Goal: Task Accomplishment & Management: Manage account settings

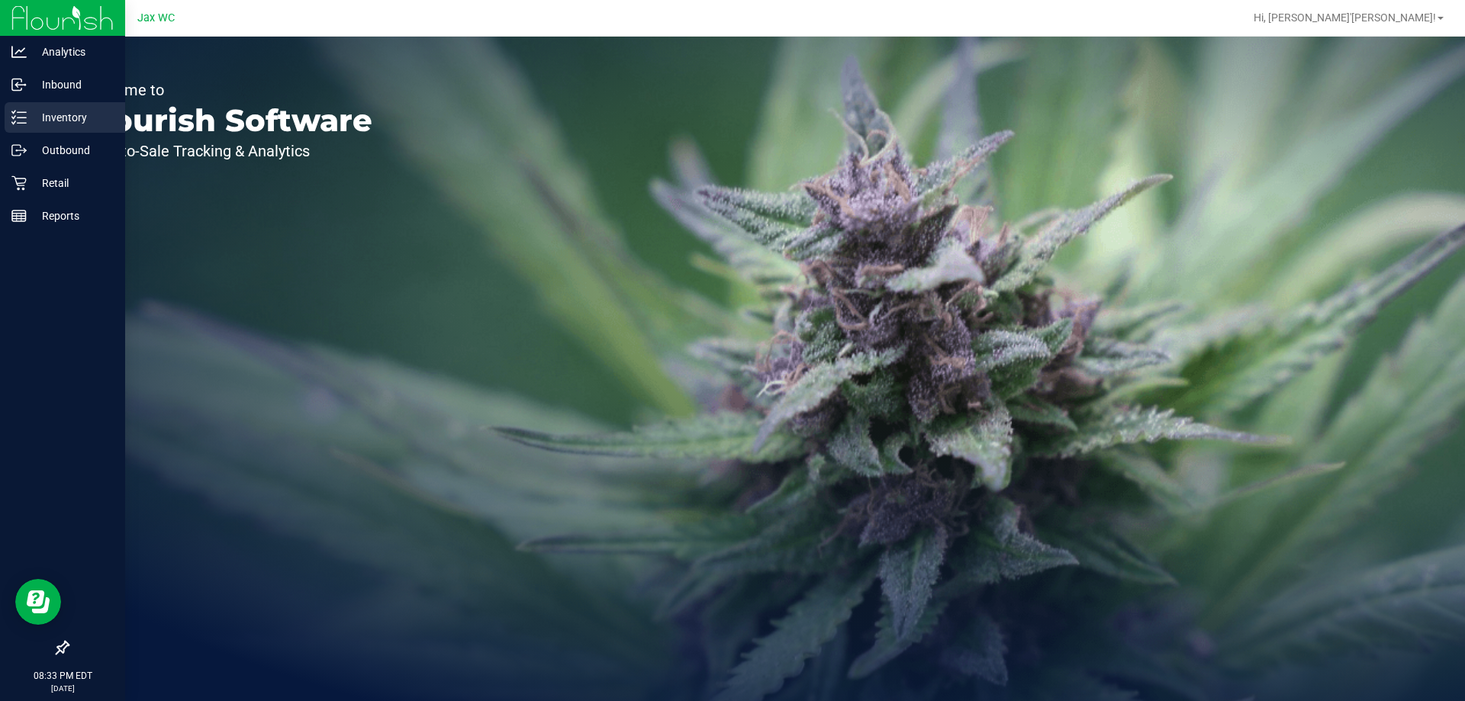
click at [85, 118] on p "Inventory" at bounding box center [73, 117] width 92 height 18
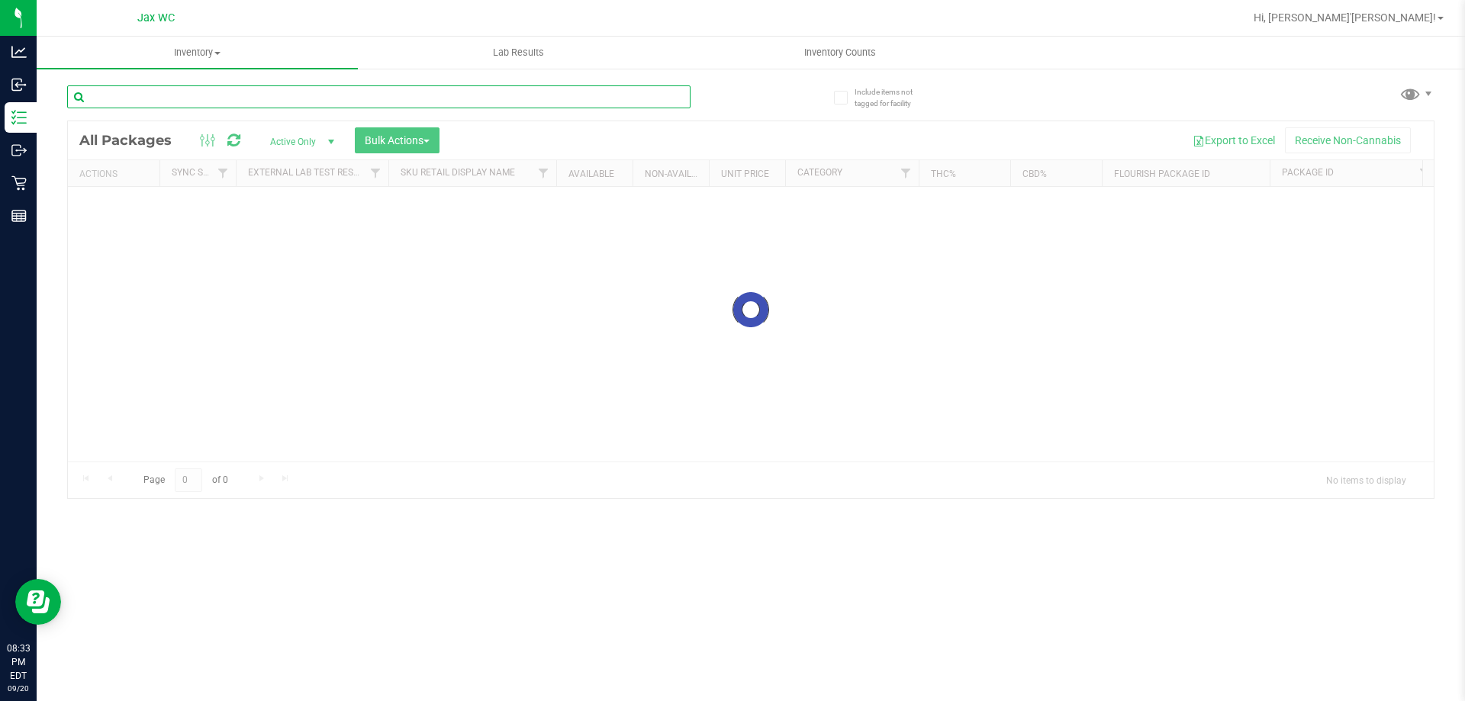
click at [254, 92] on input "text" at bounding box center [378, 96] width 623 height 23
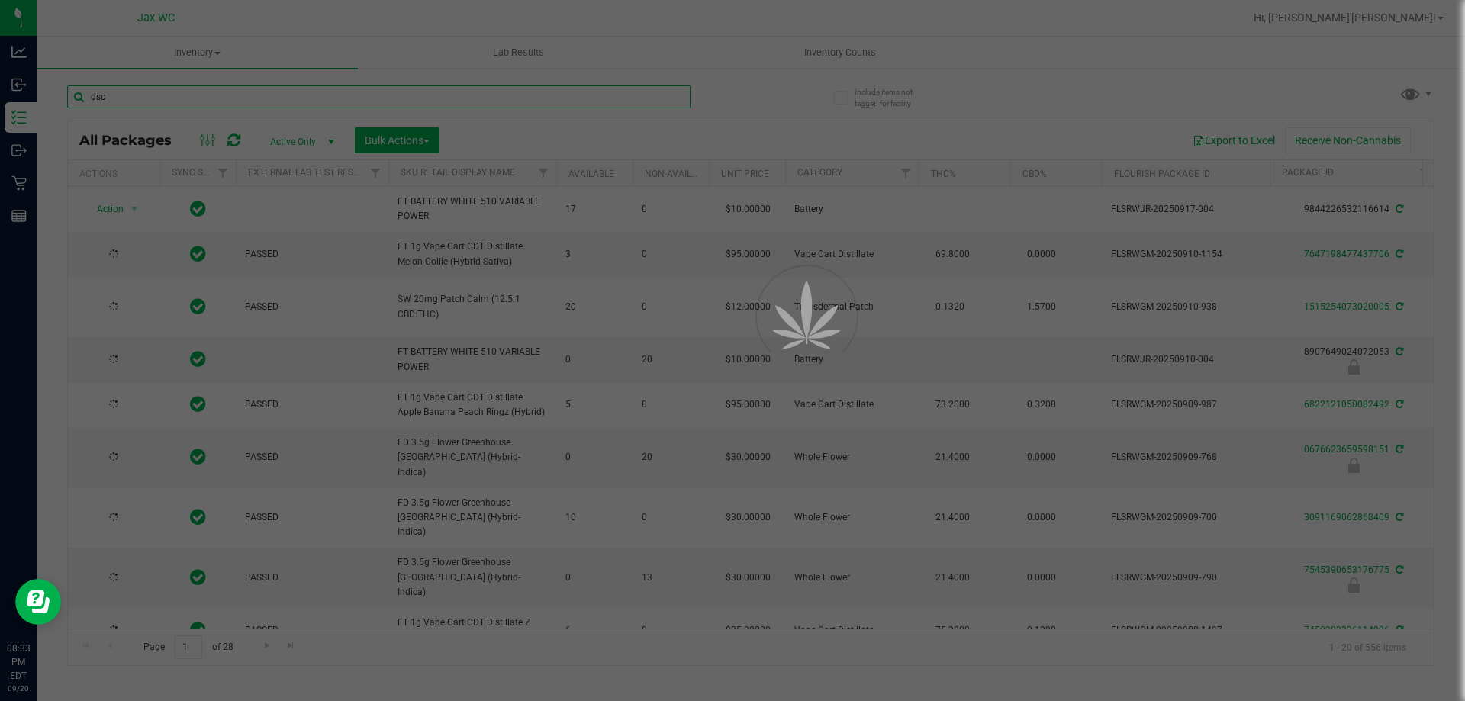
type input "dsc"
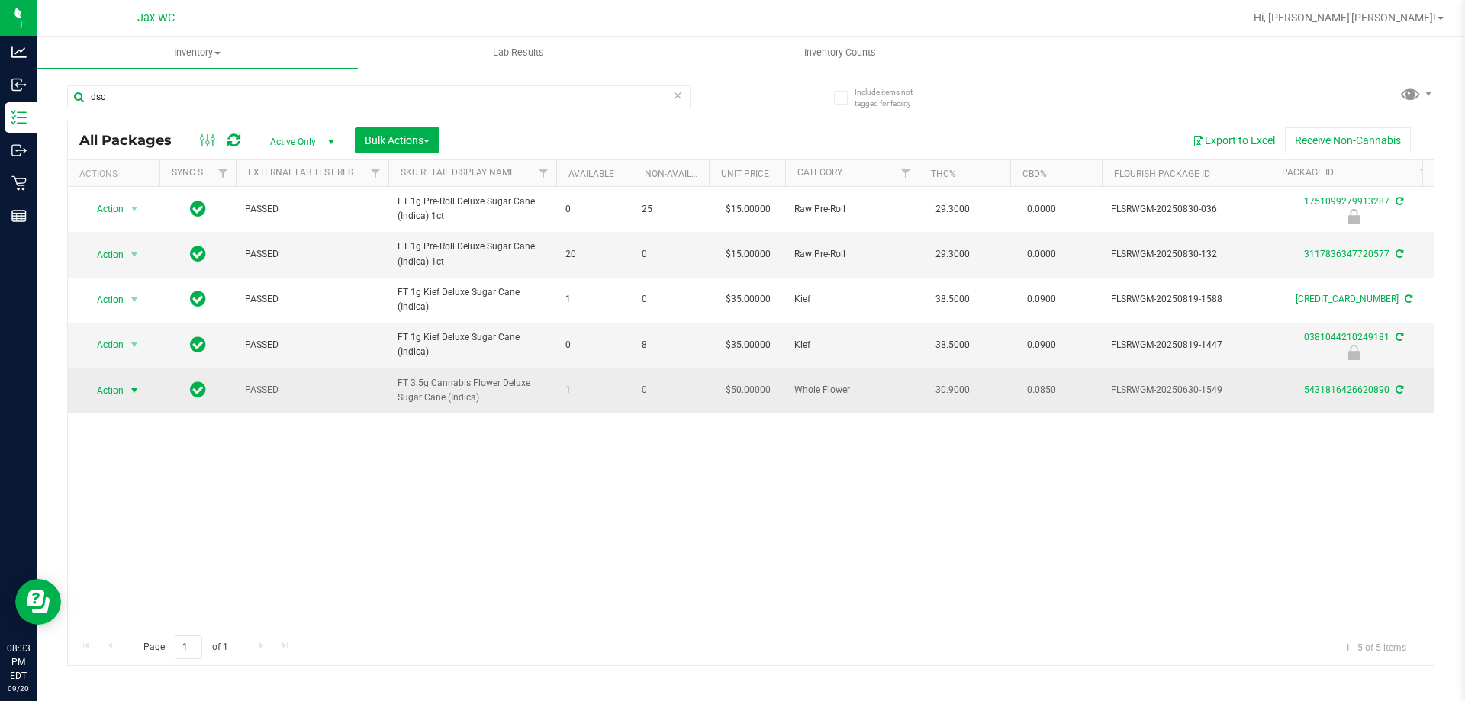
click at [122, 388] on span "Action" at bounding box center [103, 390] width 41 height 21
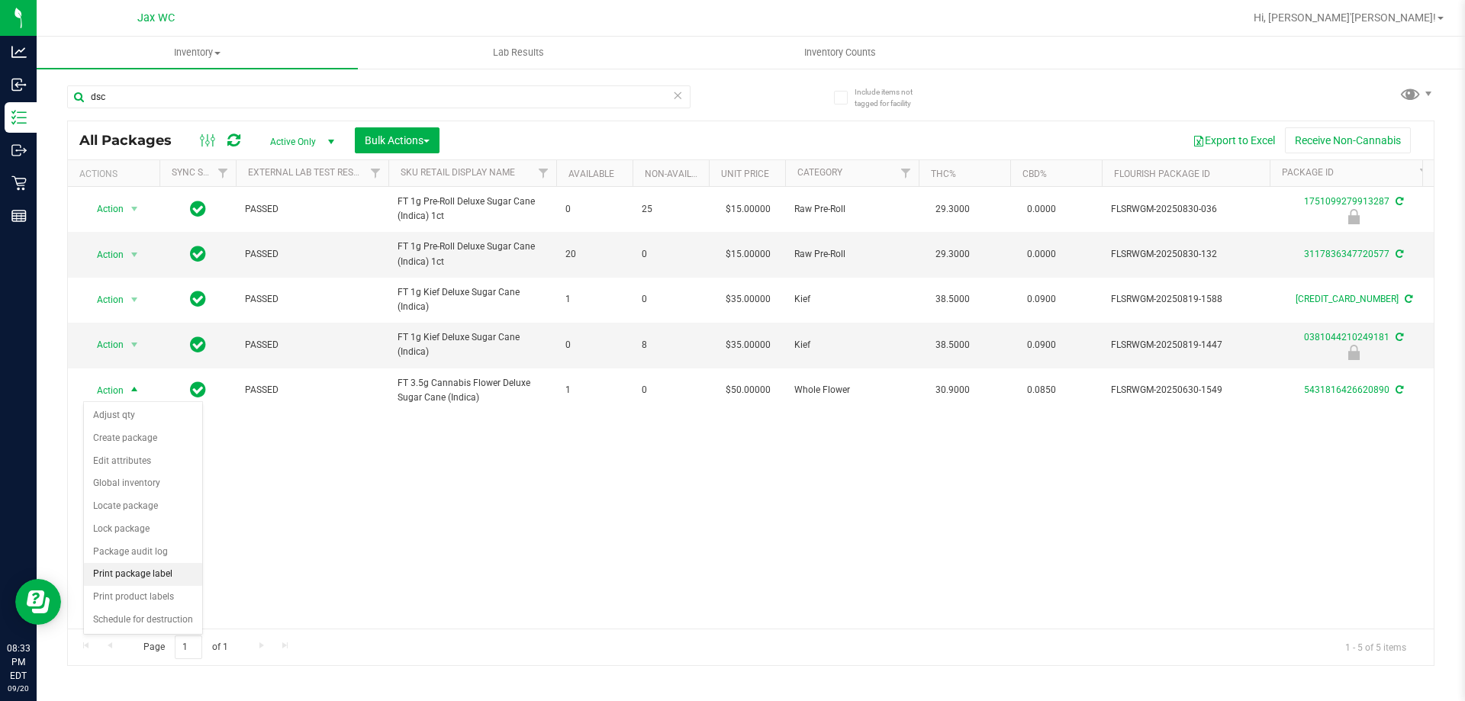
click at [167, 575] on li "Print package label" at bounding box center [143, 574] width 118 height 23
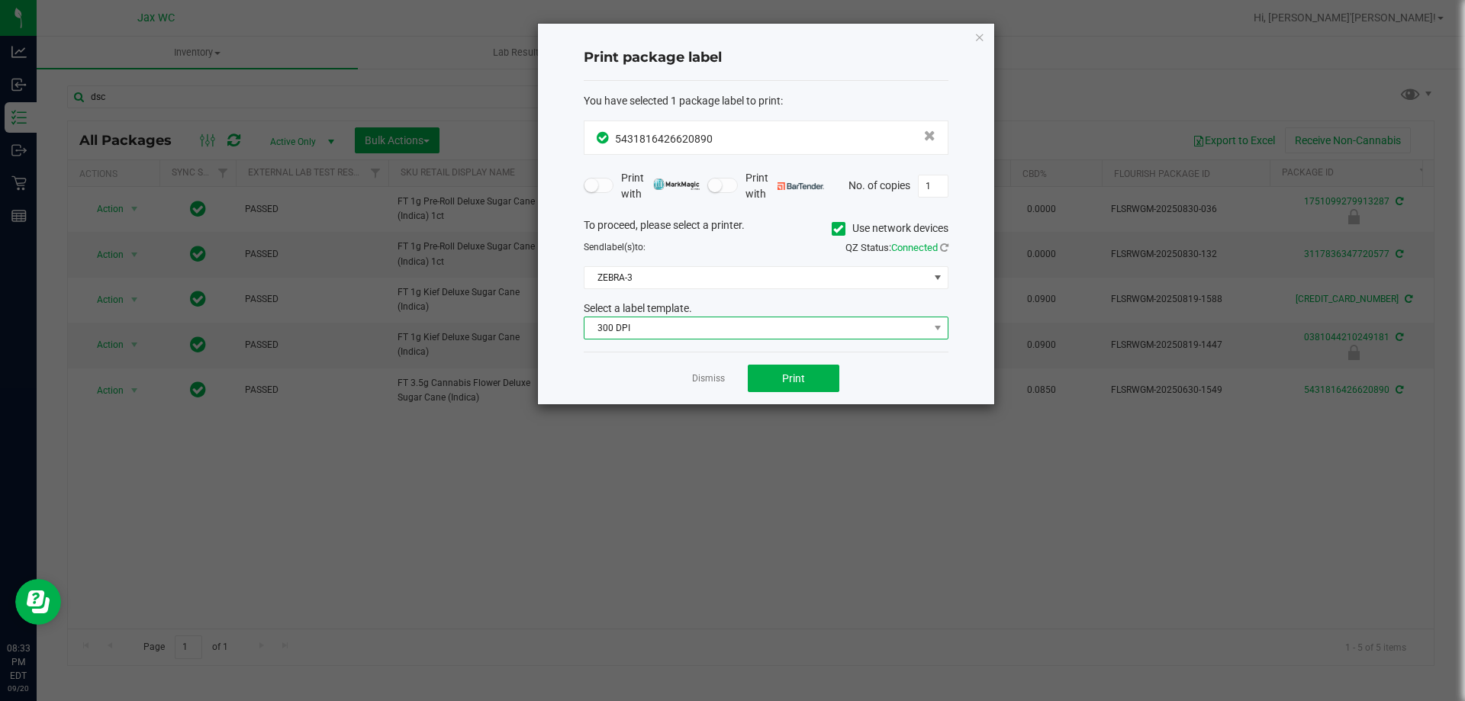
click at [771, 324] on span "300 DPI" at bounding box center [757, 327] width 344 height 21
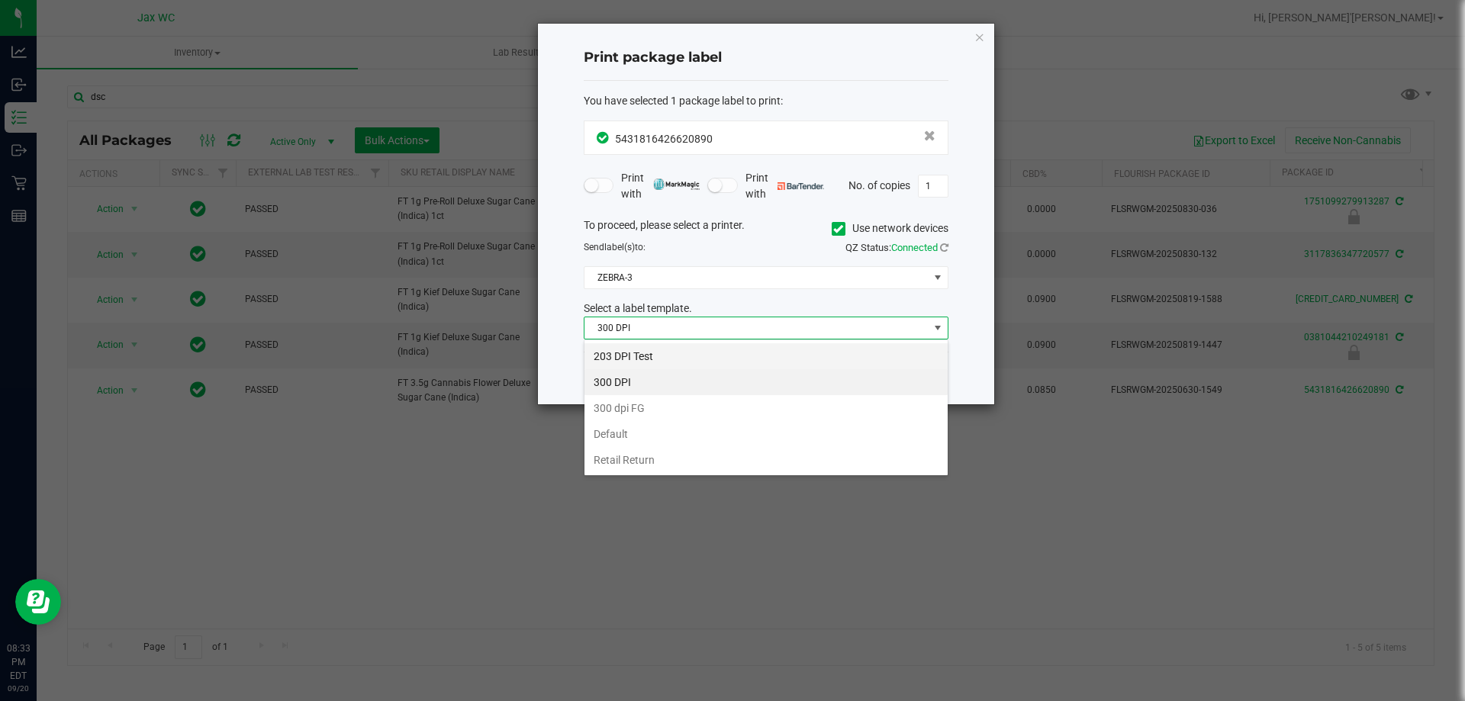
scroll to position [23, 365]
click at [725, 357] on li "203 DPI Test" at bounding box center [766, 356] width 363 height 26
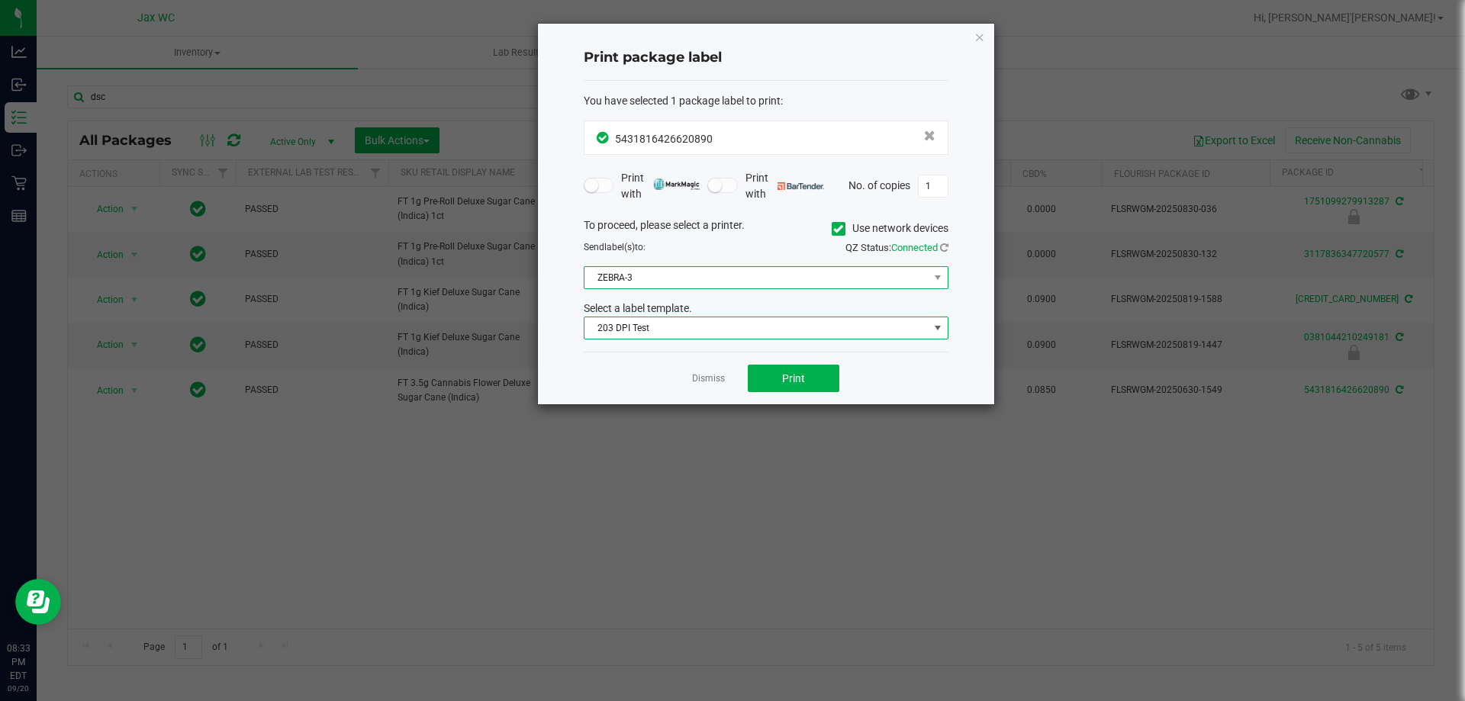
click at [714, 280] on span "ZEBRA-3" at bounding box center [757, 277] width 344 height 21
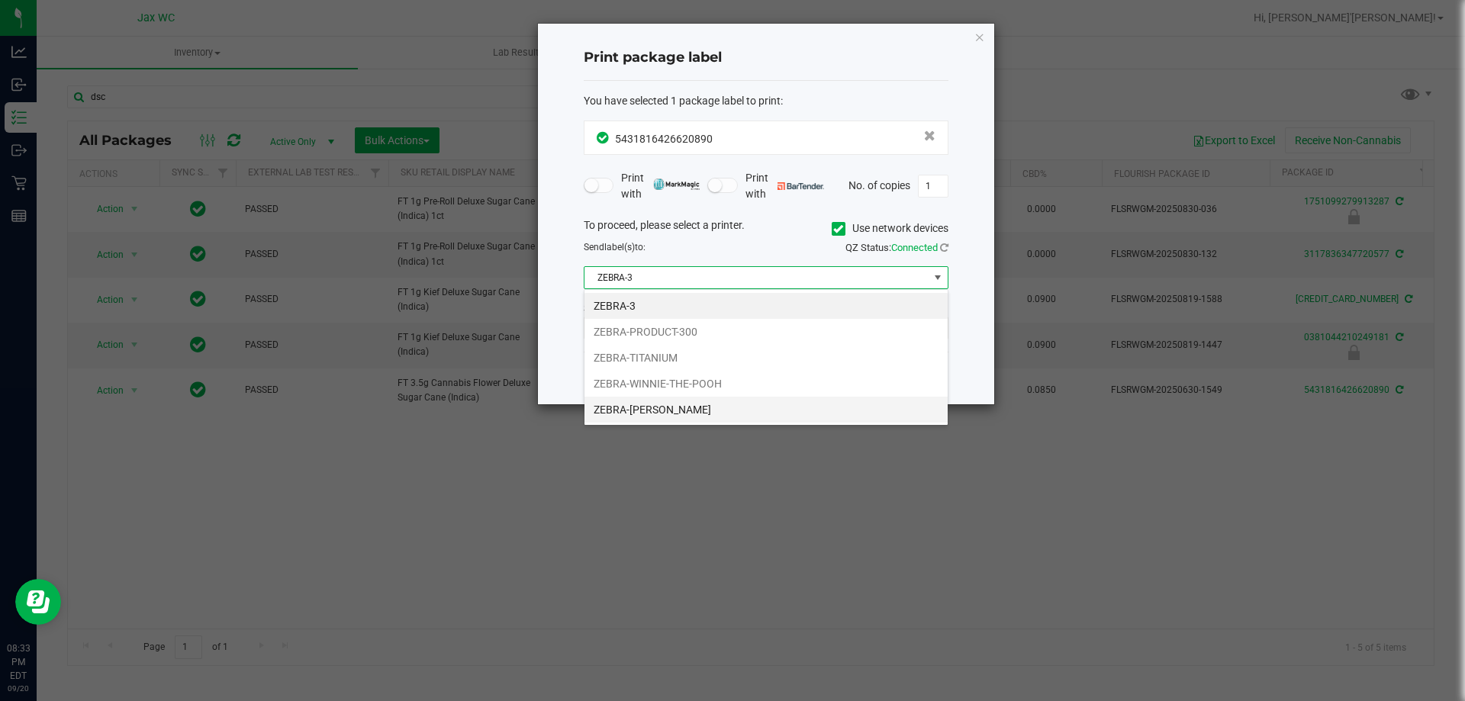
click at [713, 411] on li "ZEBRA-[PERSON_NAME]" at bounding box center [766, 410] width 363 height 26
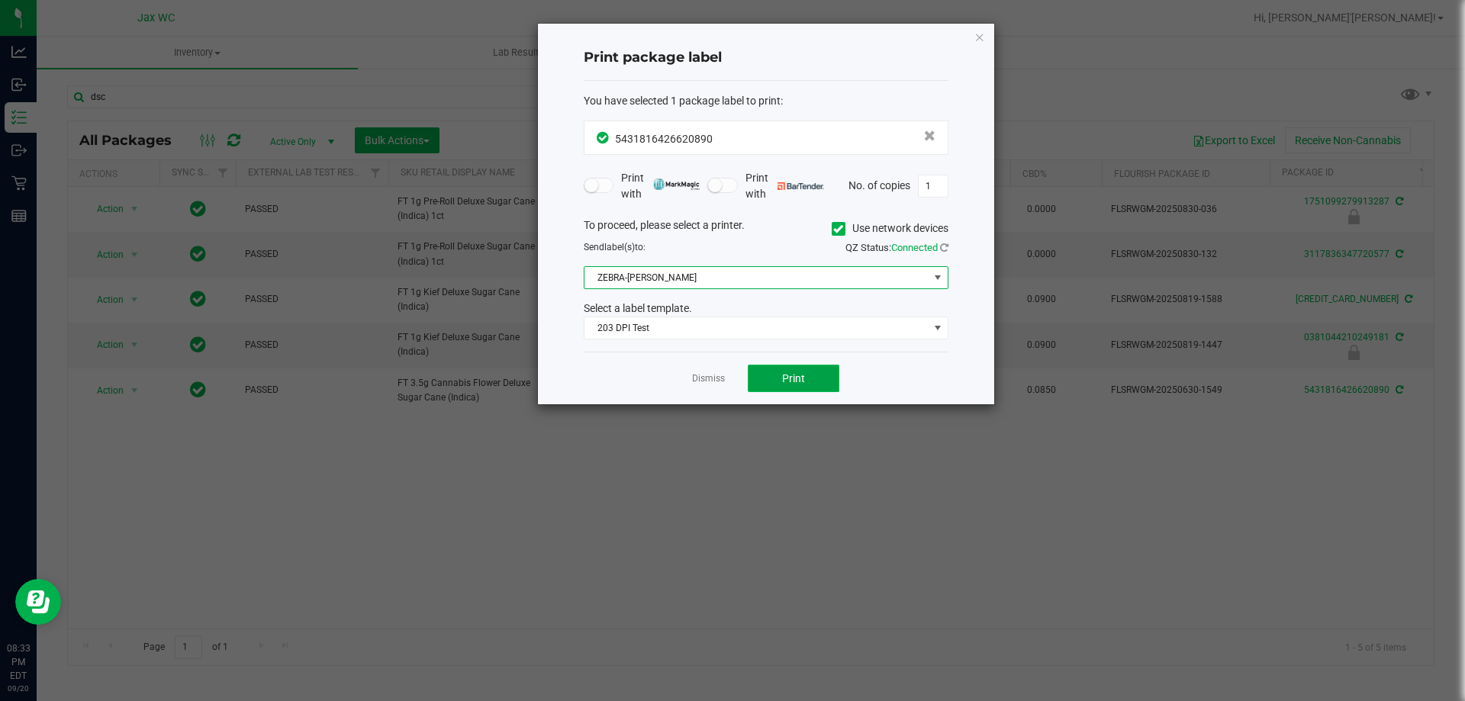
click at [802, 381] on span "Print" at bounding box center [793, 378] width 23 height 12
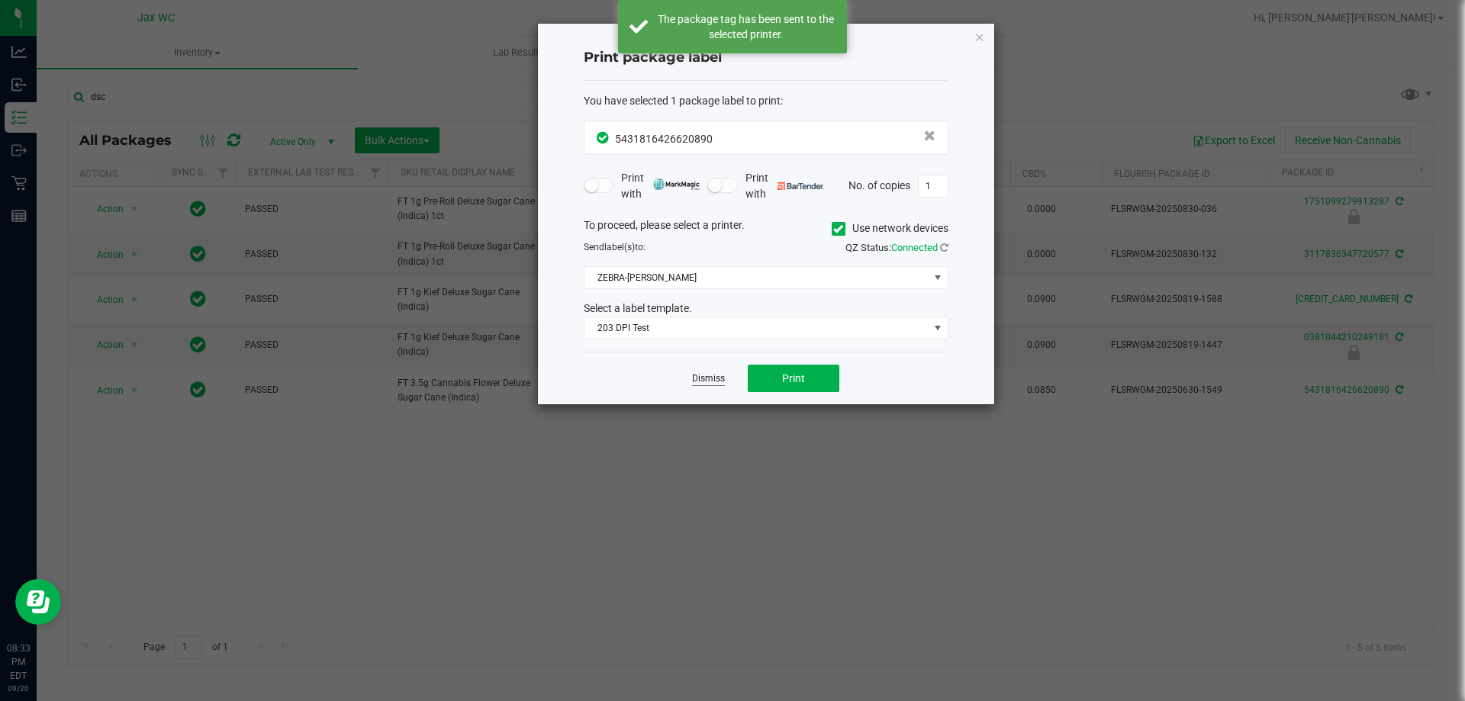
click at [712, 380] on link "Dismiss" at bounding box center [708, 378] width 33 height 13
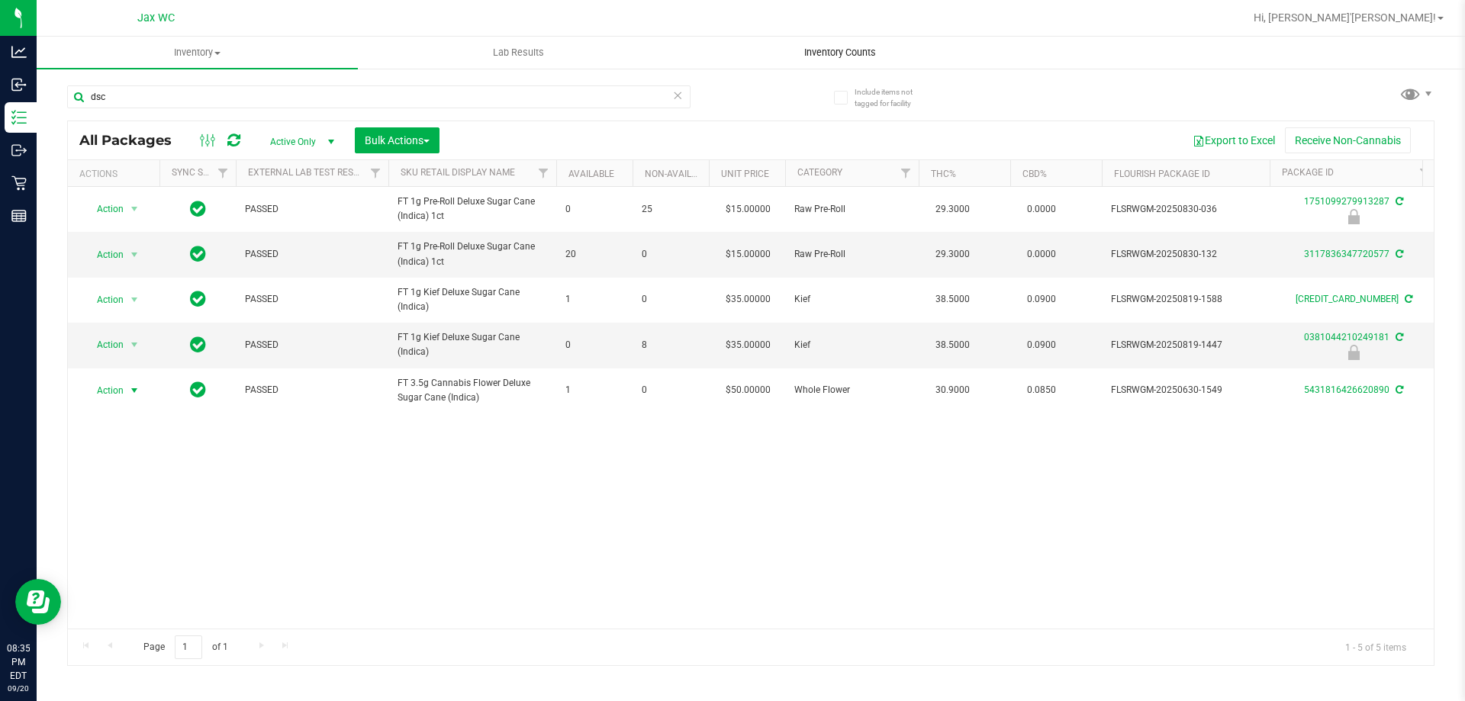
click at [845, 54] on span "Inventory Counts" at bounding box center [840, 53] width 113 height 14
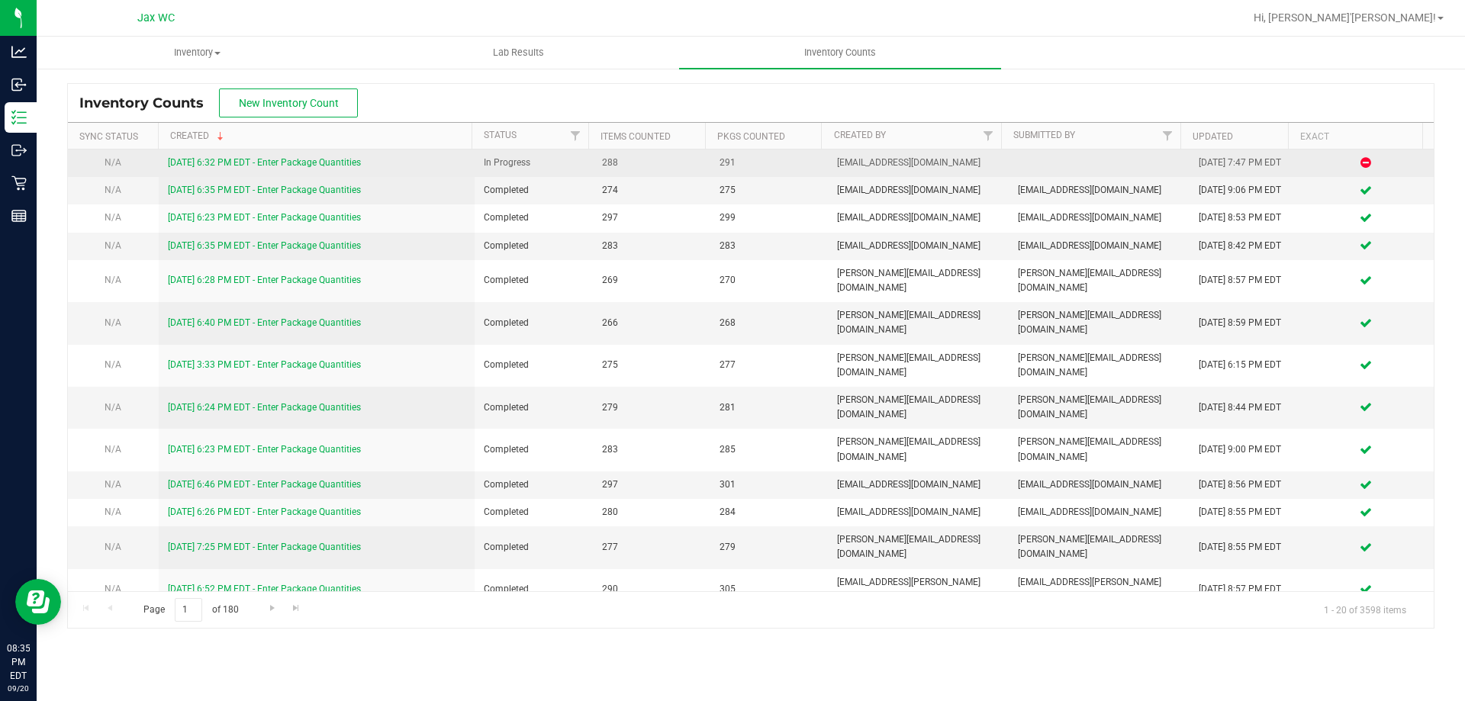
click at [340, 162] on link "[DATE] 6:32 PM EDT - Enter Package Quantities" at bounding box center [264, 162] width 193 height 11
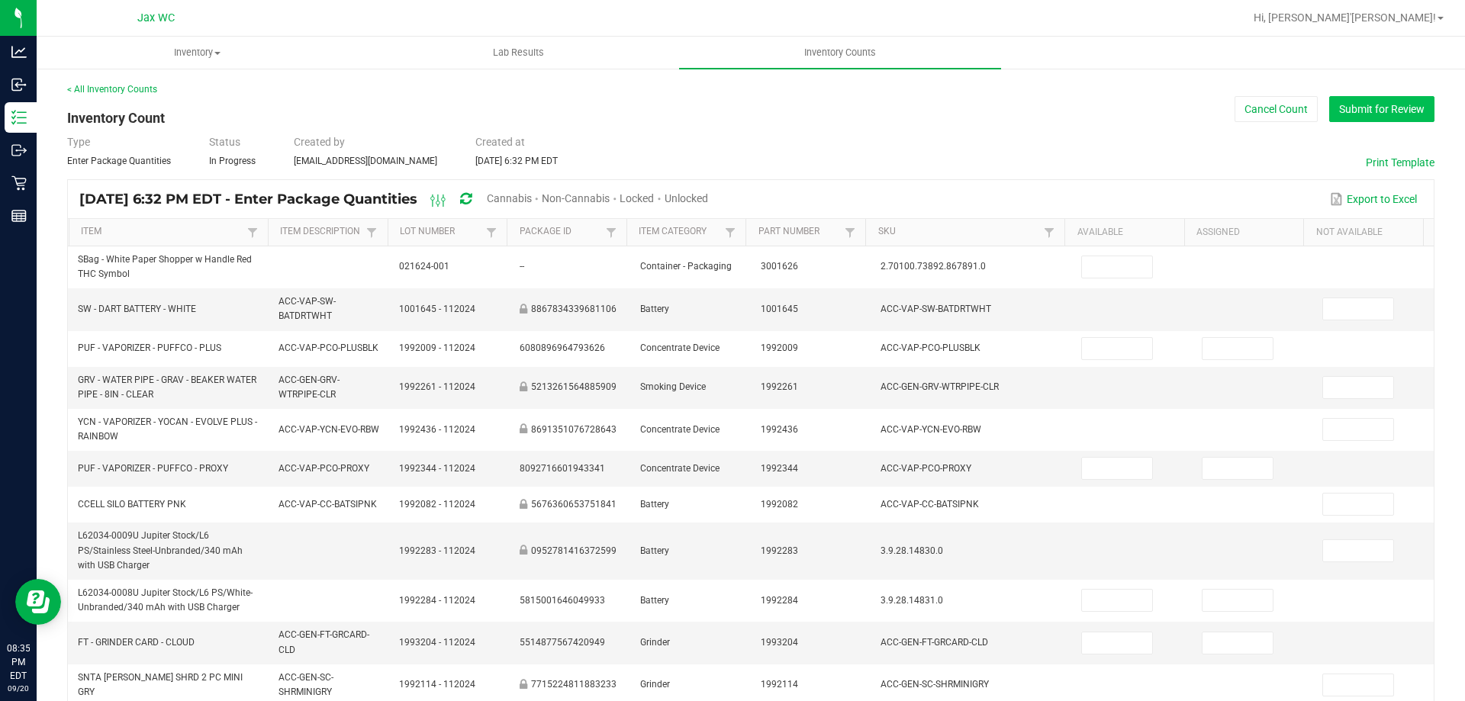
click at [1390, 100] on button "Submit for Review" at bounding box center [1381, 109] width 105 height 26
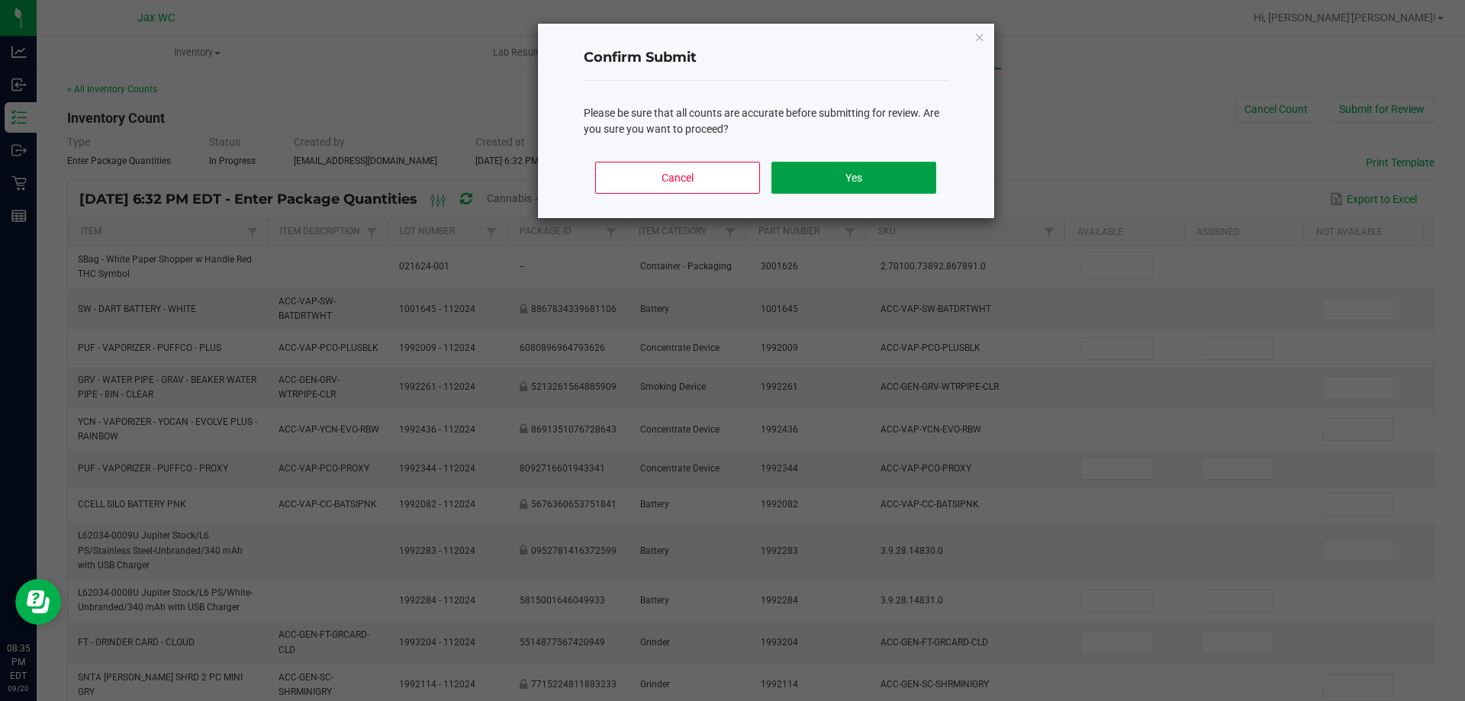
click at [866, 188] on button "Yes" at bounding box center [853, 178] width 164 height 32
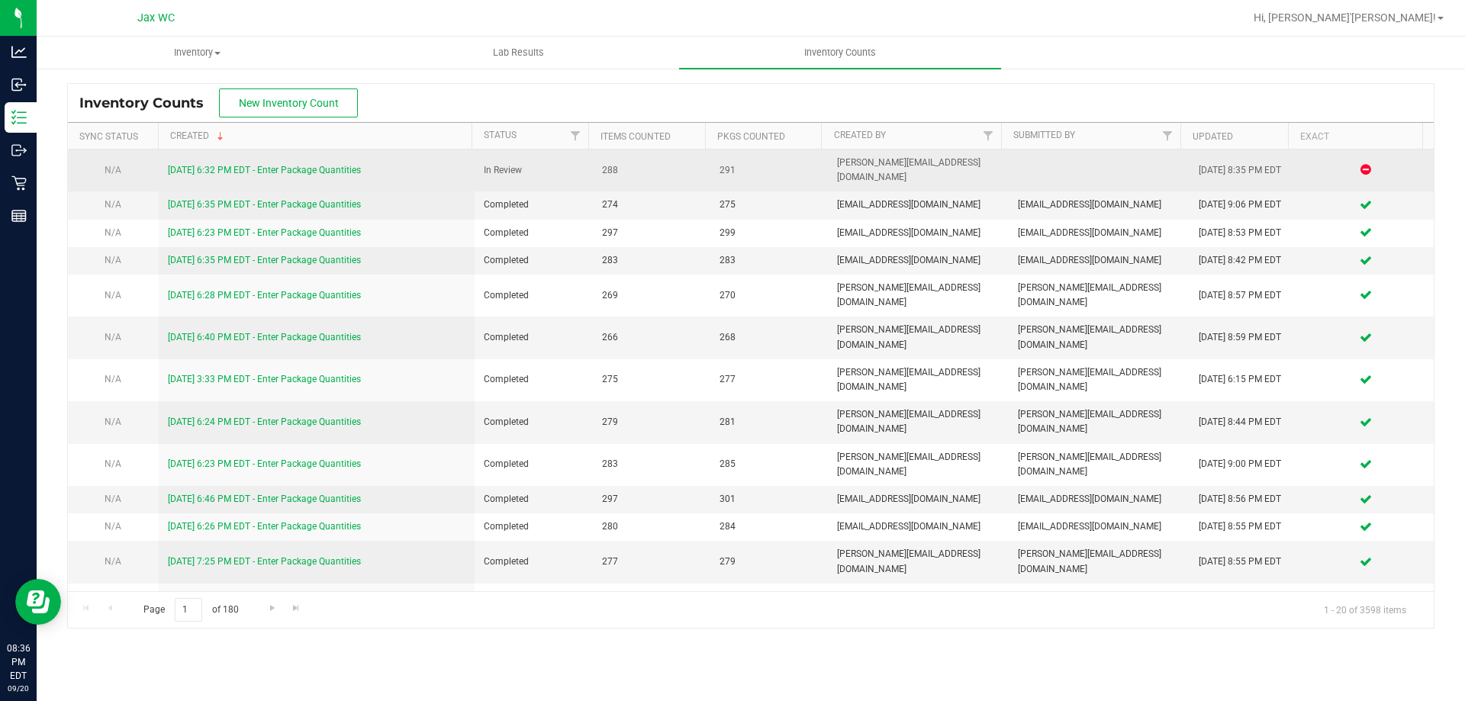
click at [355, 165] on link "[DATE] 6:32 PM EDT - Enter Package Quantities" at bounding box center [264, 170] width 193 height 11
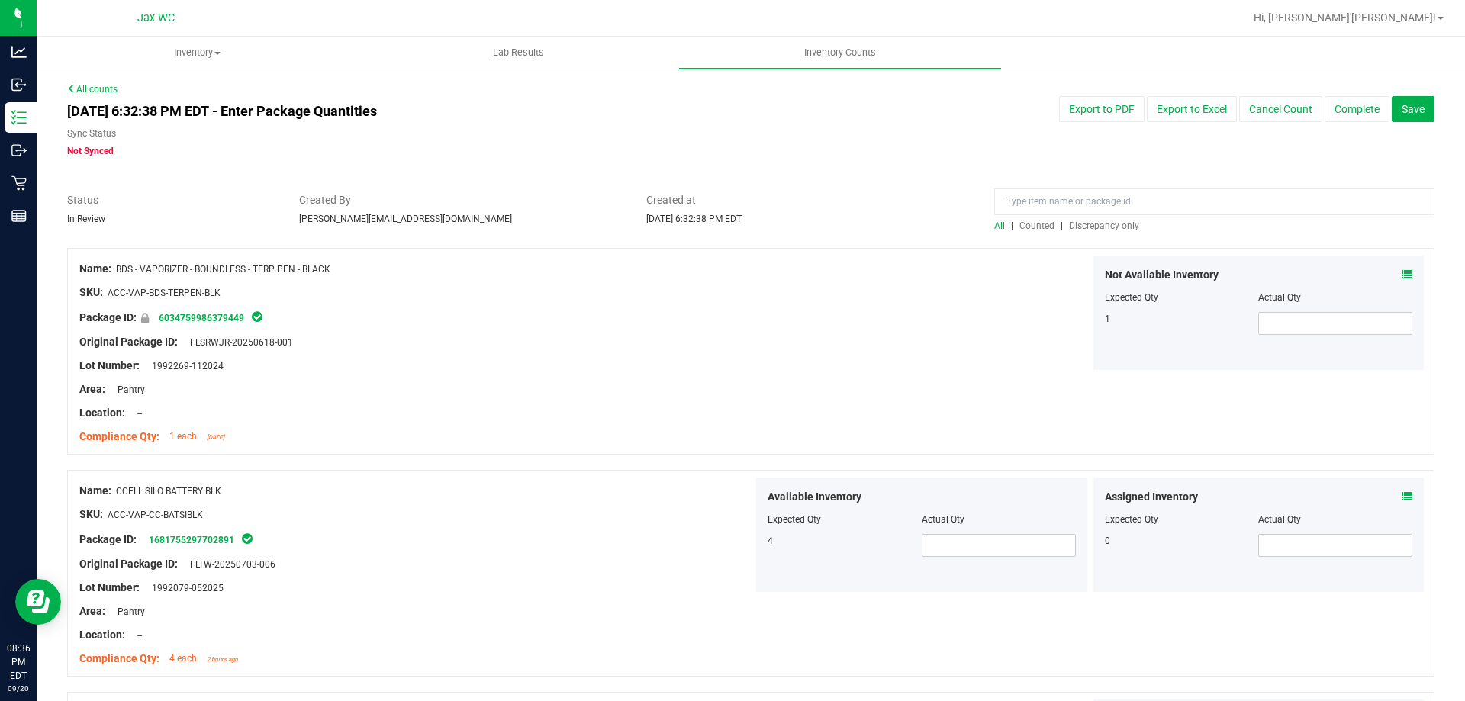
click at [1111, 226] on span "Discrepancy only" at bounding box center [1104, 226] width 70 height 11
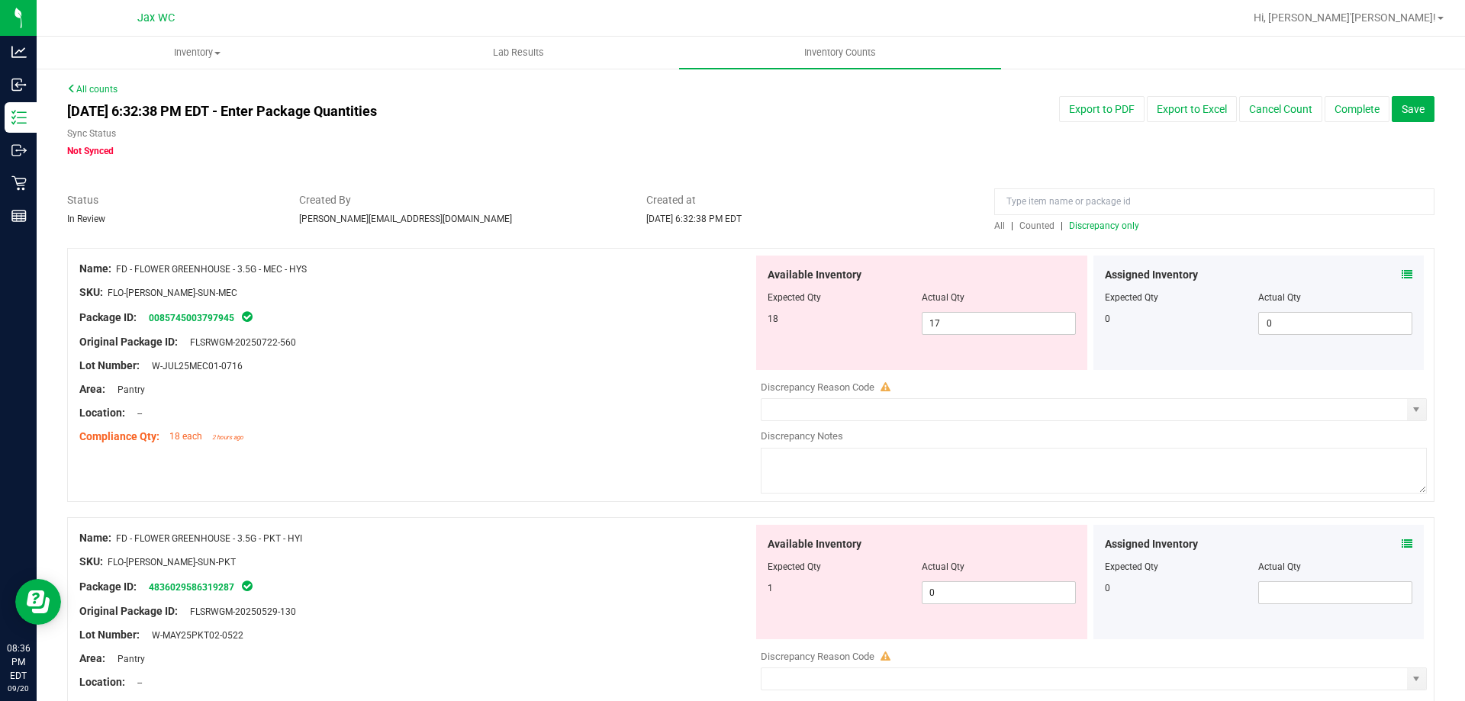
click at [1402, 274] on icon at bounding box center [1407, 274] width 11 height 11
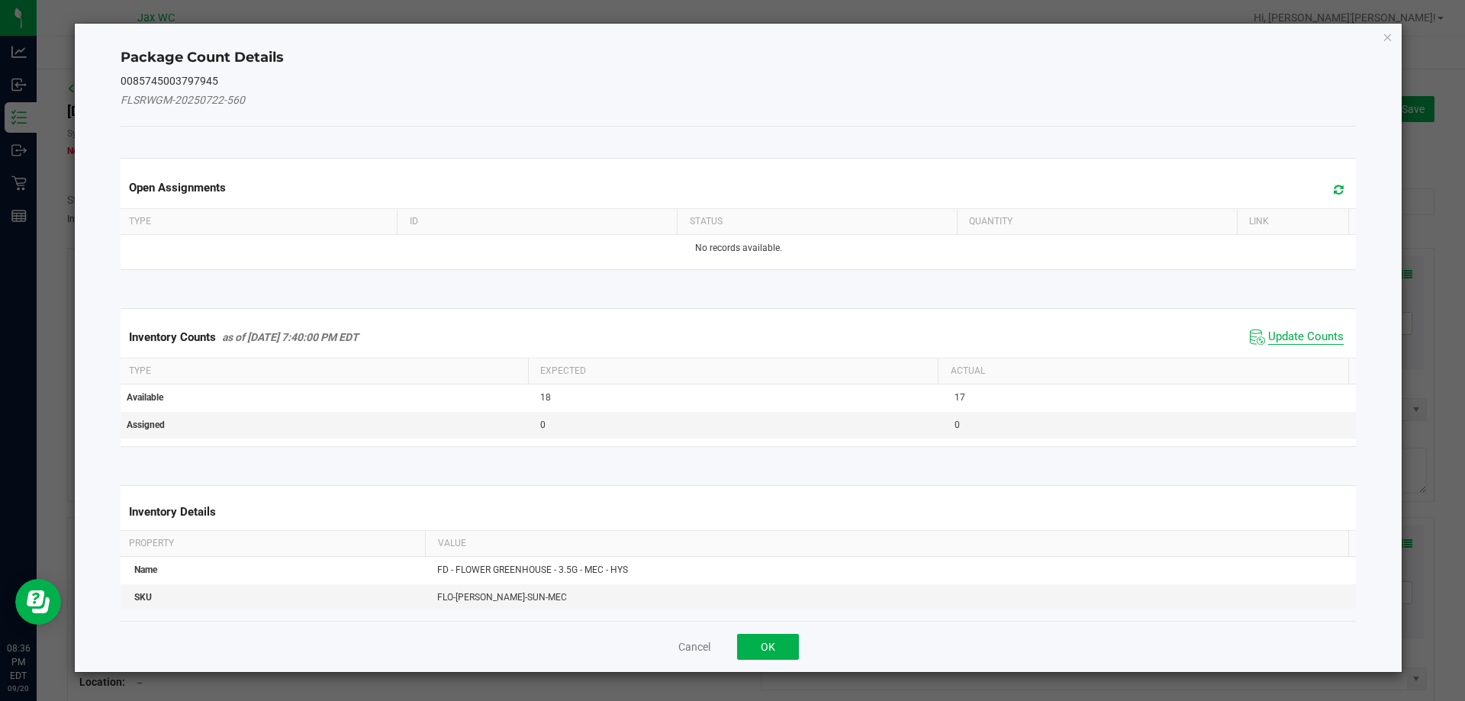
click at [1290, 337] on span "Update Counts" at bounding box center [1306, 337] width 76 height 15
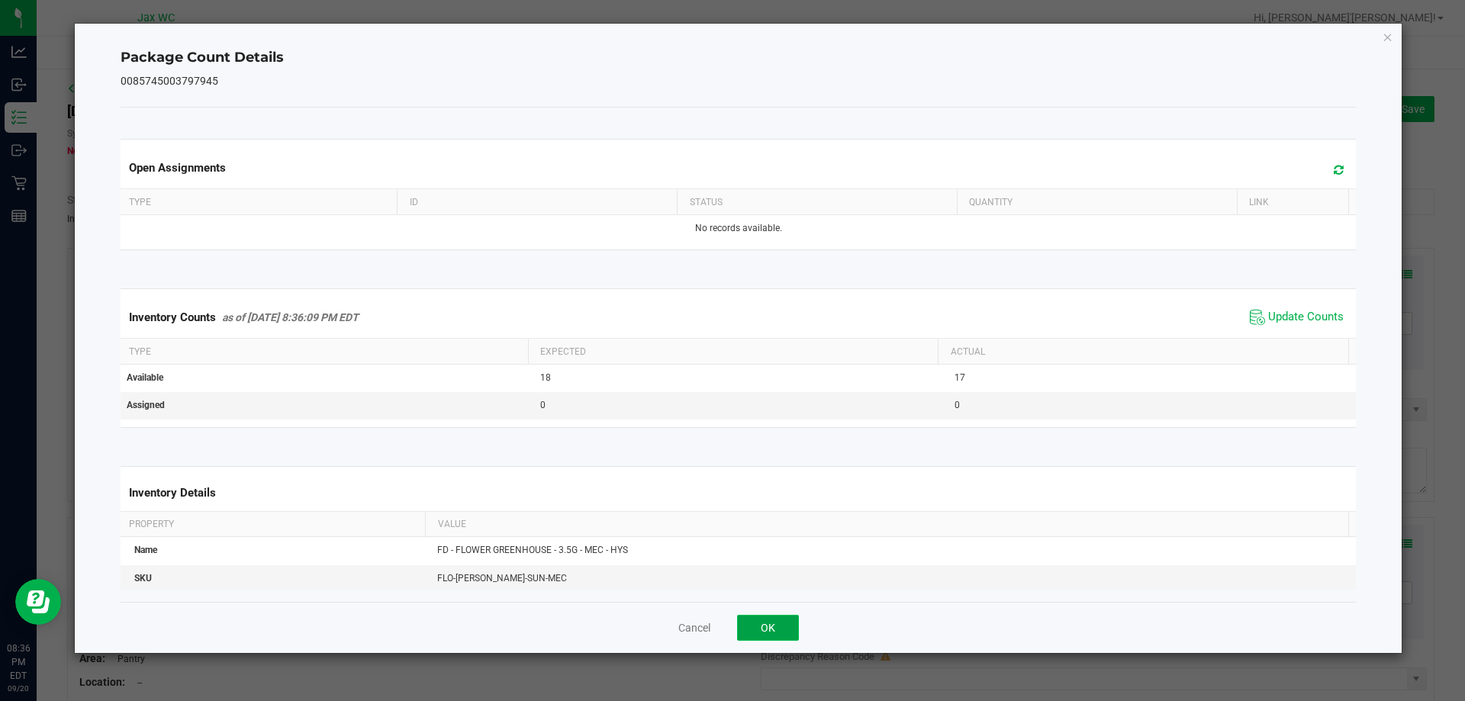
click at [770, 631] on button "OK" at bounding box center [768, 628] width 62 height 26
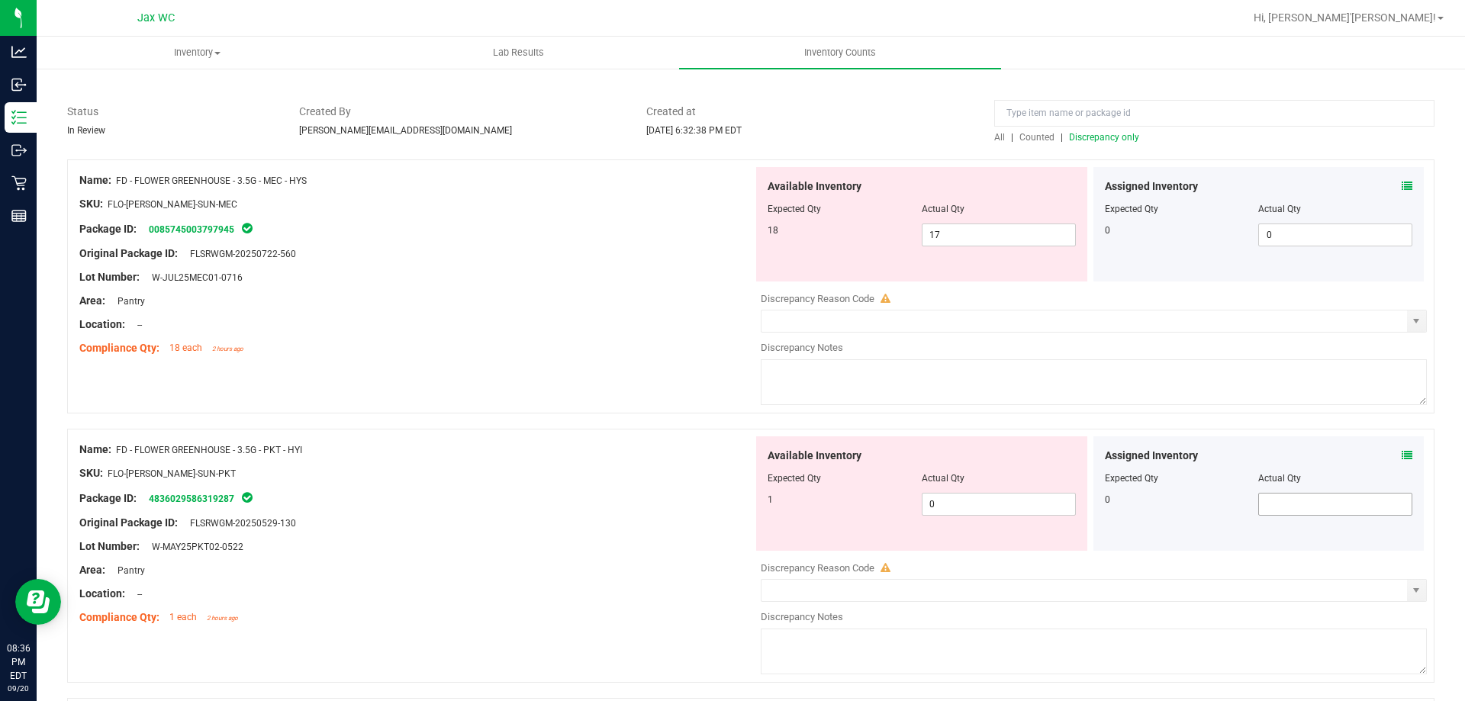
scroll to position [229, 0]
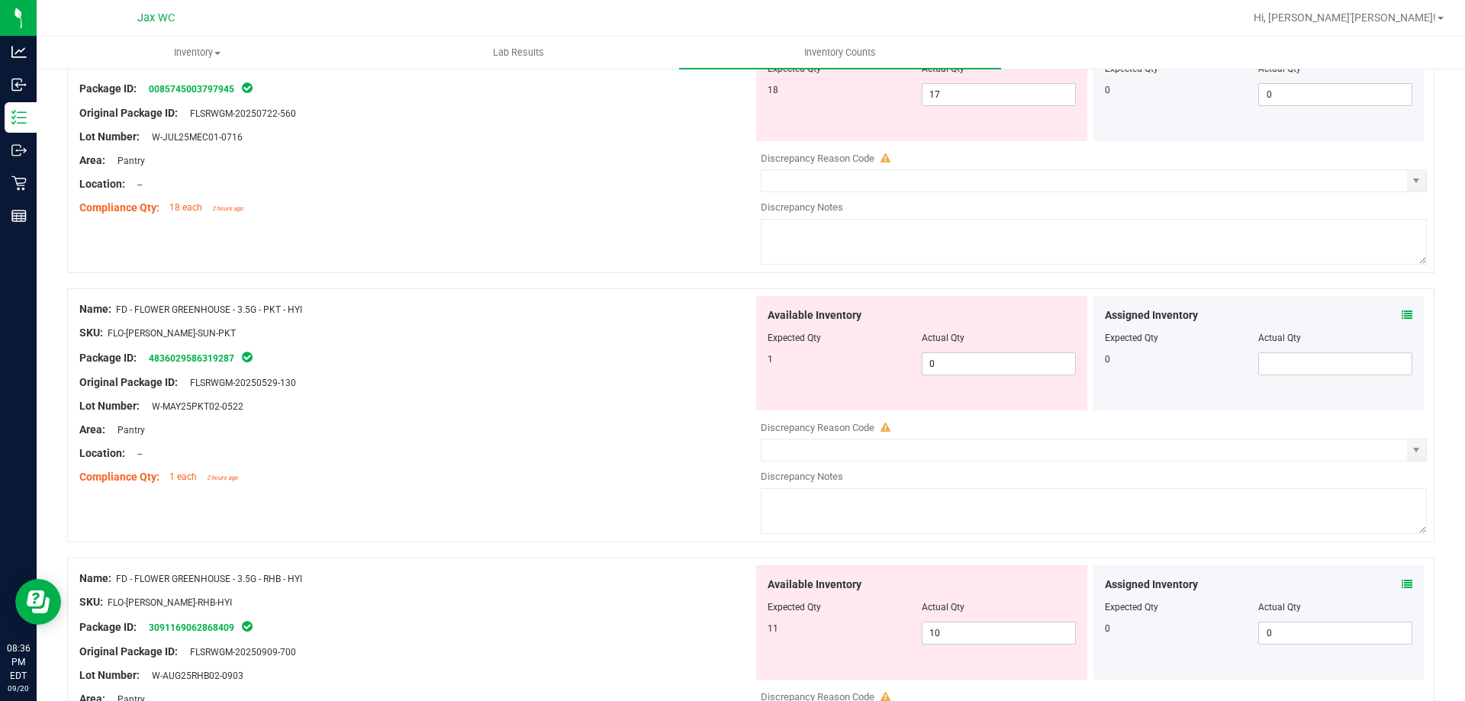
click at [1402, 318] on icon at bounding box center [1407, 315] width 11 height 11
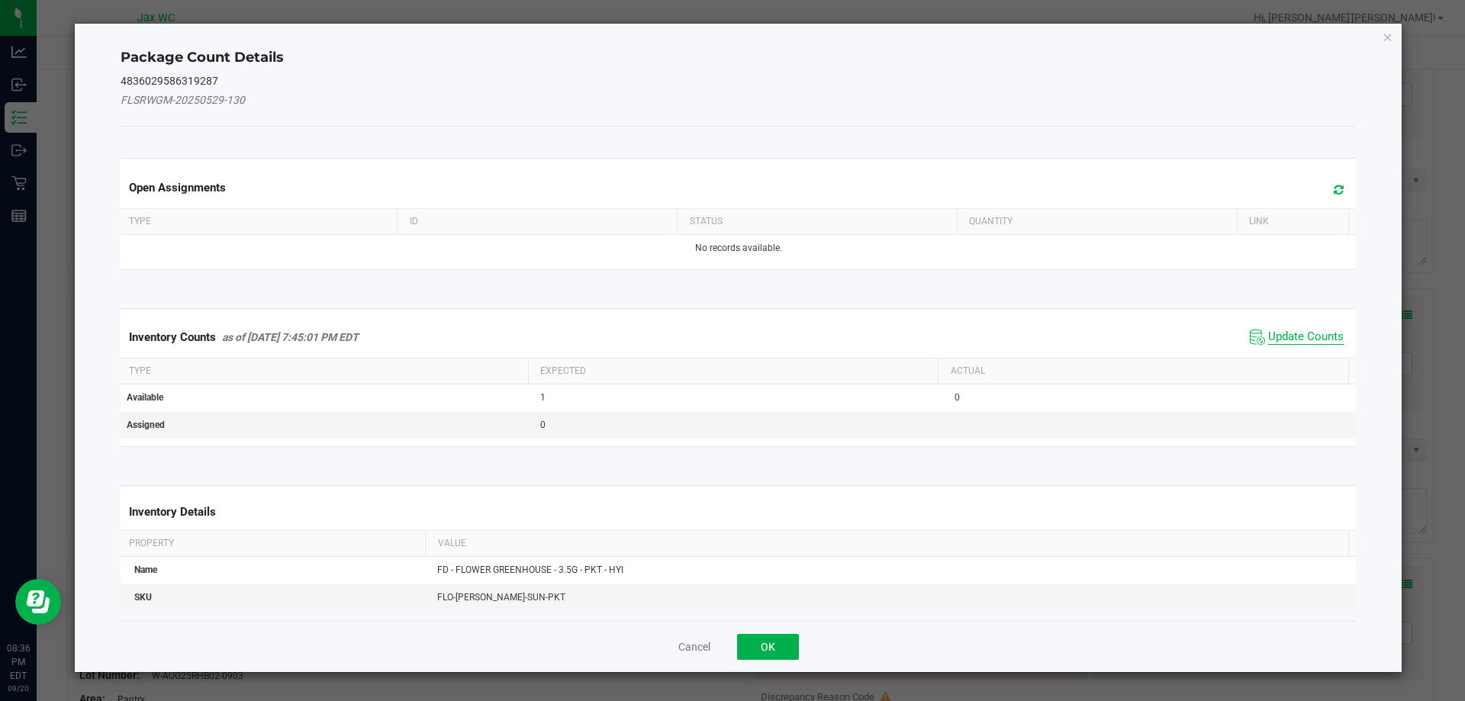
click at [1283, 340] on span "Update Counts" at bounding box center [1306, 337] width 76 height 15
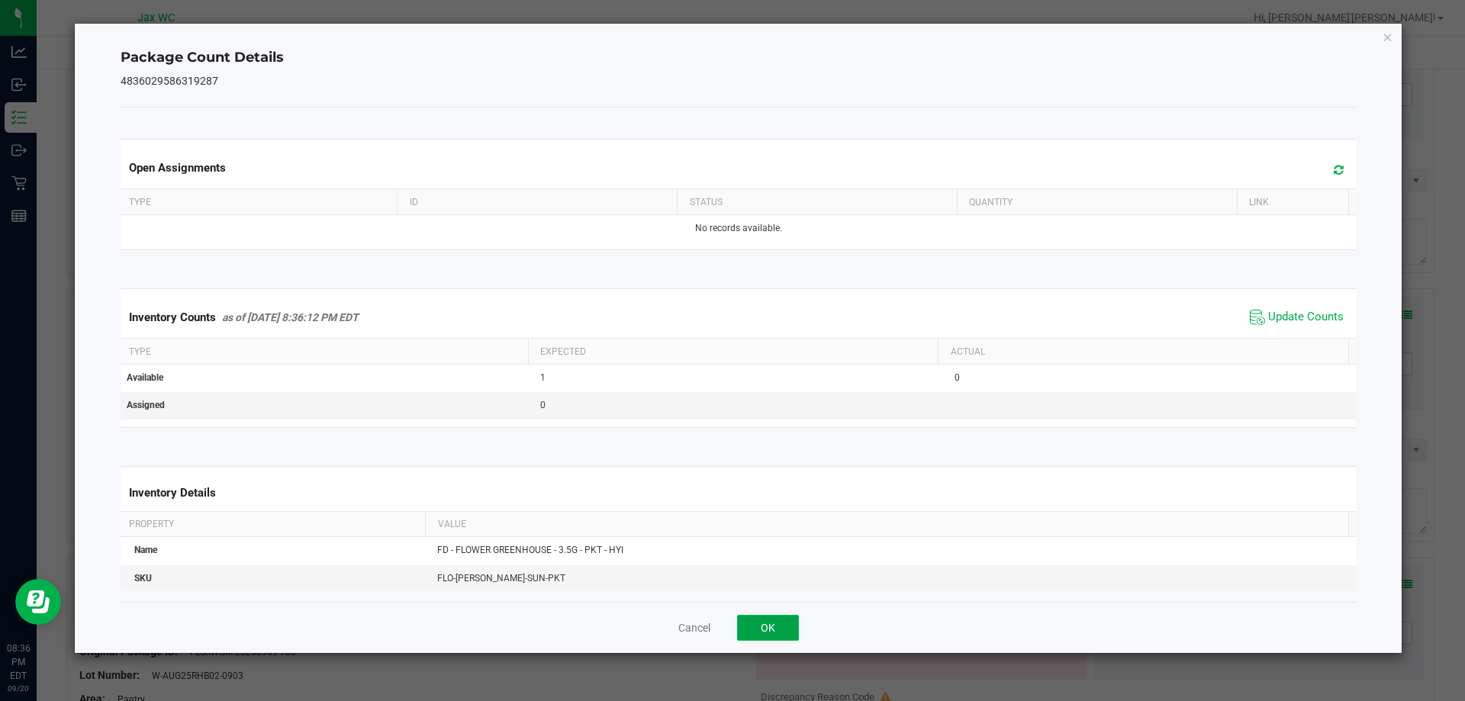
click at [768, 632] on button "OK" at bounding box center [768, 628] width 62 height 26
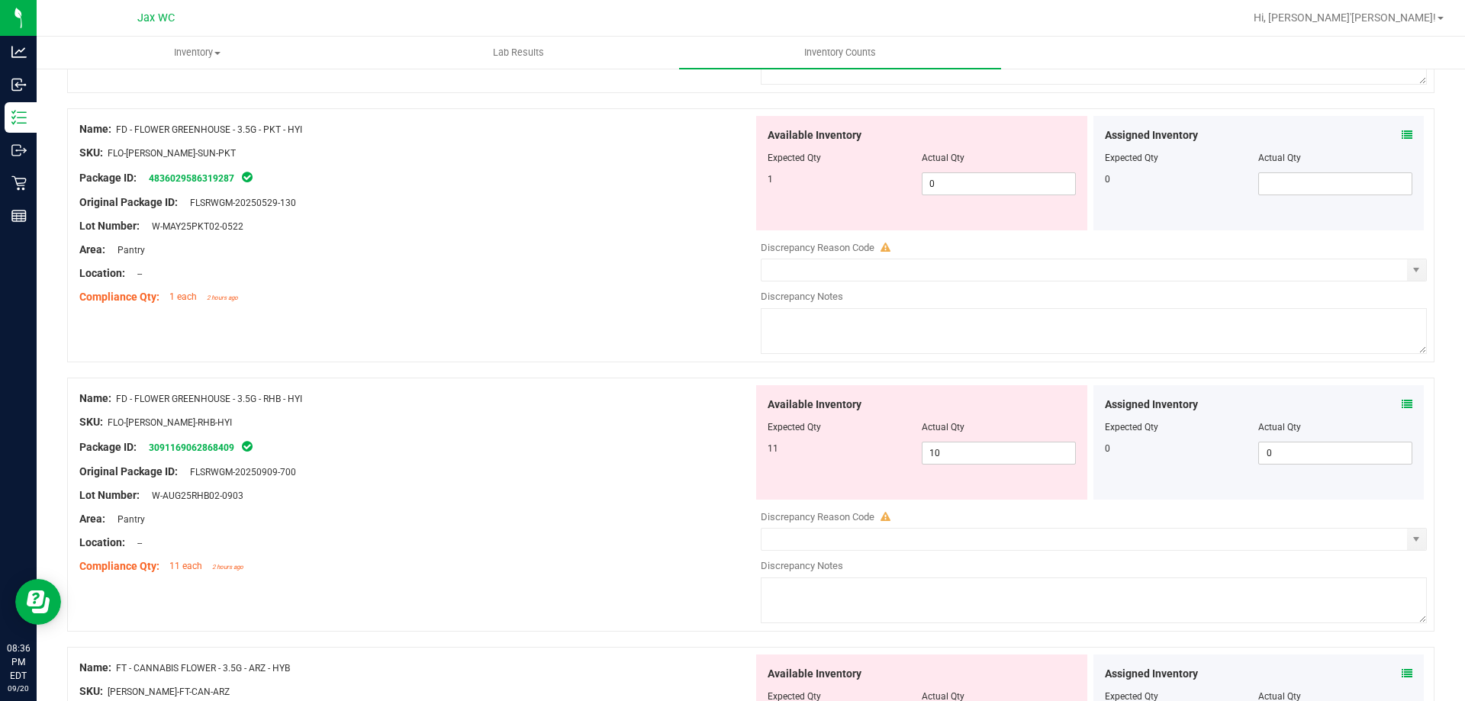
scroll to position [458, 0]
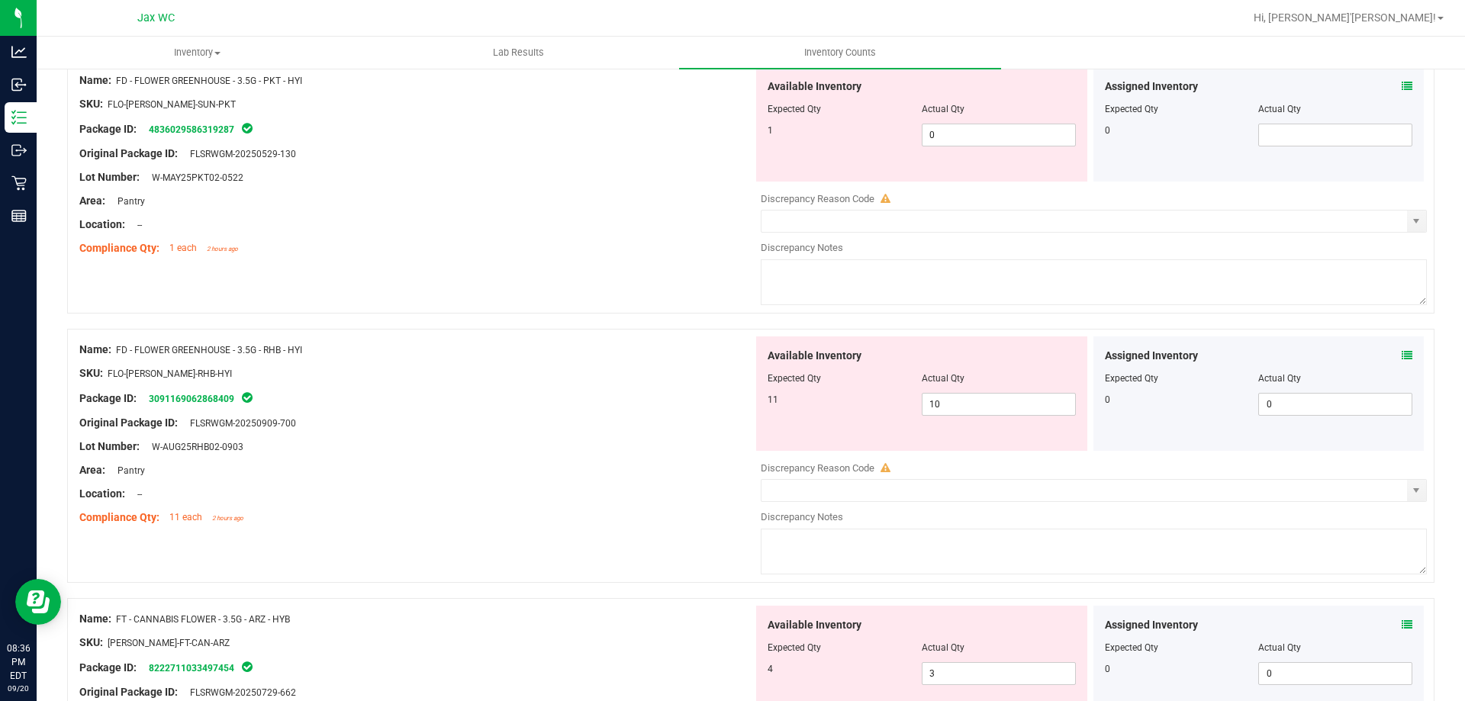
click at [1402, 355] on icon at bounding box center [1407, 355] width 11 height 11
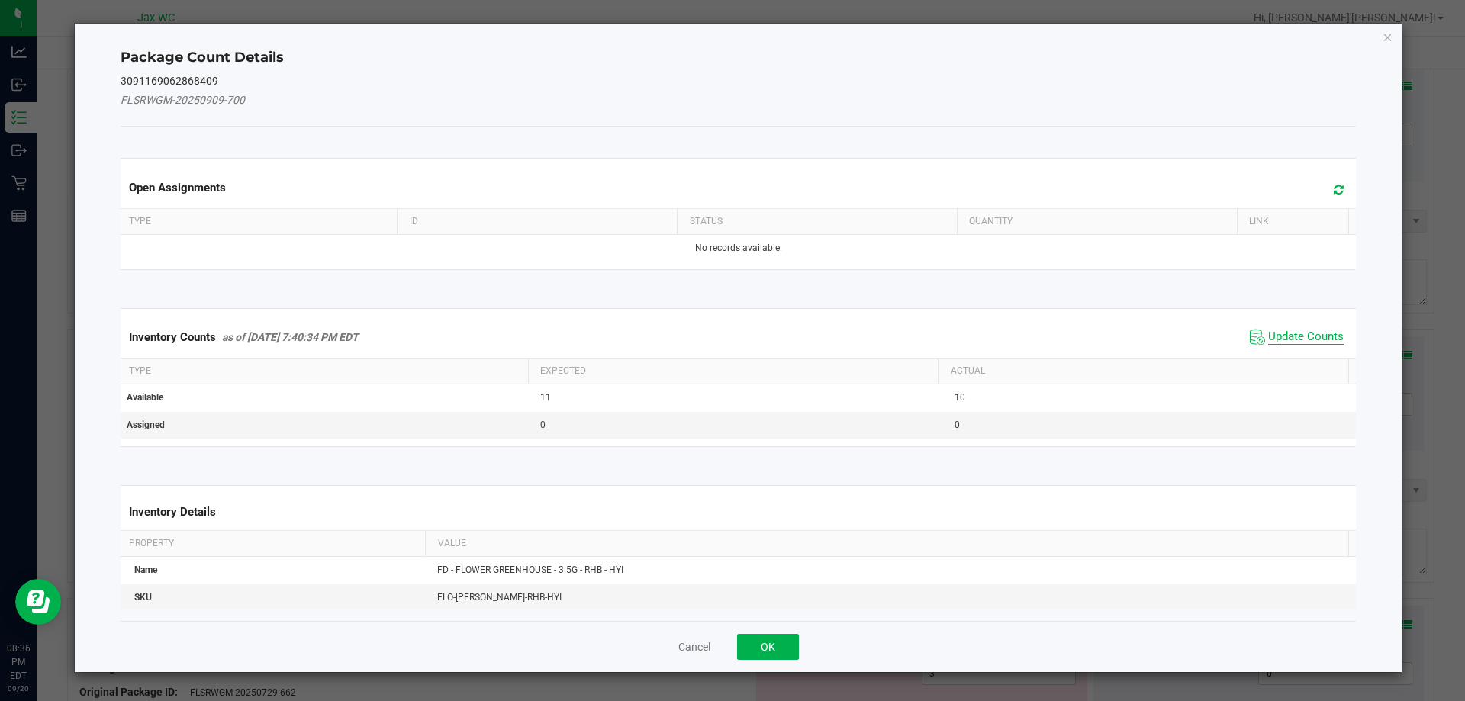
click at [1284, 341] on span "Update Counts" at bounding box center [1306, 337] width 76 height 15
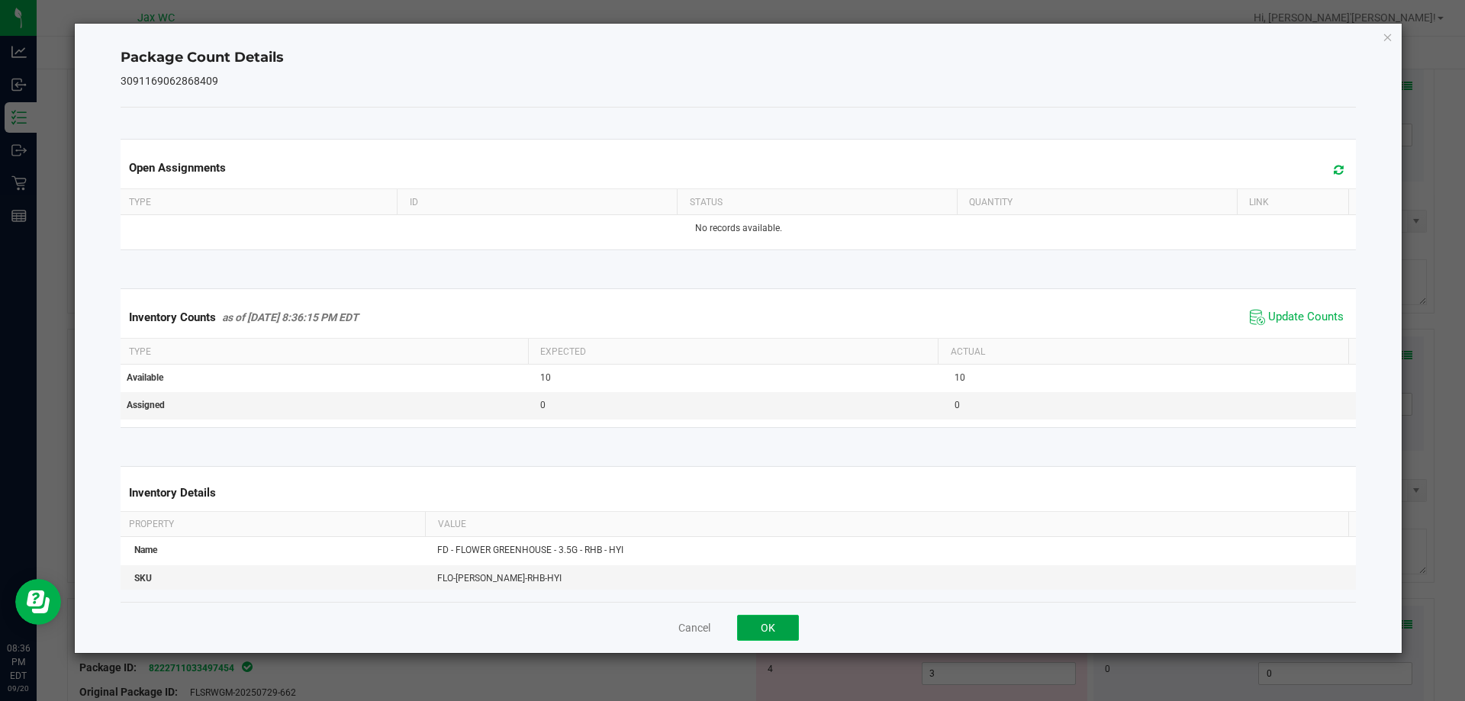
click at [778, 622] on button "OK" at bounding box center [768, 628] width 62 height 26
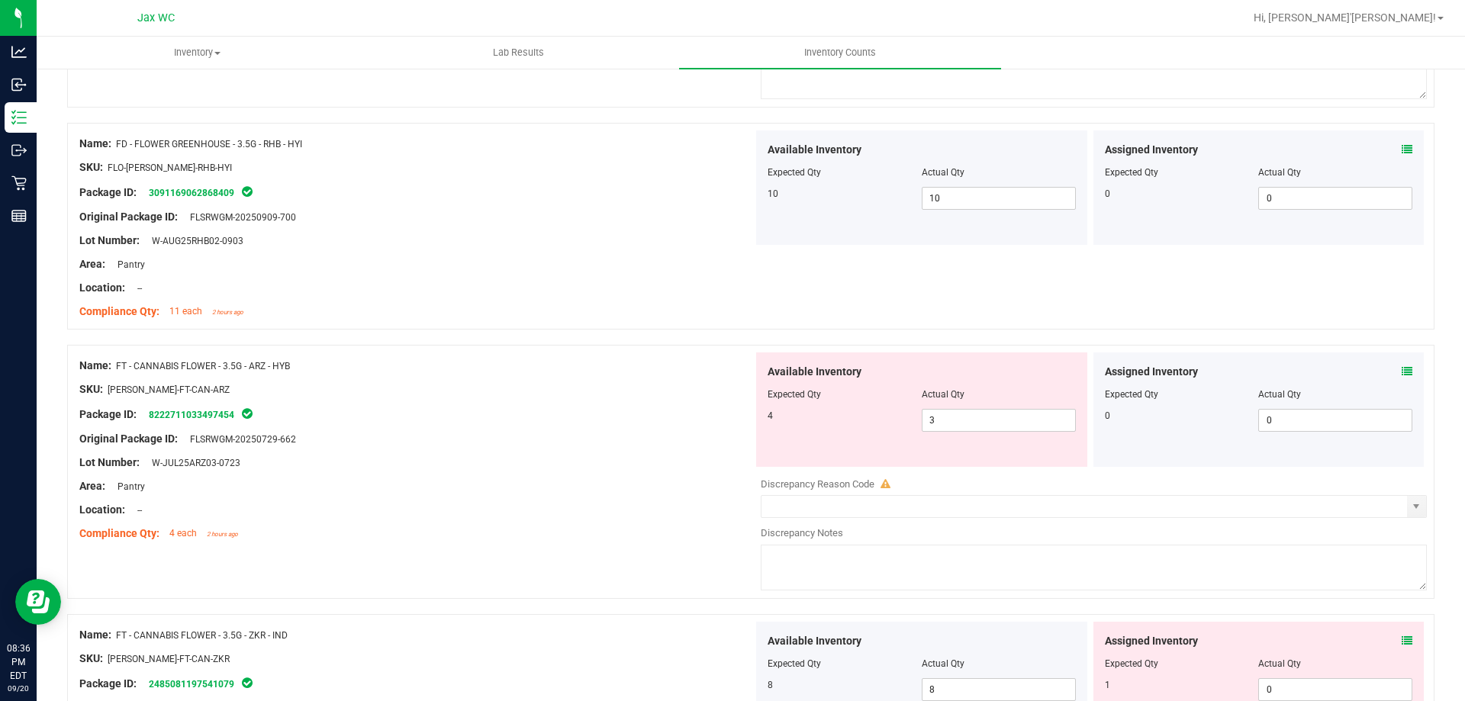
scroll to position [687, 0]
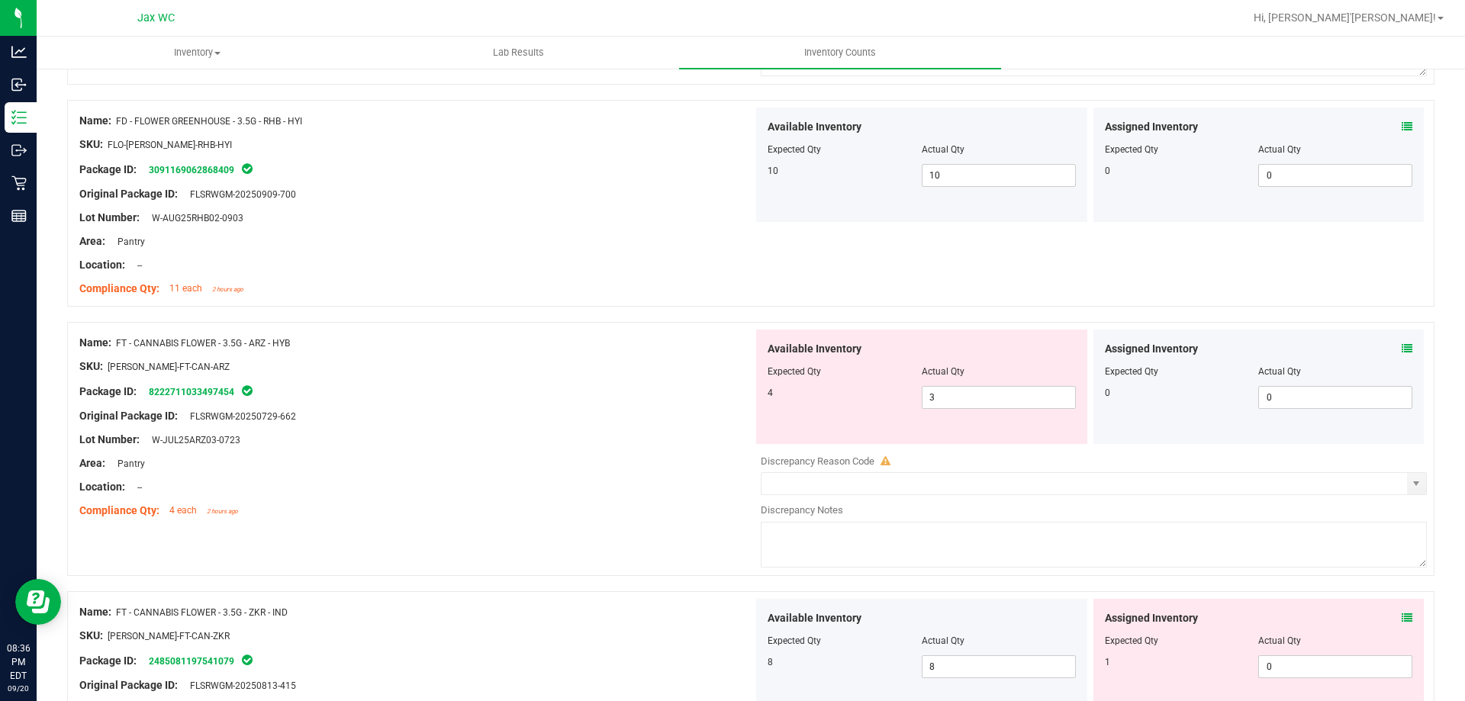
click at [1402, 349] on icon at bounding box center [1407, 348] width 11 height 11
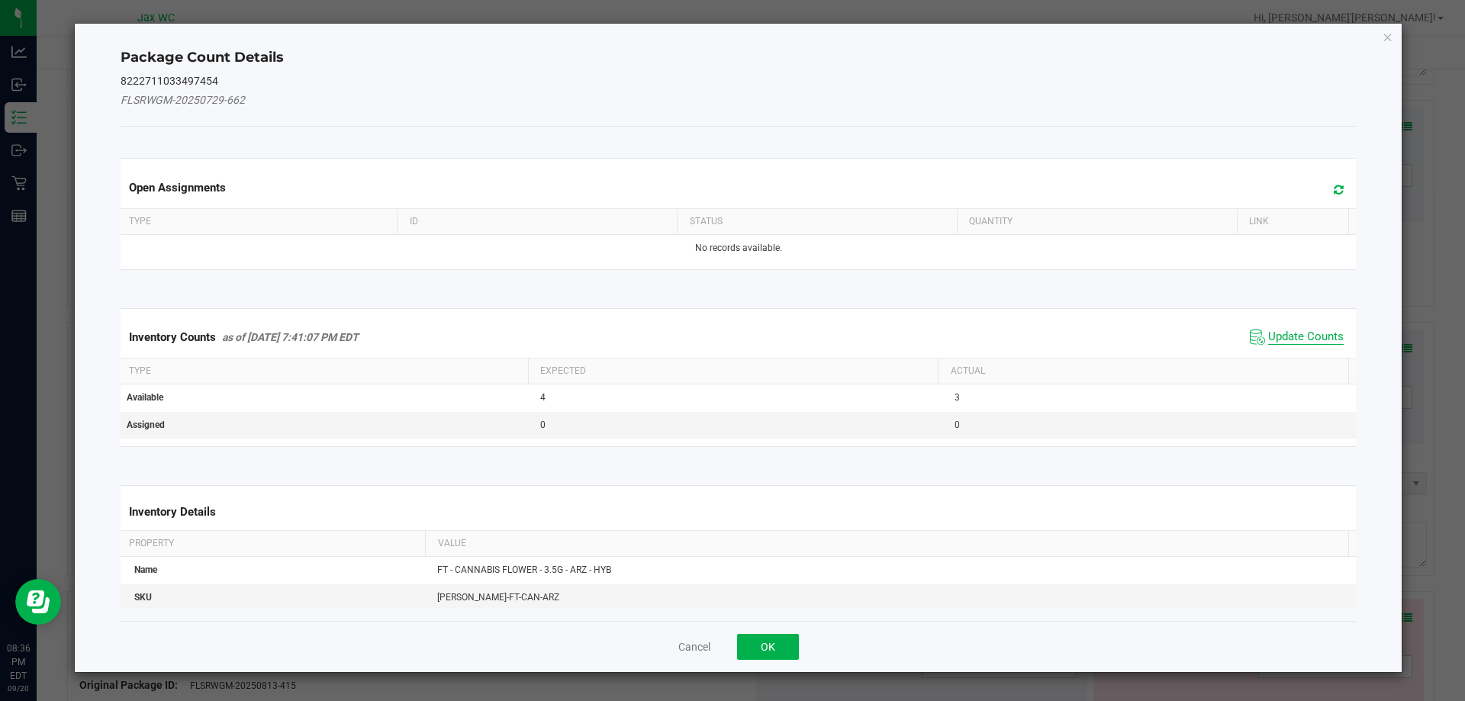
click at [1284, 343] on span "Update Counts" at bounding box center [1306, 337] width 76 height 15
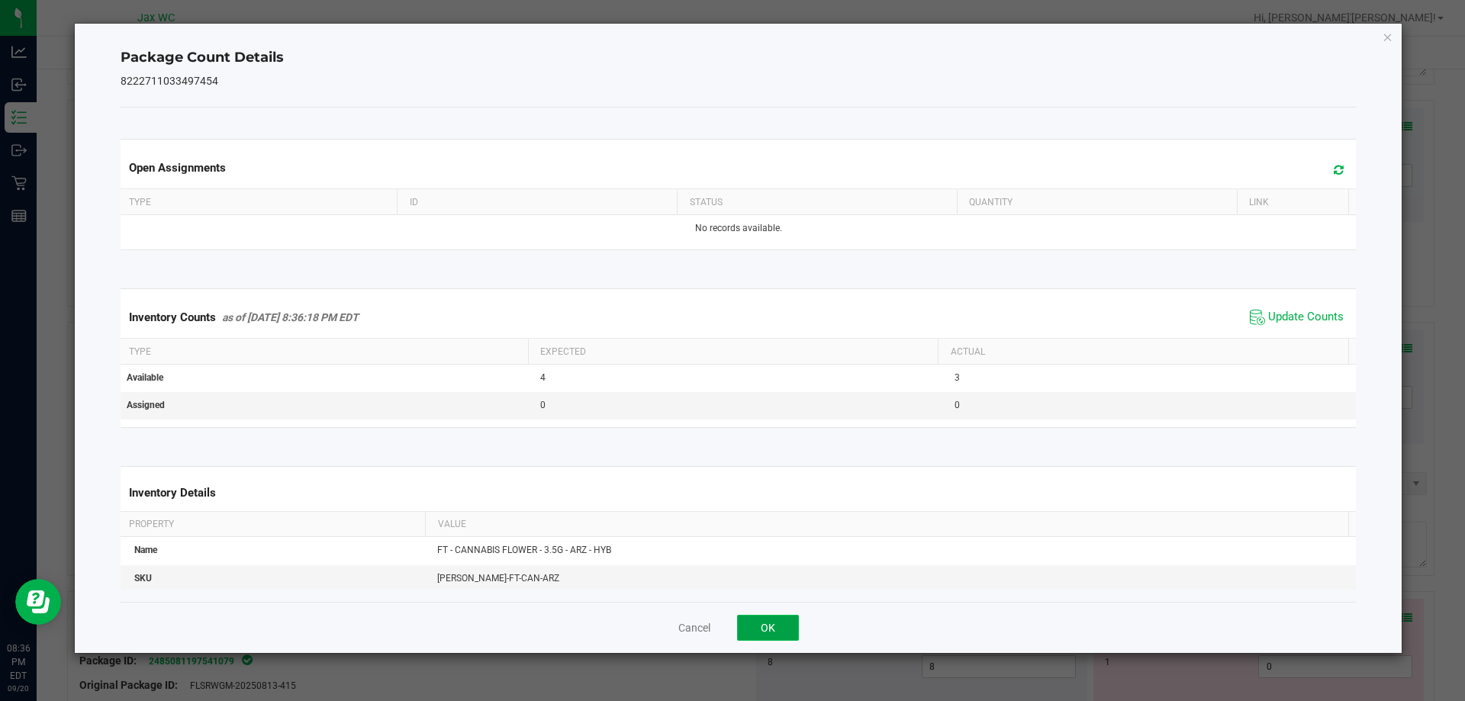
click at [768, 626] on button "OK" at bounding box center [768, 628] width 62 height 26
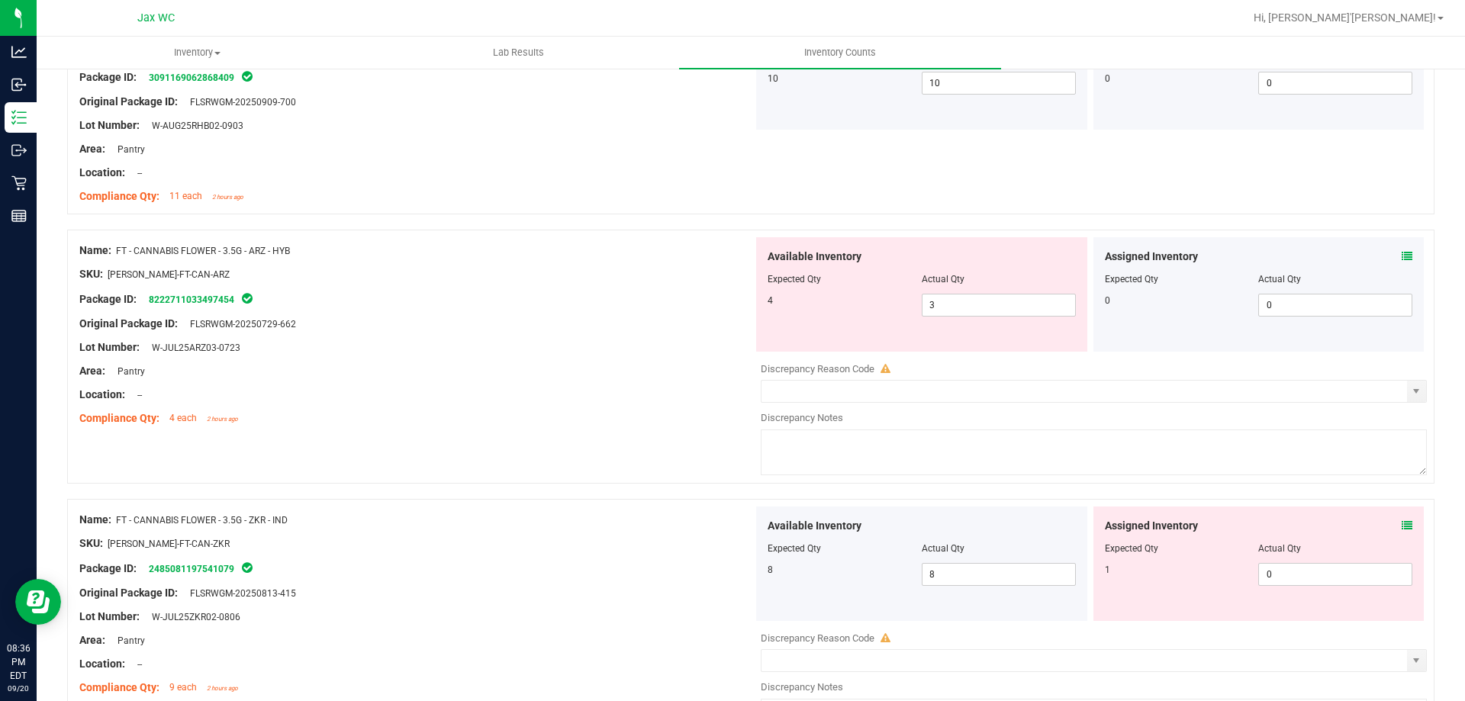
scroll to position [916, 0]
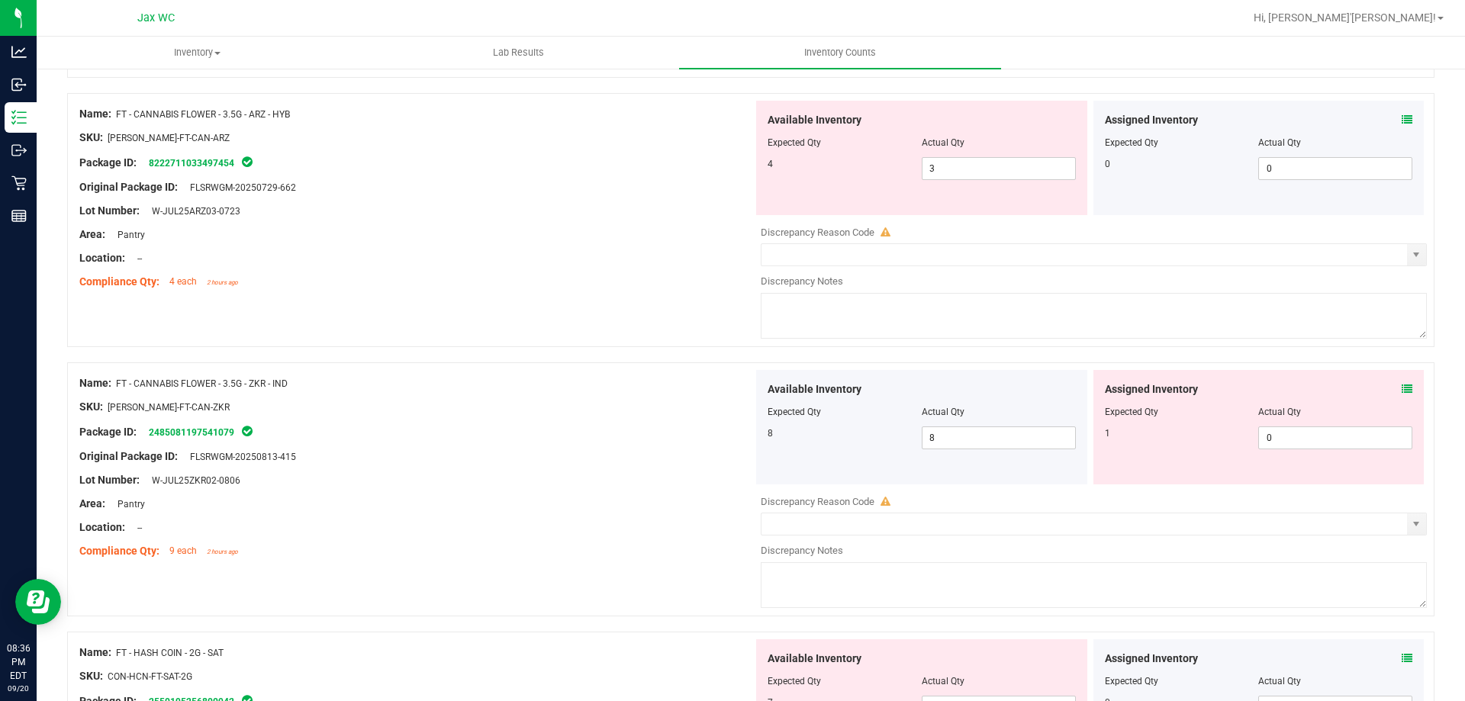
click at [1402, 394] on icon at bounding box center [1407, 389] width 11 height 11
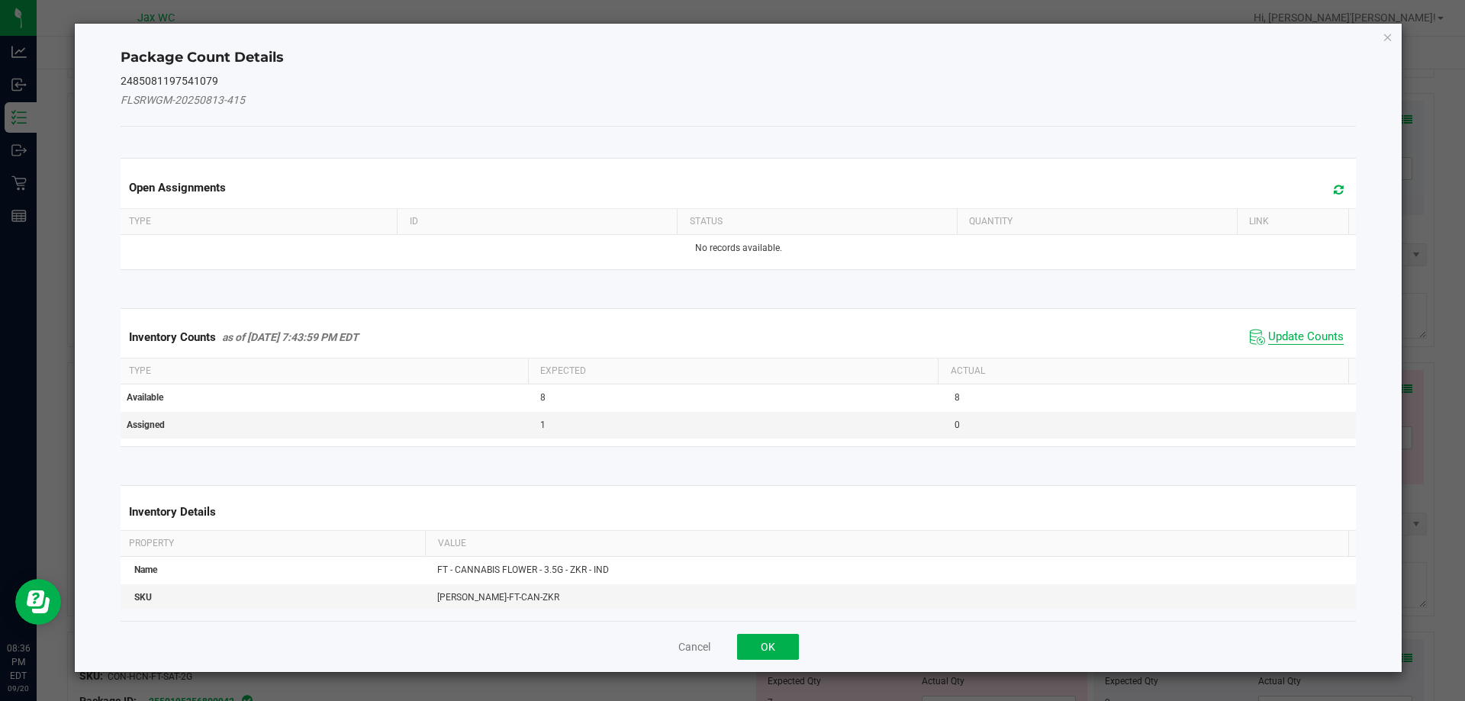
click at [1308, 339] on span "Update Counts" at bounding box center [1306, 337] width 76 height 15
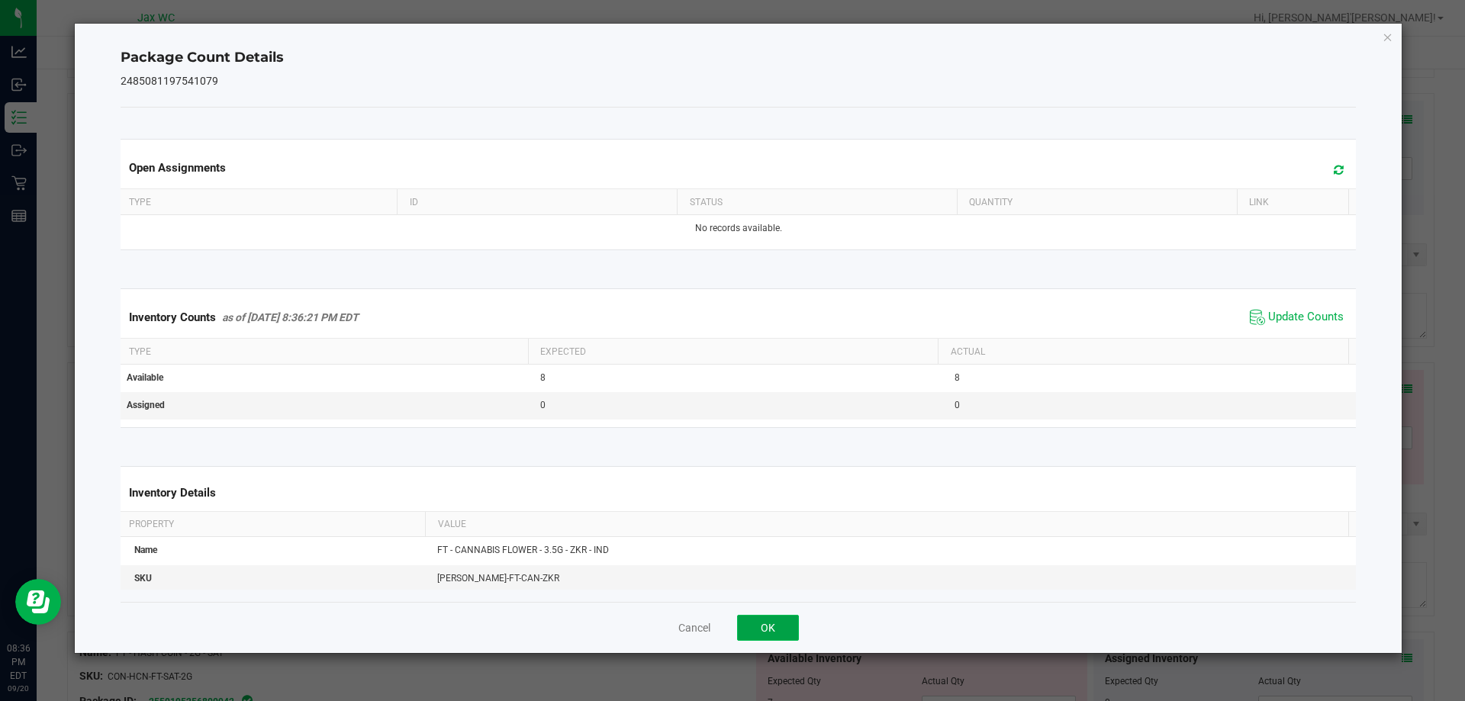
click at [784, 626] on button "OK" at bounding box center [768, 628] width 62 height 26
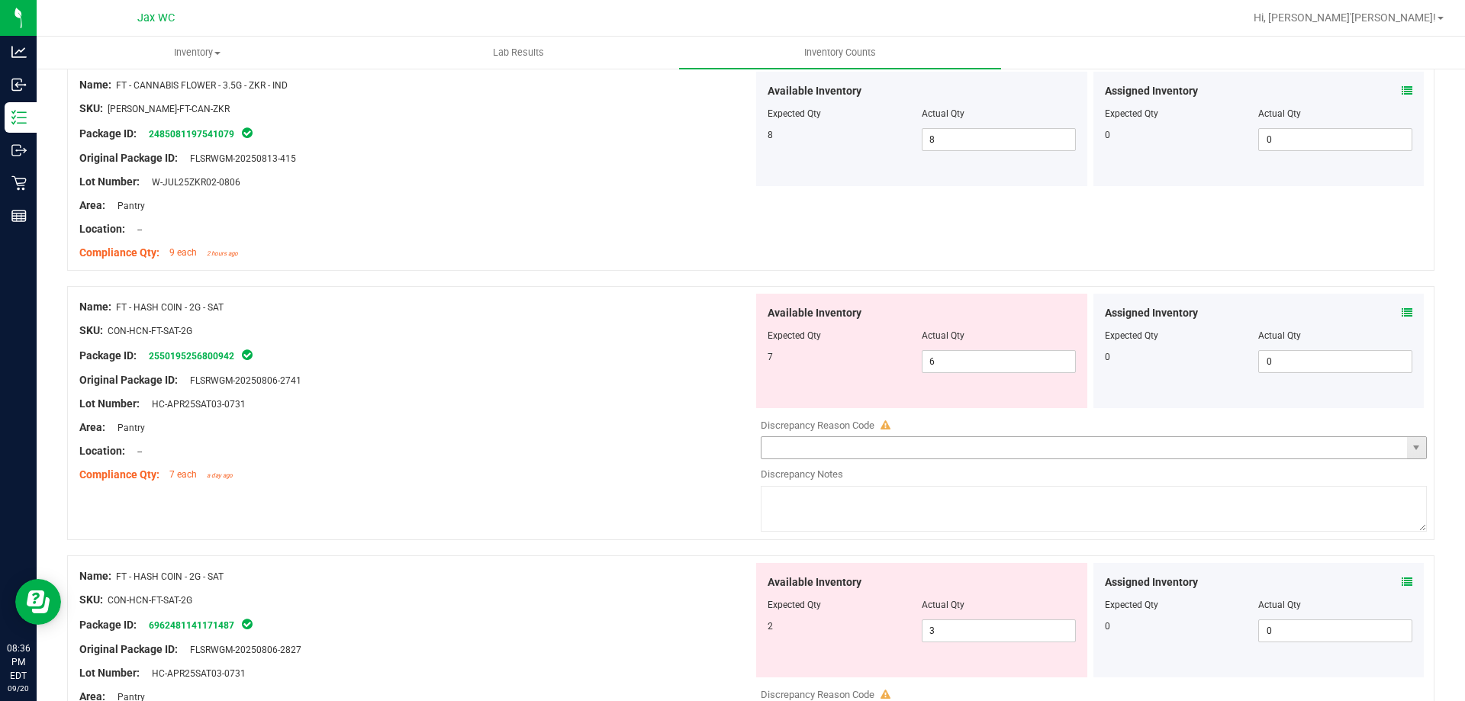
scroll to position [1221, 0]
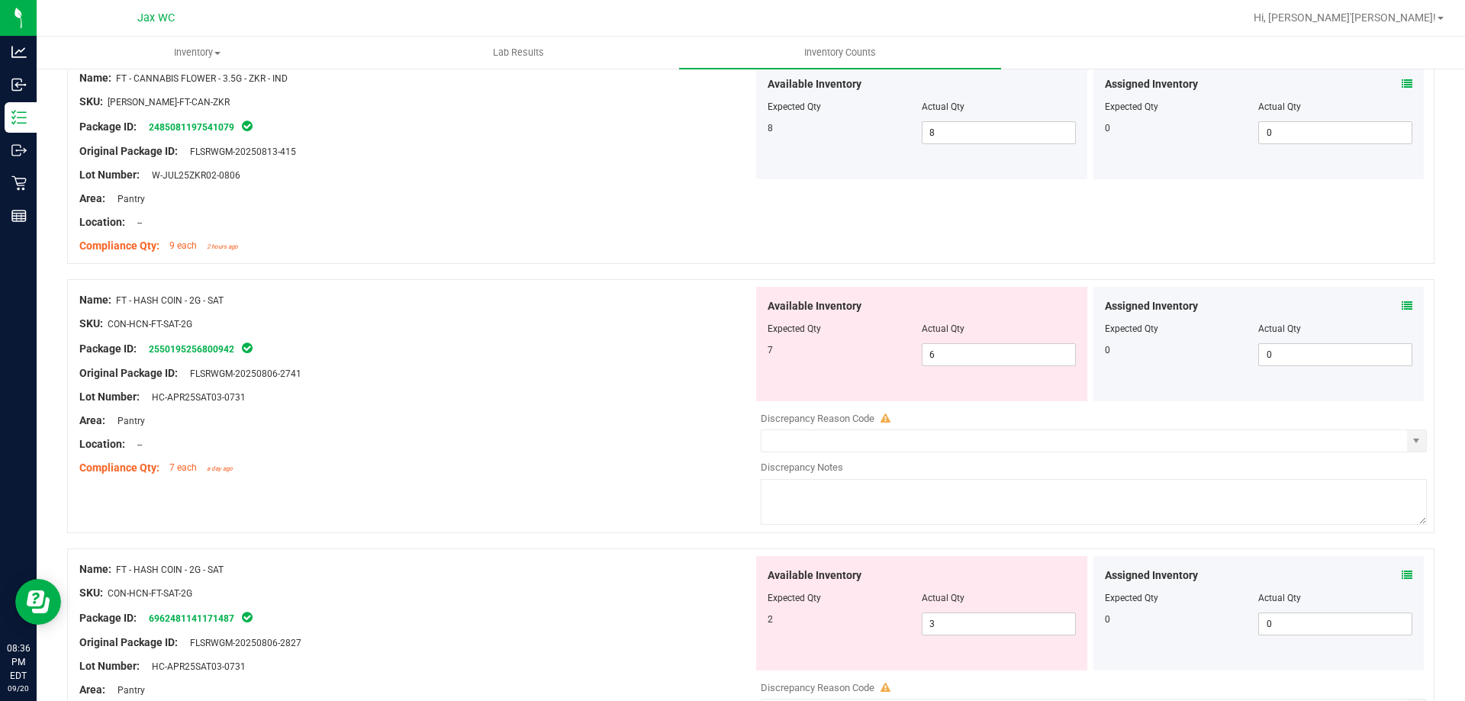
click at [1402, 308] on icon at bounding box center [1407, 306] width 11 height 11
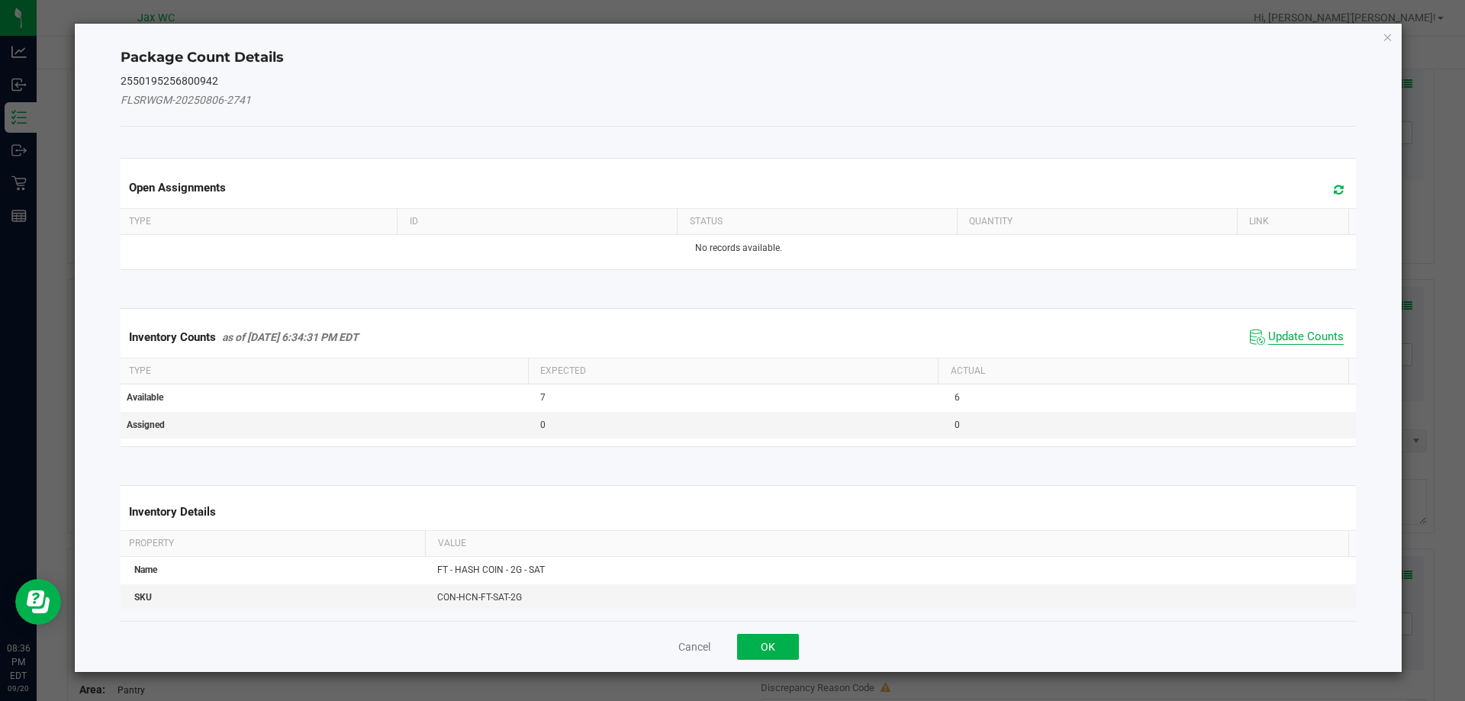
click at [1268, 333] on span "Update Counts" at bounding box center [1306, 337] width 76 height 15
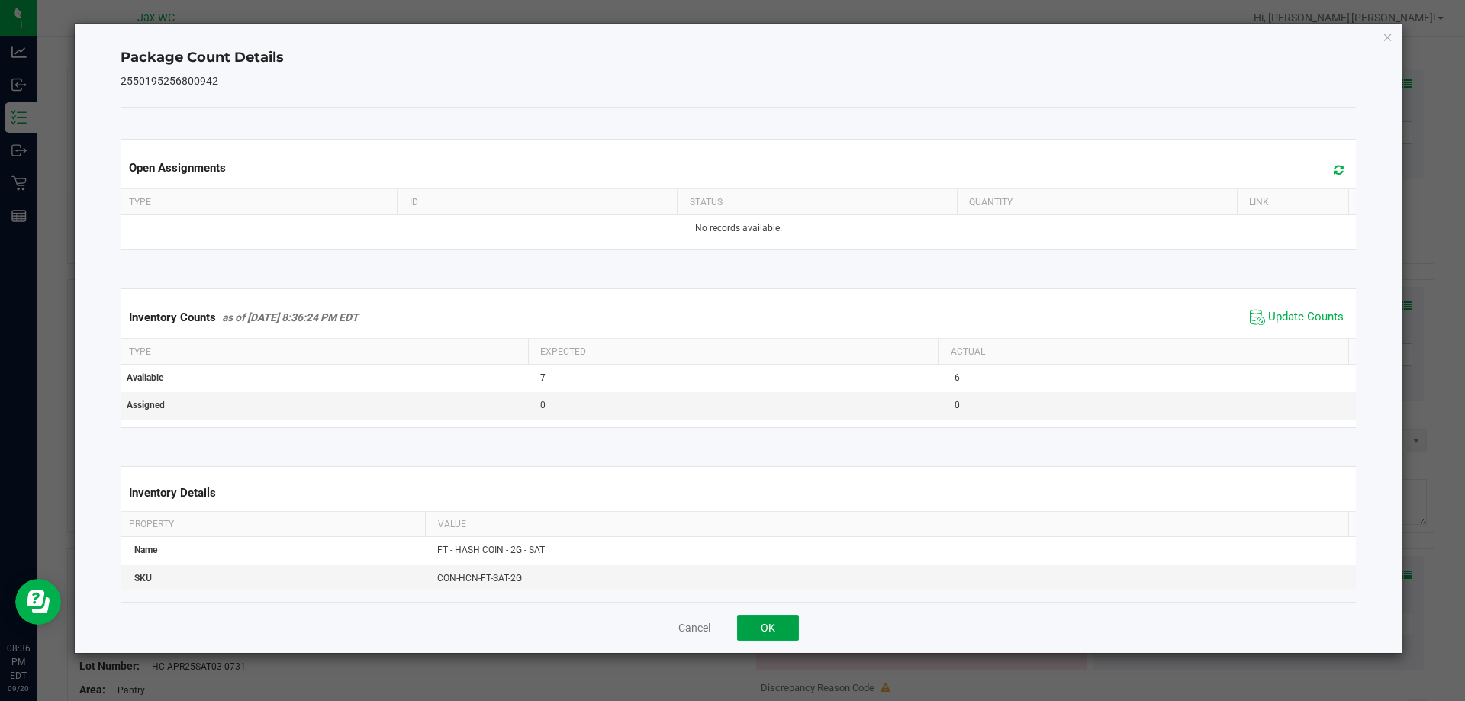
click at [772, 627] on button "OK" at bounding box center [768, 628] width 62 height 26
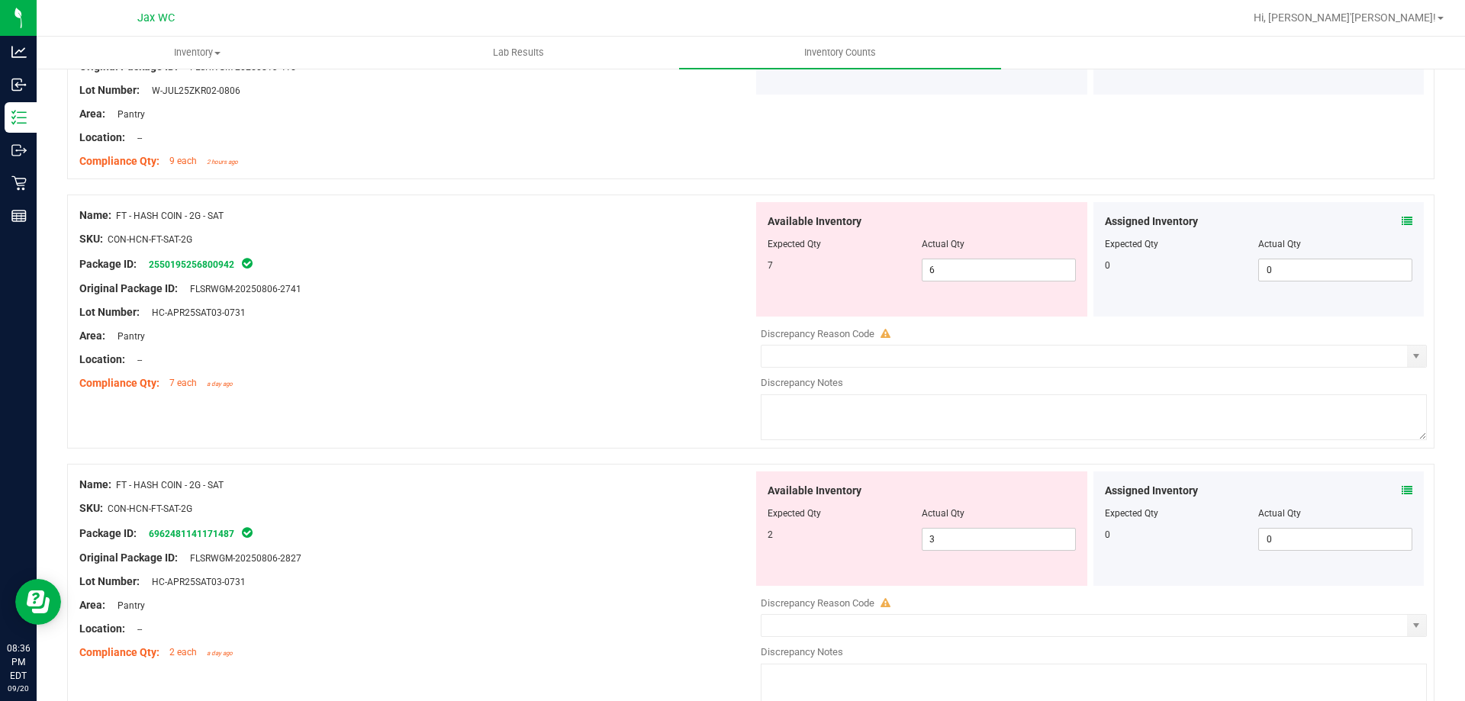
scroll to position [1526, 0]
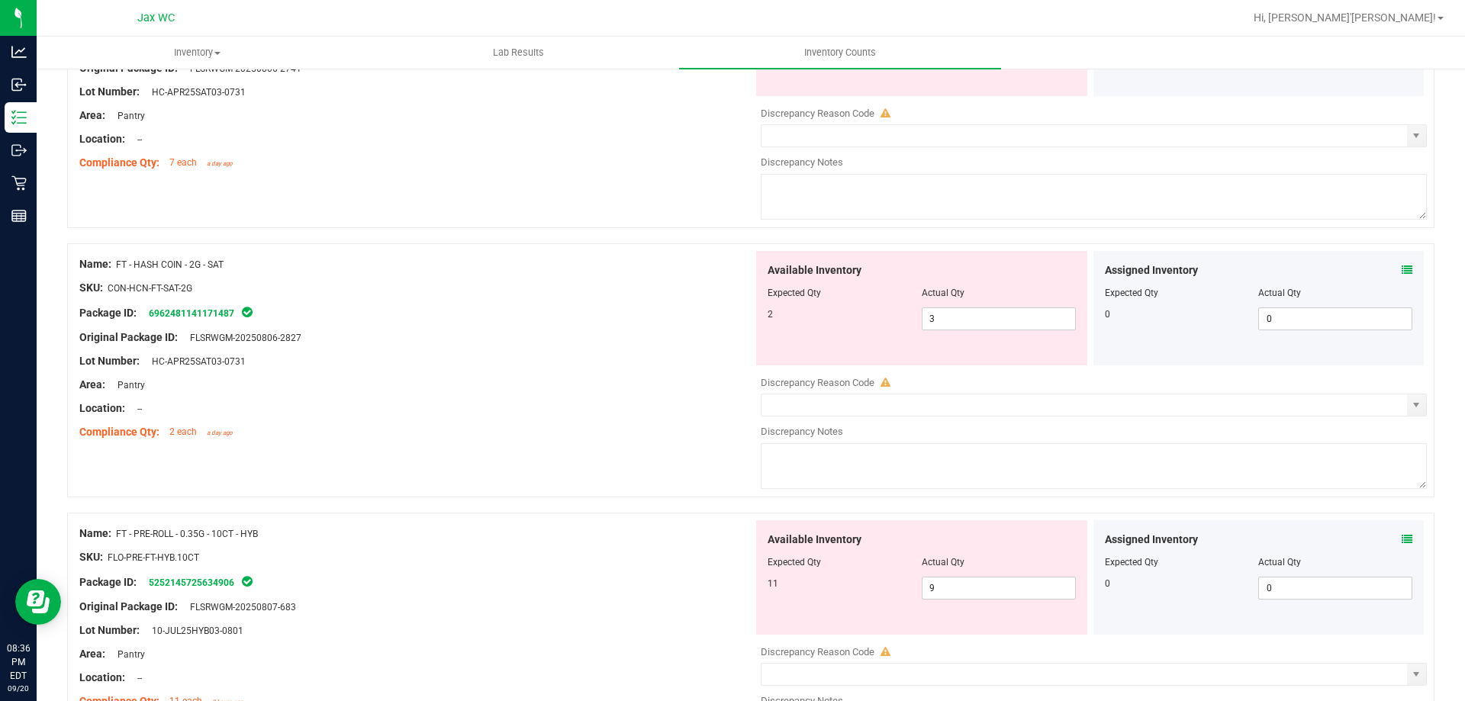
click at [1402, 268] on icon at bounding box center [1407, 270] width 11 height 11
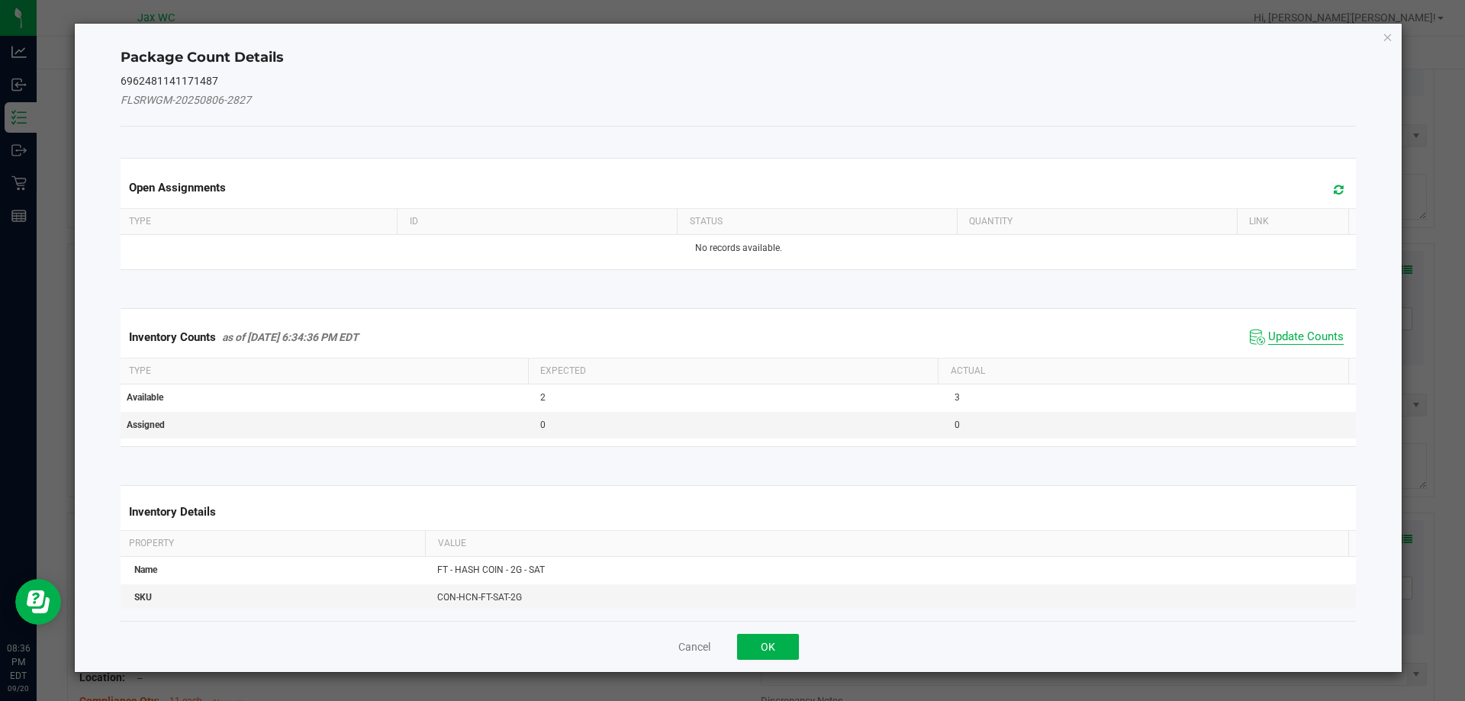
click at [1287, 337] on span "Update Counts" at bounding box center [1306, 337] width 76 height 15
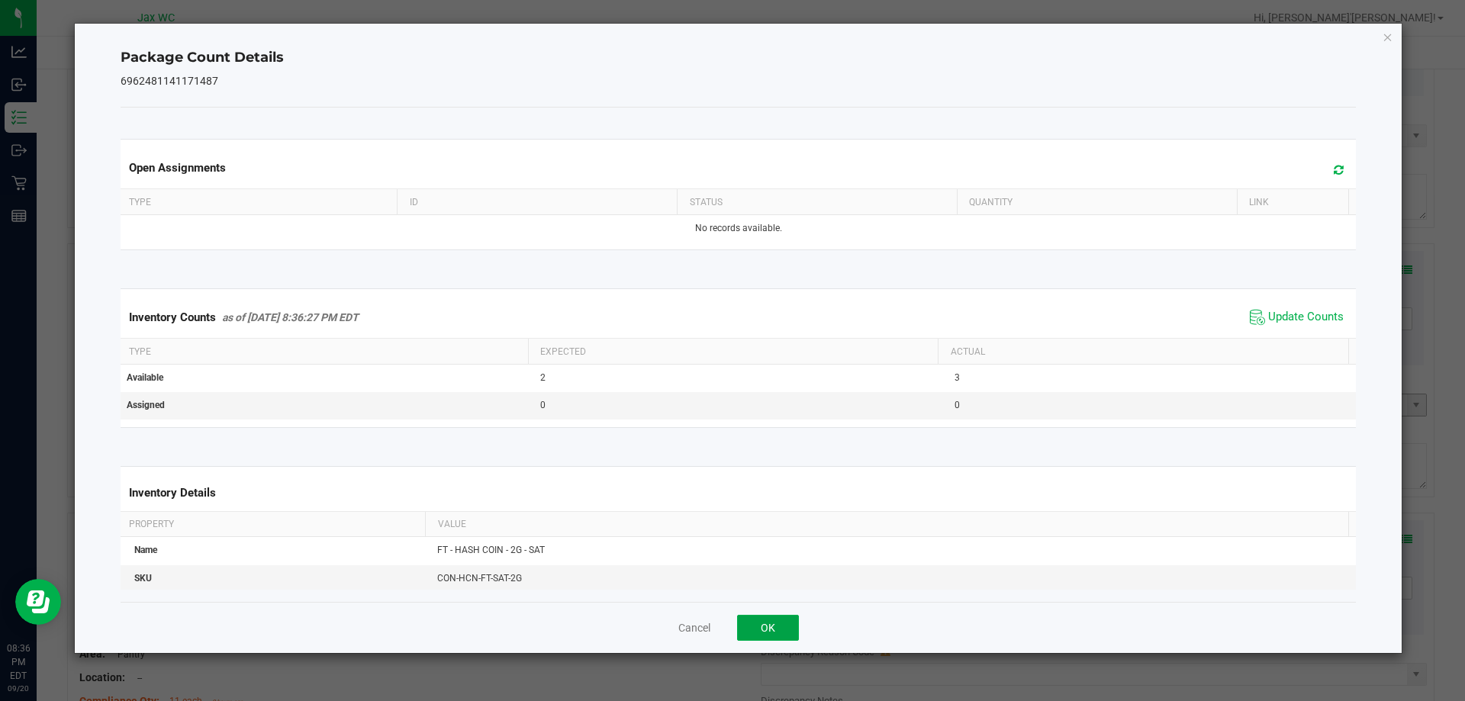
drag, startPoint x: 770, startPoint y: 624, endPoint x: 1106, endPoint y: 410, distance: 398.4
click at [770, 623] on button "OK" at bounding box center [768, 628] width 62 height 26
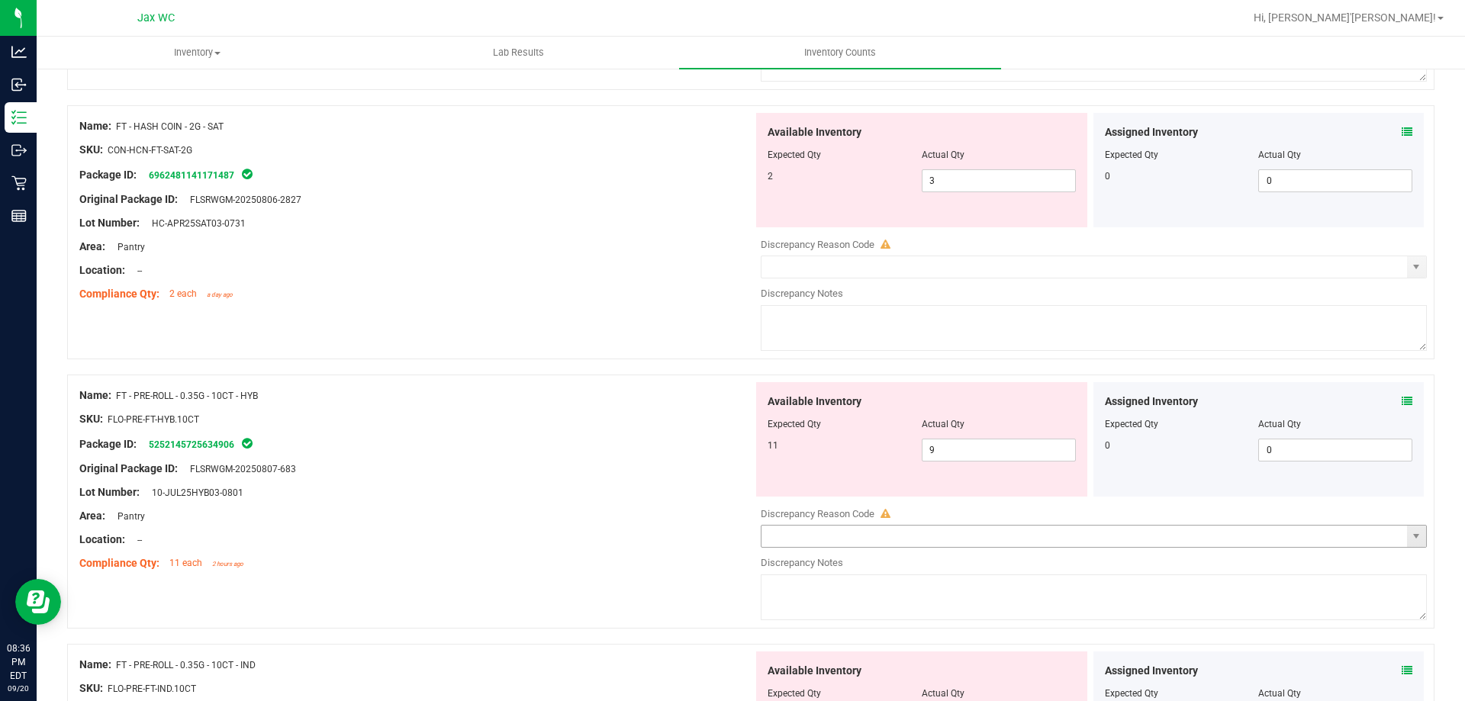
scroll to position [1831, 0]
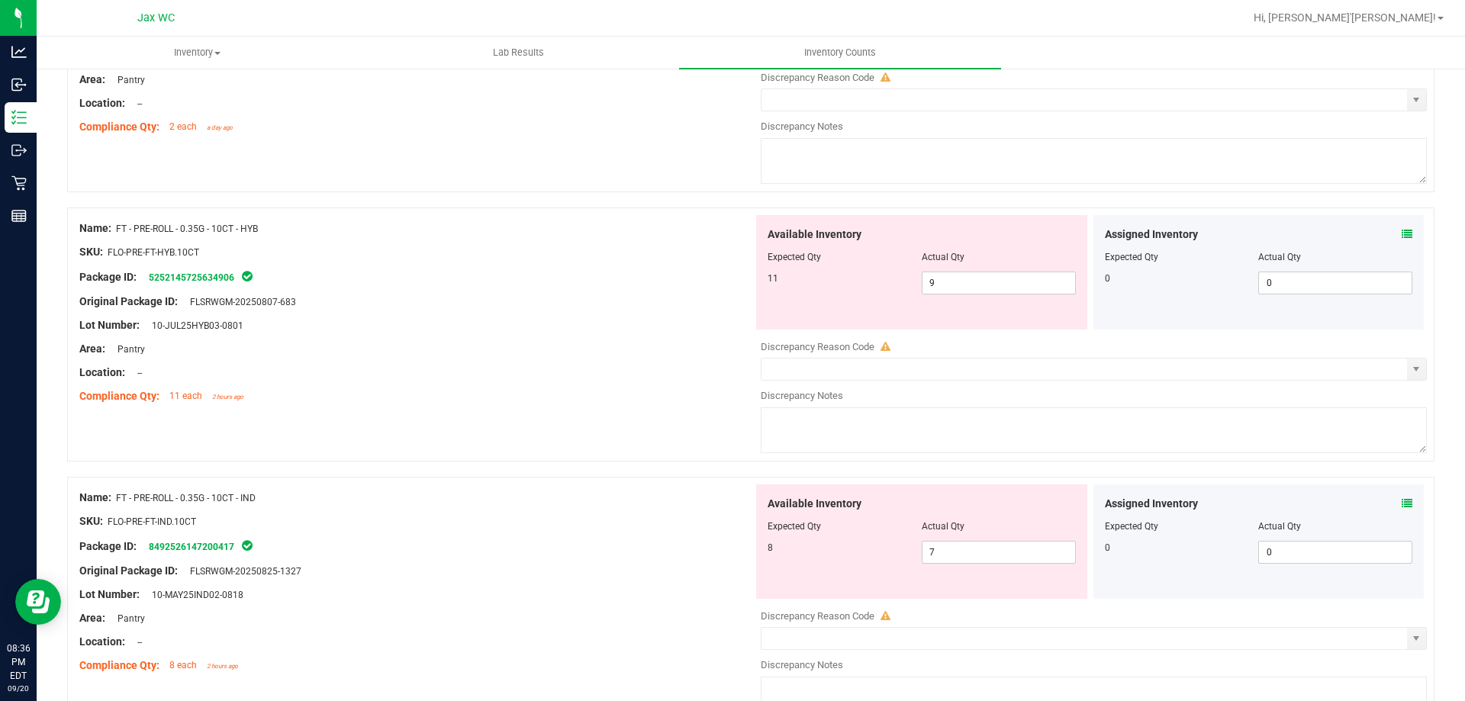
click at [1402, 235] on icon at bounding box center [1407, 234] width 11 height 11
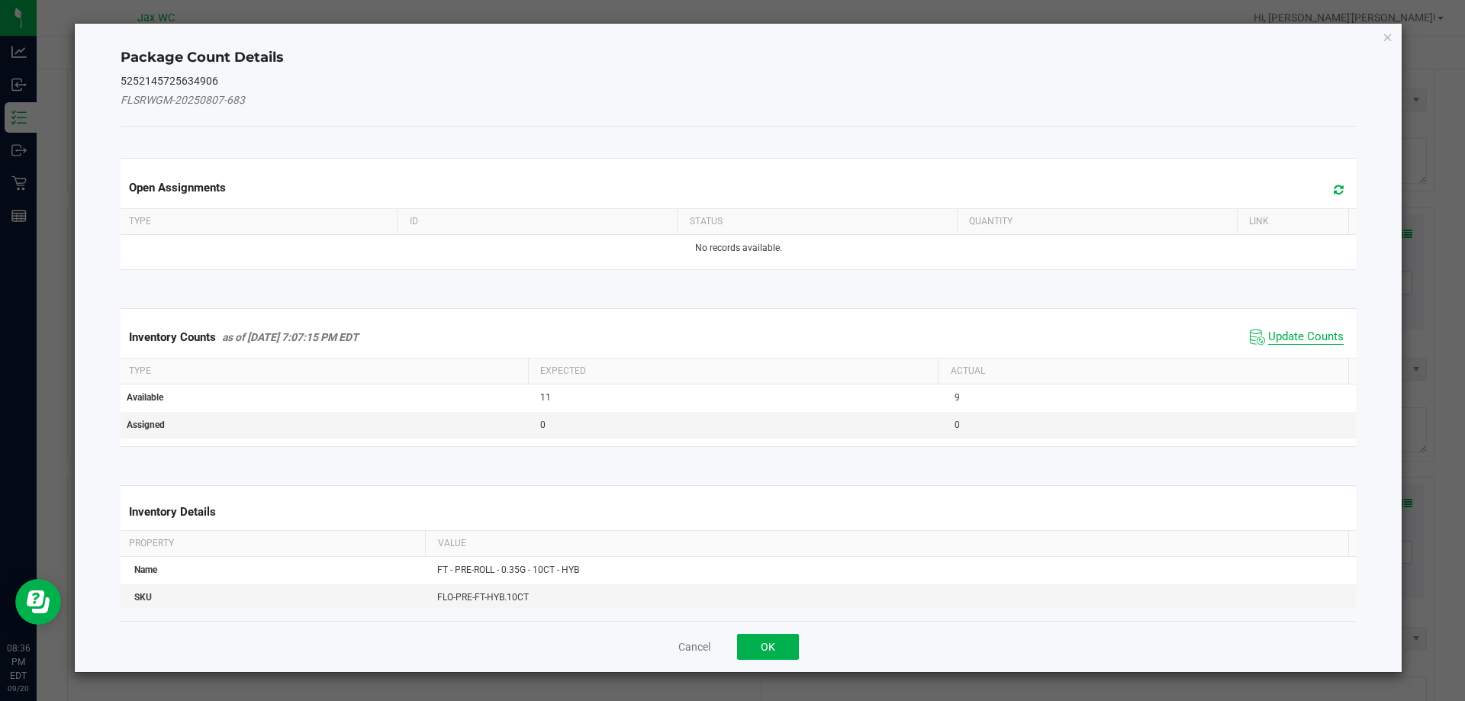
click at [1268, 340] on span "Update Counts" at bounding box center [1306, 337] width 76 height 15
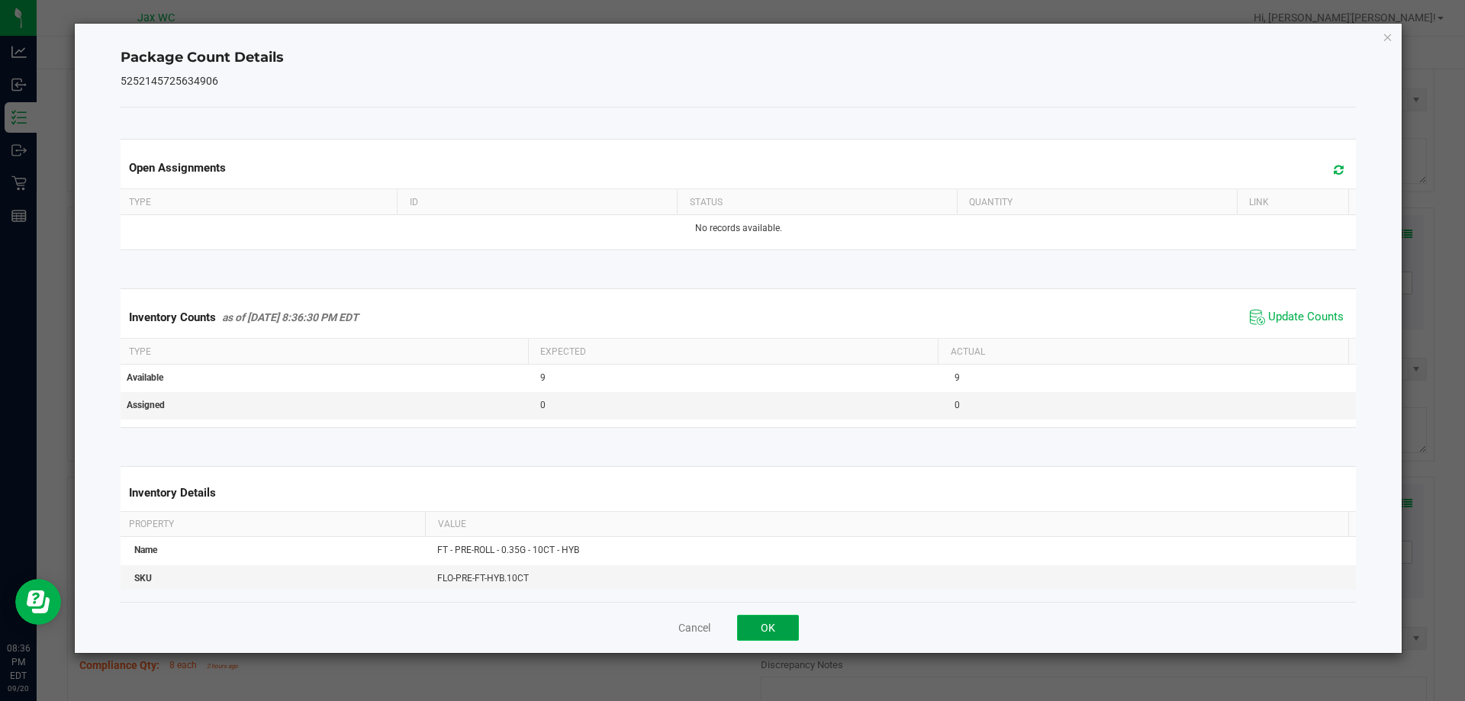
click at [774, 623] on button "OK" at bounding box center [768, 628] width 62 height 26
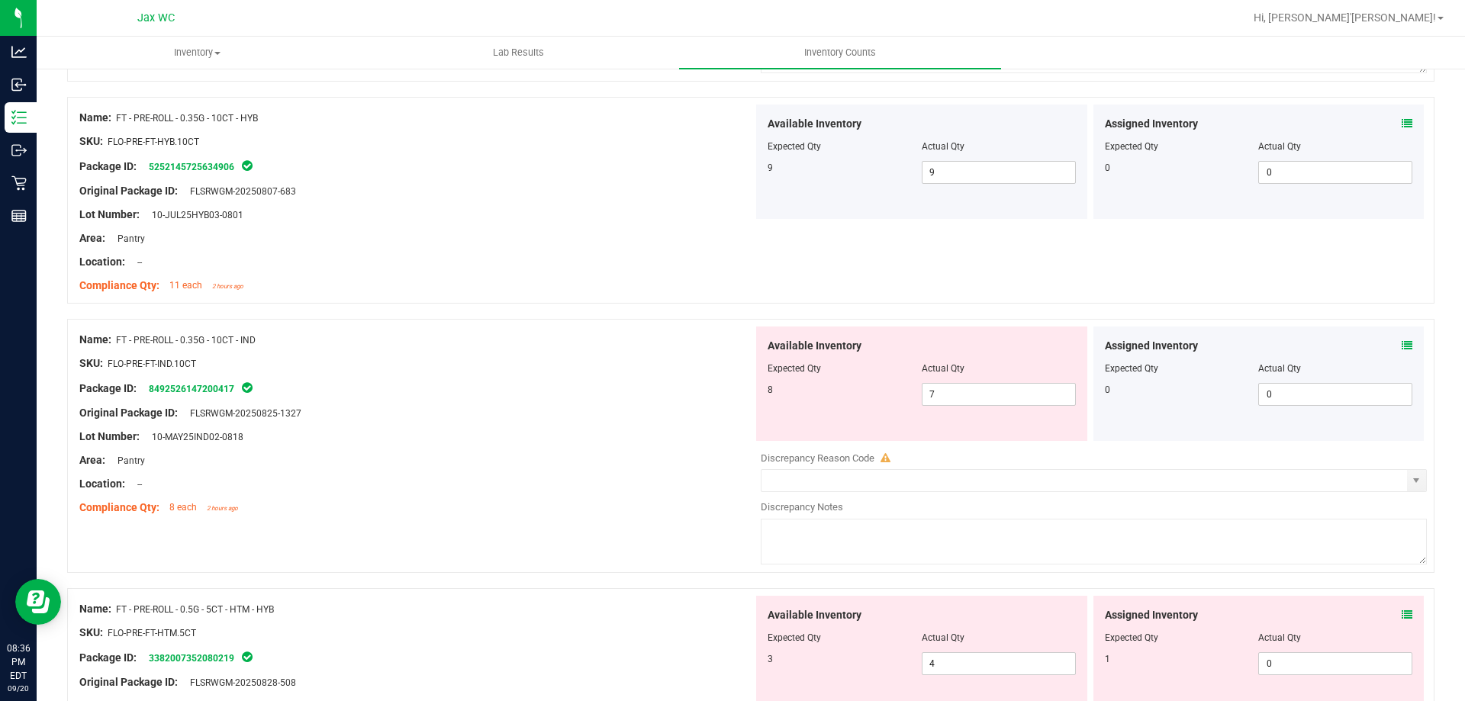
scroll to position [2060, 0]
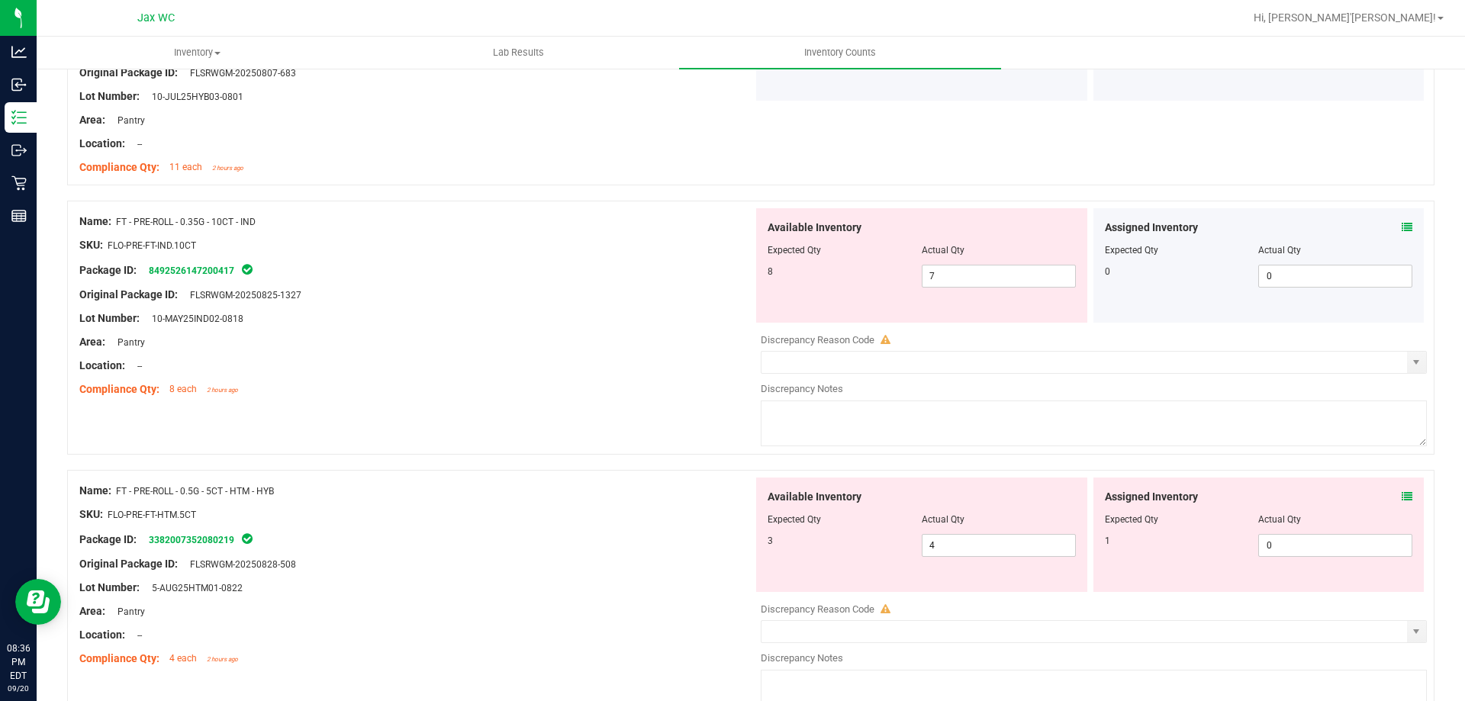
click at [1402, 229] on icon at bounding box center [1407, 227] width 11 height 11
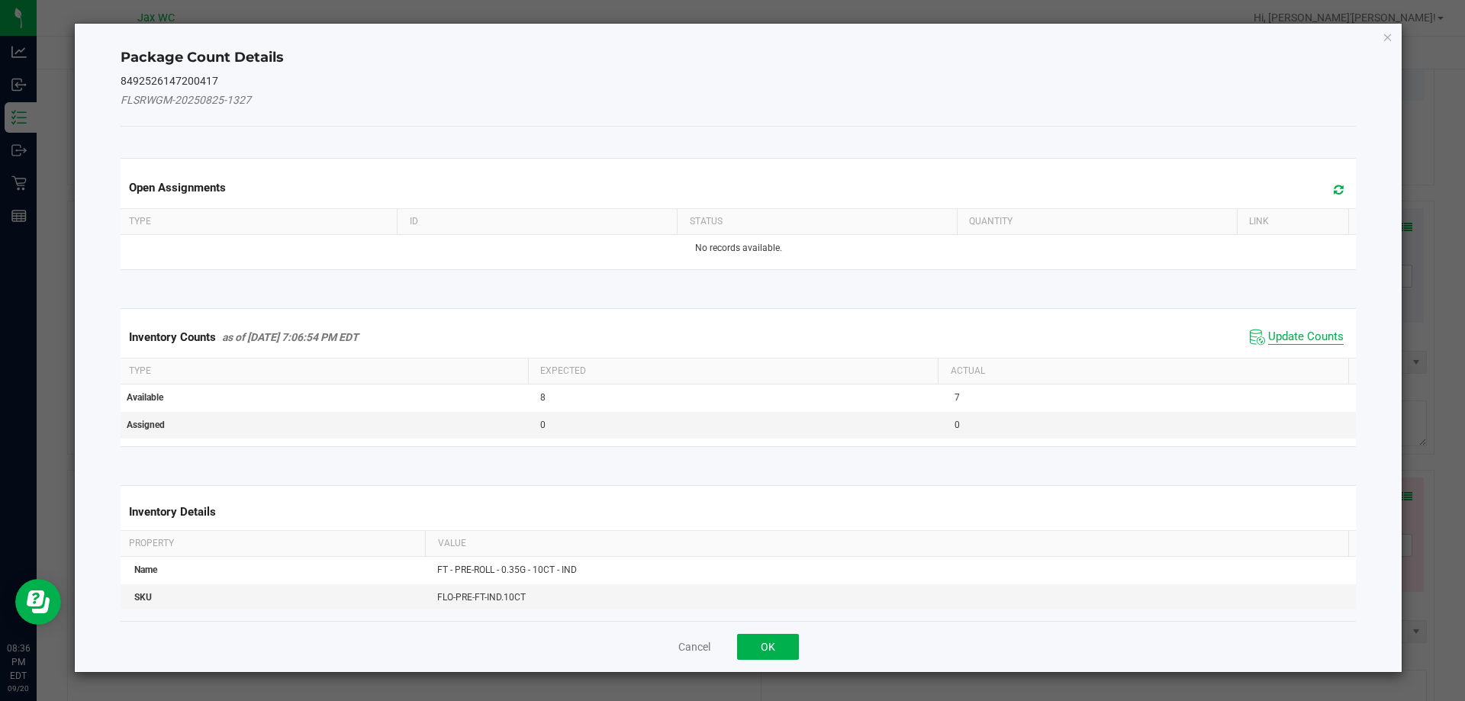
click at [1282, 342] on span "Update Counts" at bounding box center [1306, 337] width 76 height 15
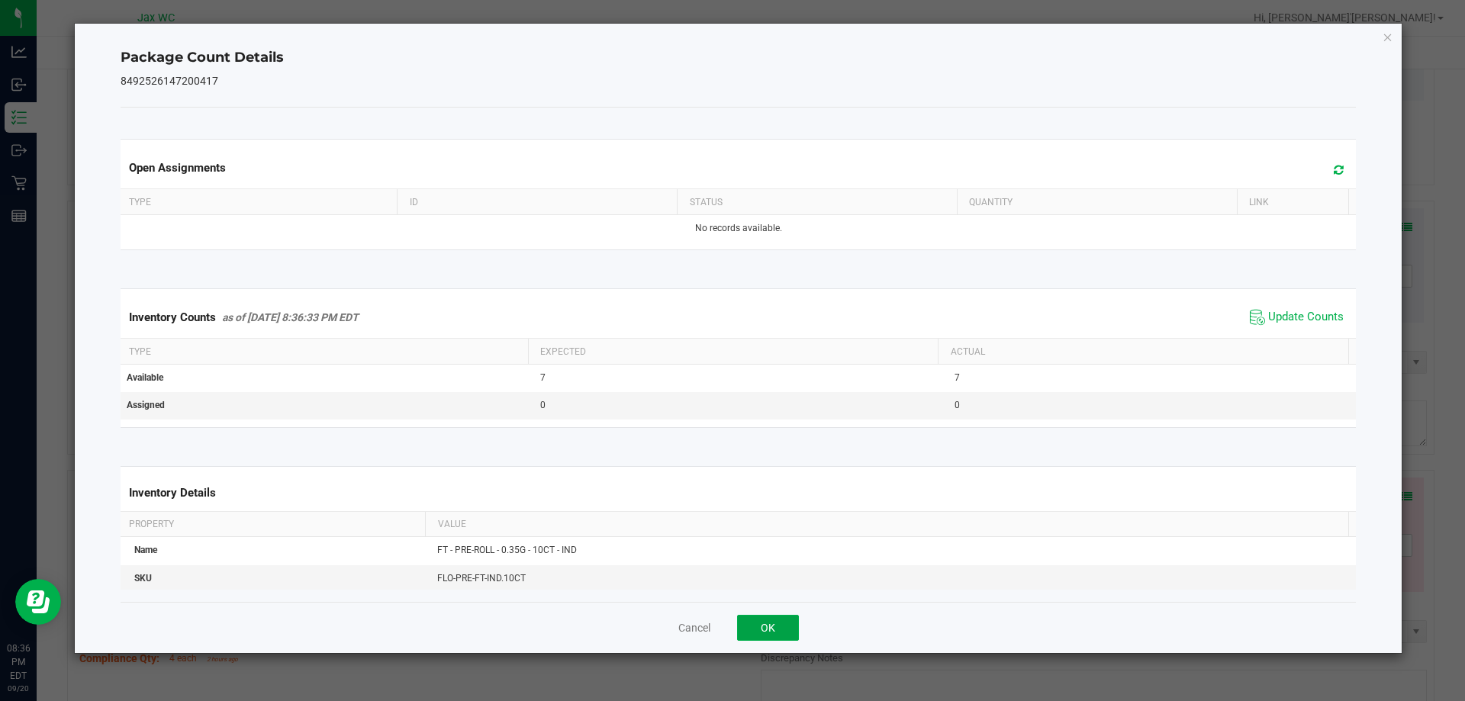
click at [777, 623] on button "OK" at bounding box center [768, 628] width 62 height 26
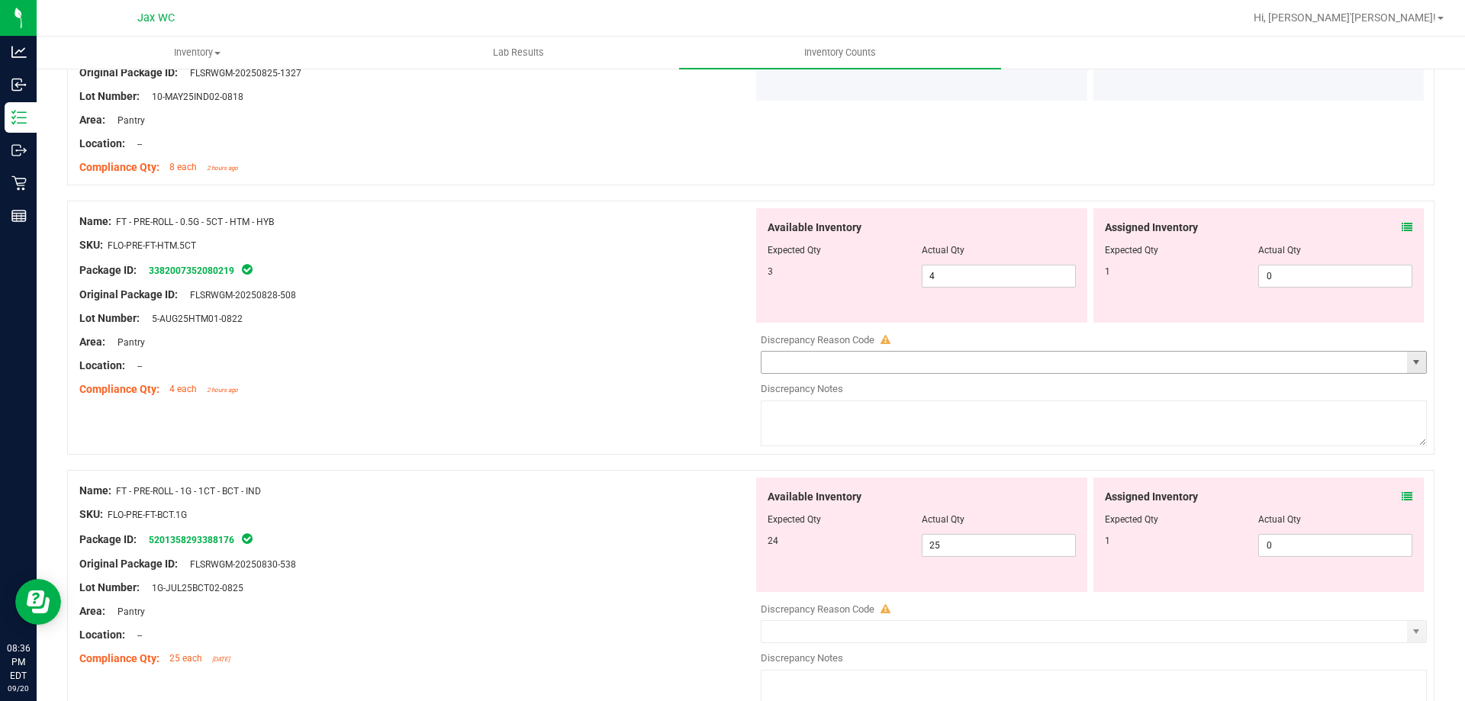
scroll to position [2289, 0]
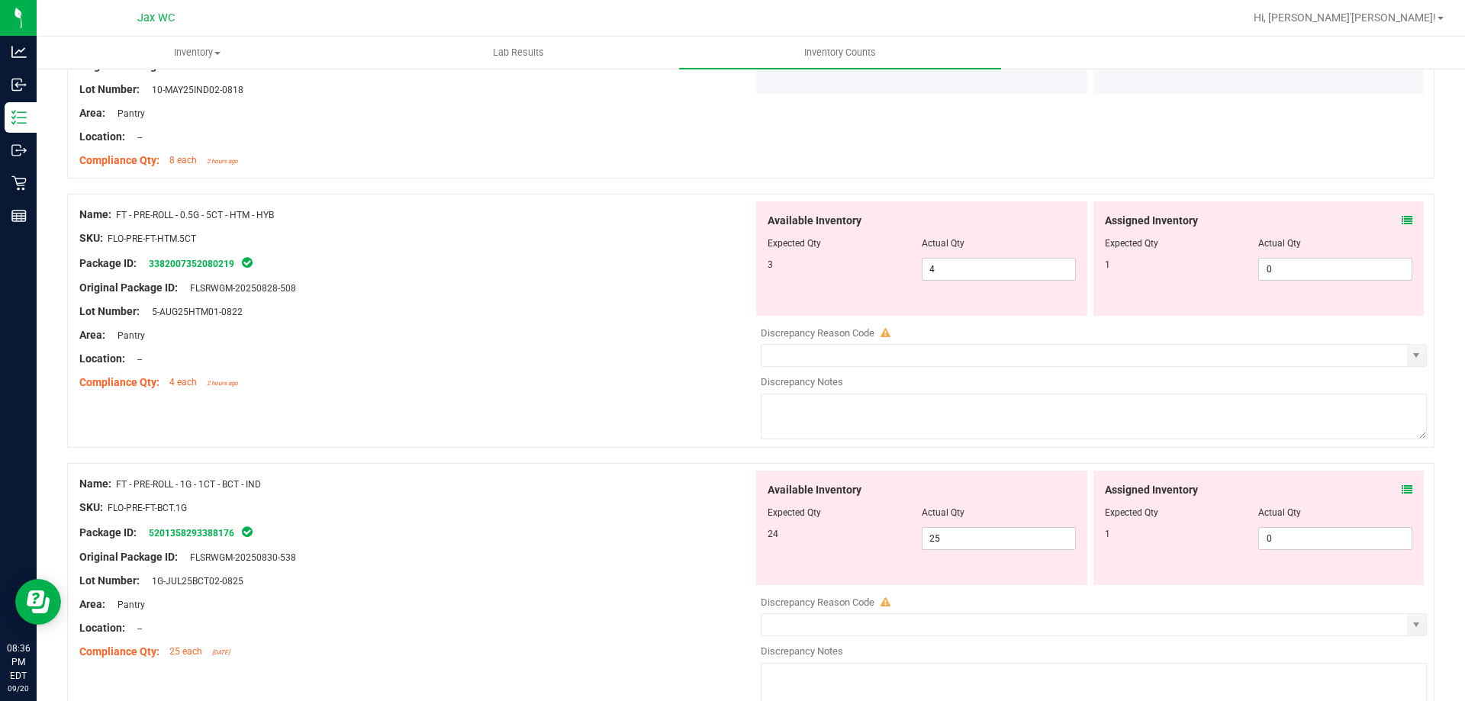
click at [1402, 221] on icon at bounding box center [1407, 220] width 11 height 11
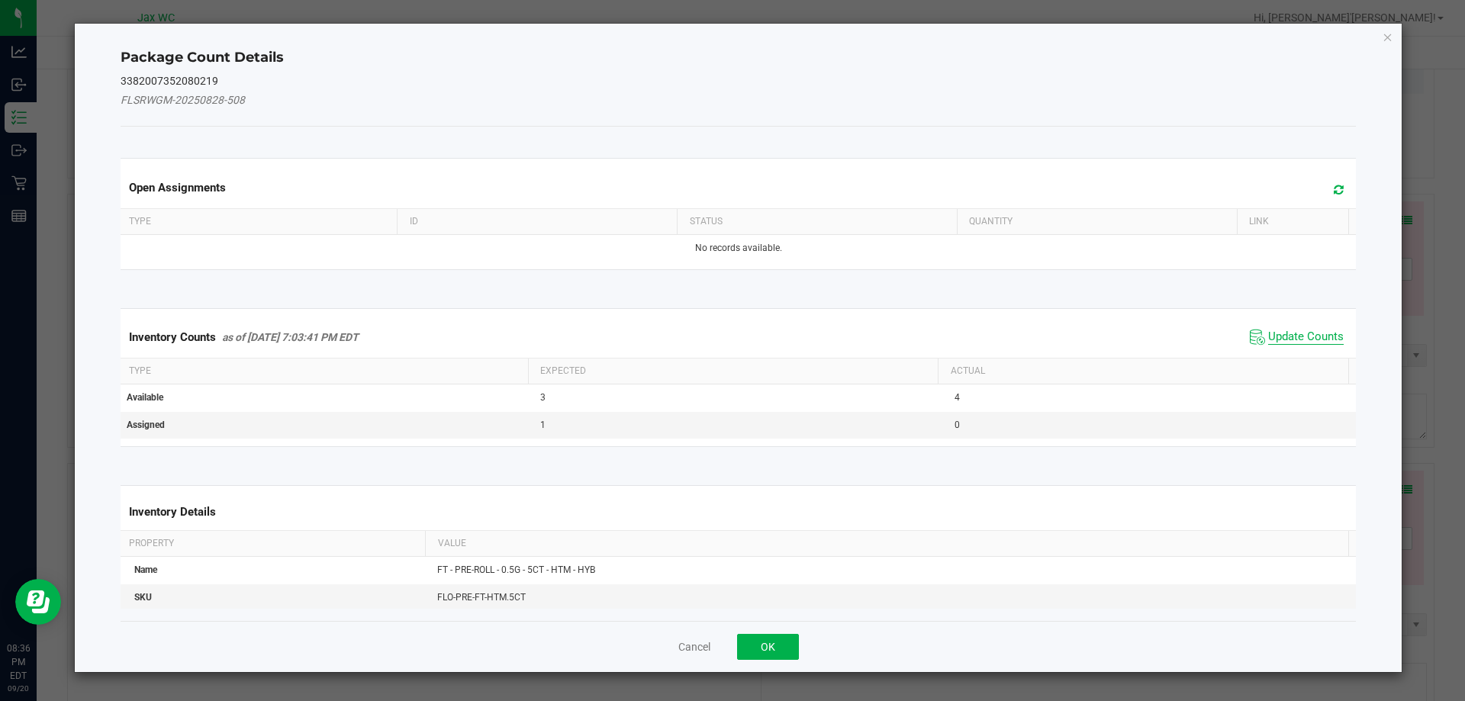
click at [1277, 339] on span "Update Counts" at bounding box center [1306, 337] width 76 height 15
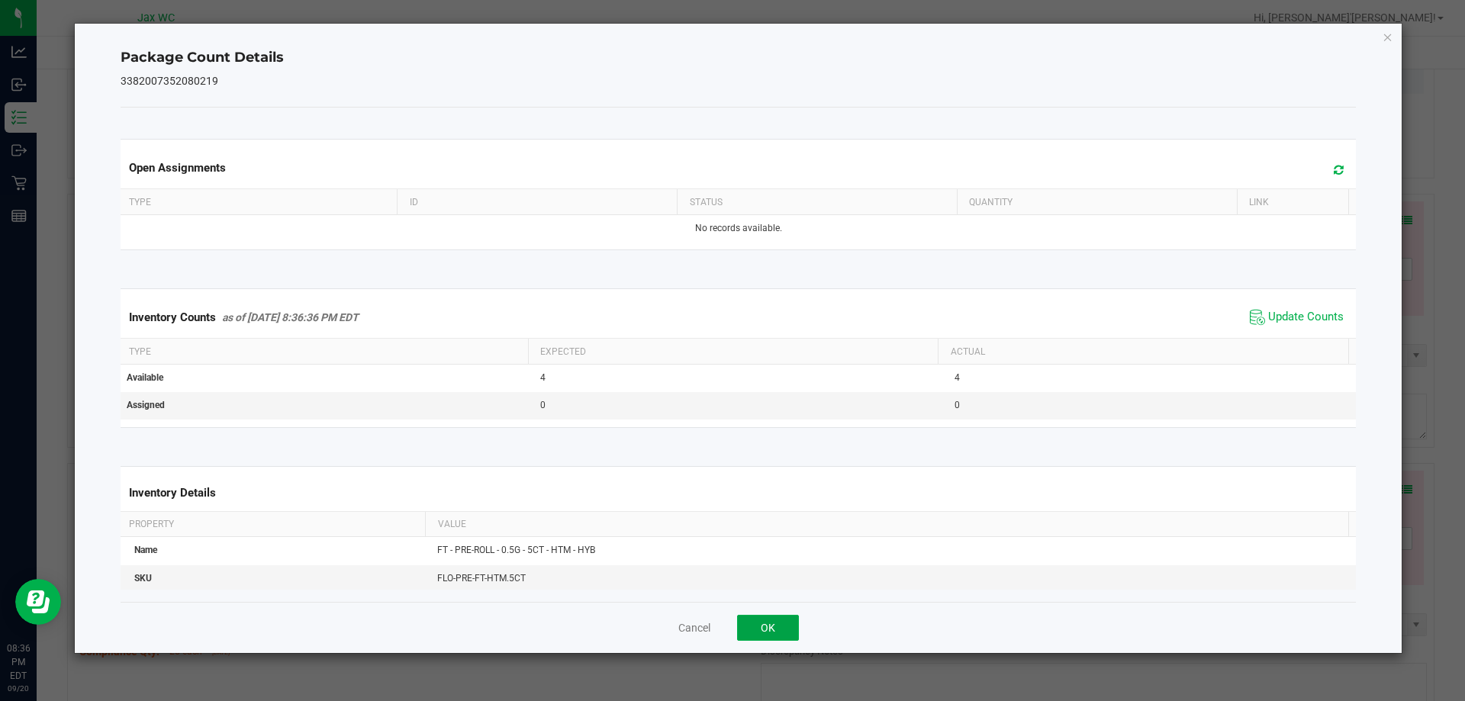
click at [770, 626] on button "OK" at bounding box center [768, 628] width 62 height 26
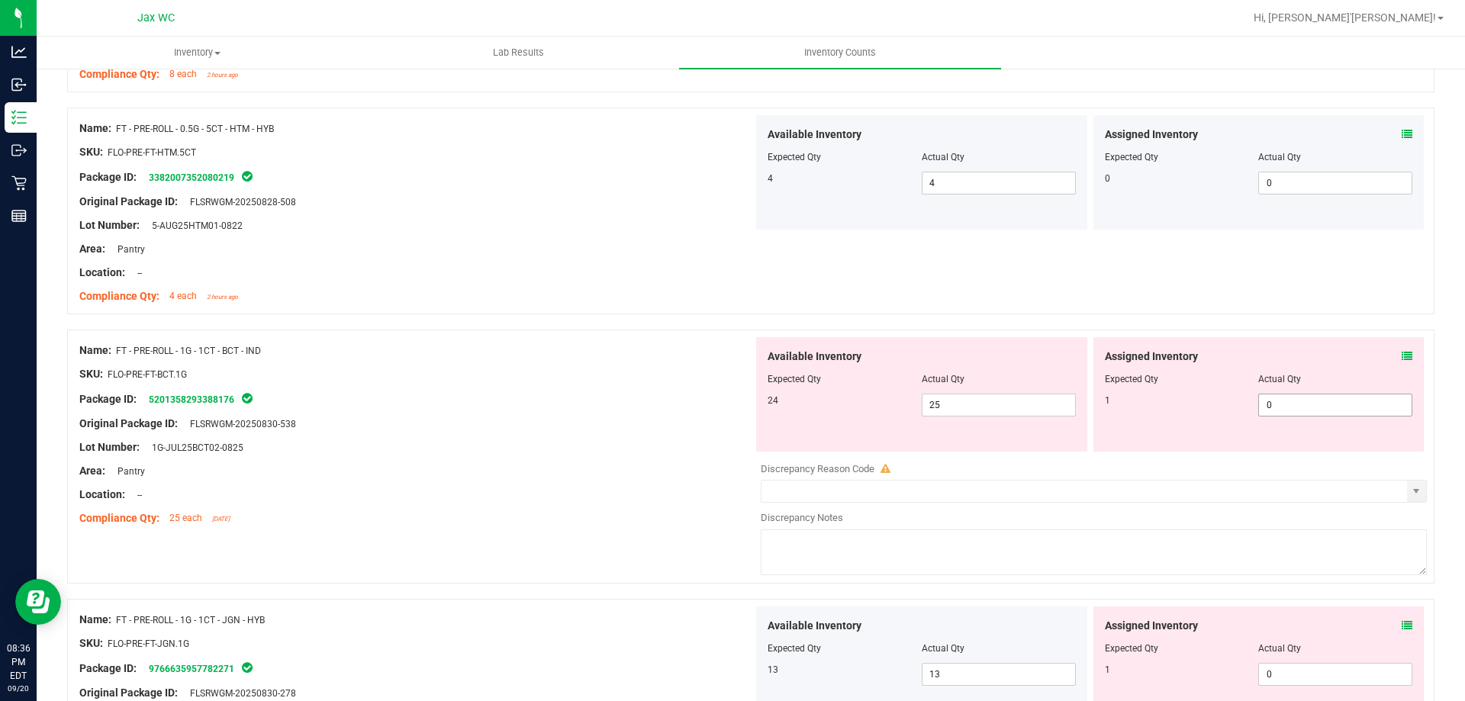
scroll to position [2442, 0]
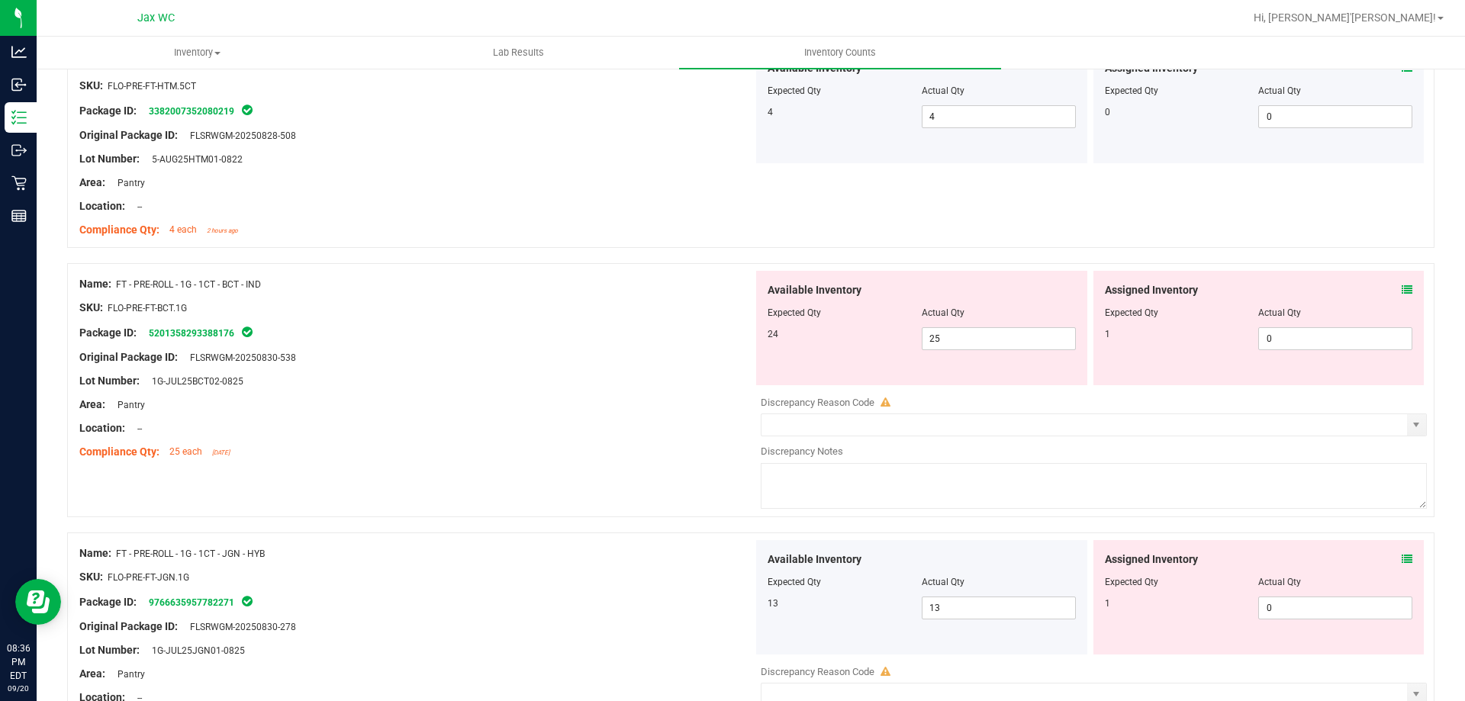
click at [1402, 293] on icon at bounding box center [1407, 290] width 11 height 11
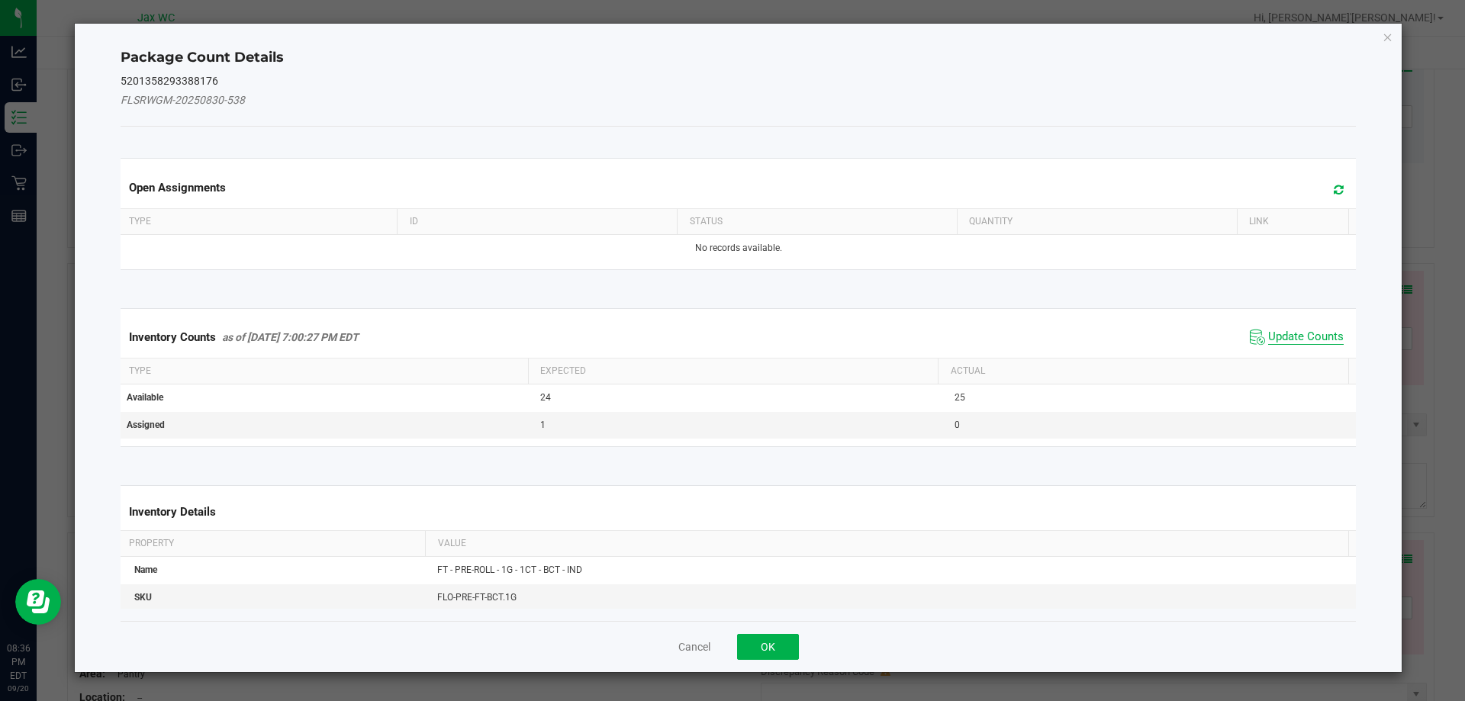
click at [1275, 331] on span "Update Counts" at bounding box center [1306, 337] width 76 height 15
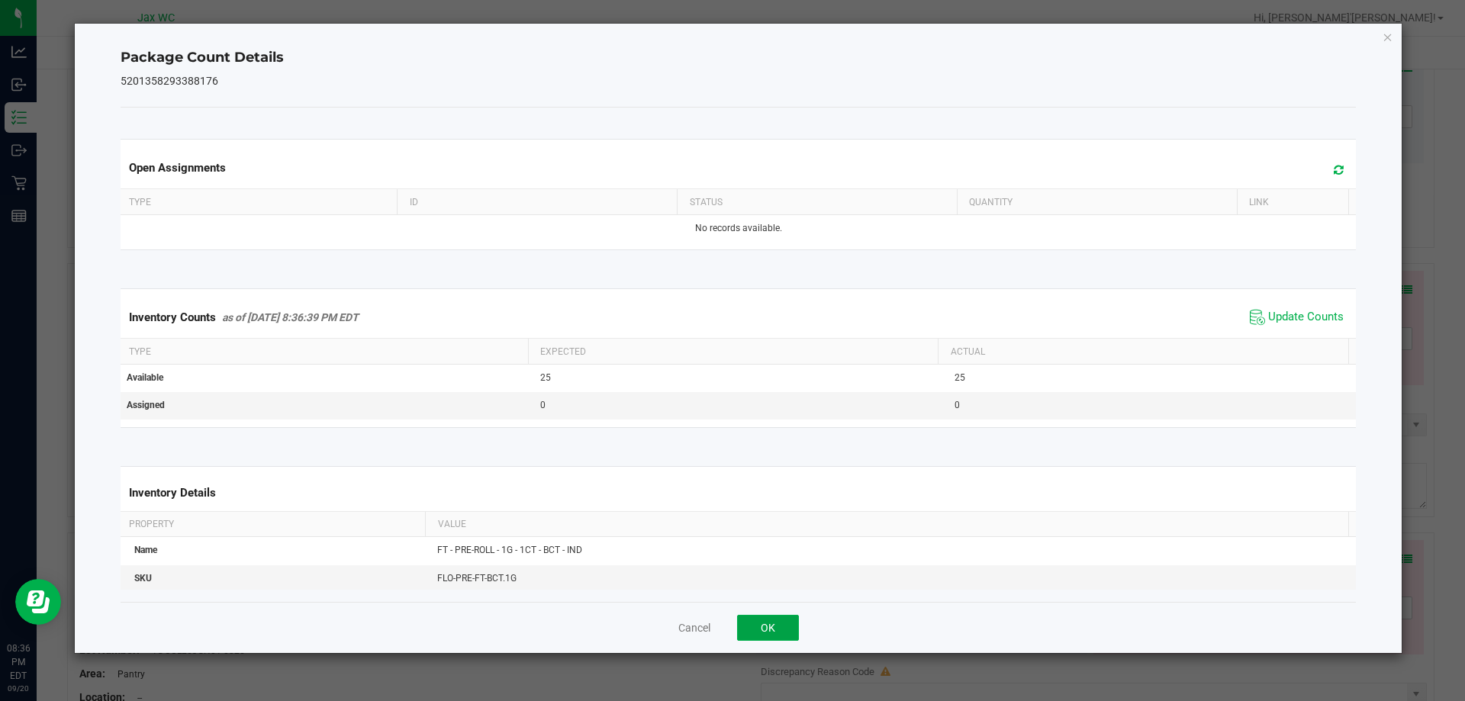
drag, startPoint x: 775, startPoint y: 628, endPoint x: 1091, endPoint y: 478, distance: 349.8
click at [784, 622] on button "OK" at bounding box center [768, 628] width 62 height 26
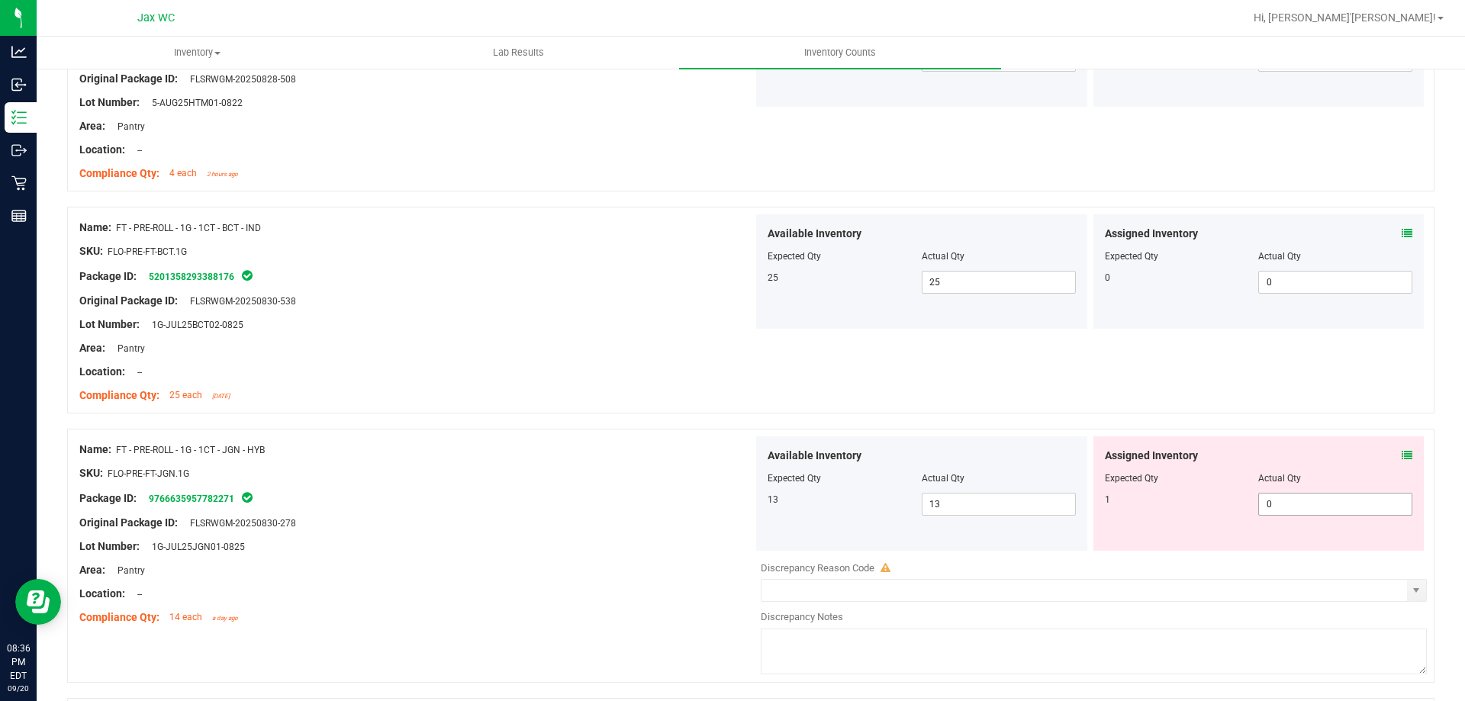
scroll to position [2671, 0]
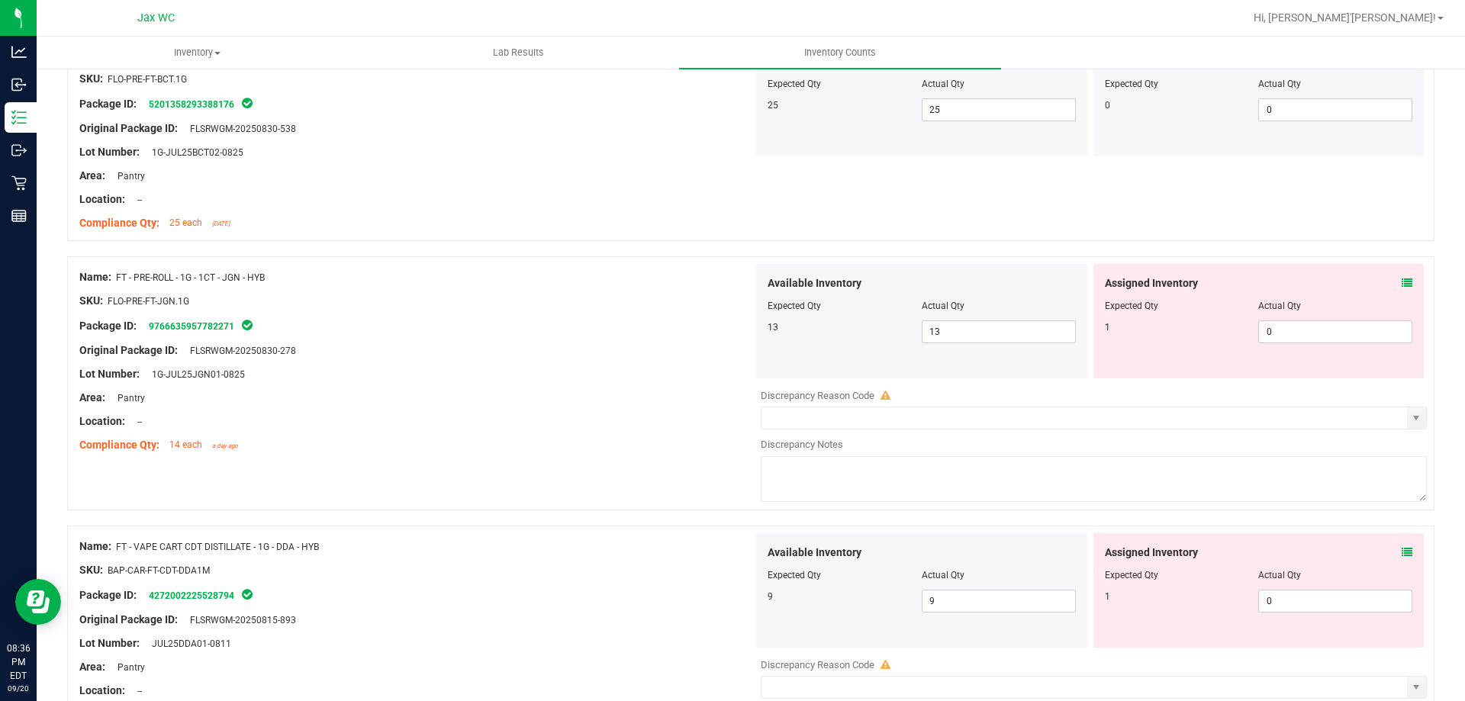
click at [1402, 287] on icon at bounding box center [1407, 283] width 11 height 11
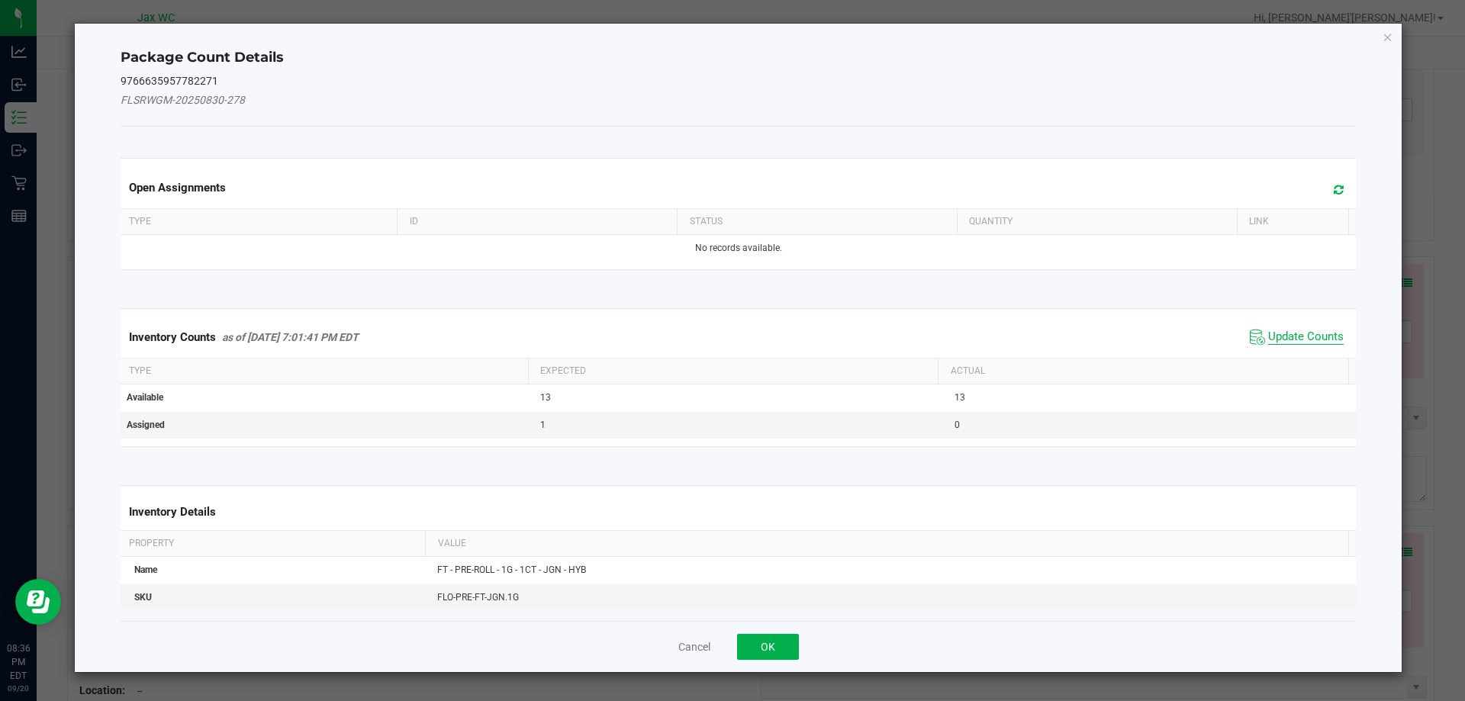
click at [1275, 342] on span "Update Counts" at bounding box center [1306, 337] width 76 height 15
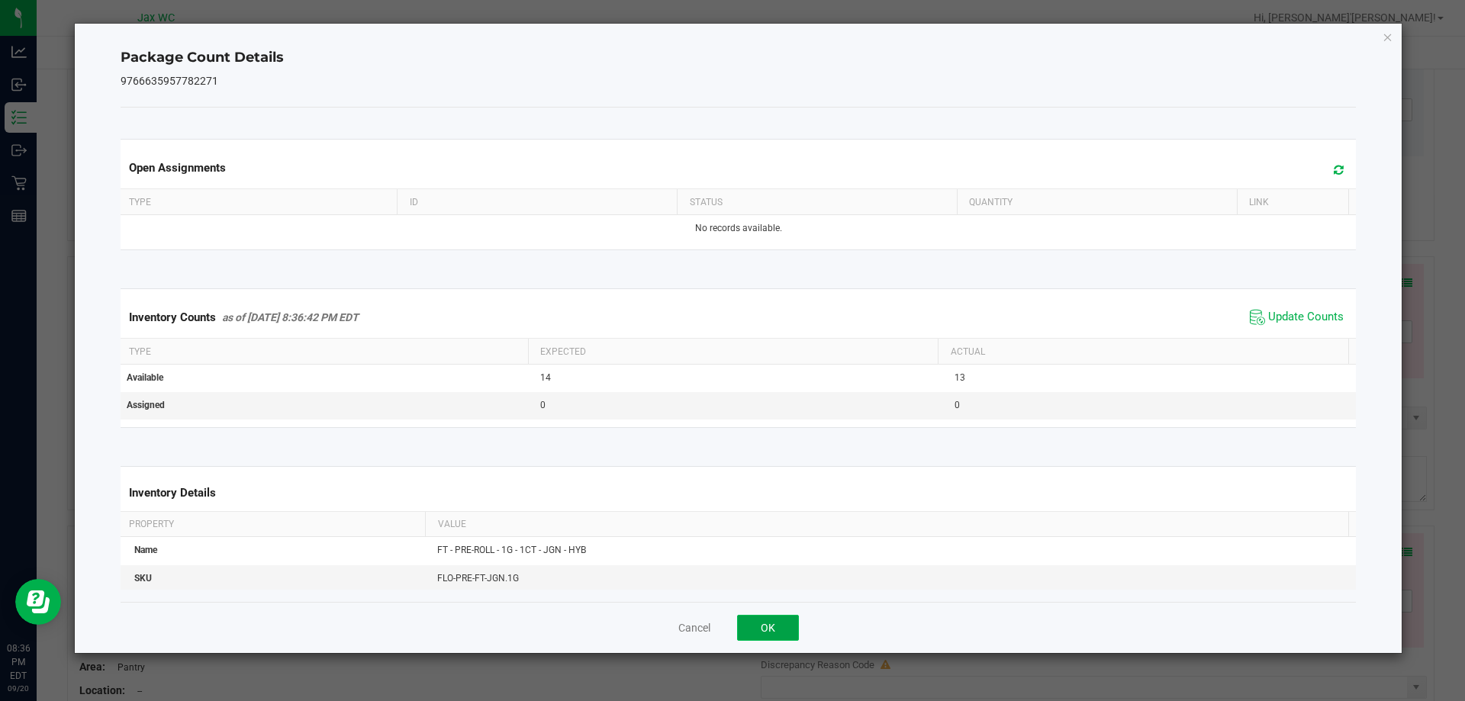
click at [787, 626] on button "OK" at bounding box center [768, 628] width 62 height 26
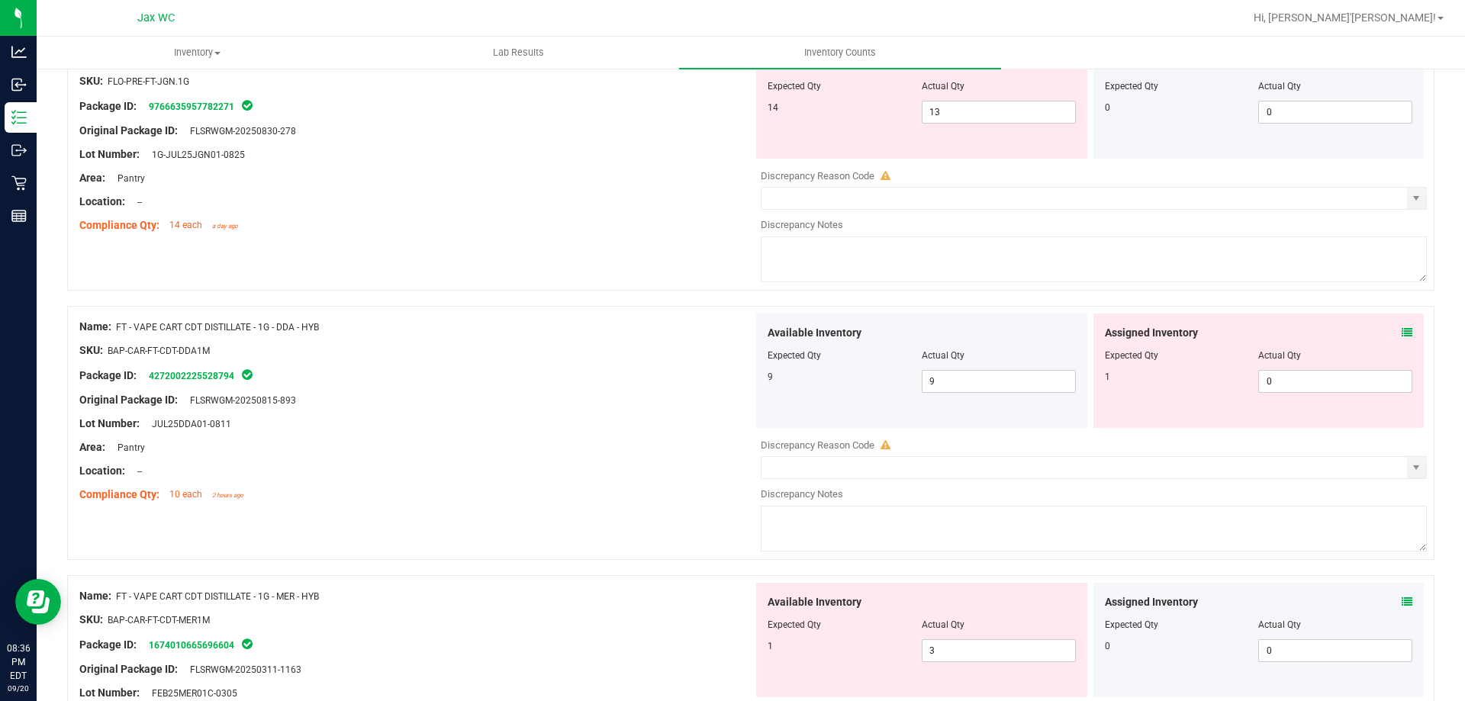
scroll to position [2900, 0]
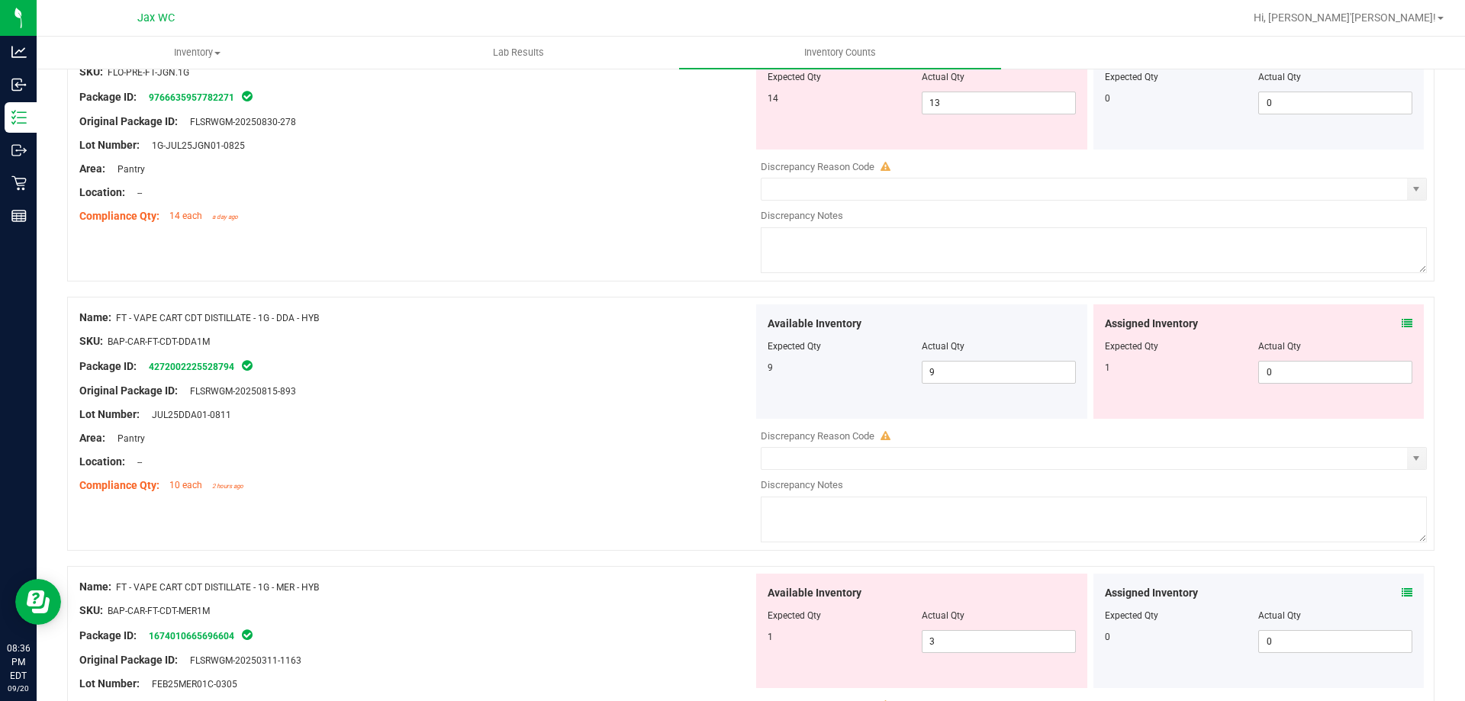
click at [1402, 318] on icon at bounding box center [1407, 323] width 11 height 11
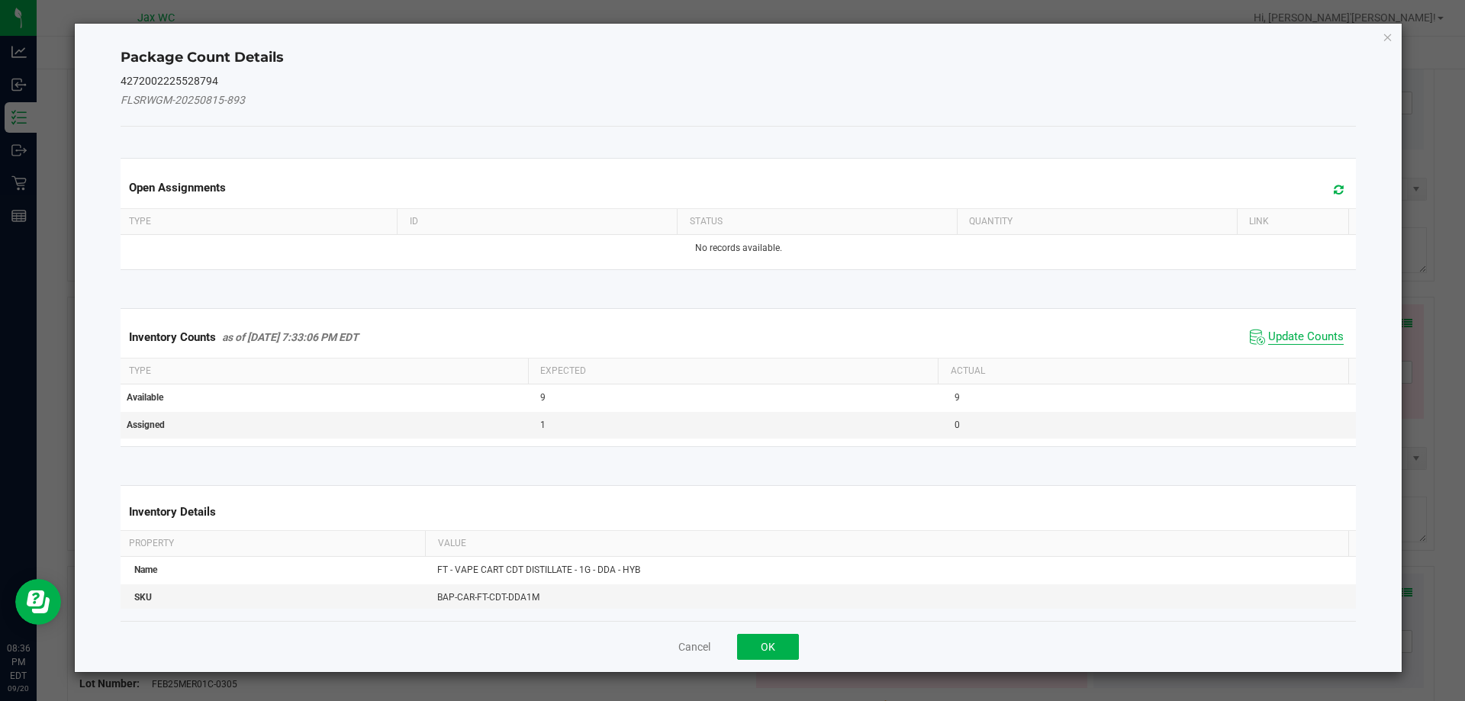
click at [1302, 341] on span "Update Counts" at bounding box center [1306, 337] width 76 height 15
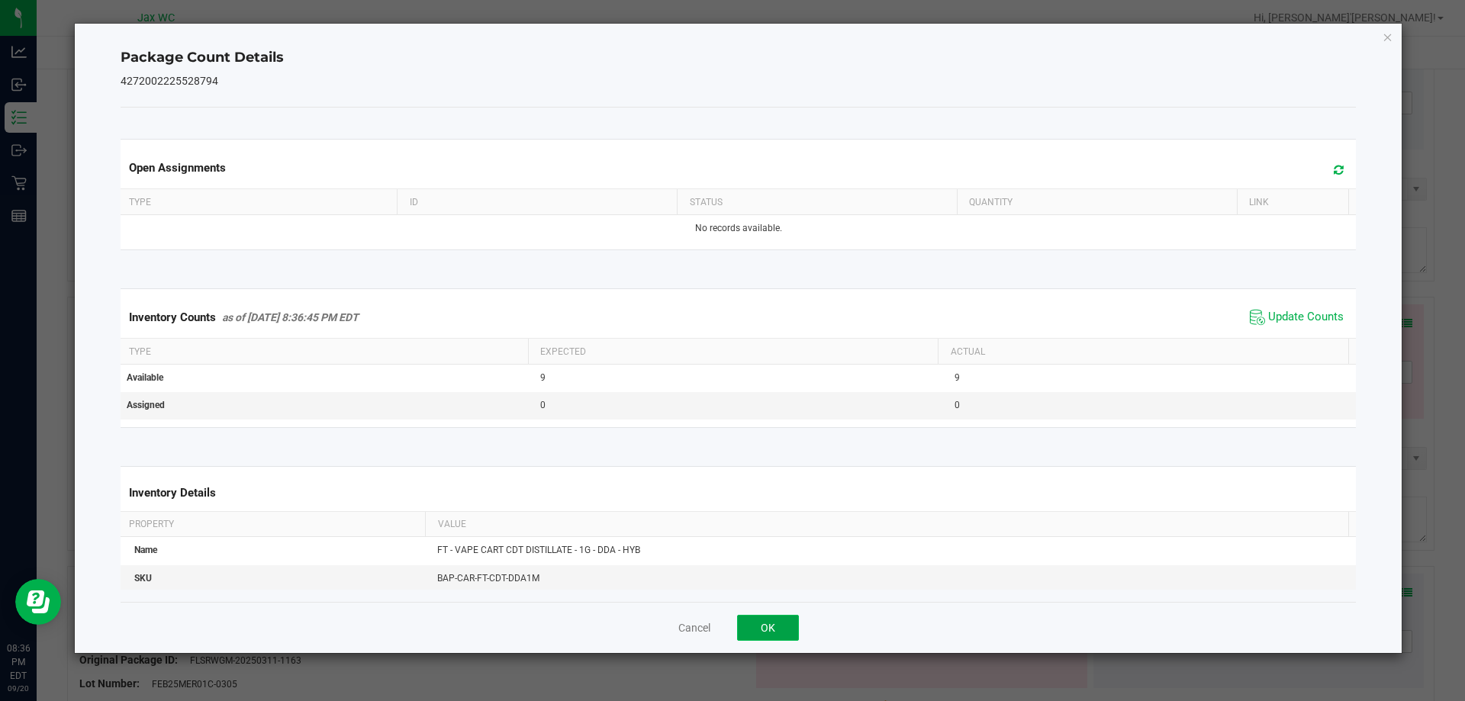
click at [768, 620] on button "OK" at bounding box center [768, 628] width 62 height 26
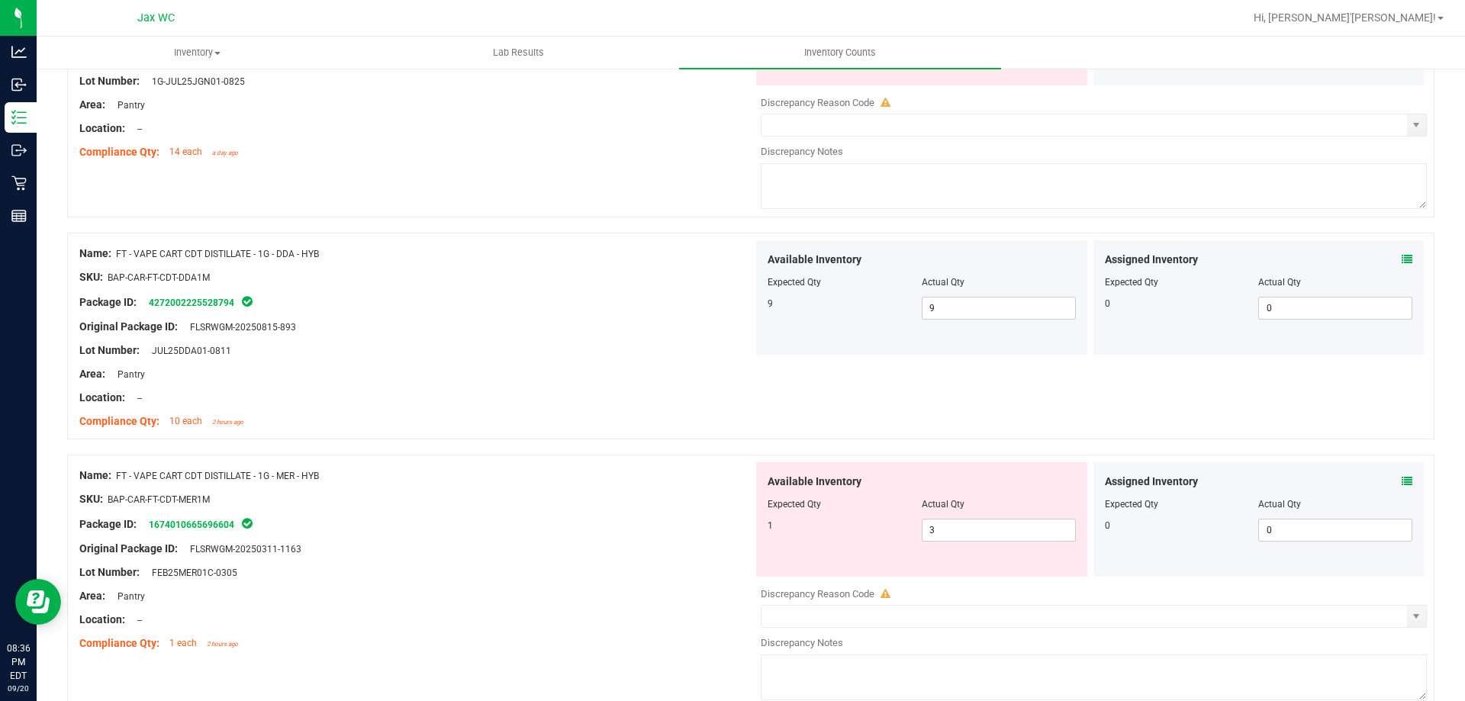
scroll to position [3052, 0]
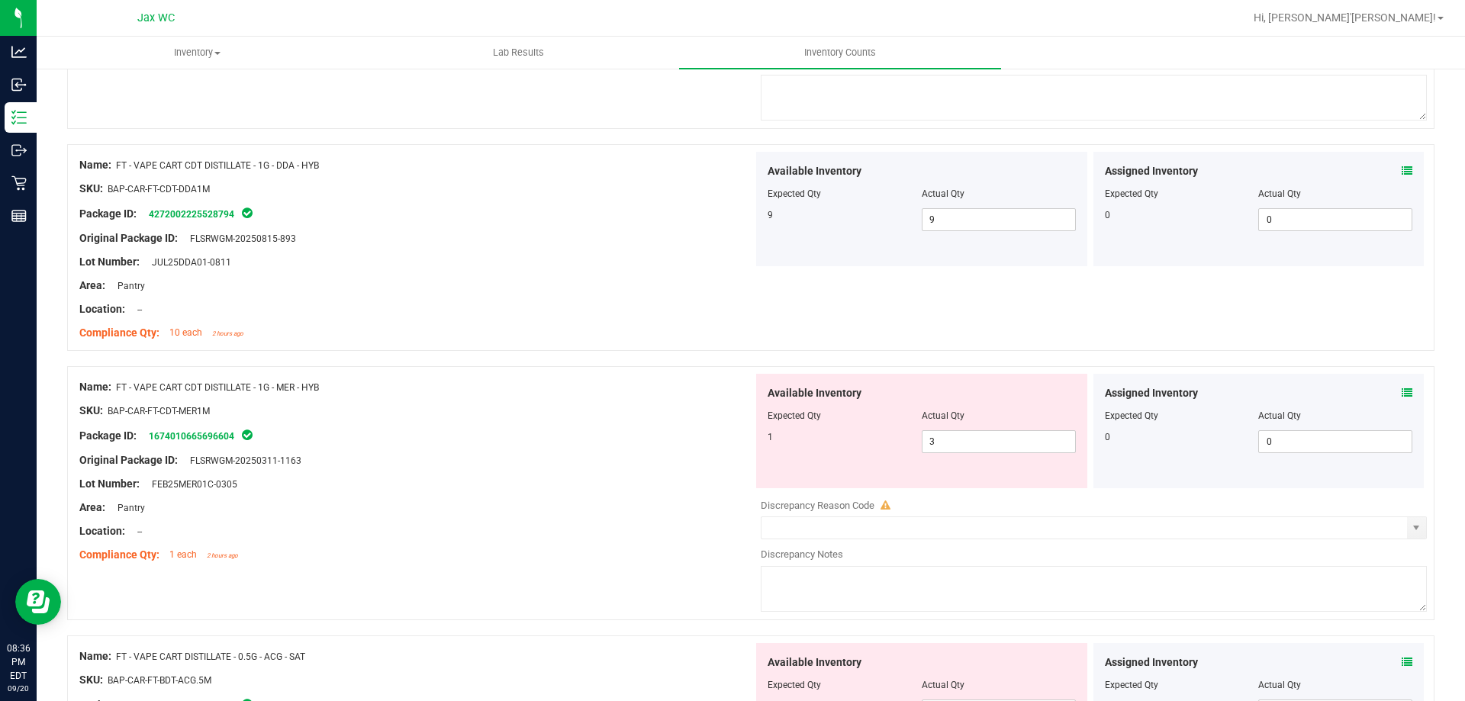
click at [1402, 392] on icon at bounding box center [1407, 393] width 11 height 11
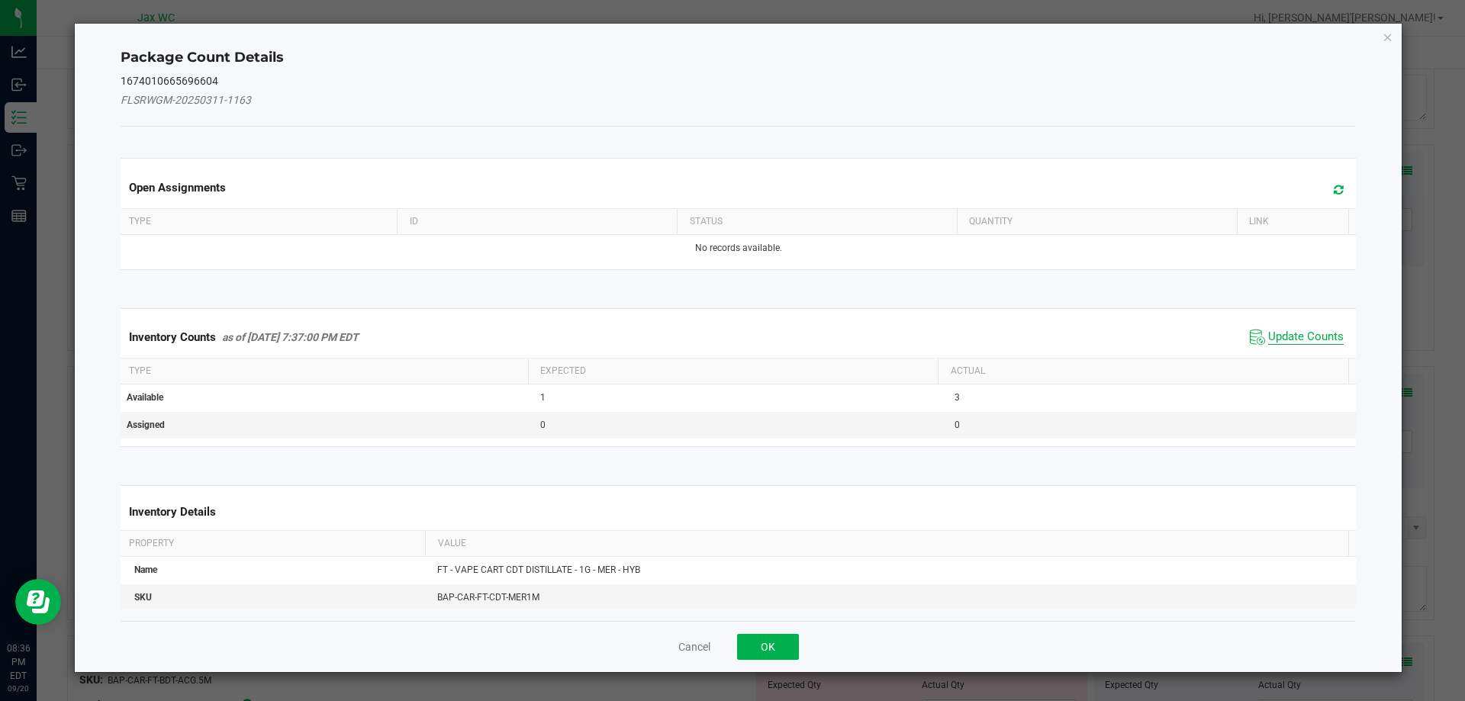
click at [1287, 337] on span "Update Counts" at bounding box center [1306, 337] width 76 height 15
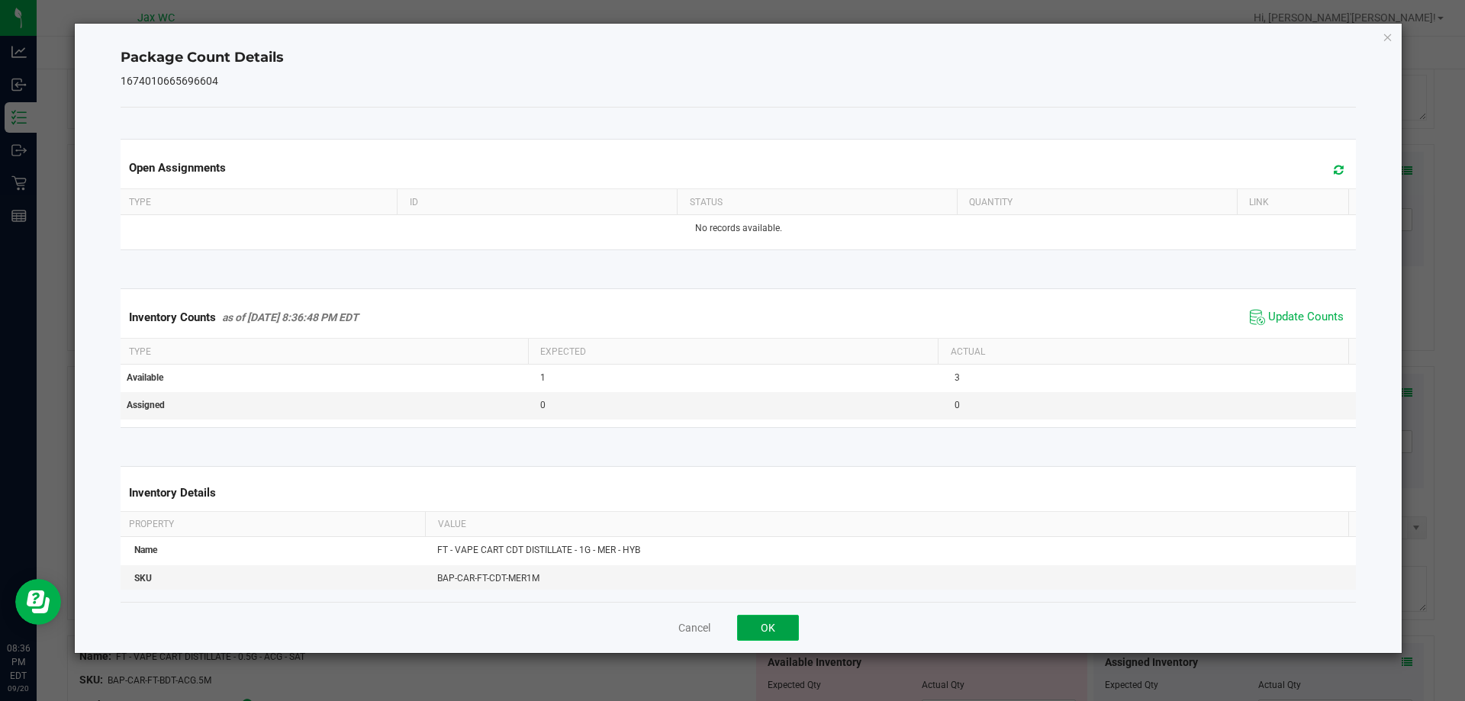
click at [786, 620] on button "OK" at bounding box center [768, 628] width 62 height 26
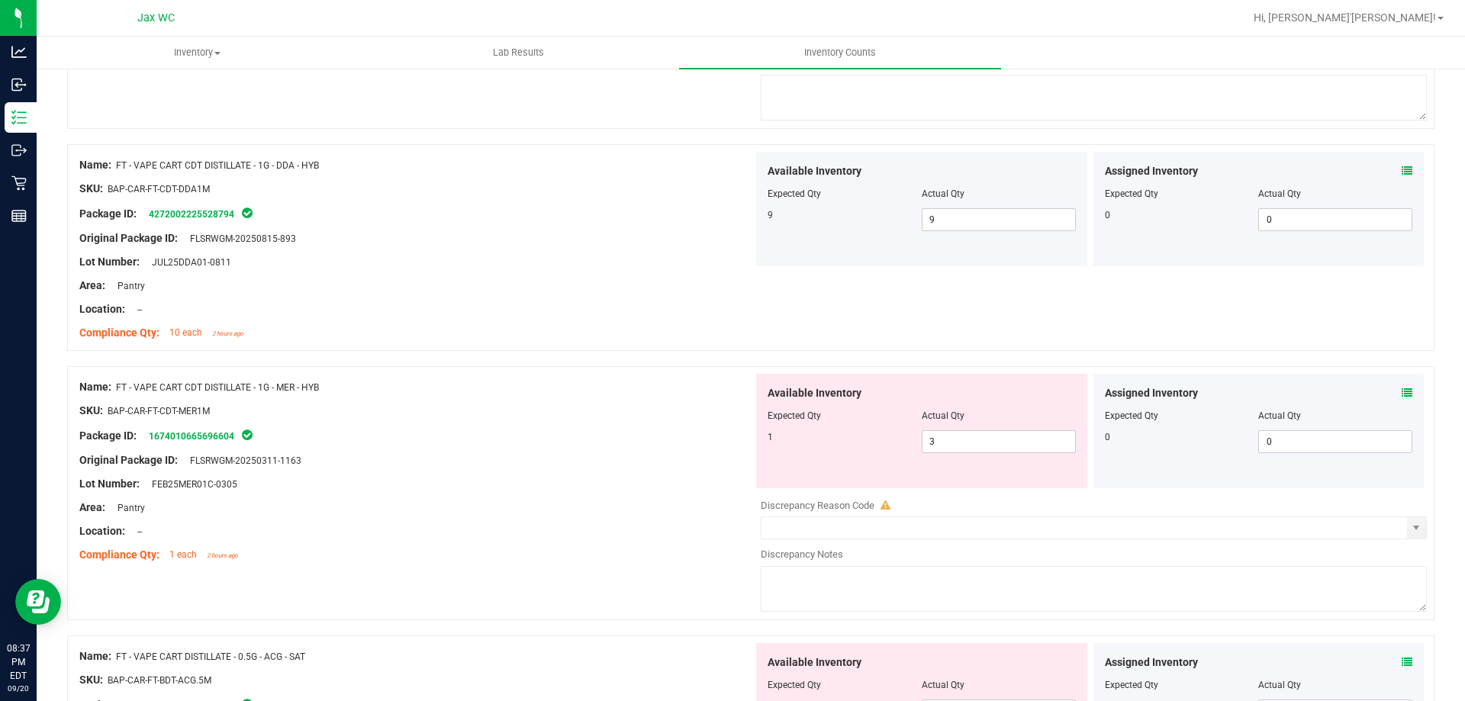
click at [1402, 394] on icon at bounding box center [1407, 393] width 11 height 11
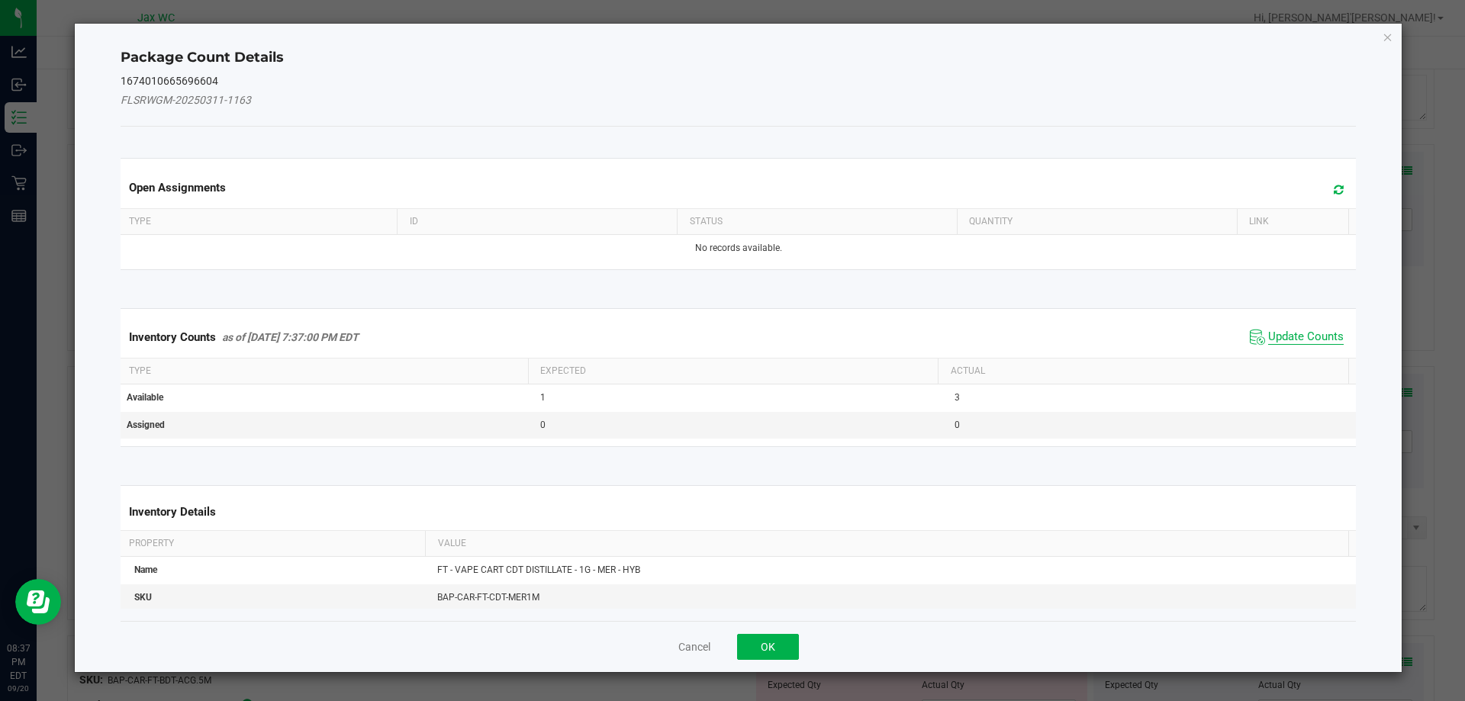
click at [1301, 330] on span "Update Counts" at bounding box center [1306, 337] width 76 height 15
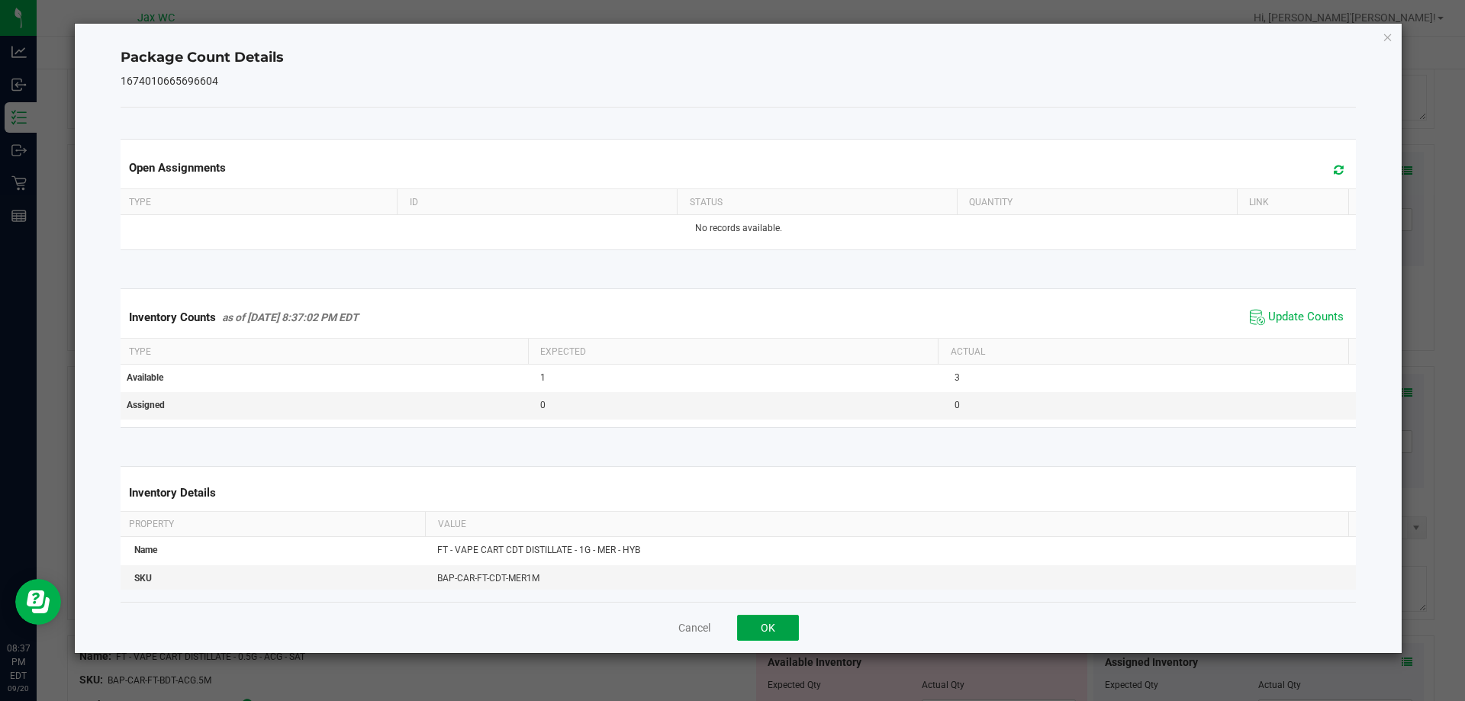
click at [758, 628] on button "OK" at bounding box center [768, 628] width 62 height 26
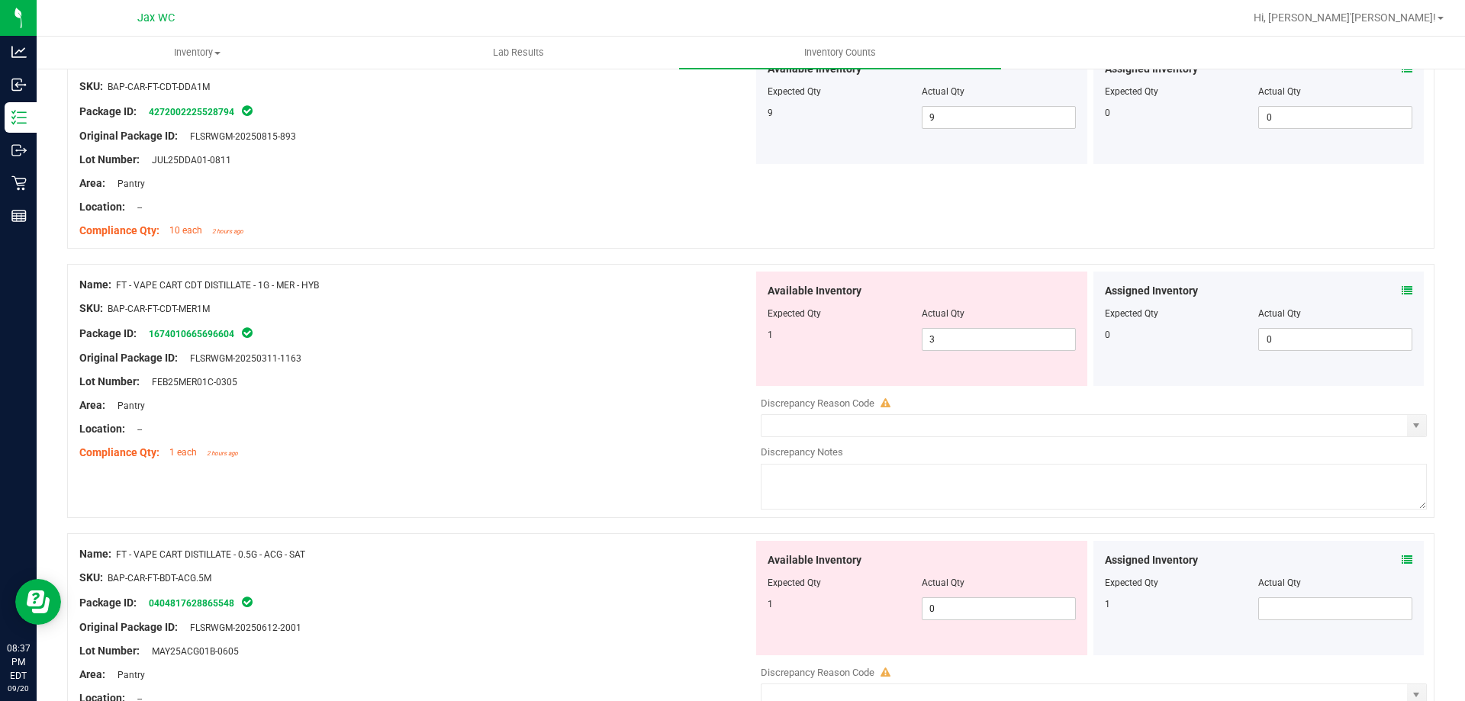
scroll to position [3357, 0]
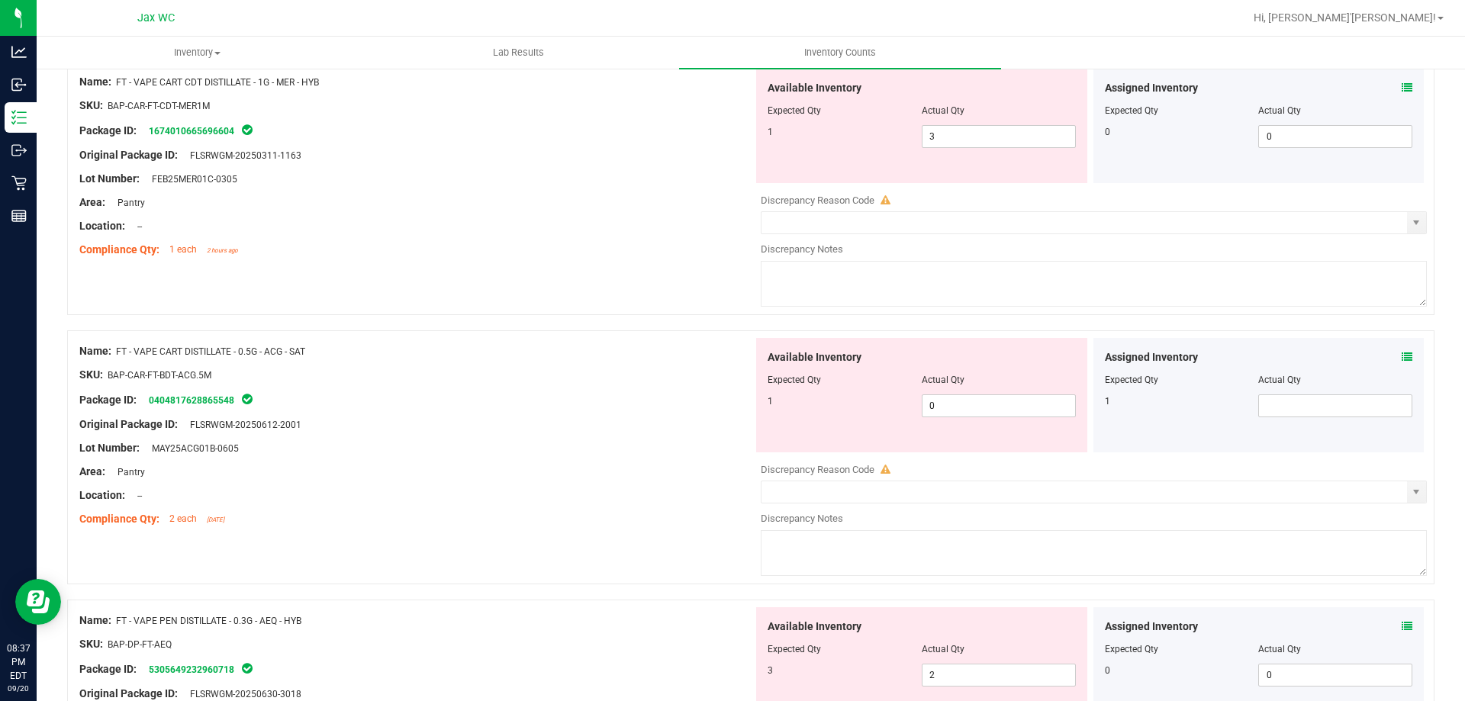
click at [1402, 356] on icon at bounding box center [1407, 357] width 11 height 11
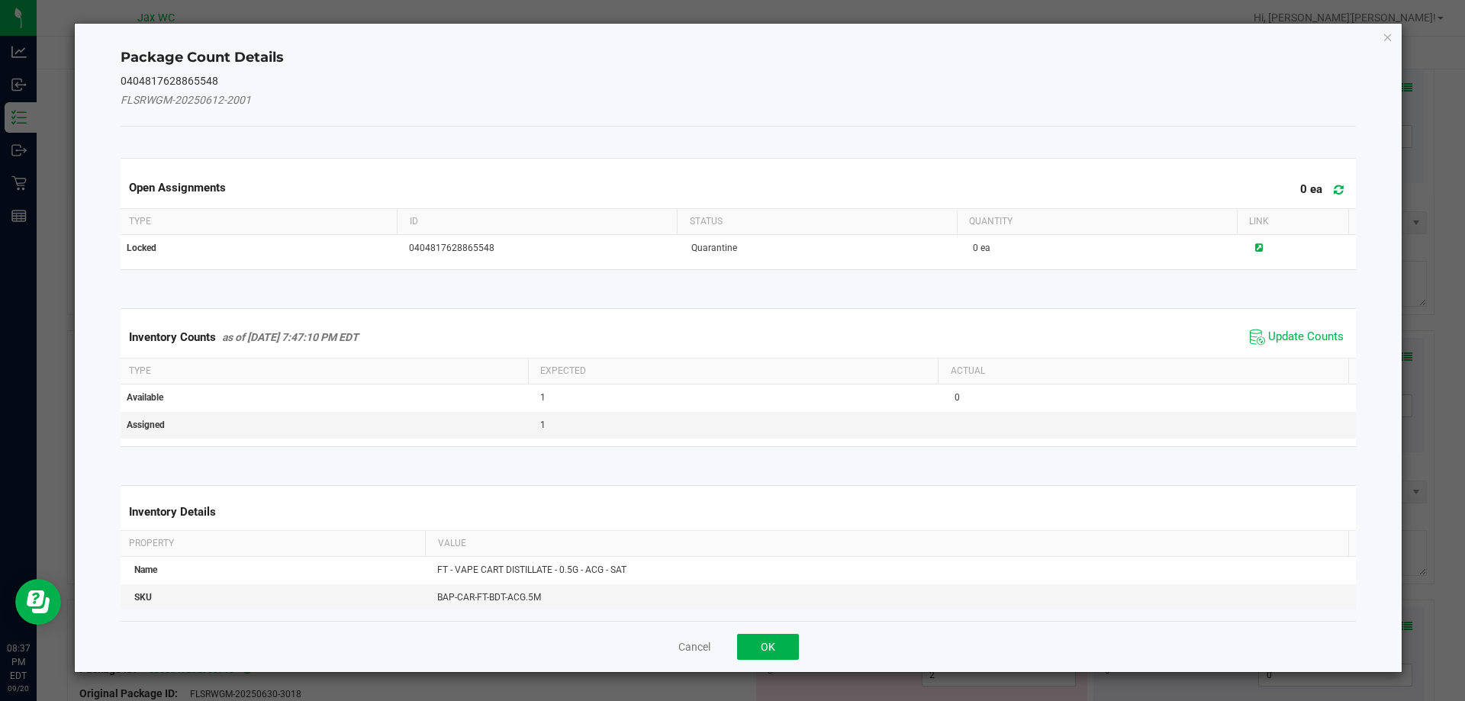
click at [1280, 324] on div "Inventory Counts as of [DATE] 7:47:10 PM EDT Update Counts" at bounding box center [739, 337] width 1242 height 41
click at [1280, 337] on span "Update Counts" at bounding box center [1306, 337] width 76 height 15
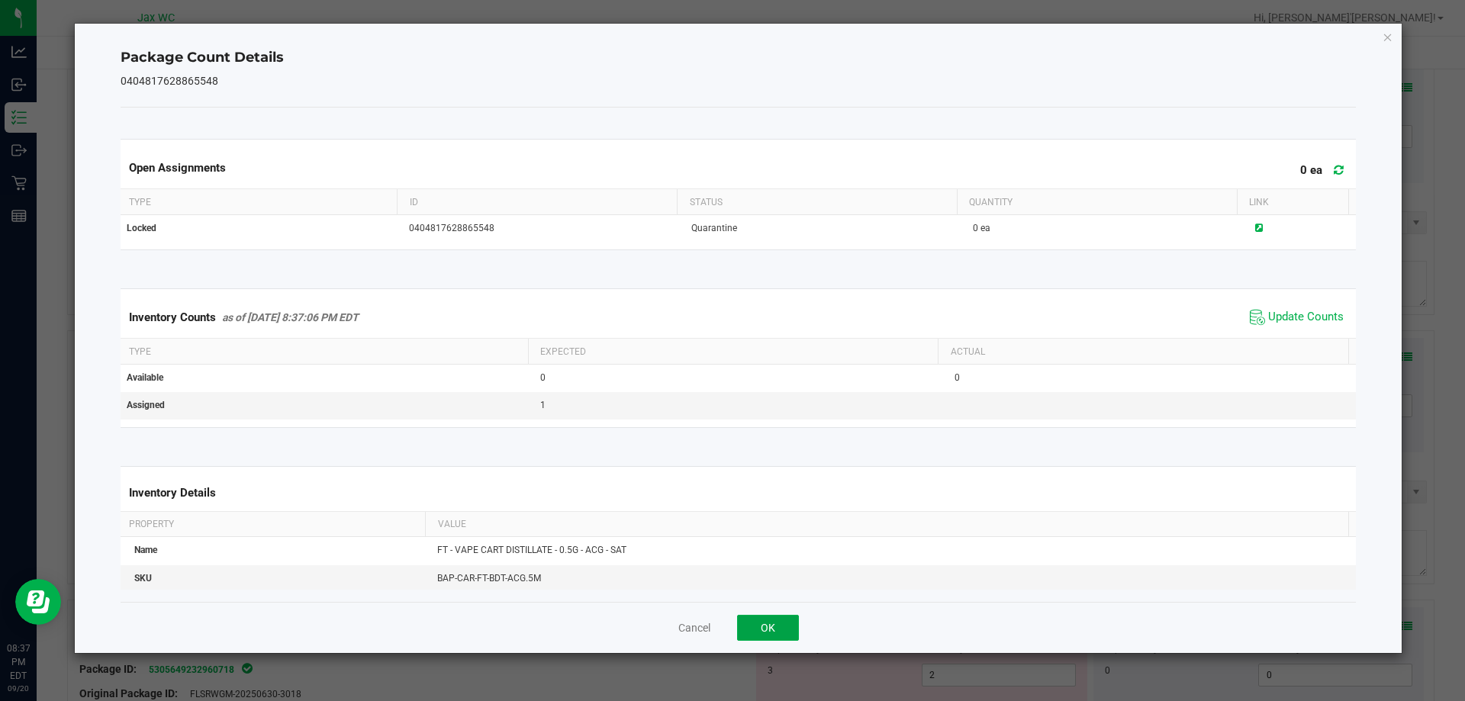
click at [779, 620] on button "OK" at bounding box center [768, 628] width 62 height 26
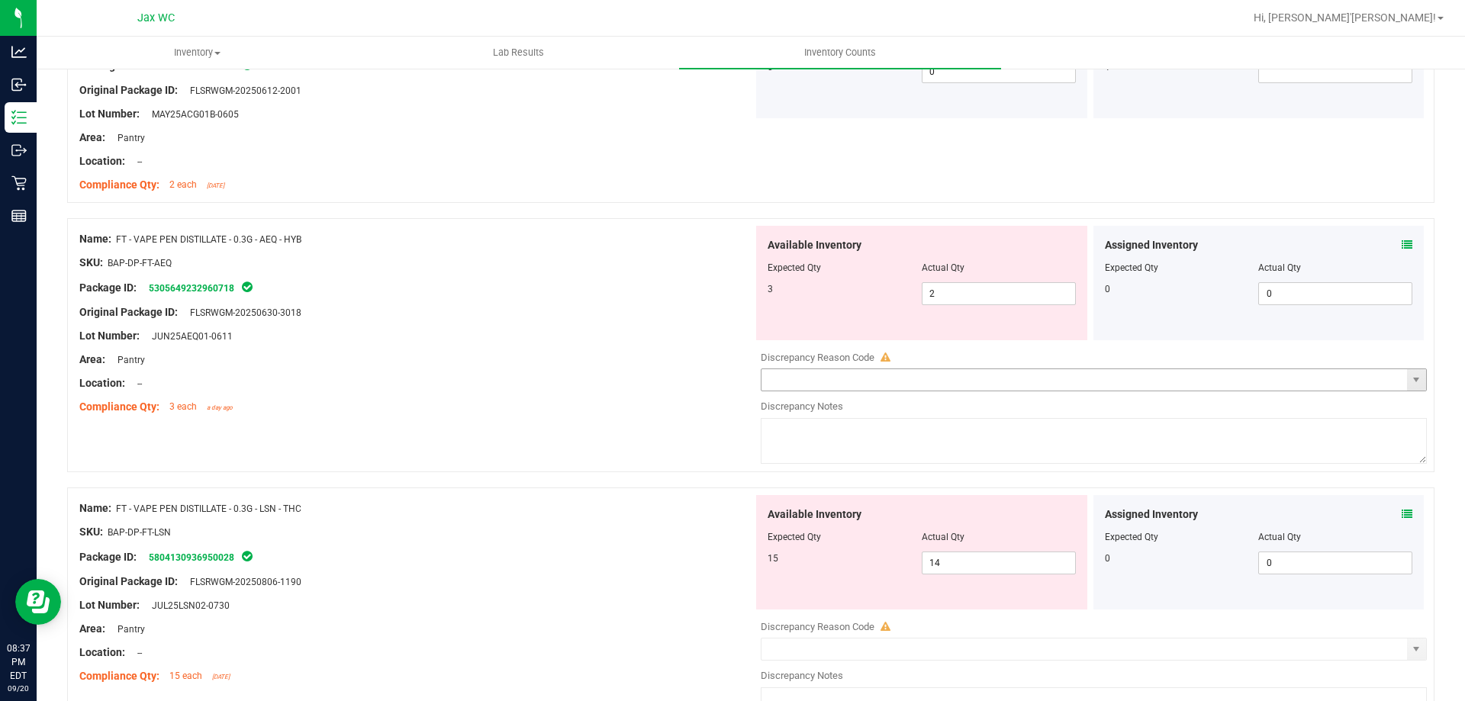
scroll to position [3739, 0]
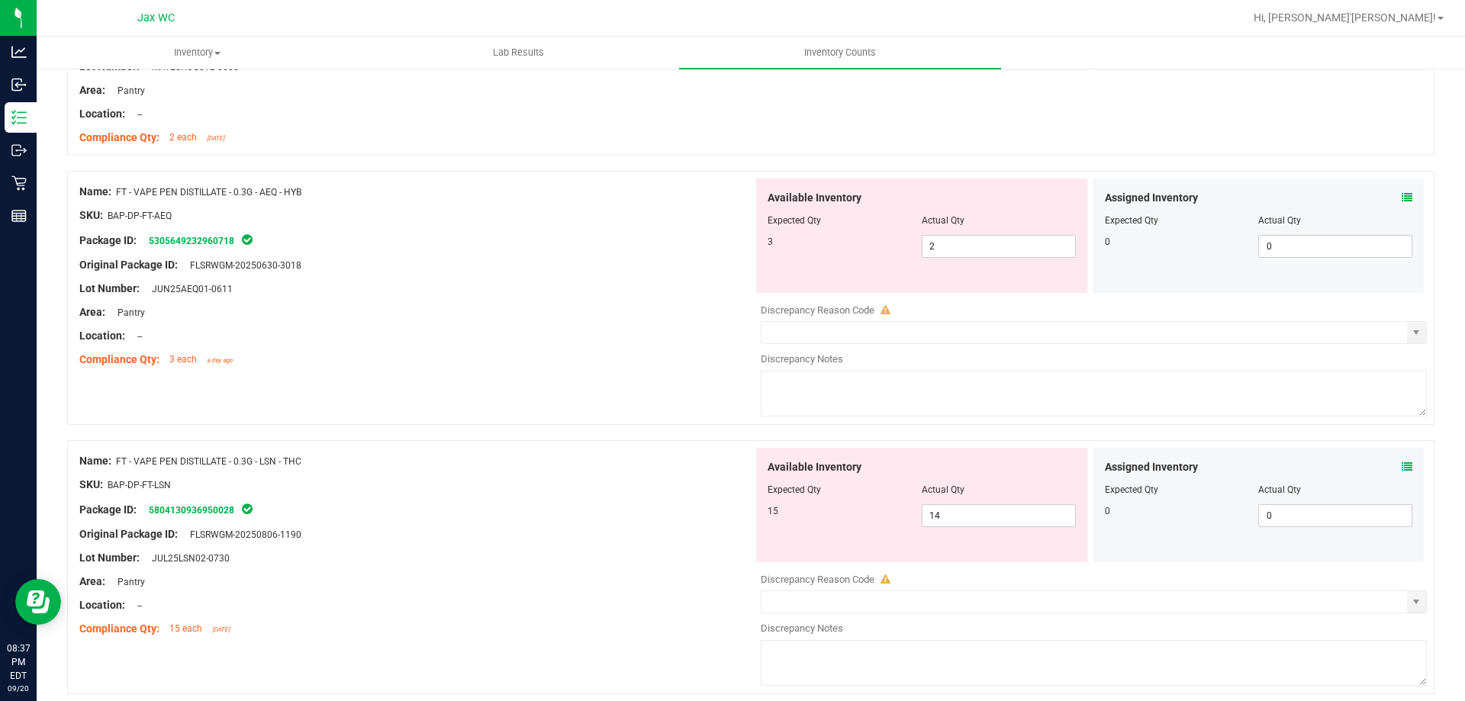
click at [1402, 199] on icon at bounding box center [1407, 197] width 11 height 11
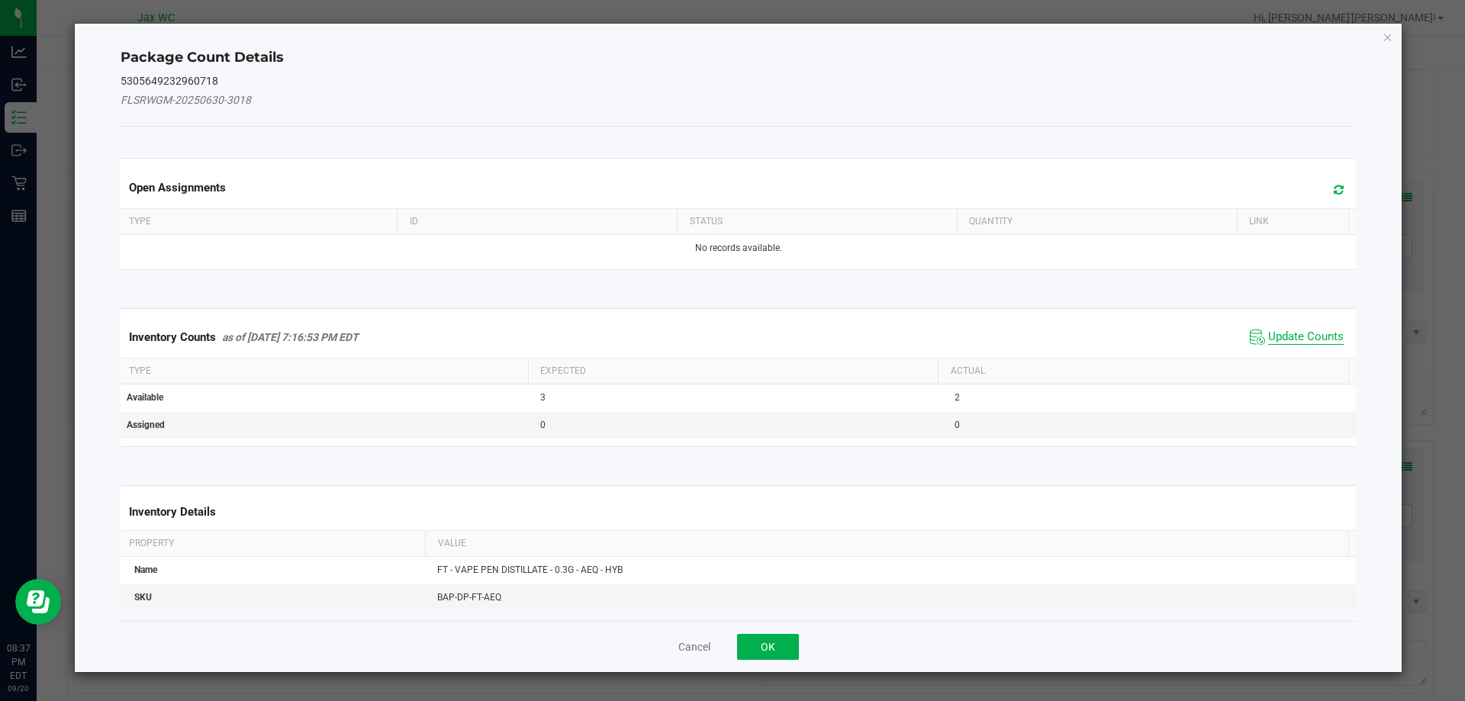
click at [1282, 340] on span "Update Counts" at bounding box center [1306, 337] width 76 height 15
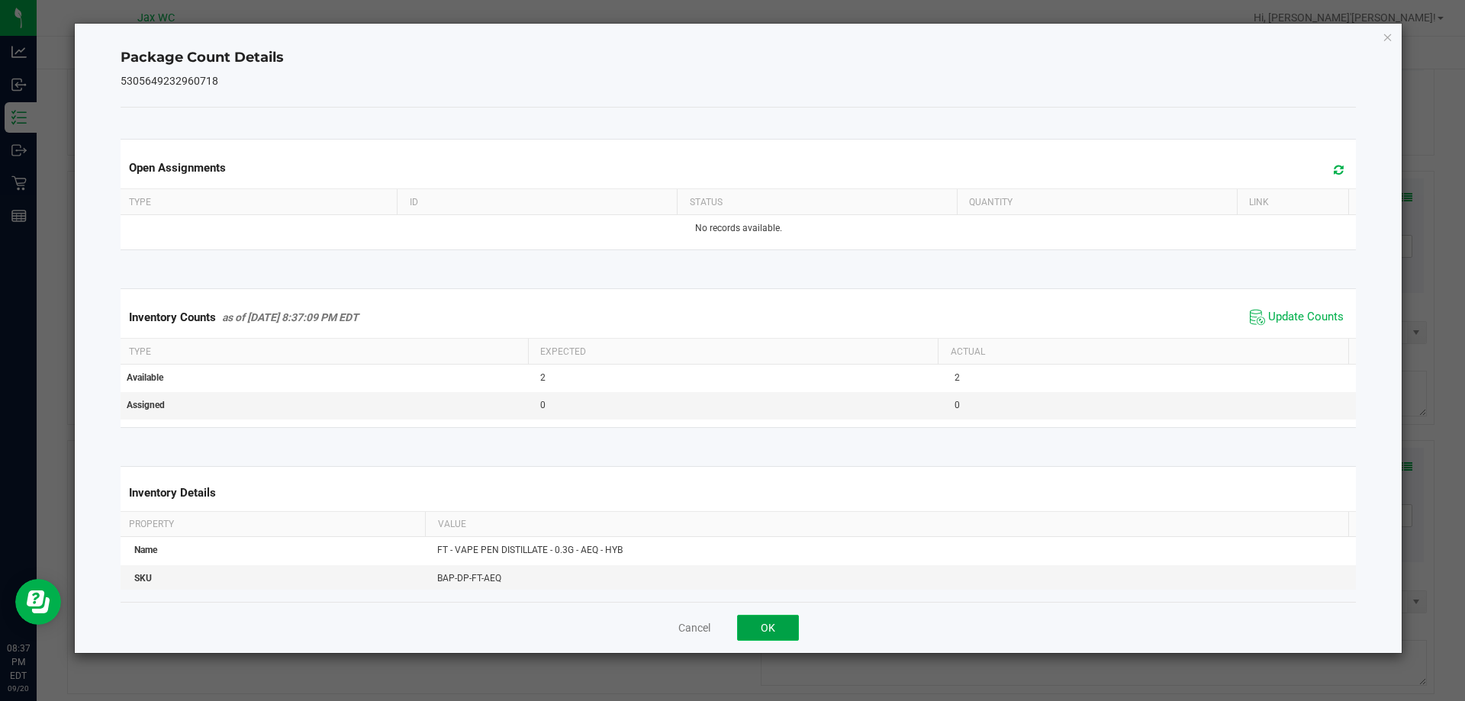
click at [779, 636] on button "OK" at bounding box center [768, 628] width 62 height 26
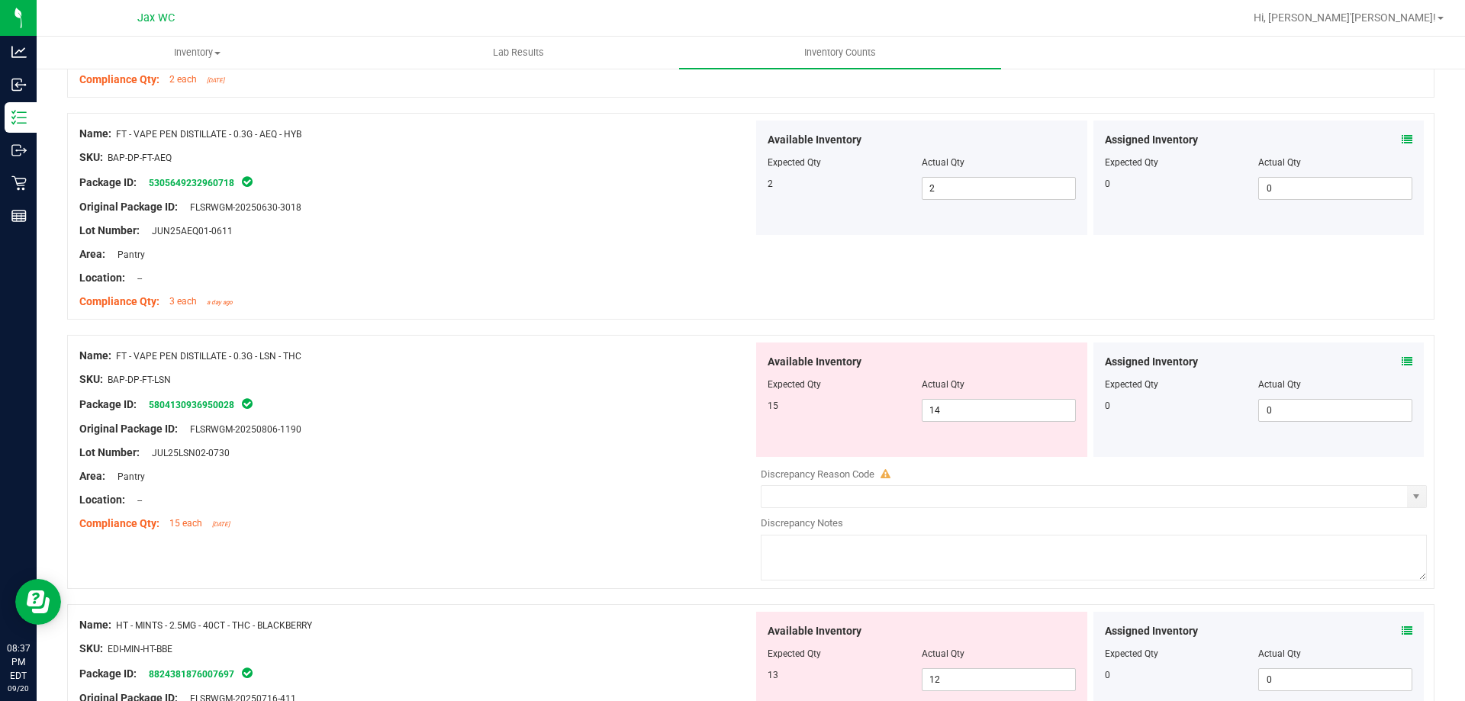
scroll to position [3968, 0]
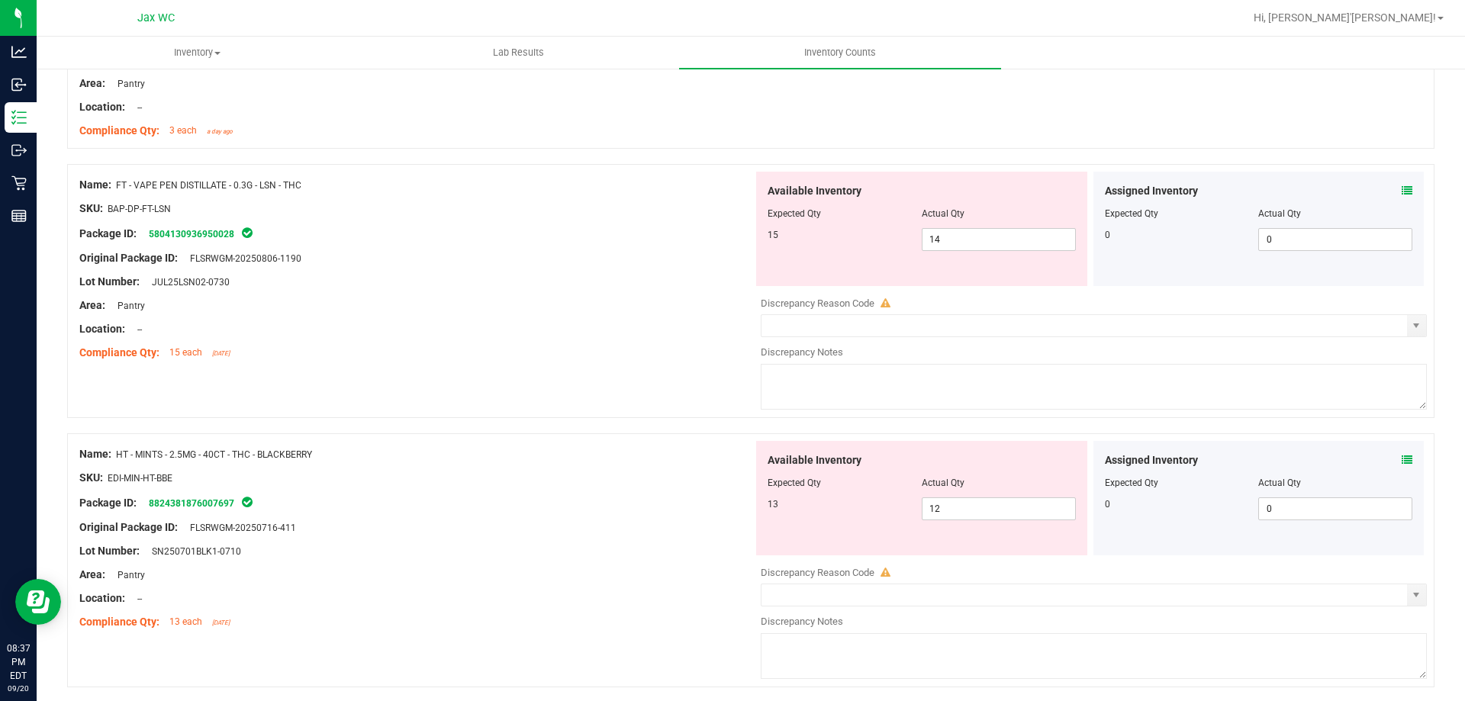
click at [1402, 192] on icon at bounding box center [1407, 190] width 11 height 11
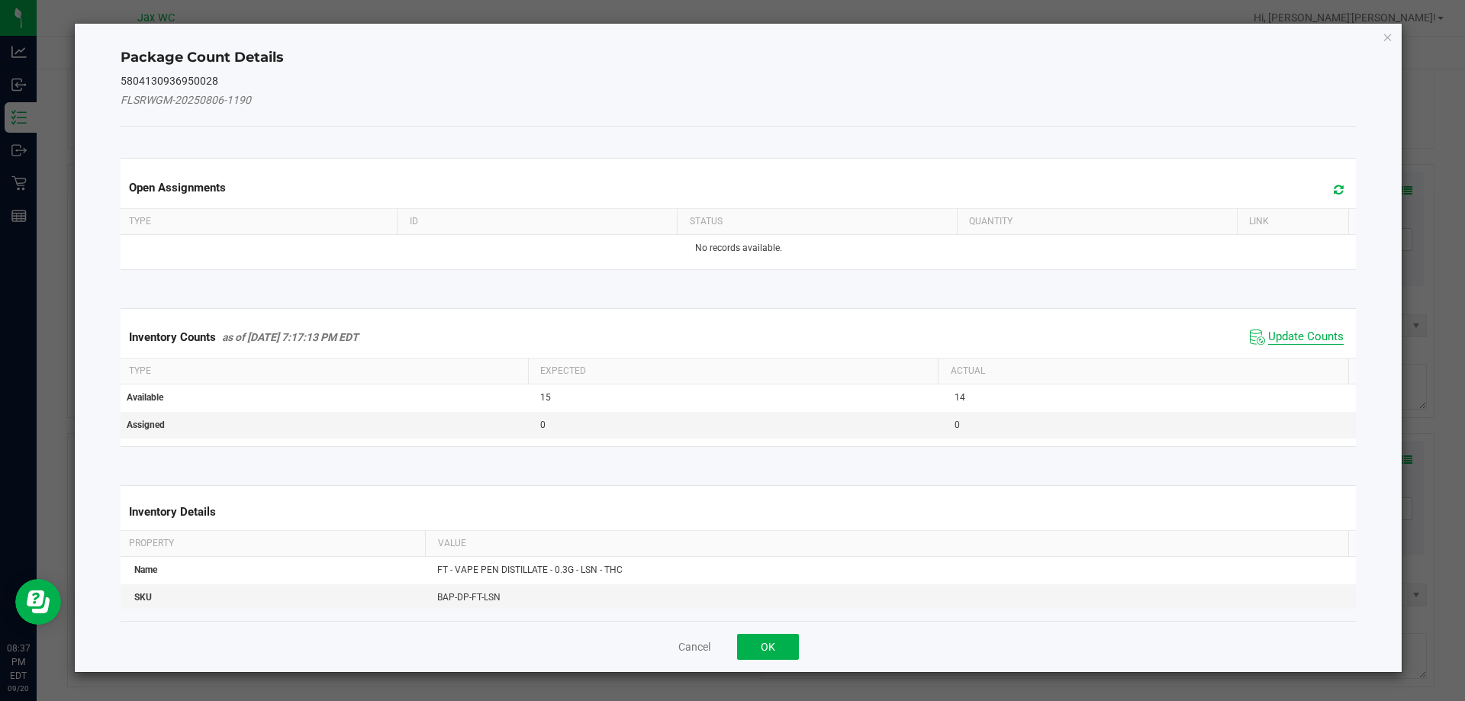
click at [1276, 337] on span "Update Counts" at bounding box center [1306, 337] width 76 height 15
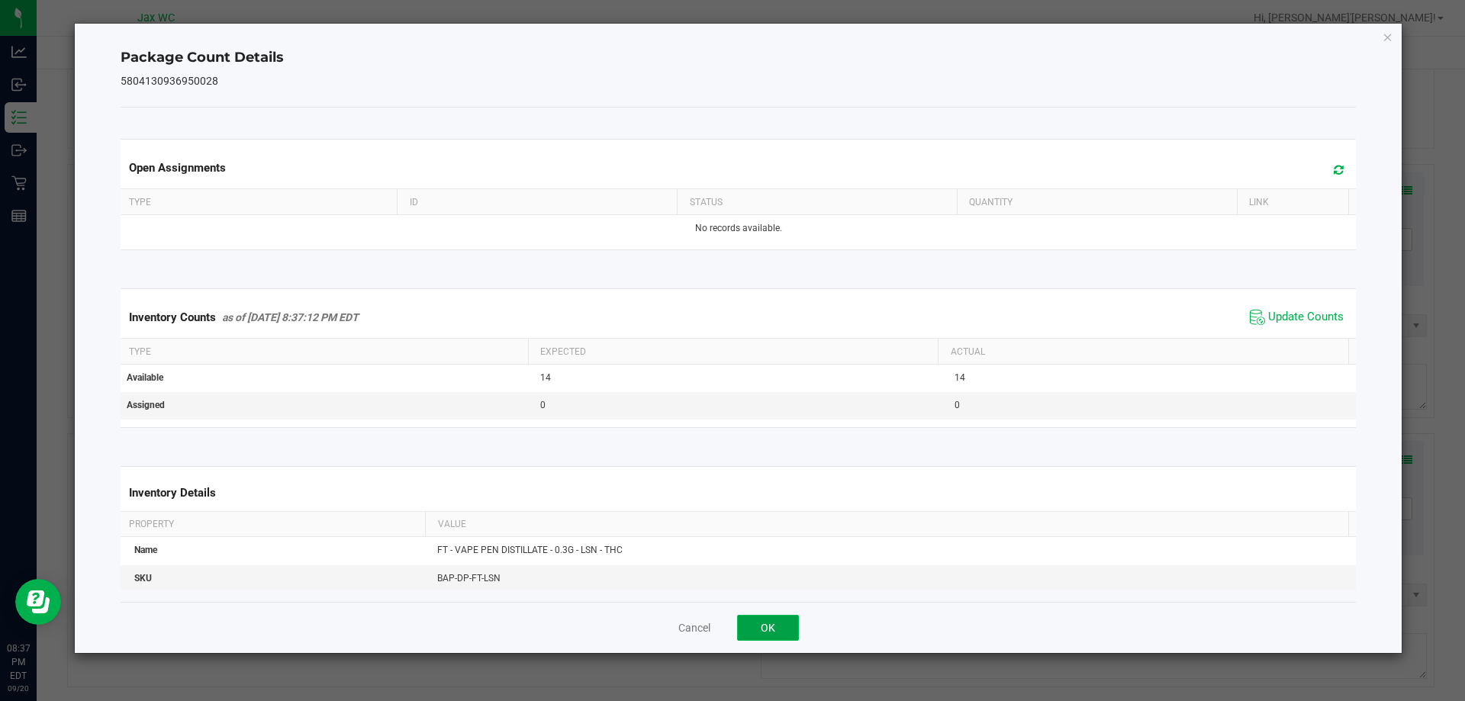
click at [771, 625] on button "OK" at bounding box center [768, 628] width 62 height 26
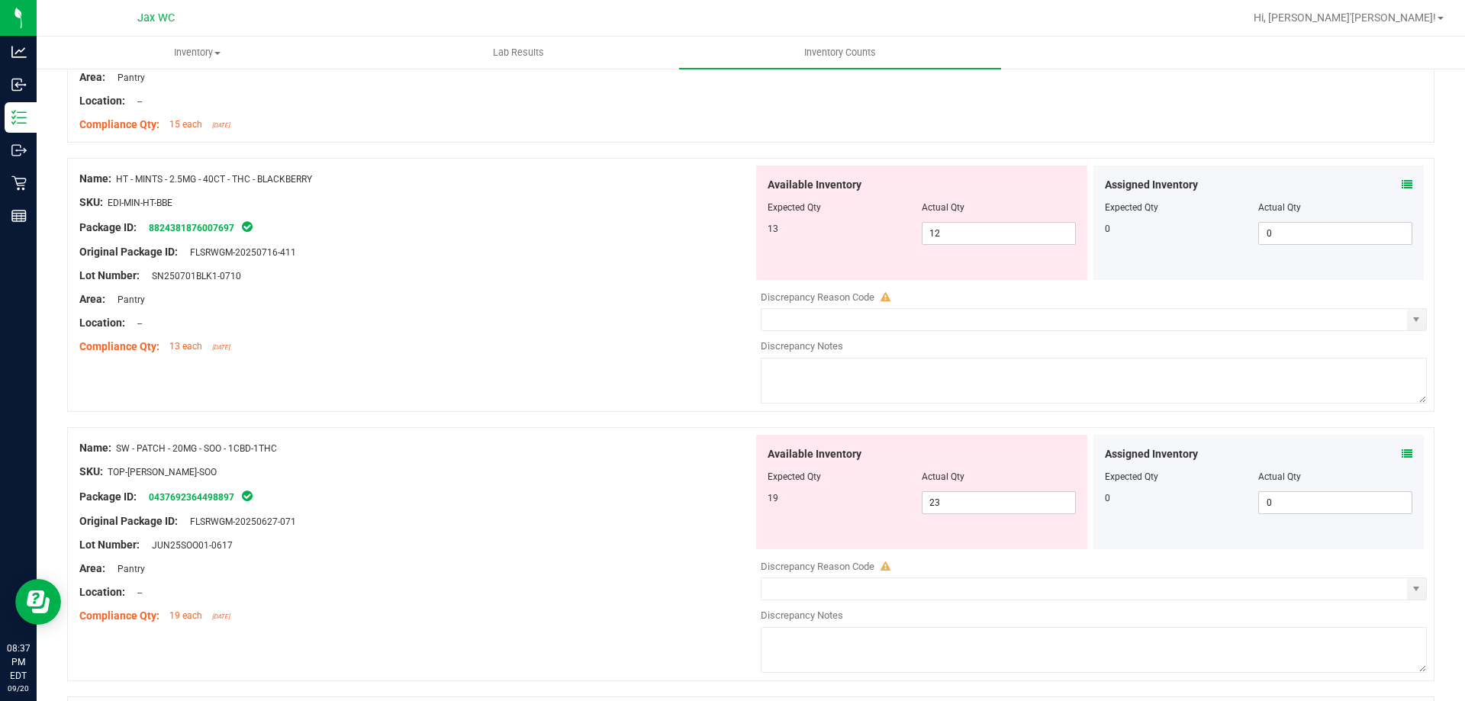
scroll to position [4197, 0]
click at [1402, 184] on icon at bounding box center [1407, 184] width 11 height 11
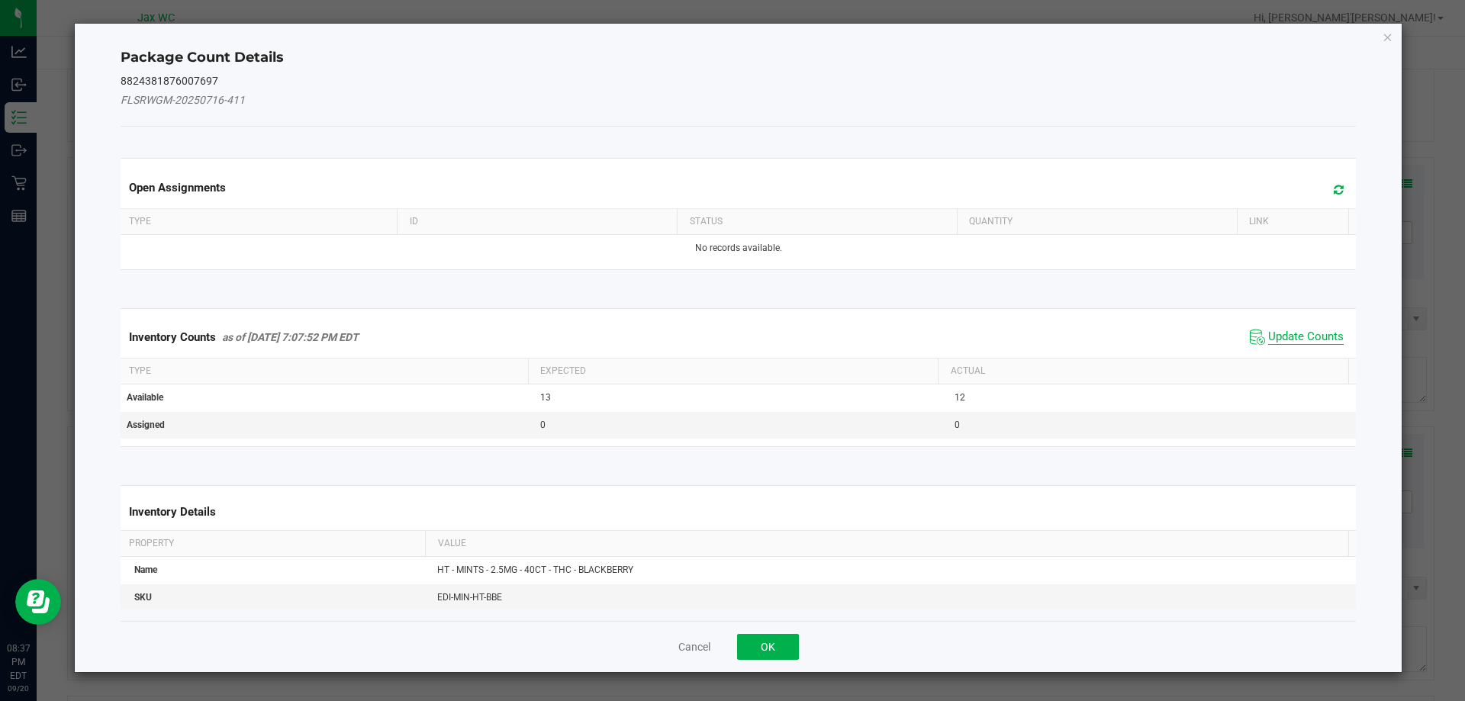
click at [1274, 340] on span "Update Counts" at bounding box center [1306, 337] width 76 height 15
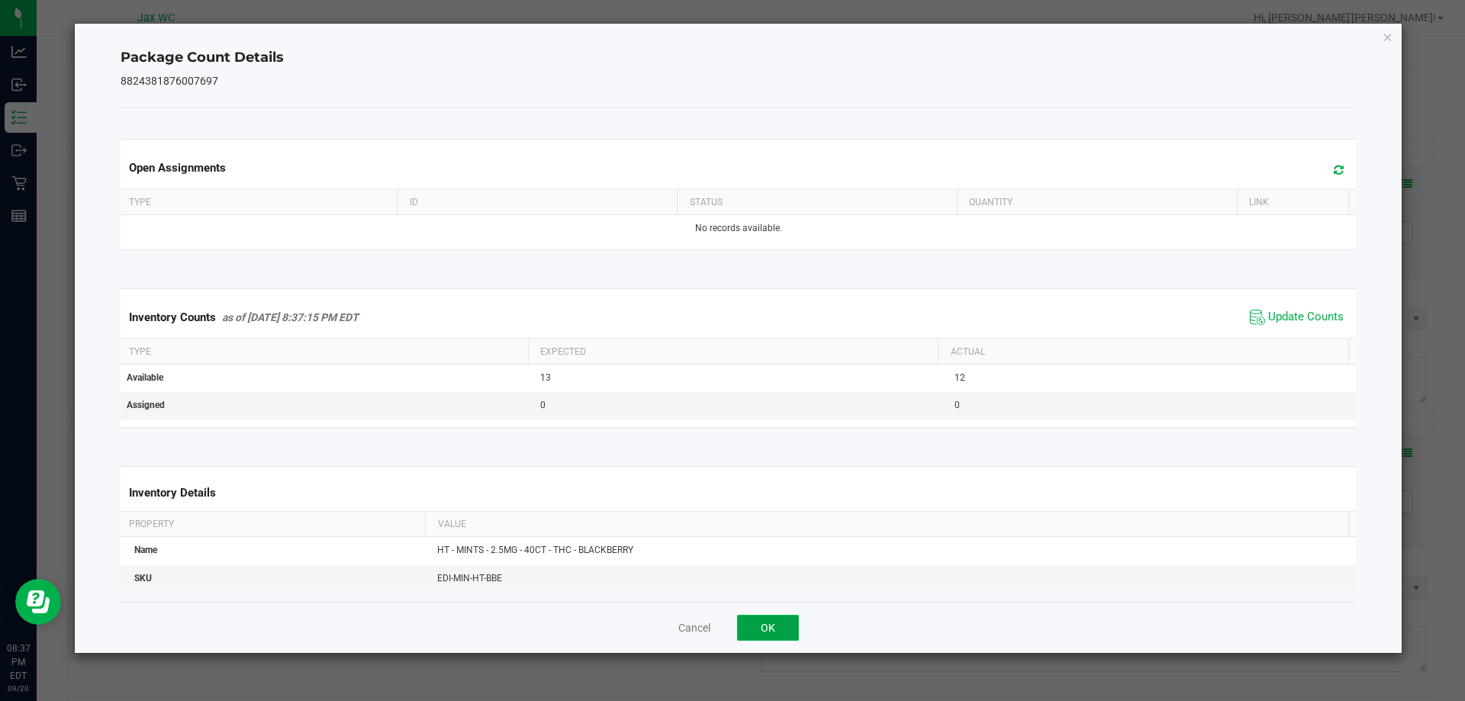
click at [784, 626] on button "OK" at bounding box center [768, 628] width 62 height 26
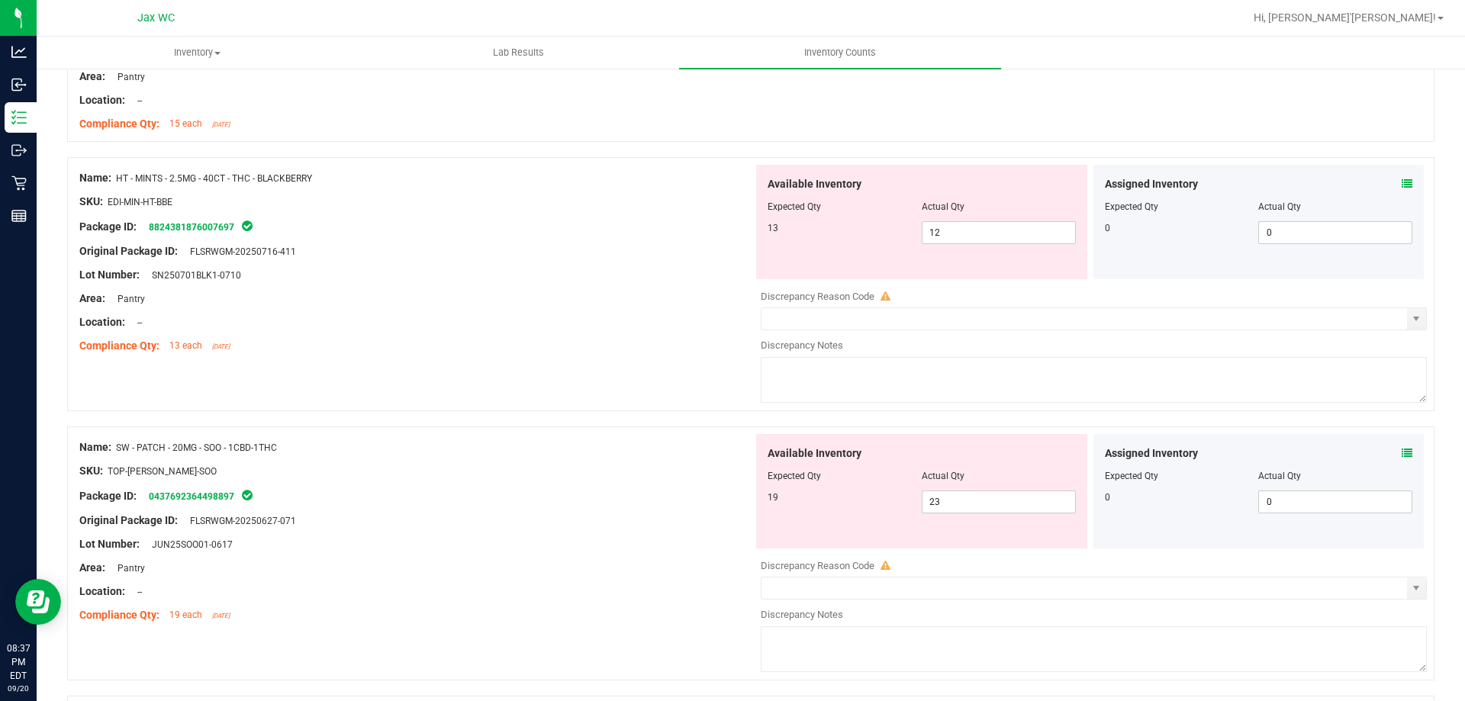
click at [1402, 449] on icon at bounding box center [1407, 453] width 11 height 11
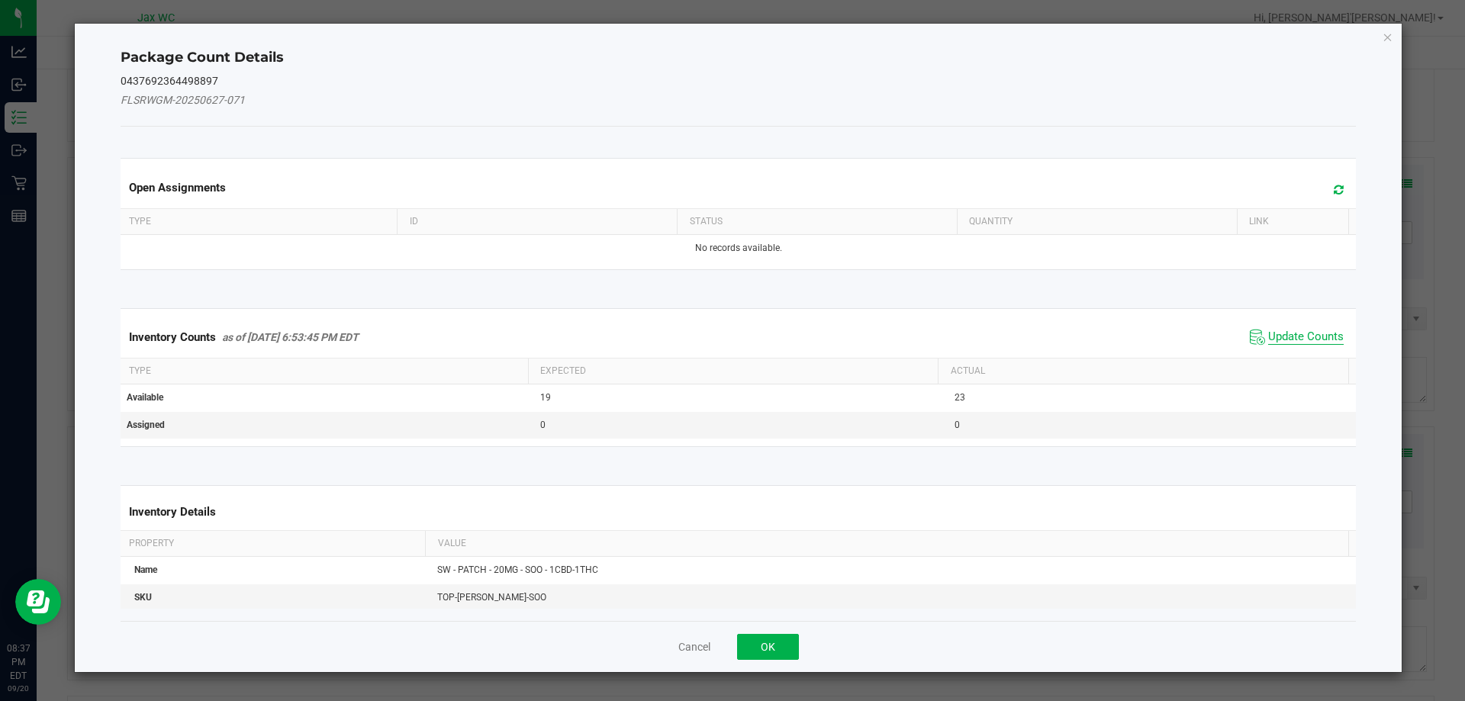
click at [1296, 337] on span "Update Counts" at bounding box center [1306, 337] width 76 height 15
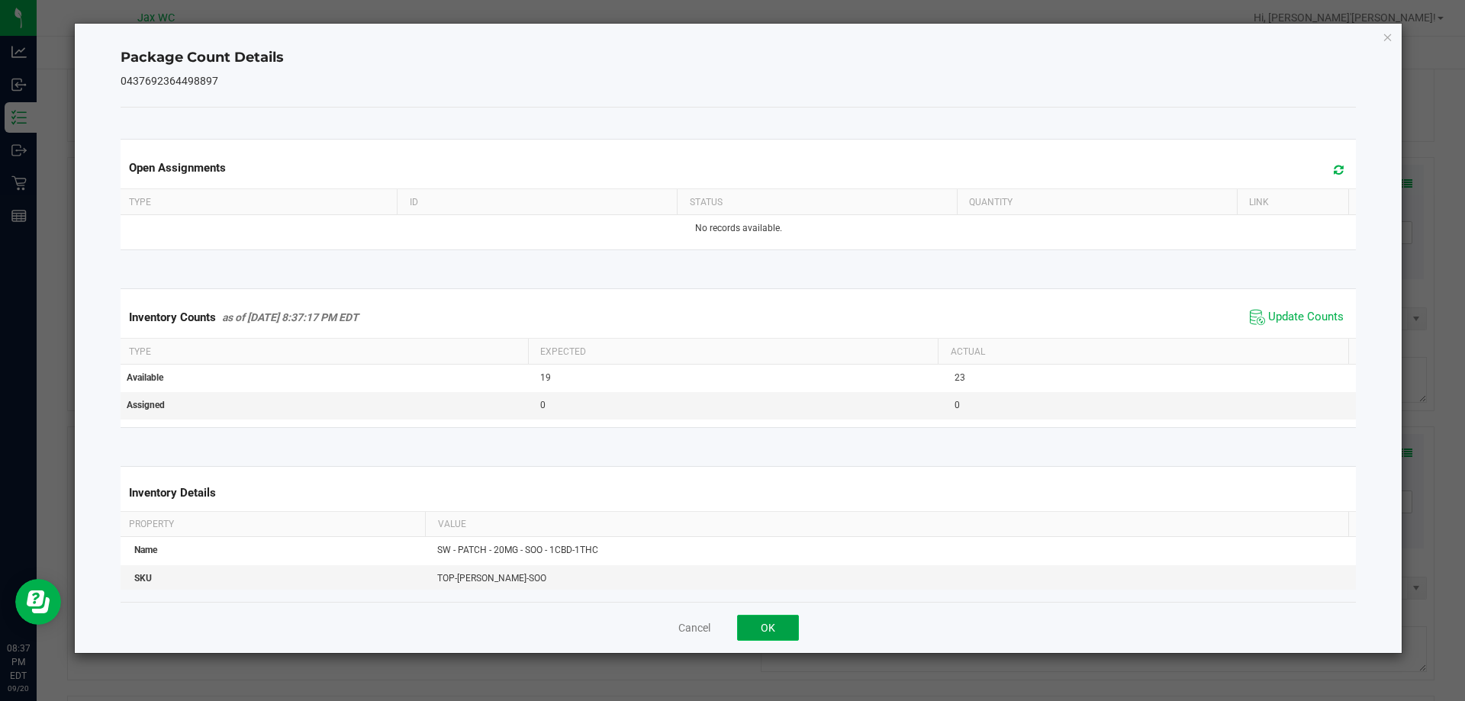
click at [769, 626] on button "OK" at bounding box center [768, 628] width 62 height 26
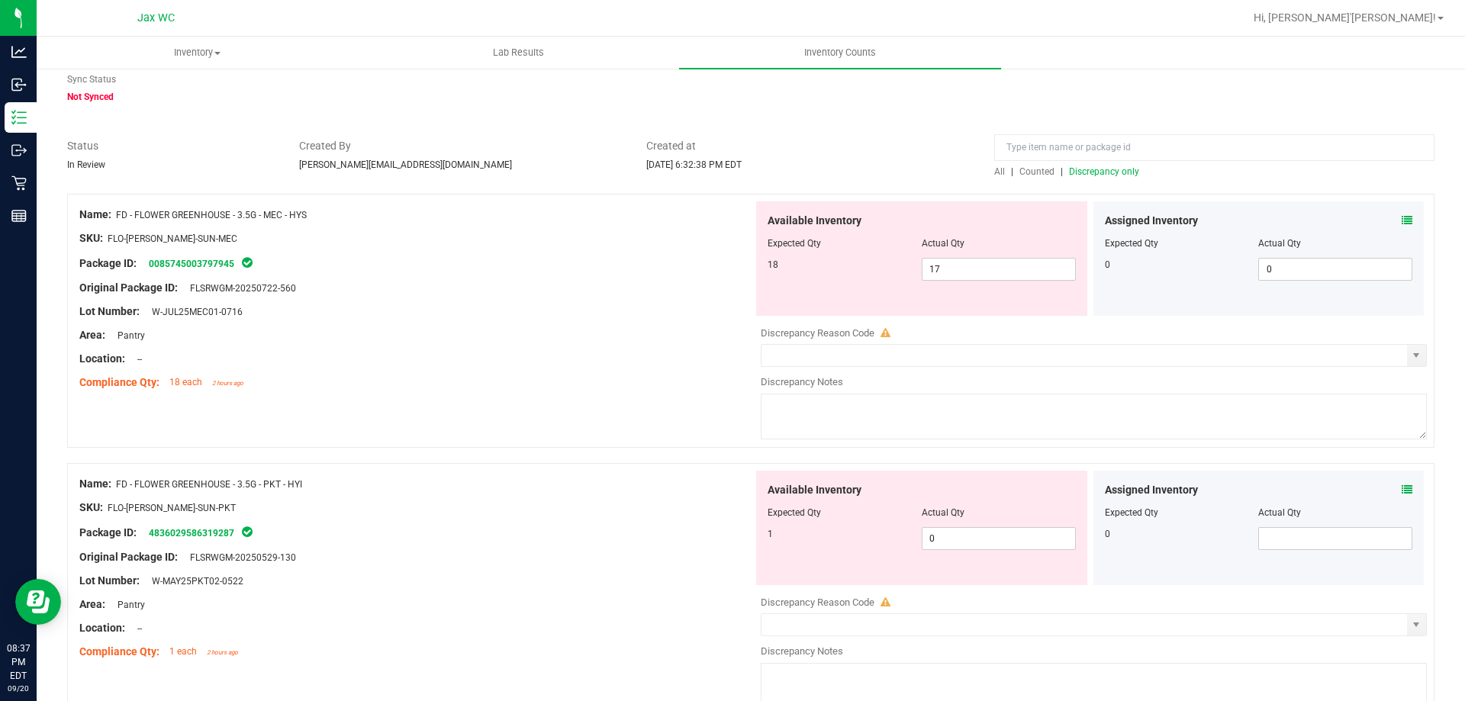
scroll to position [0, 0]
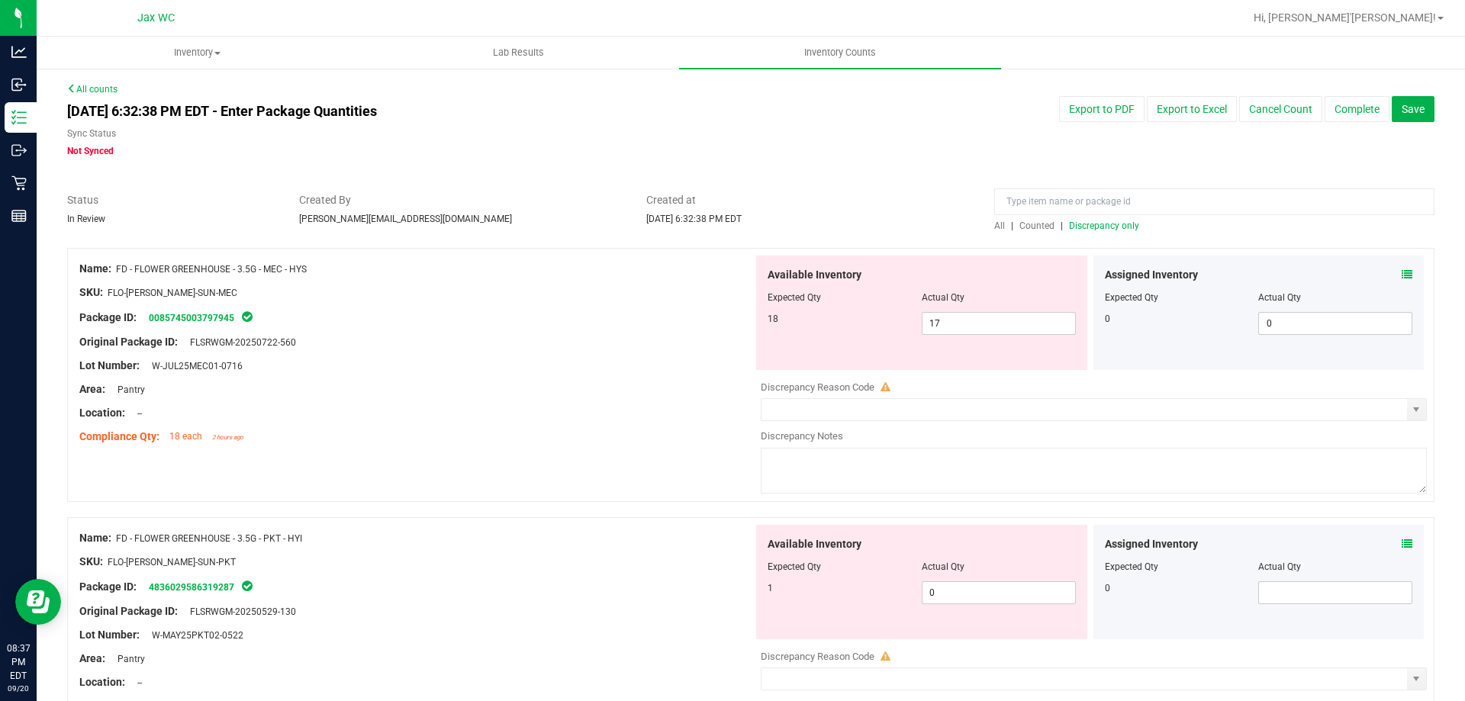
click at [1074, 227] on span "Discrepancy only" at bounding box center [1104, 226] width 70 height 11
click at [1402, 277] on icon at bounding box center [1407, 274] width 11 height 11
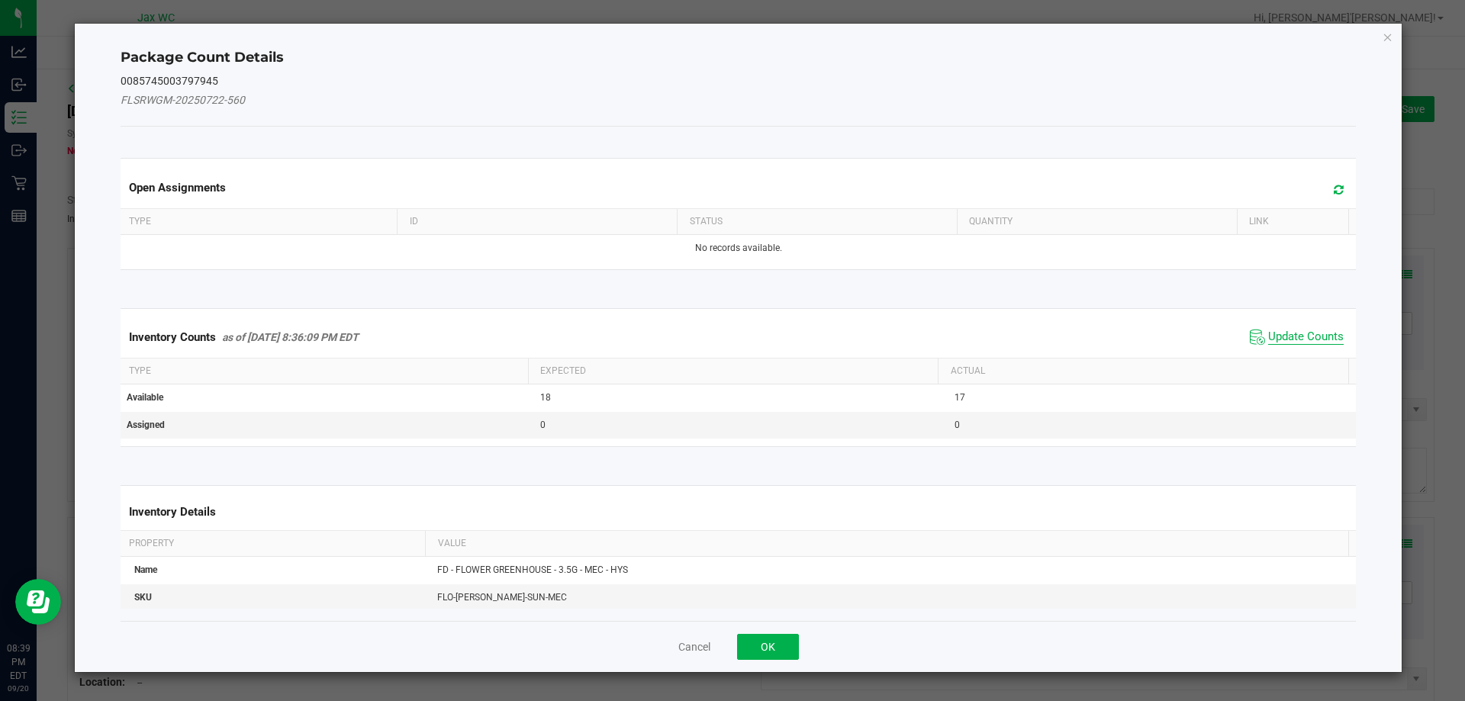
click at [1289, 338] on span "Update Counts" at bounding box center [1306, 337] width 76 height 15
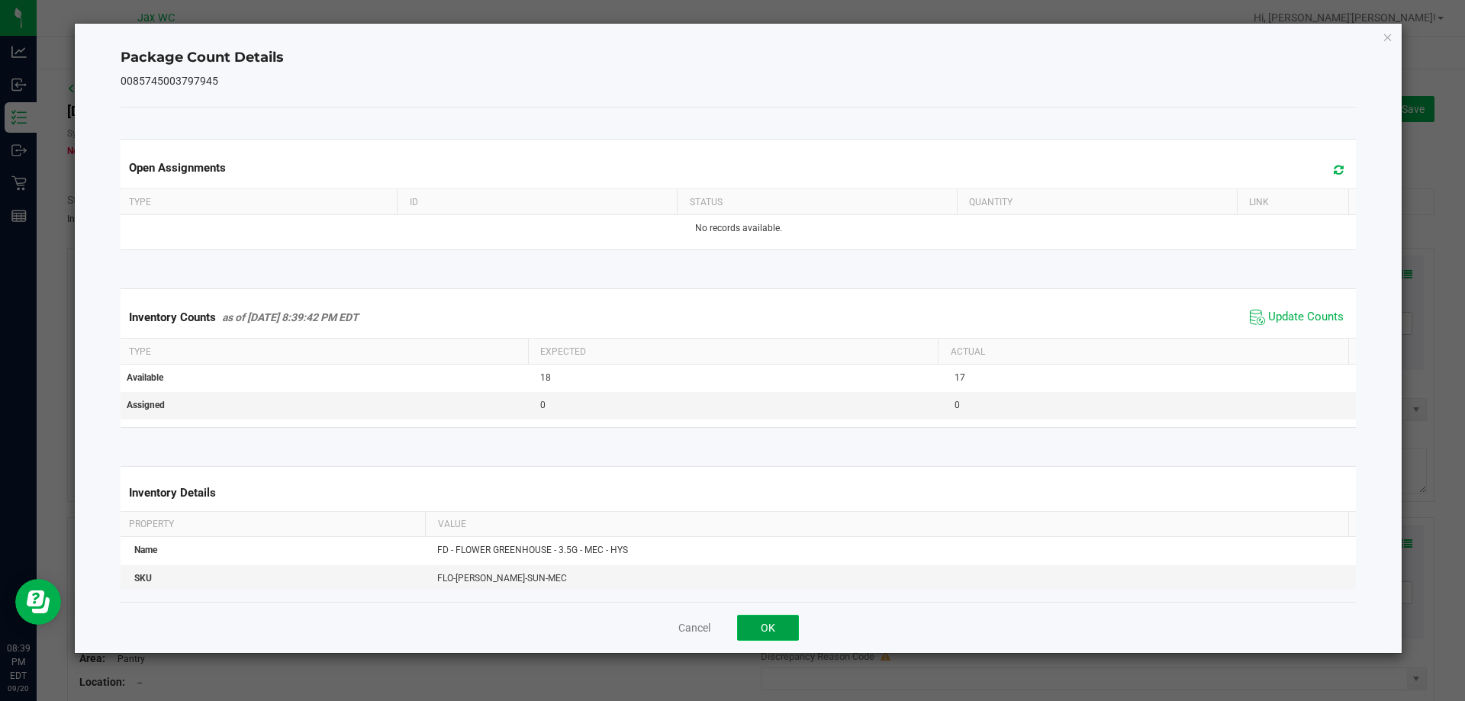
click at [768, 626] on button "OK" at bounding box center [768, 628] width 62 height 26
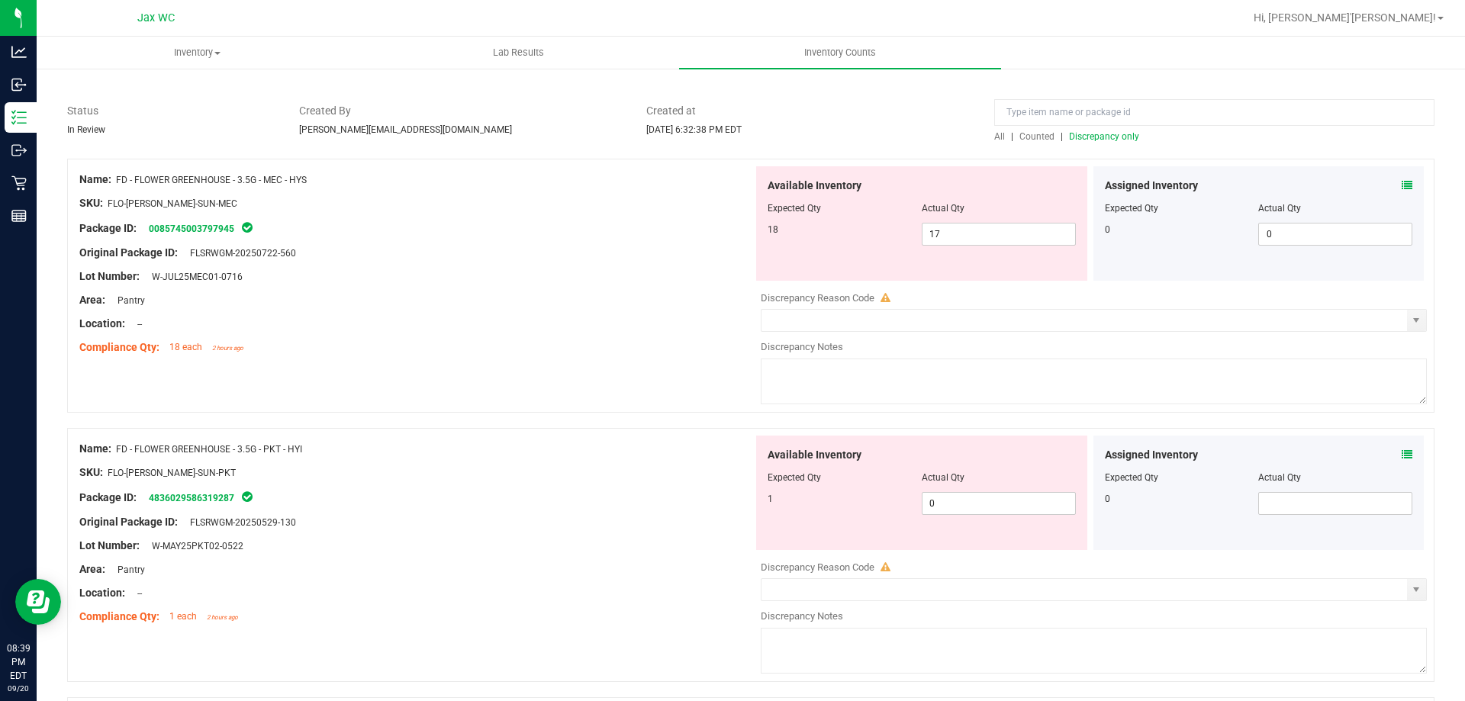
scroll to position [229, 0]
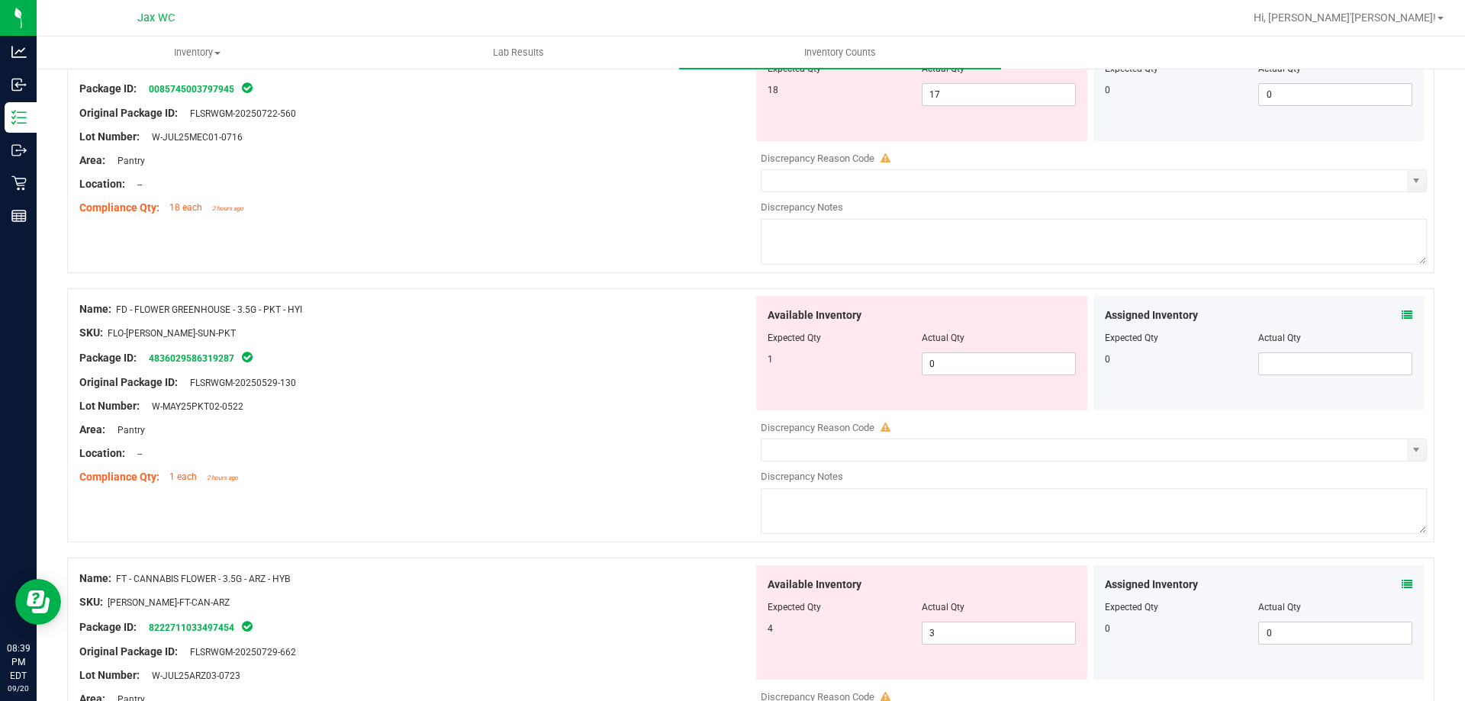
click at [1402, 311] on icon at bounding box center [1407, 315] width 11 height 11
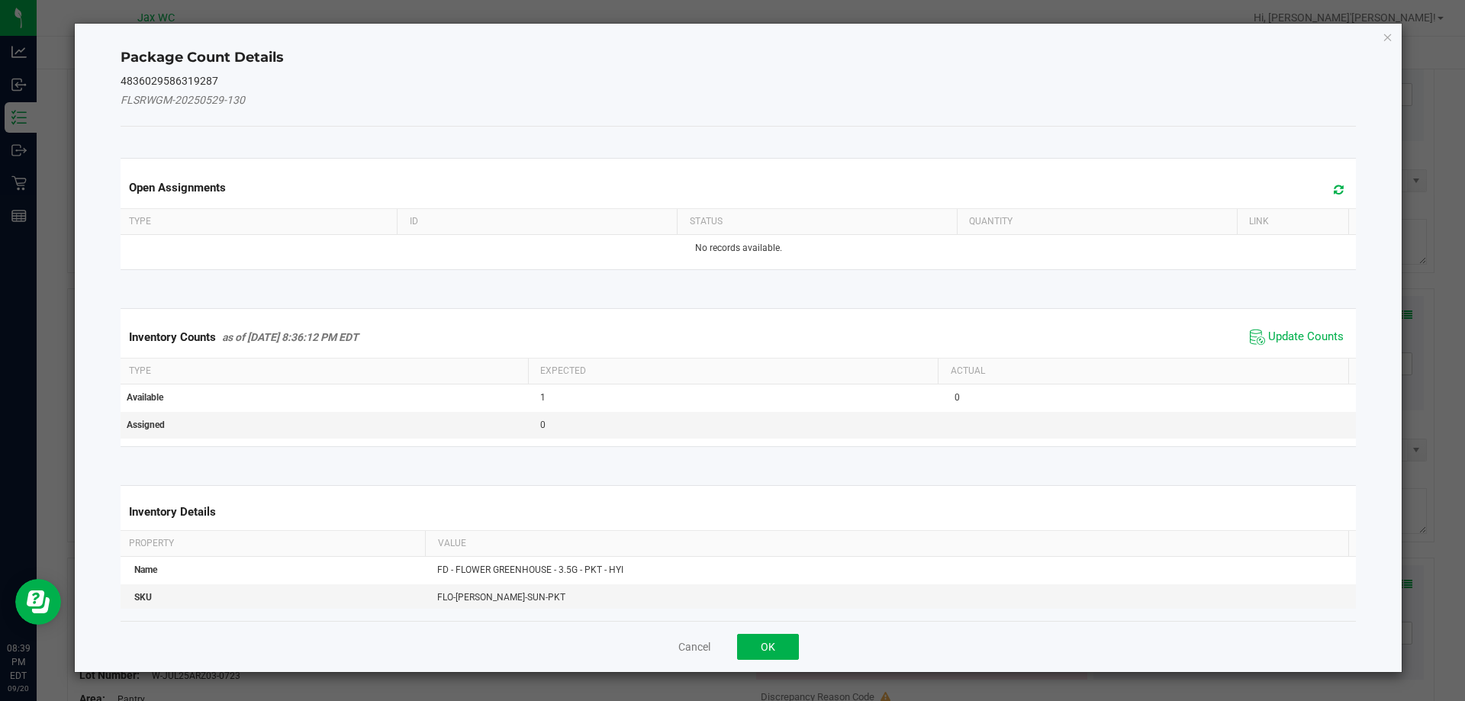
click at [1278, 327] on span "Update Counts" at bounding box center [1296, 337] width 101 height 23
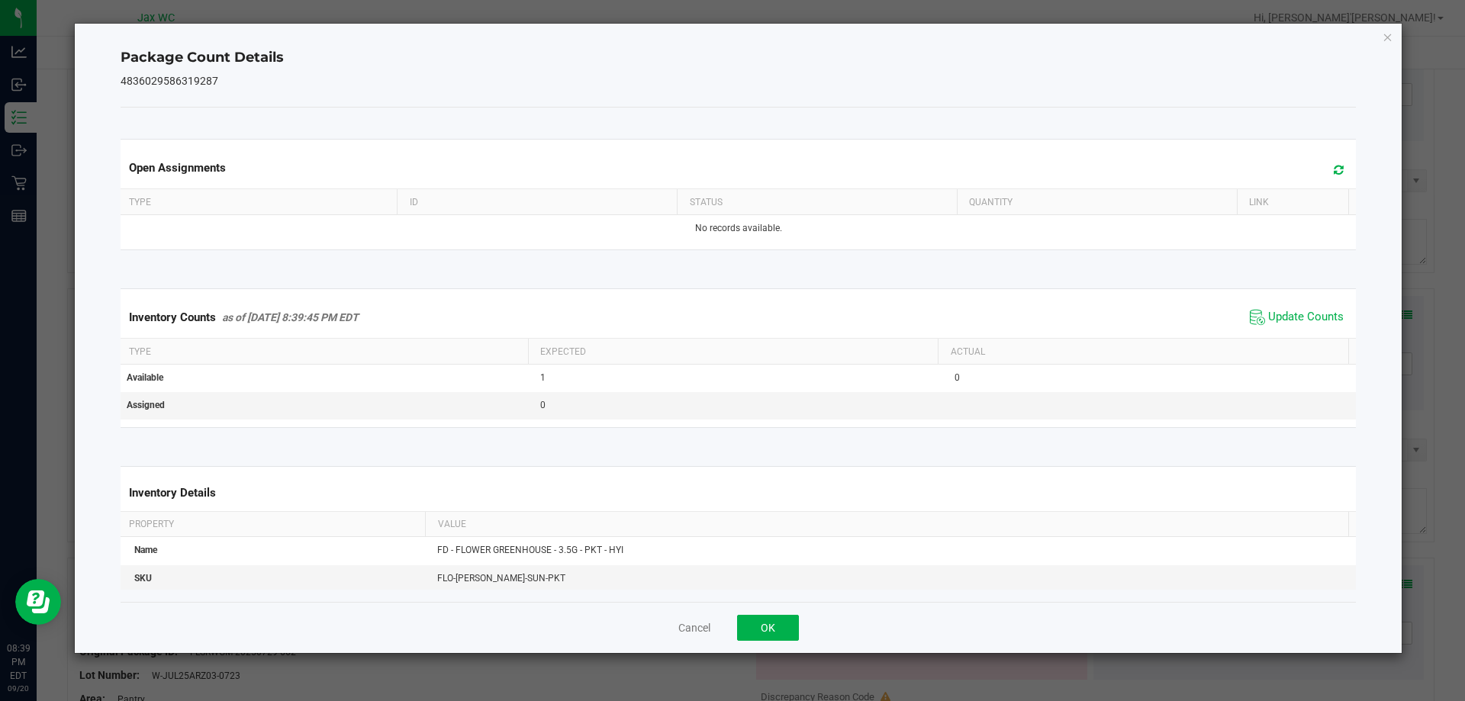
click at [1277, 335] on div "Inventory Counts as of [DATE] 8:39:45 PM EDT Update Counts" at bounding box center [739, 317] width 1242 height 41
click at [759, 633] on button "OK" at bounding box center [768, 628] width 62 height 26
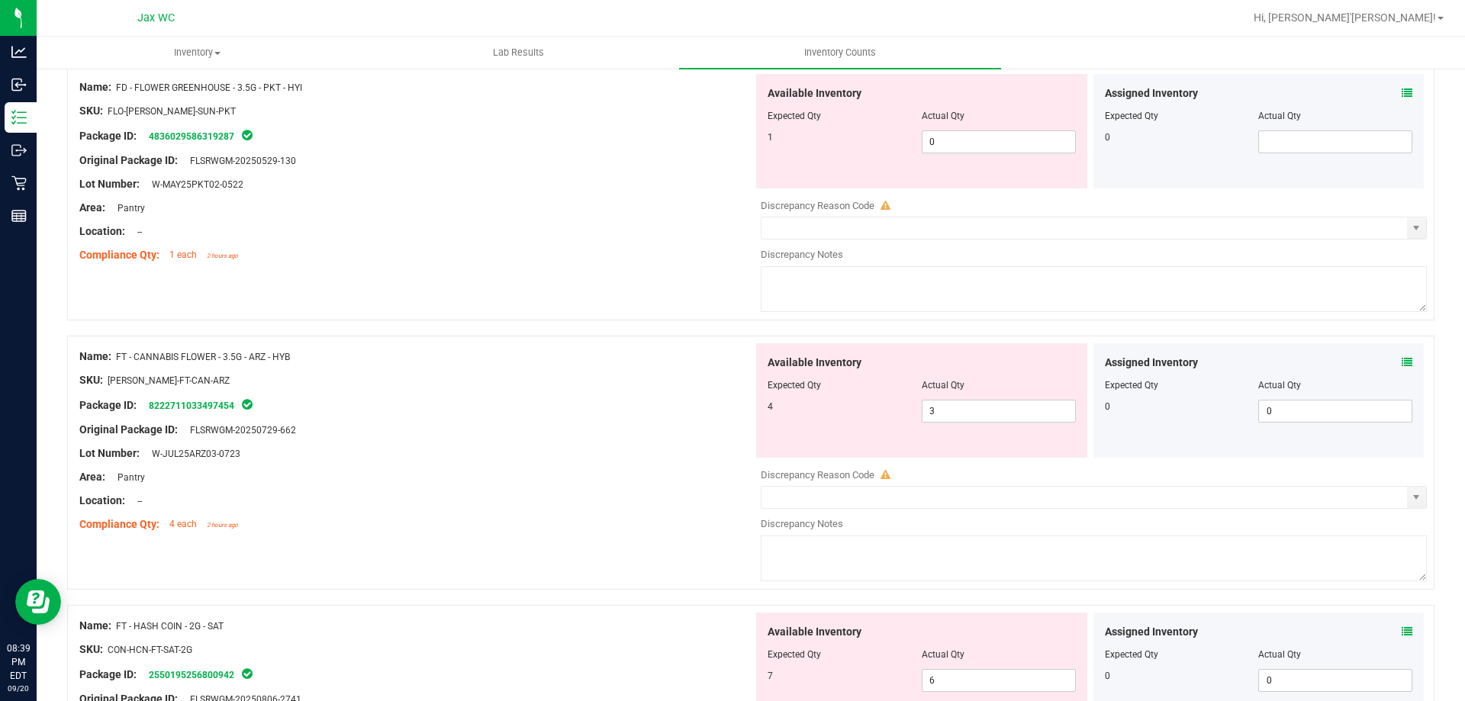
scroll to position [458, 0]
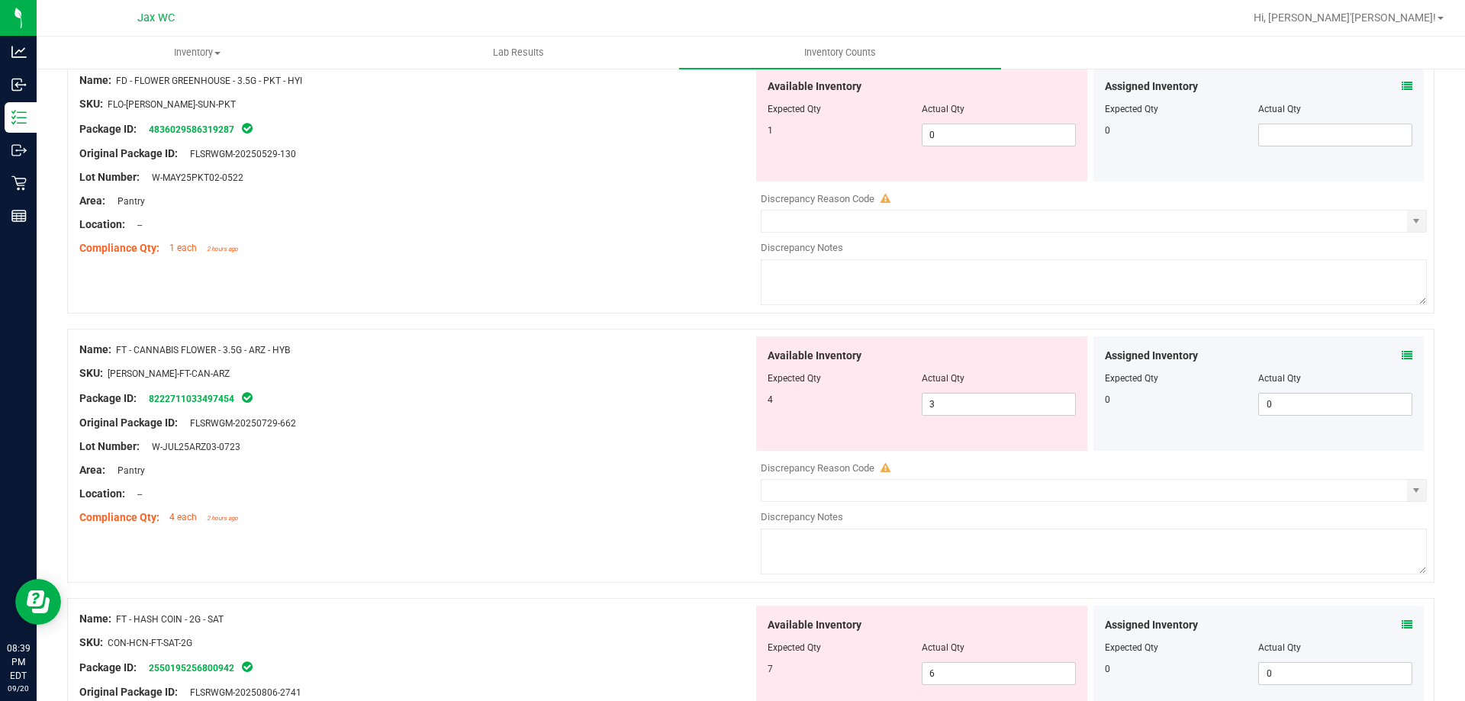
click at [1402, 350] on icon at bounding box center [1407, 355] width 11 height 11
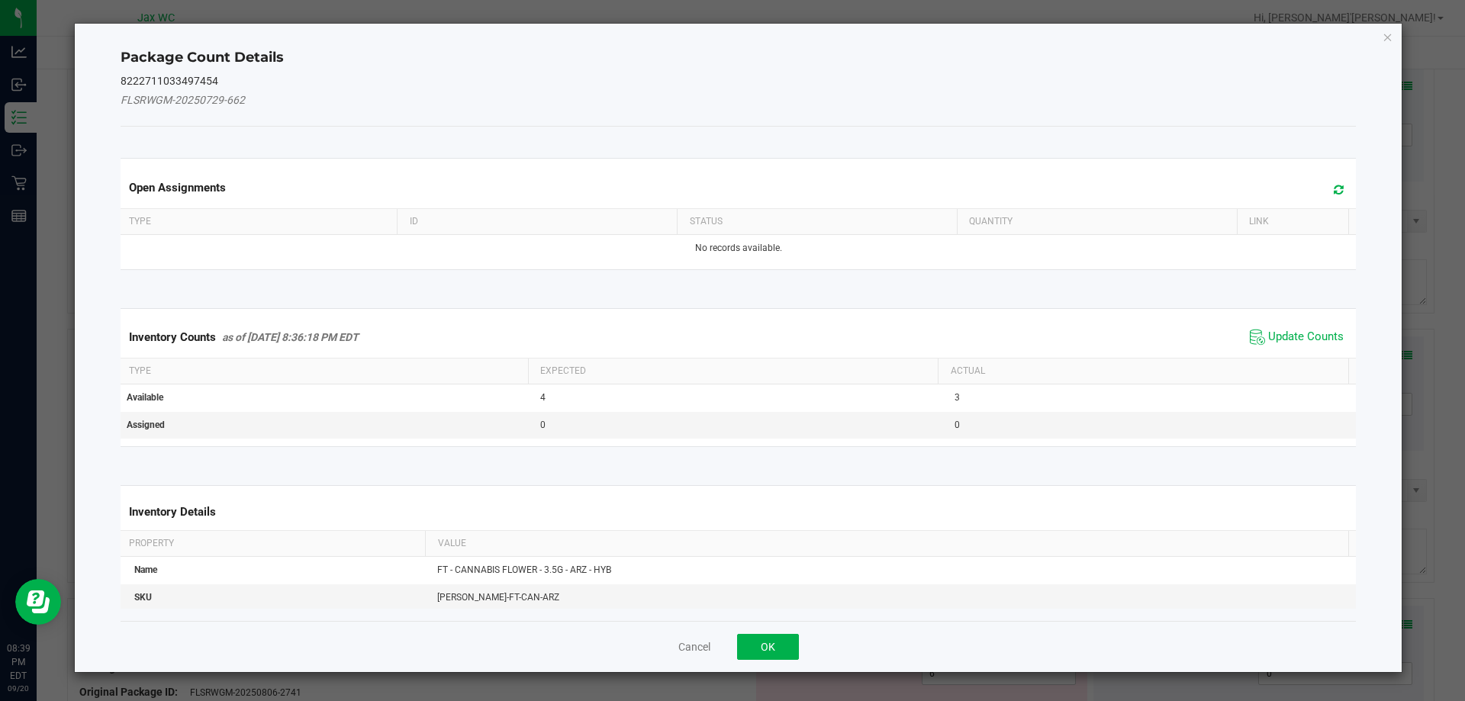
click at [1309, 345] on span "Update Counts" at bounding box center [1296, 337] width 101 height 23
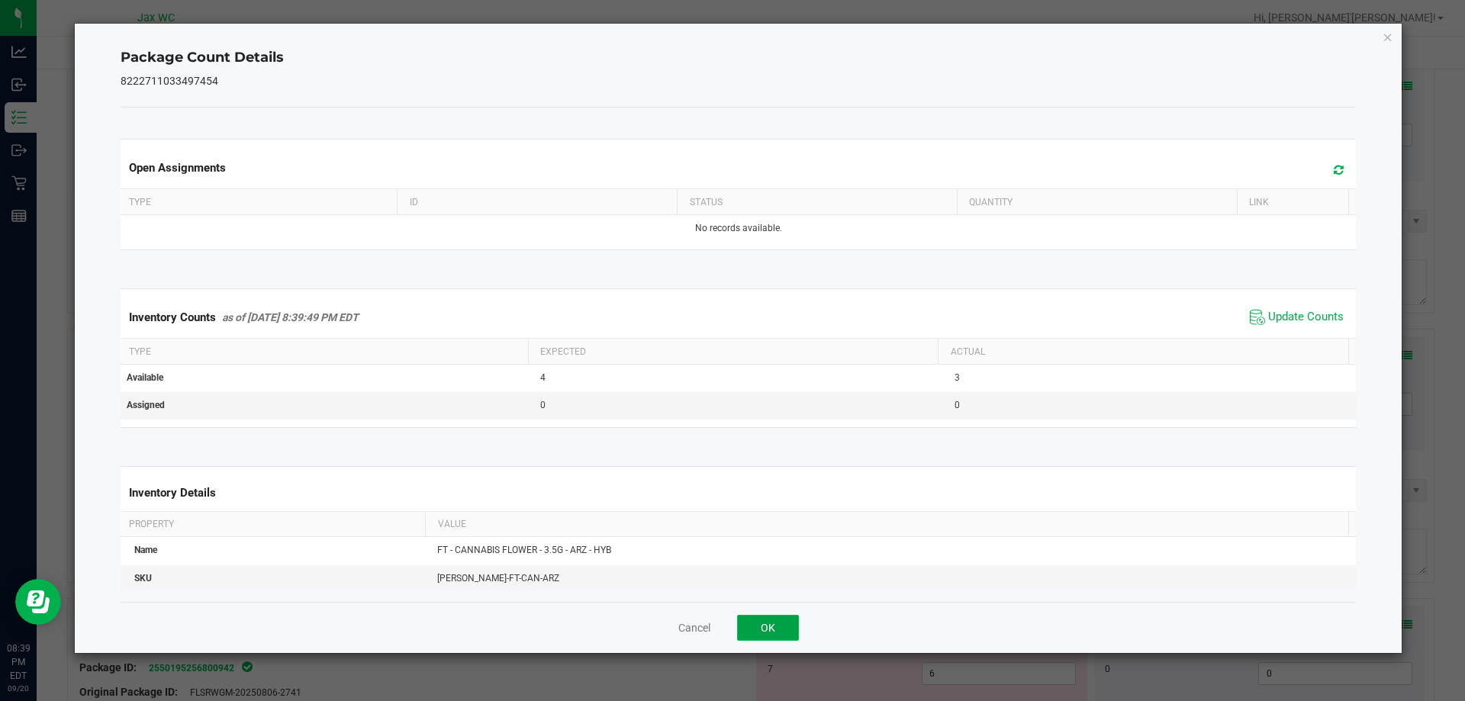
click at [758, 618] on button "OK" at bounding box center [768, 628] width 62 height 26
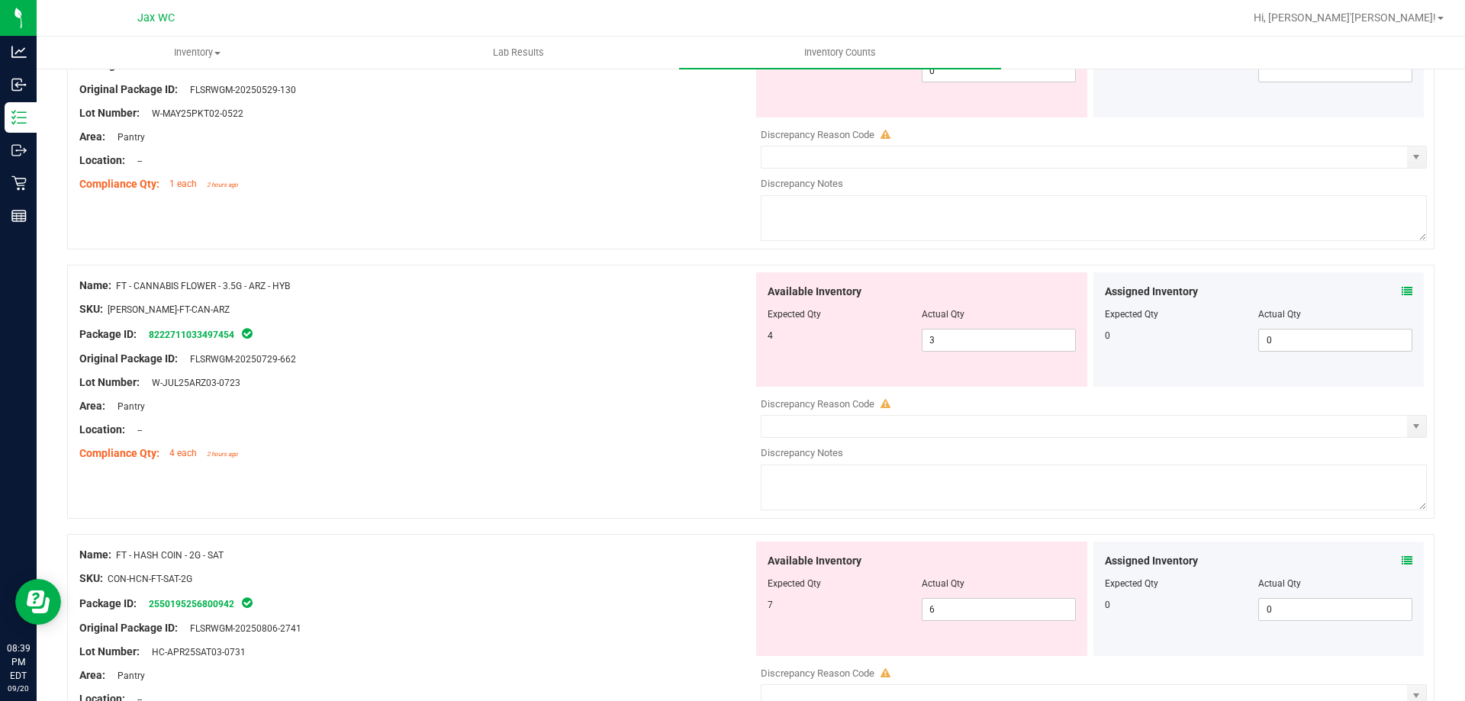
scroll to position [610, 0]
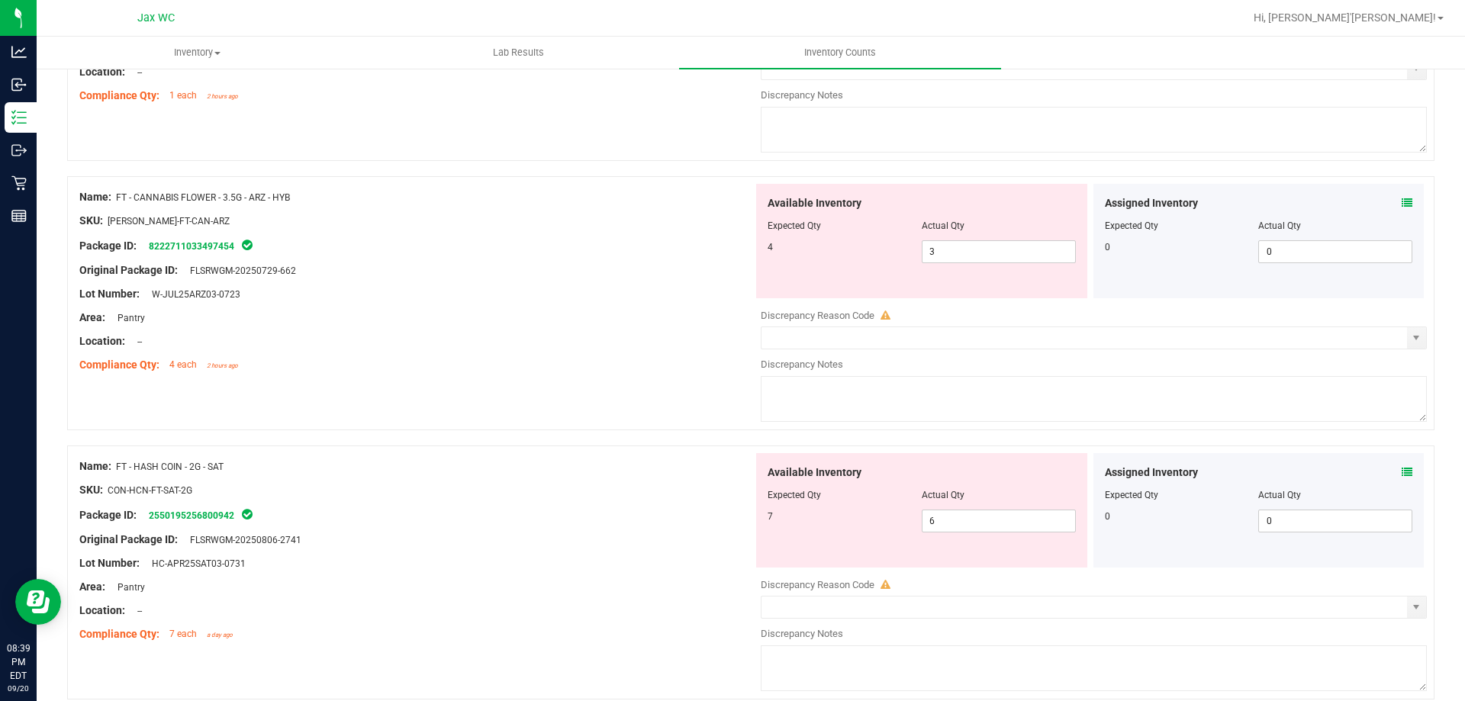
click at [1402, 468] on icon at bounding box center [1407, 472] width 11 height 11
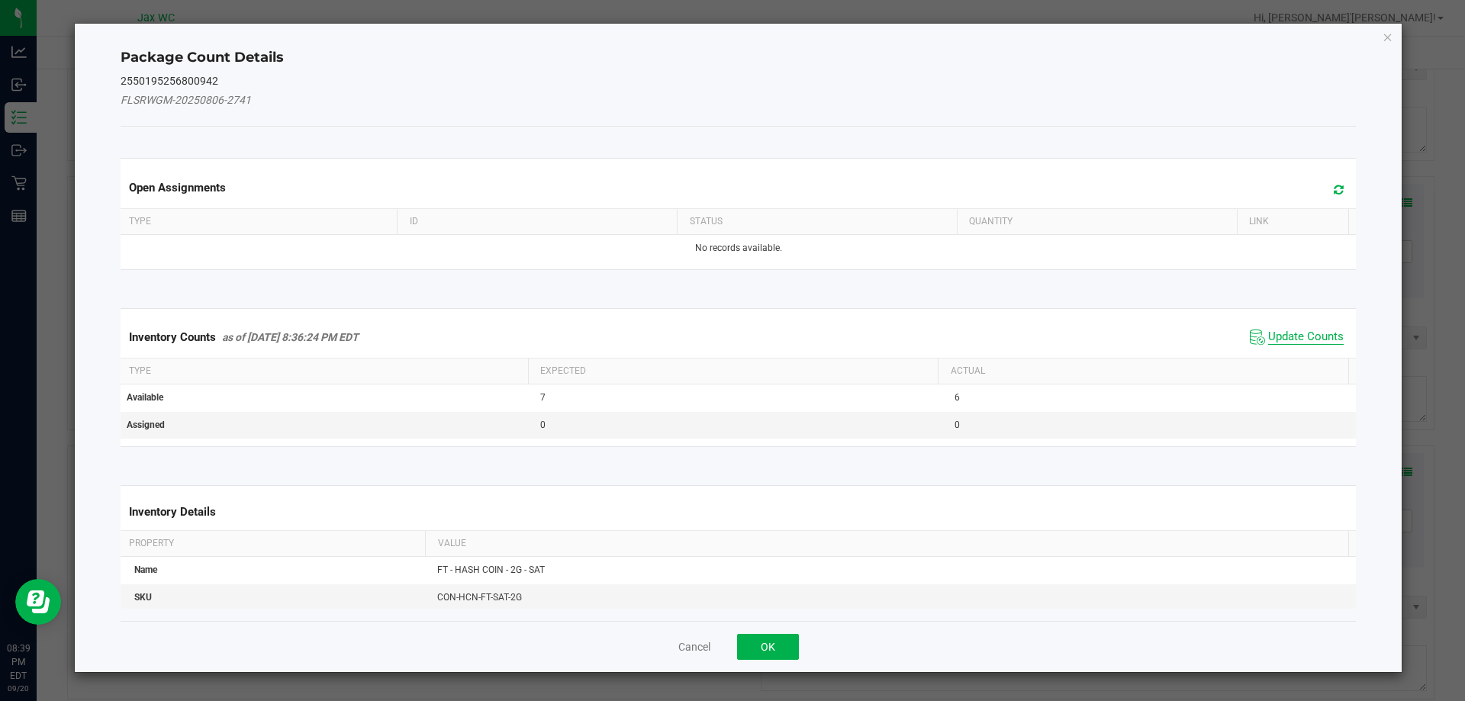
click at [1280, 337] on span "Update Counts" at bounding box center [1306, 337] width 76 height 15
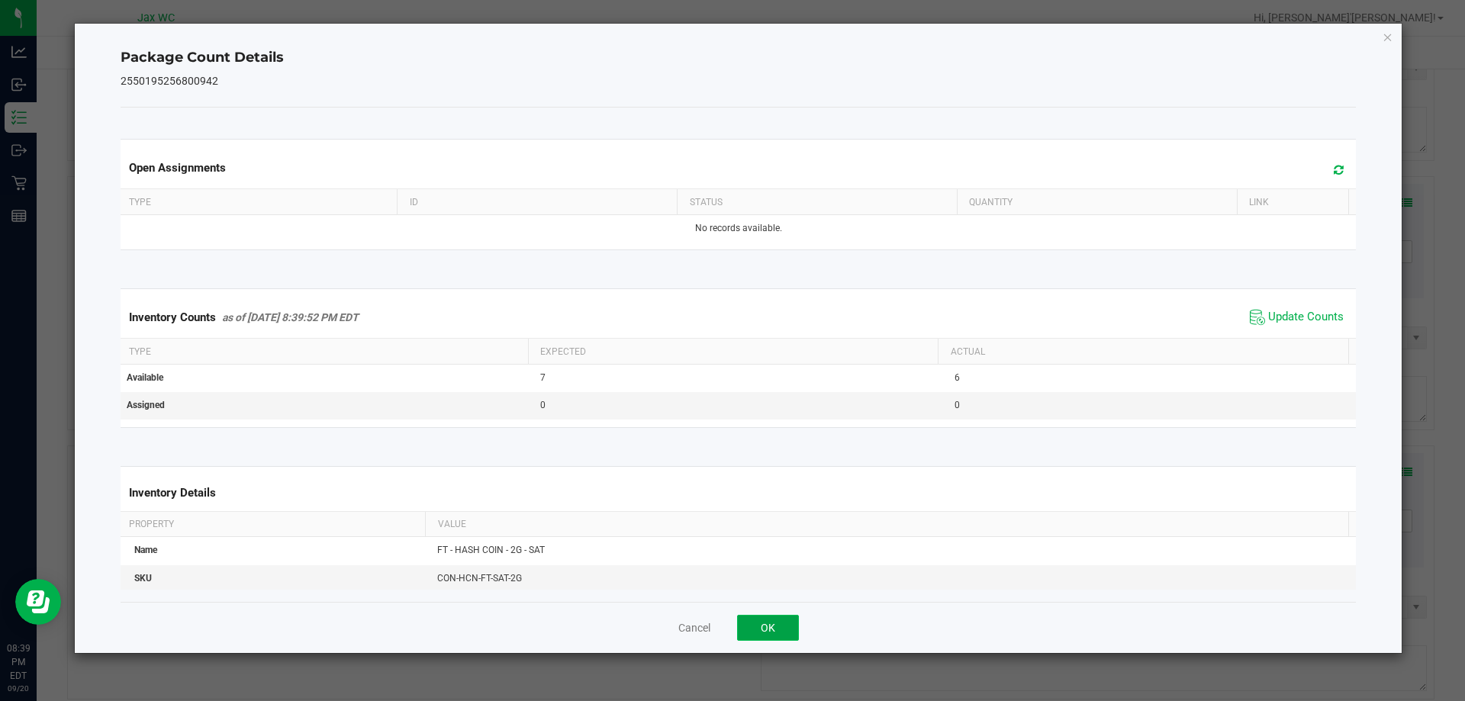
click at [775, 617] on button "OK" at bounding box center [768, 628] width 62 height 26
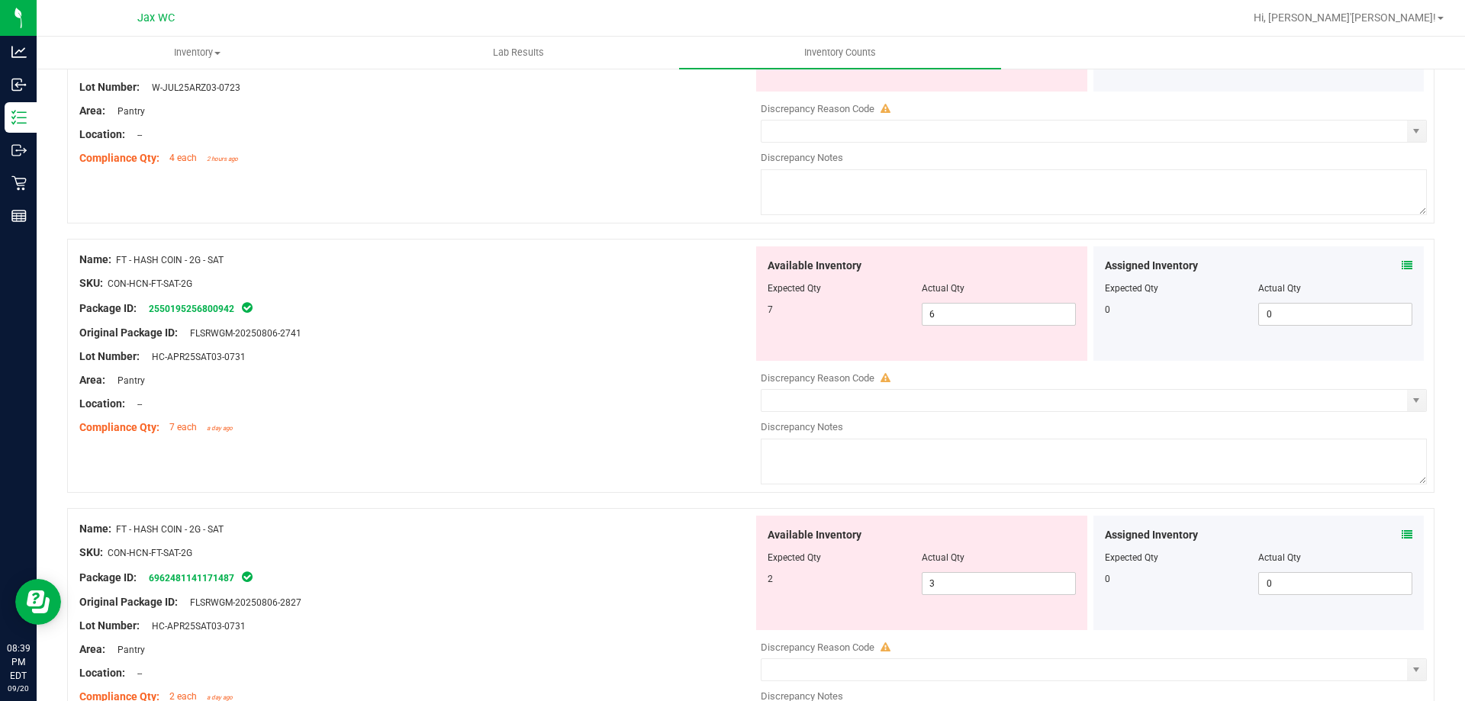
scroll to position [839, 0]
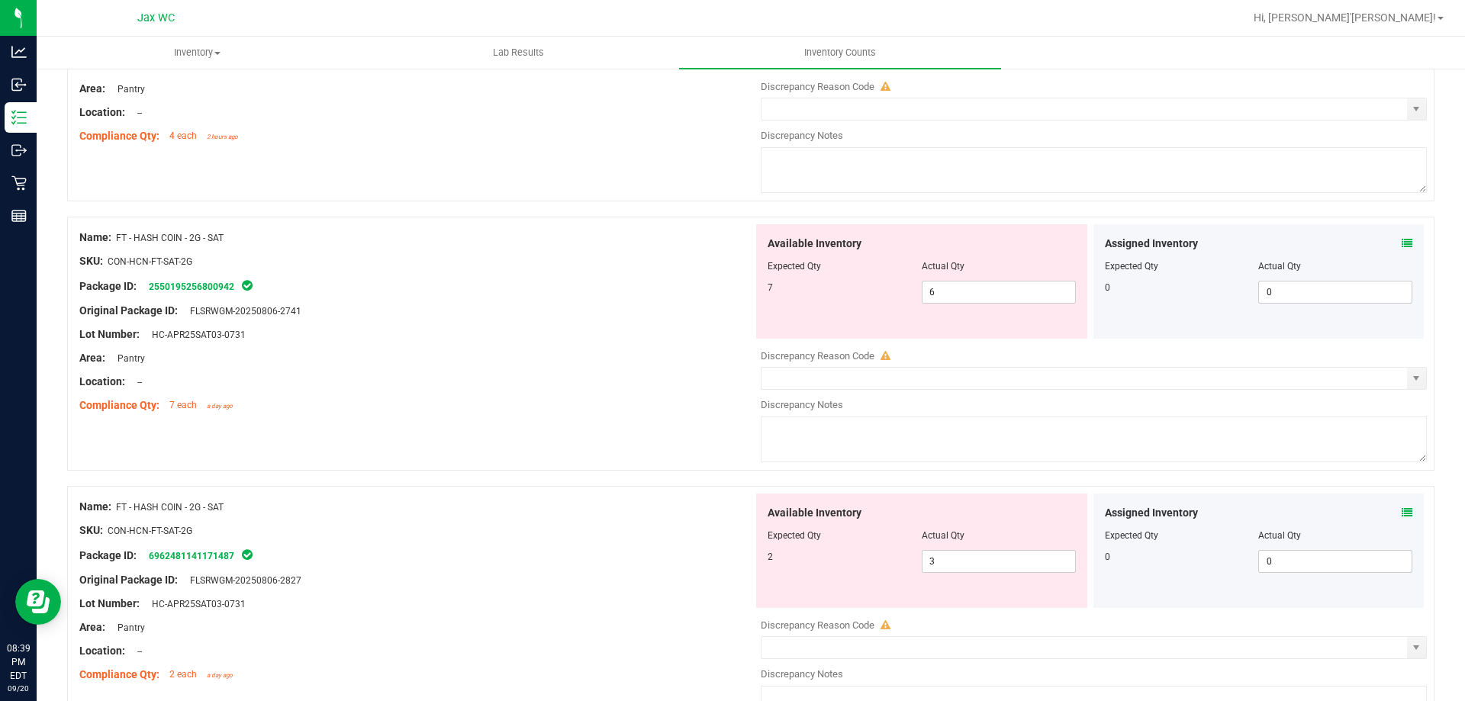
click at [1402, 511] on icon at bounding box center [1407, 512] width 11 height 11
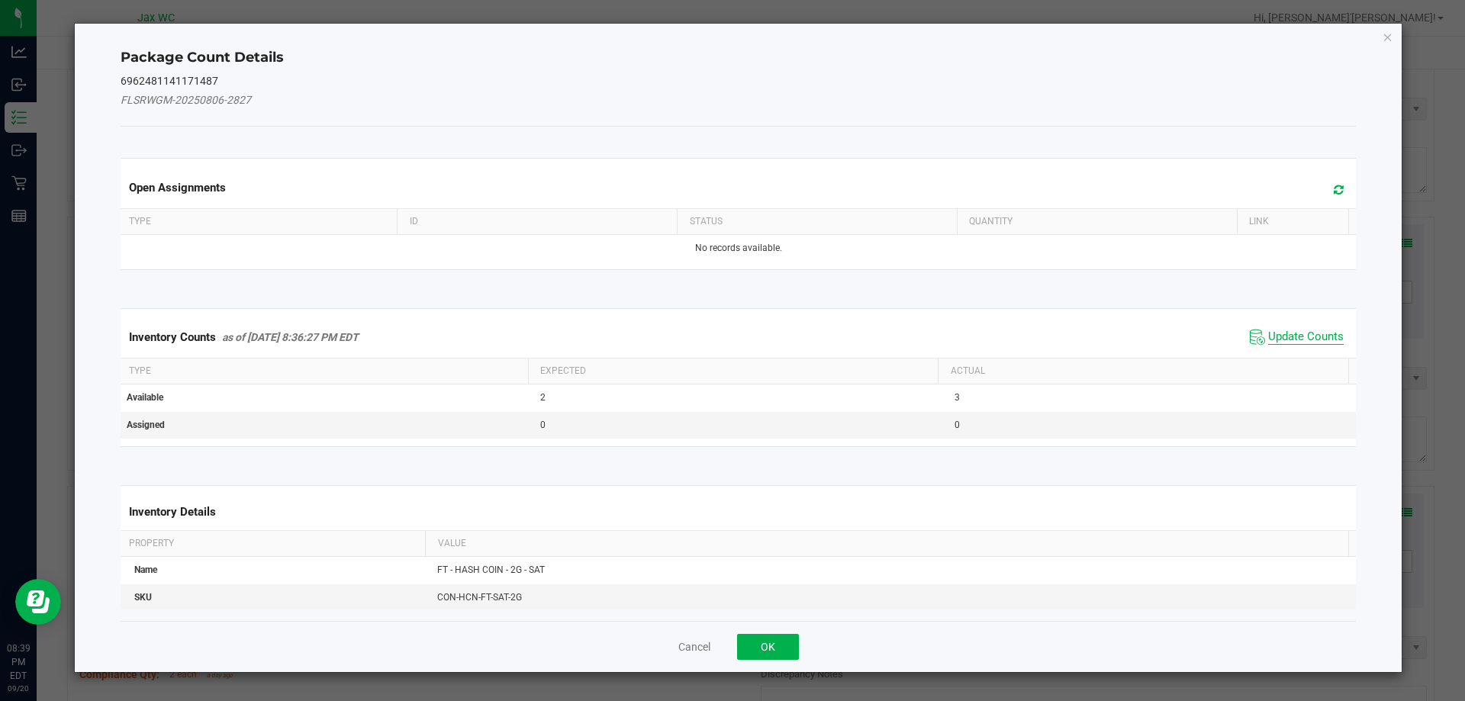
click at [1303, 338] on span "Update Counts" at bounding box center [1306, 337] width 76 height 15
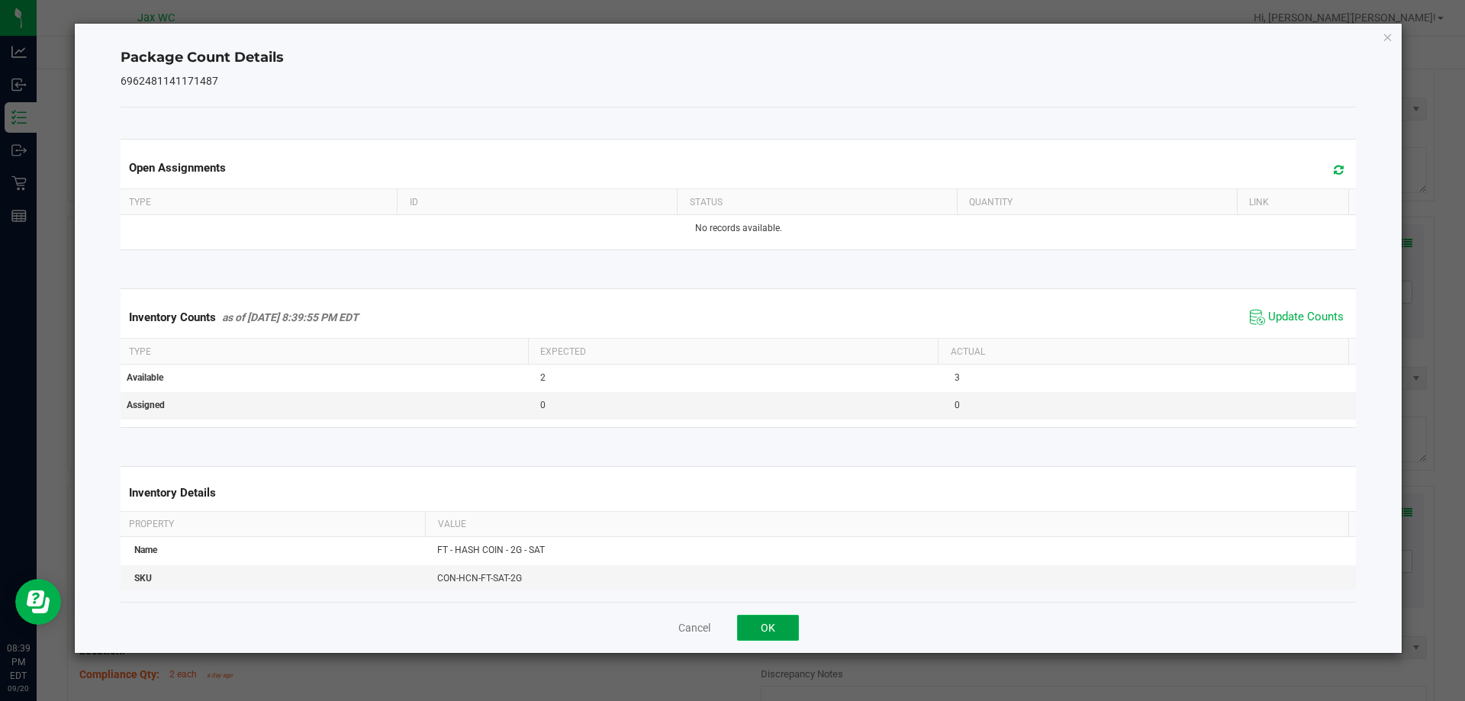
click at [787, 633] on button "OK" at bounding box center [768, 628] width 62 height 26
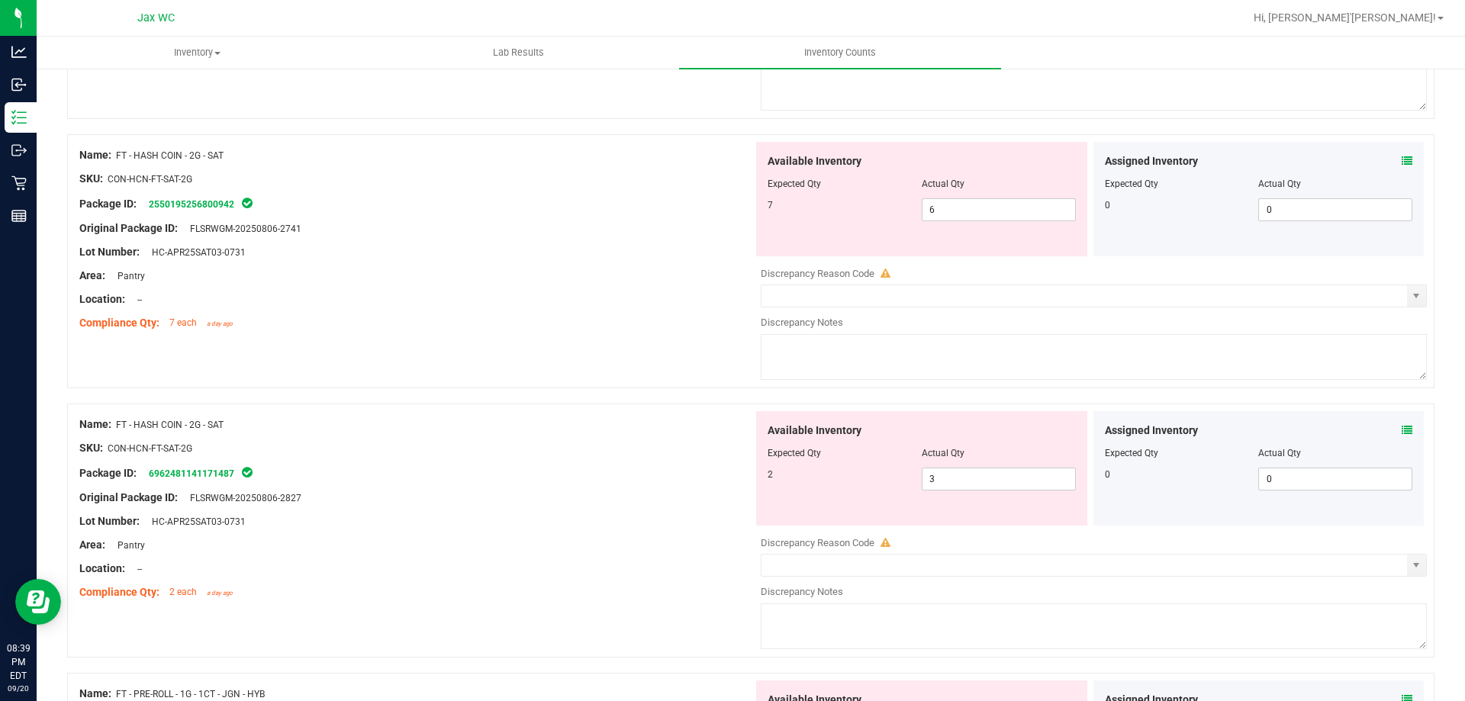
scroll to position [1068, 0]
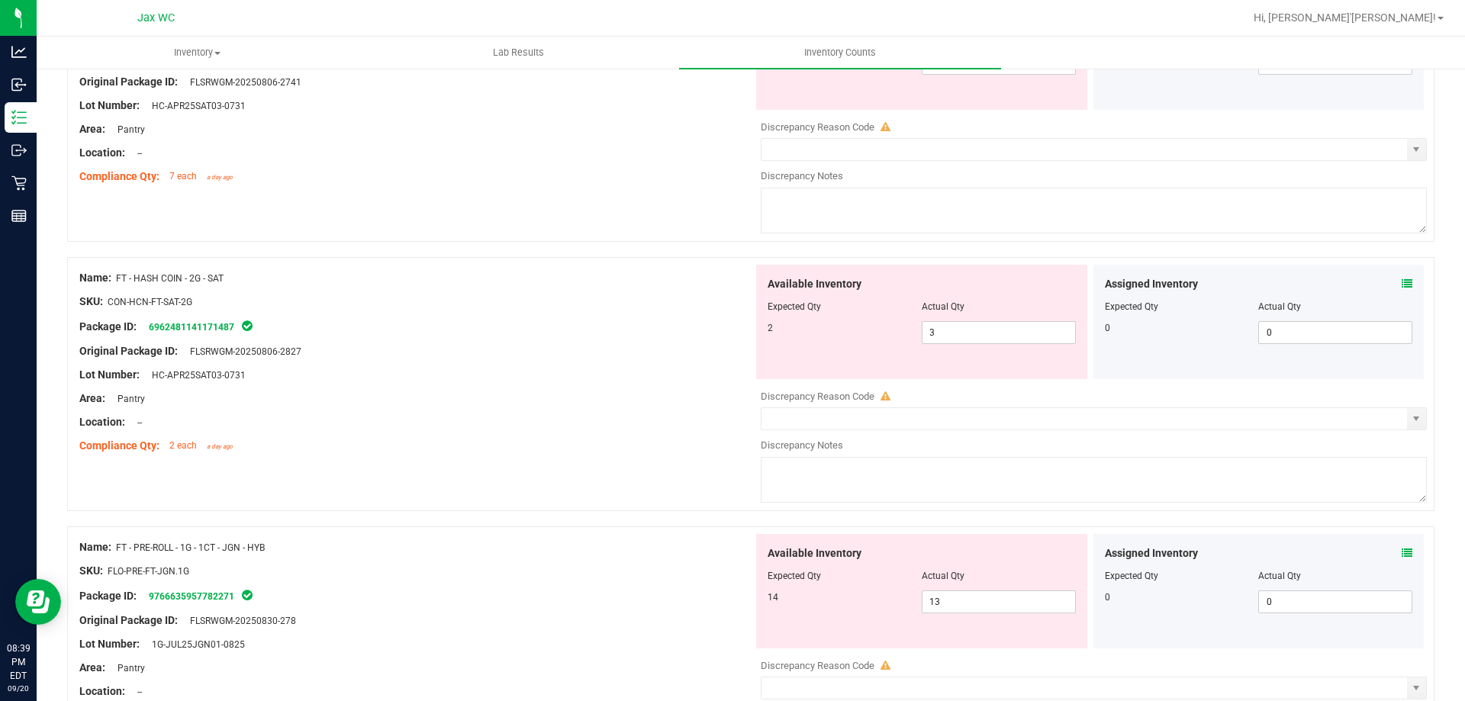
click at [1402, 550] on icon at bounding box center [1407, 553] width 11 height 11
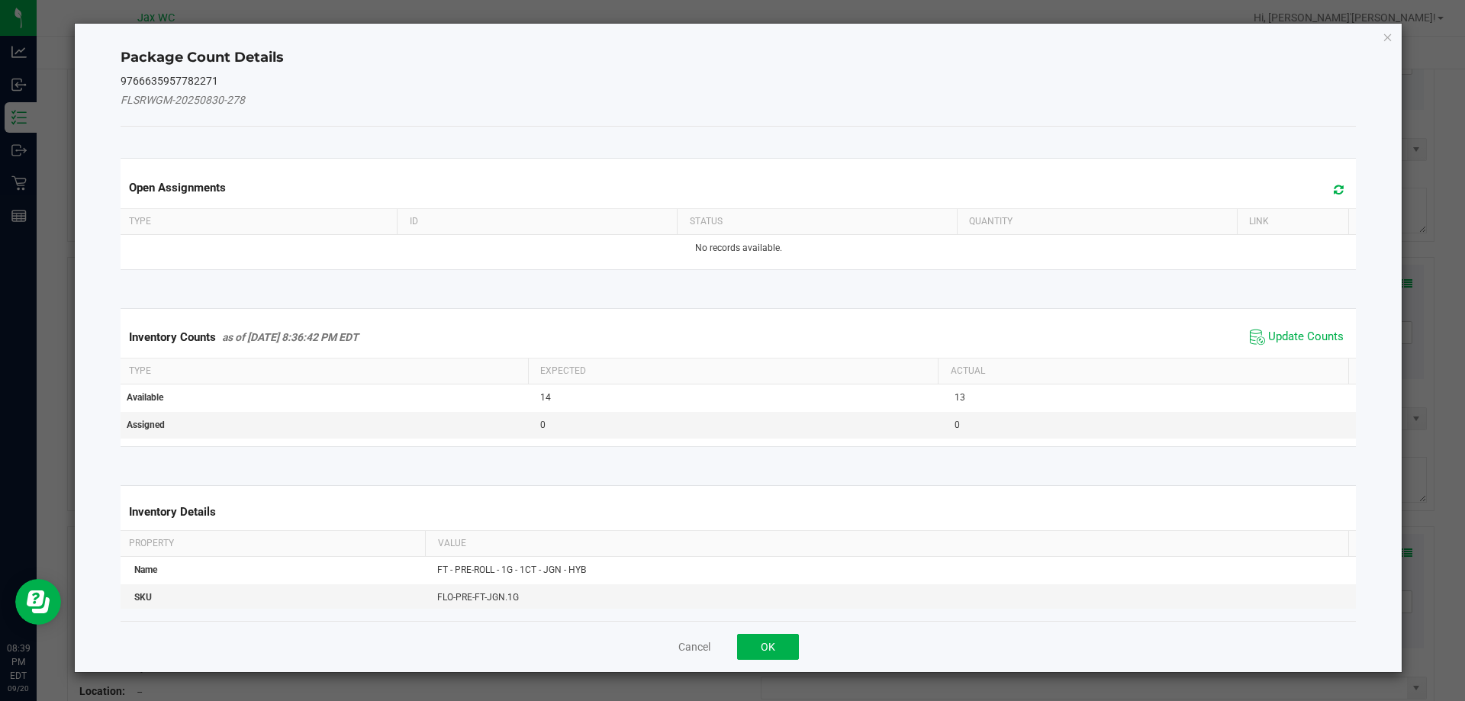
drag, startPoint x: 1261, startPoint y: 333, endPoint x: 1241, endPoint y: 349, distance: 25.5
click at [1268, 333] on span "Update Counts" at bounding box center [1306, 337] width 76 height 15
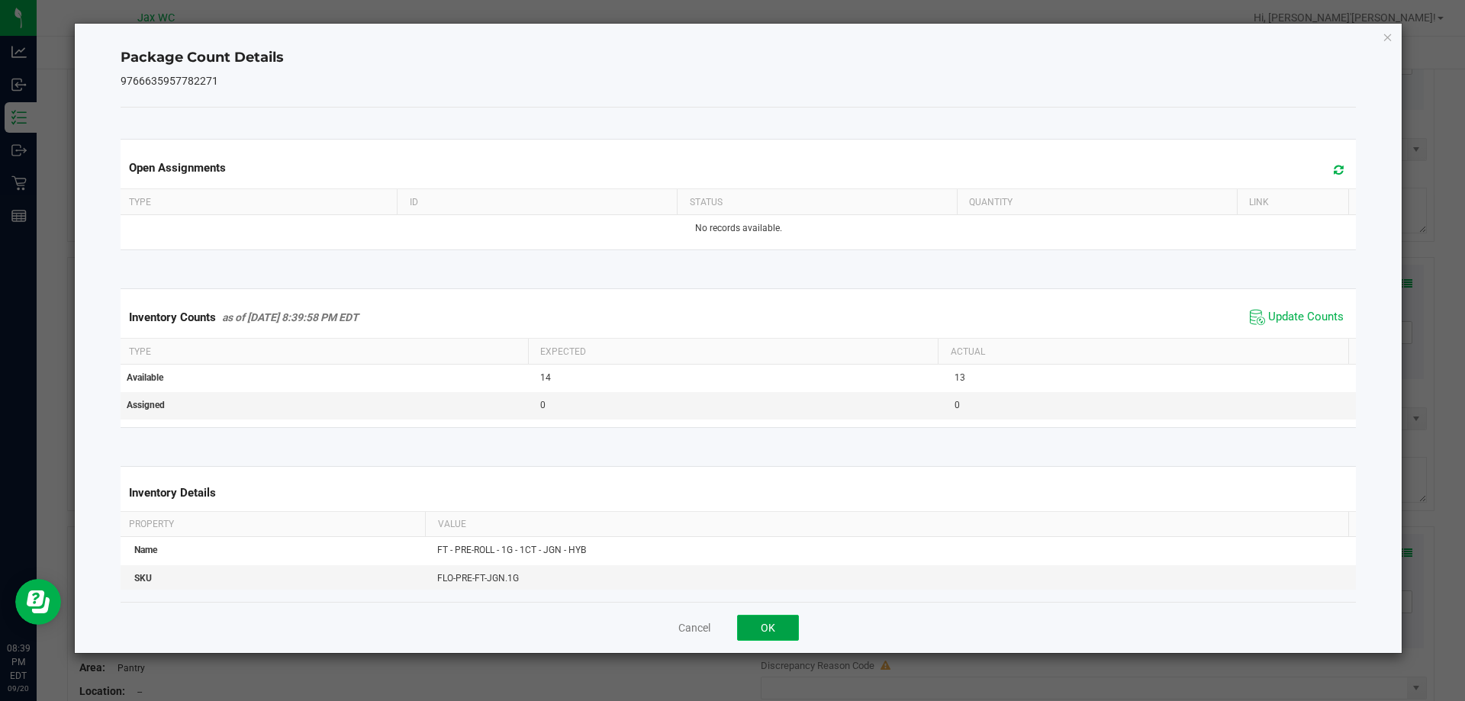
click at [758, 626] on button "OK" at bounding box center [768, 628] width 62 height 26
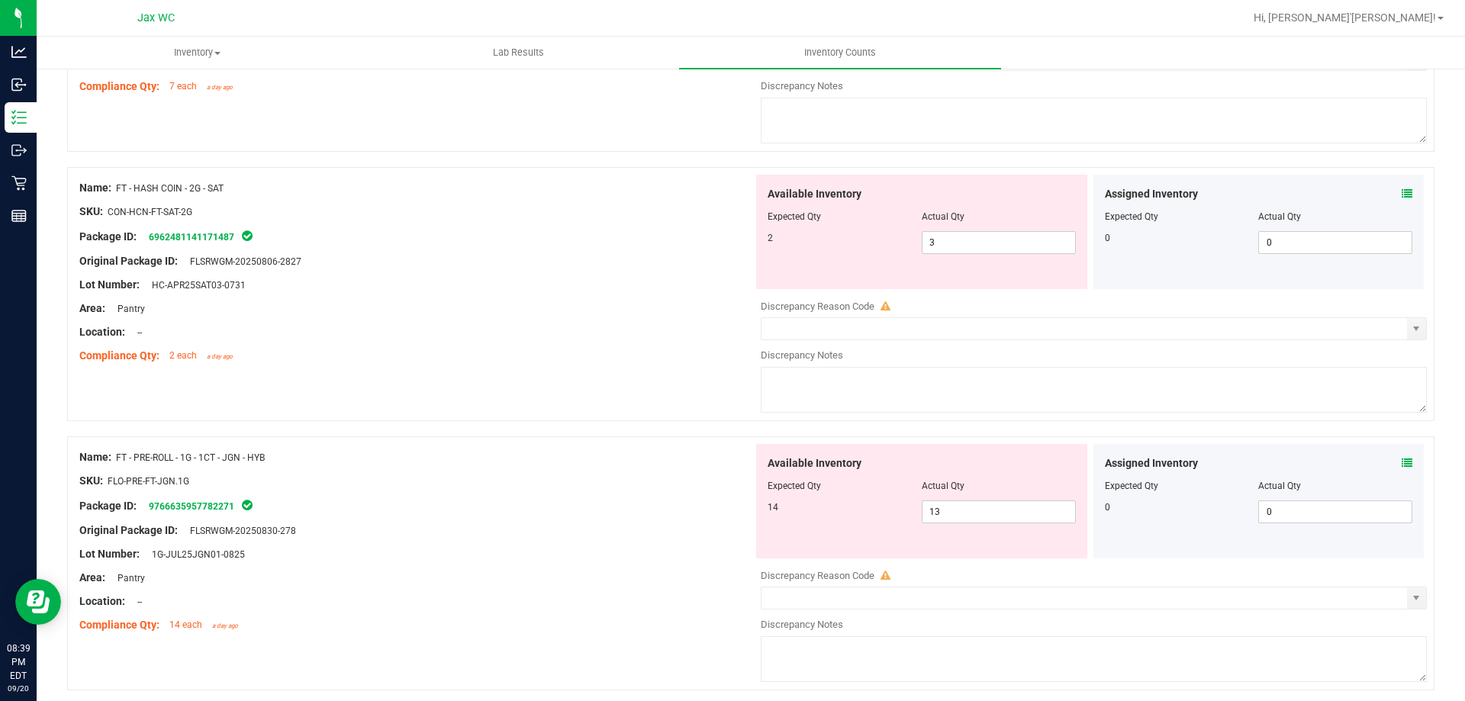
scroll to position [1297, 0]
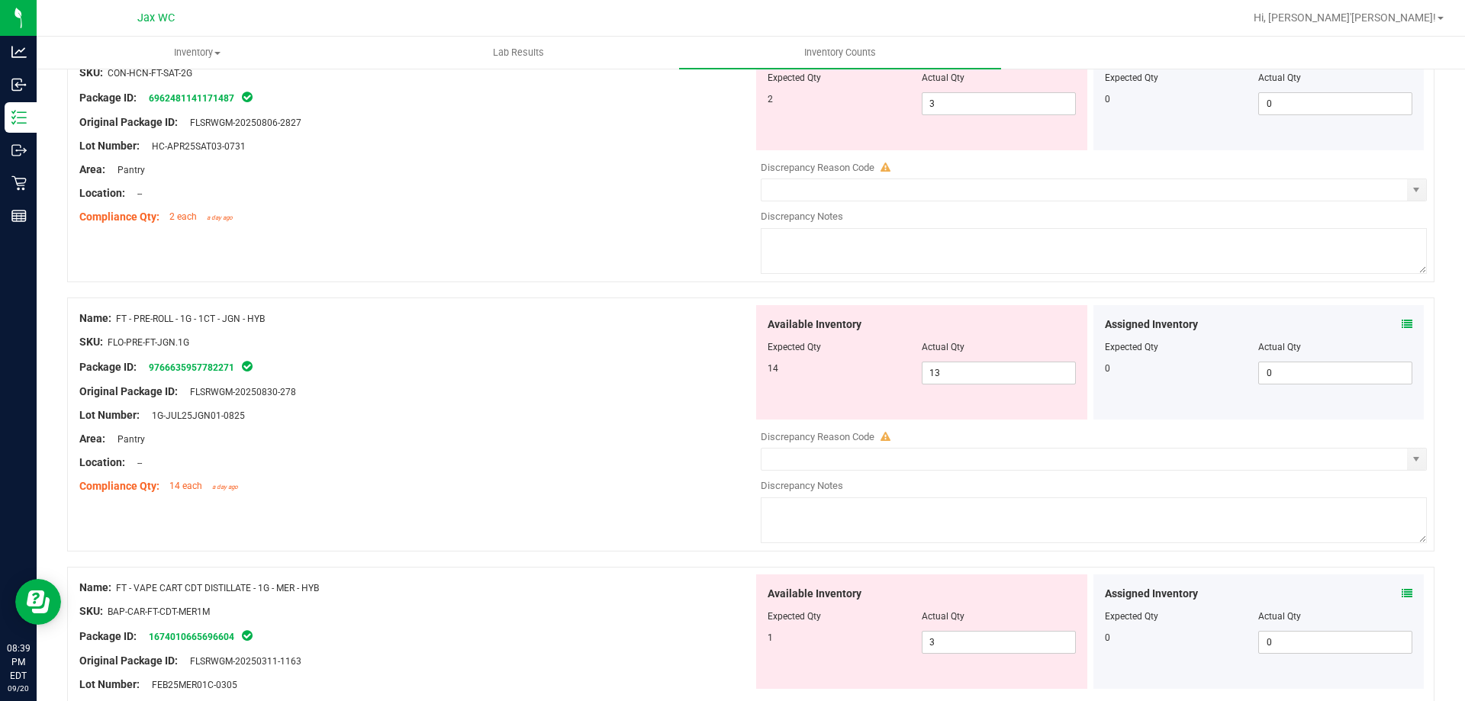
click at [1402, 592] on icon at bounding box center [1407, 593] width 11 height 11
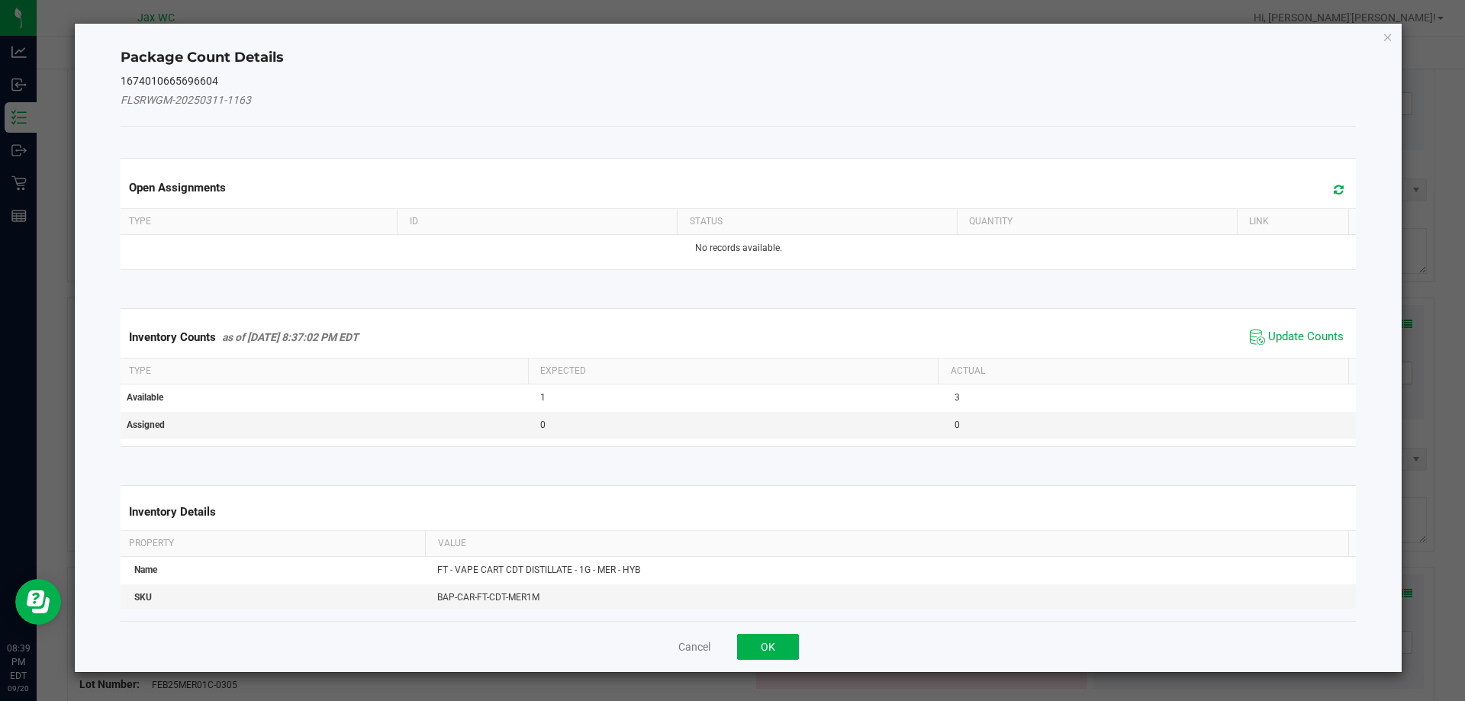
click at [1390, 590] on div "Package Count Details 1674010665696604 FLSRWGM-20250311-1163 Open Assignments T…" at bounding box center [739, 348] width 1328 height 649
click at [1277, 340] on span "Update Counts" at bounding box center [1306, 337] width 76 height 15
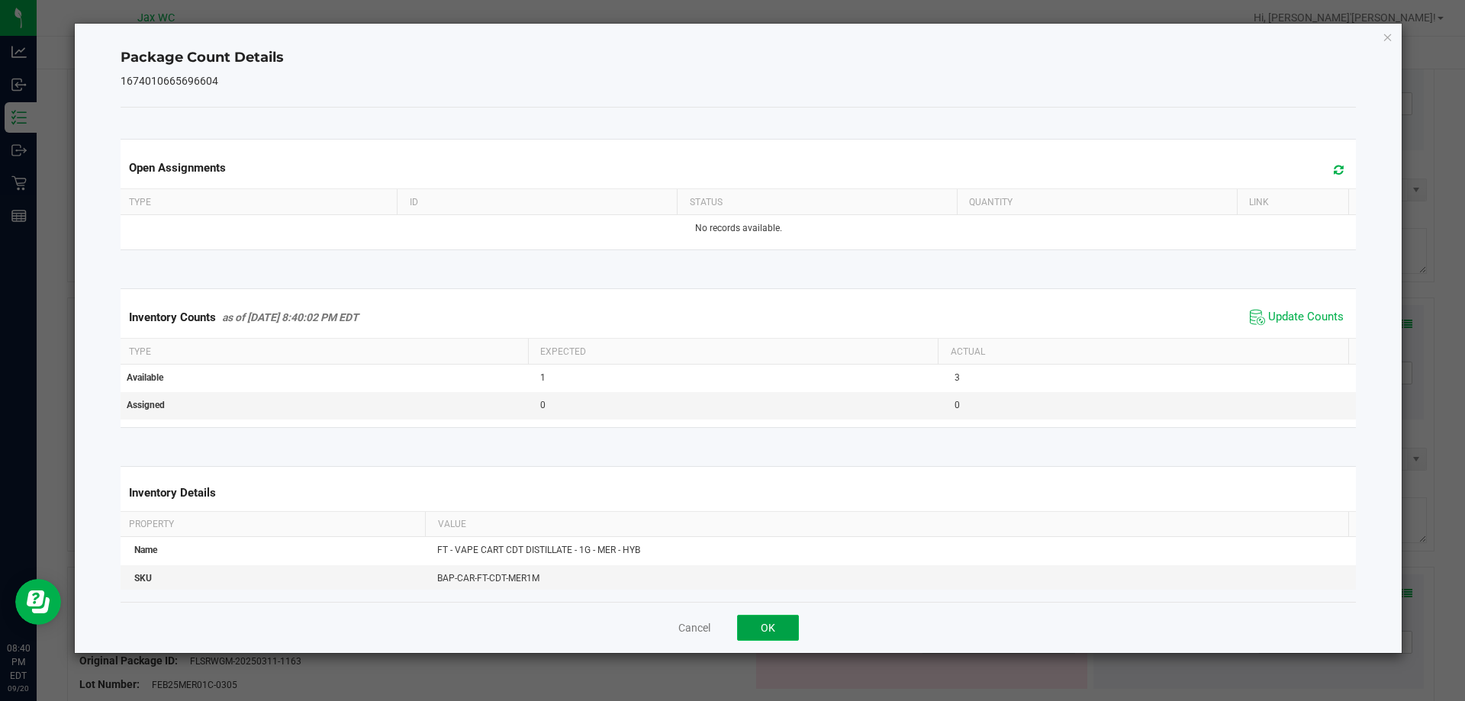
click at [773, 623] on button "OK" at bounding box center [768, 628] width 62 height 26
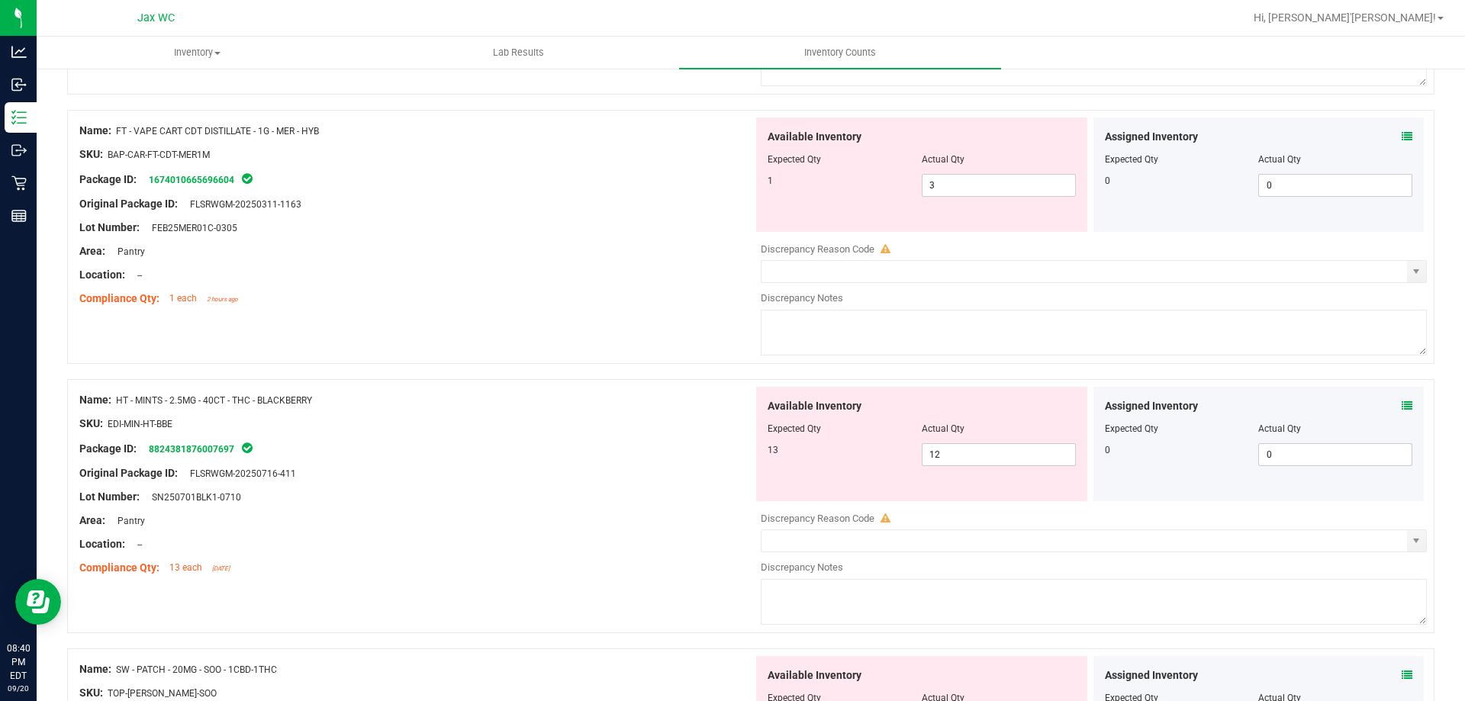
scroll to position [1755, 0]
click at [1402, 401] on icon at bounding box center [1407, 405] width 11 height 11
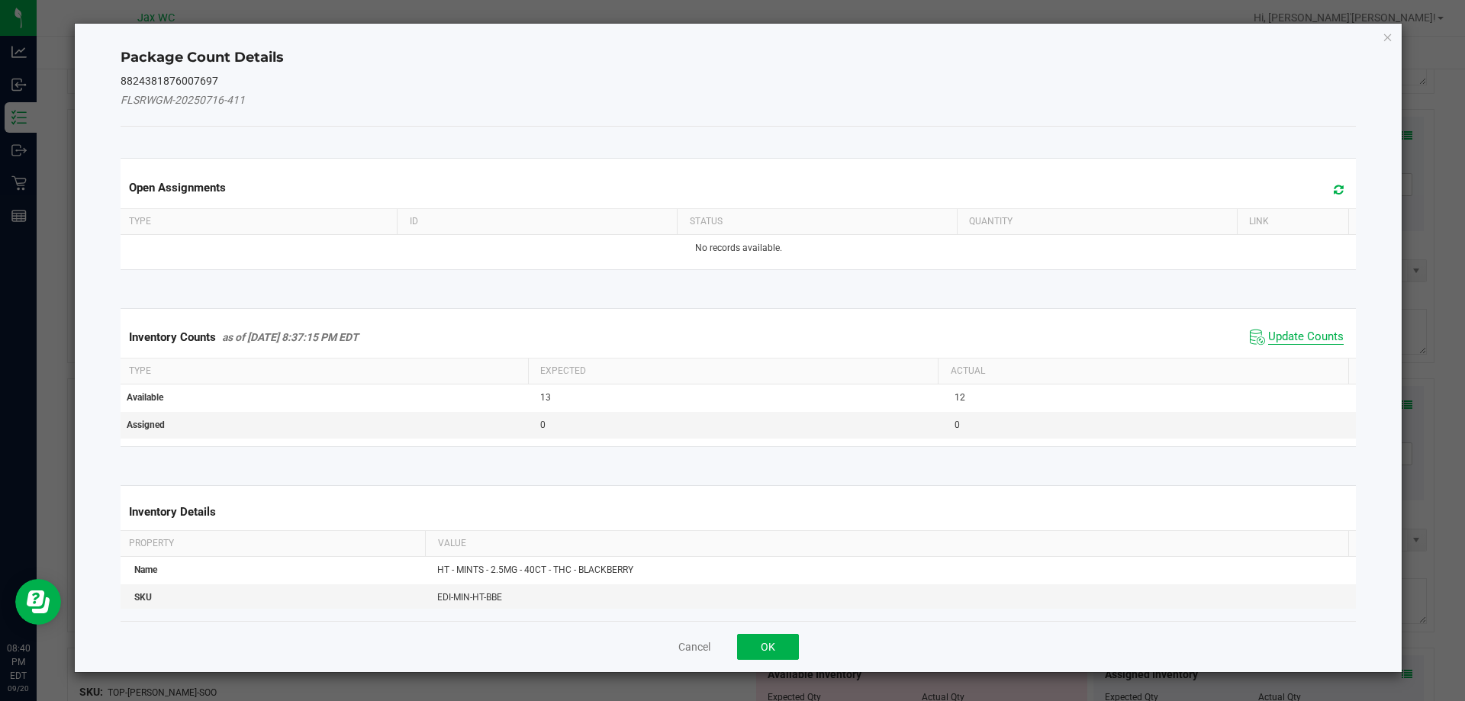
click at [1293, 337] on span "Update Counts" at bounding box center [1306, 337] width 76 height 15
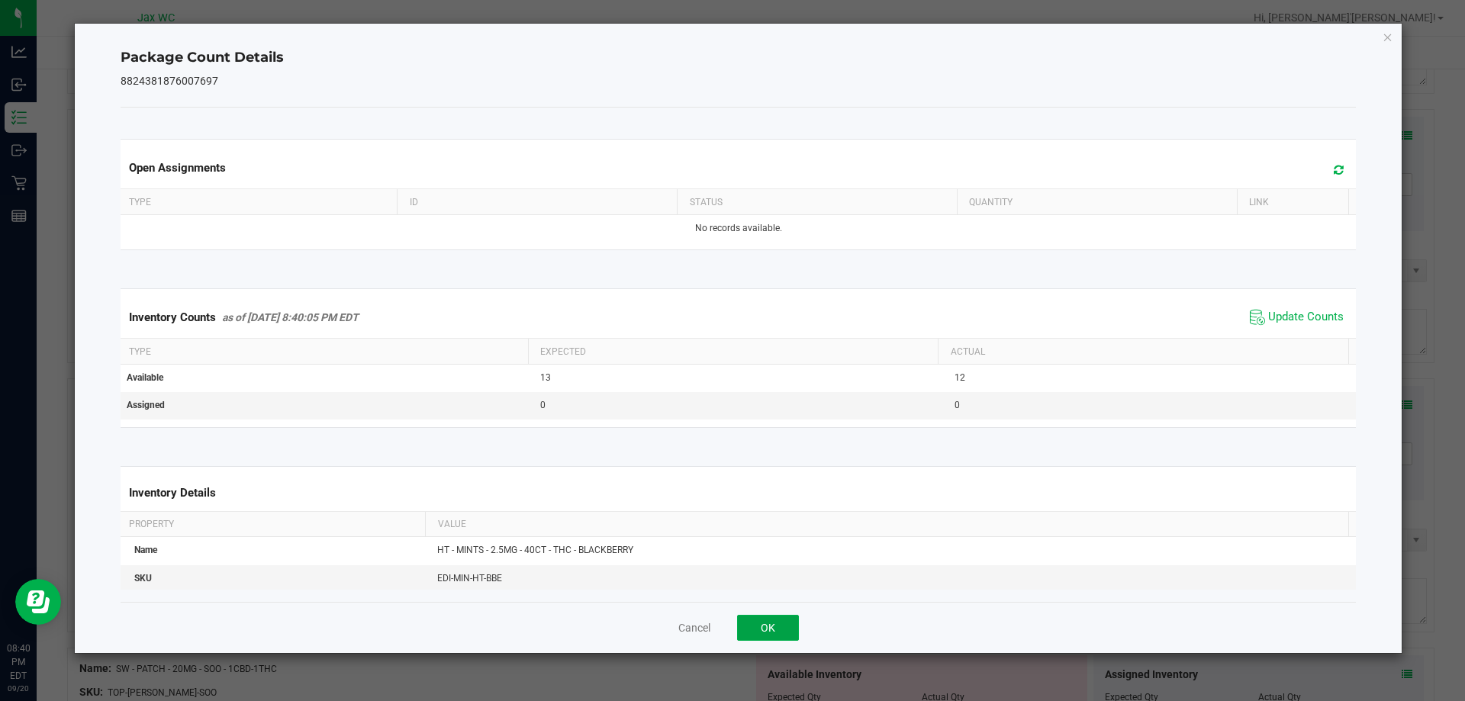
click at [787, 630] on button "OK" at bounding box center [768, 628] width 62 height 26
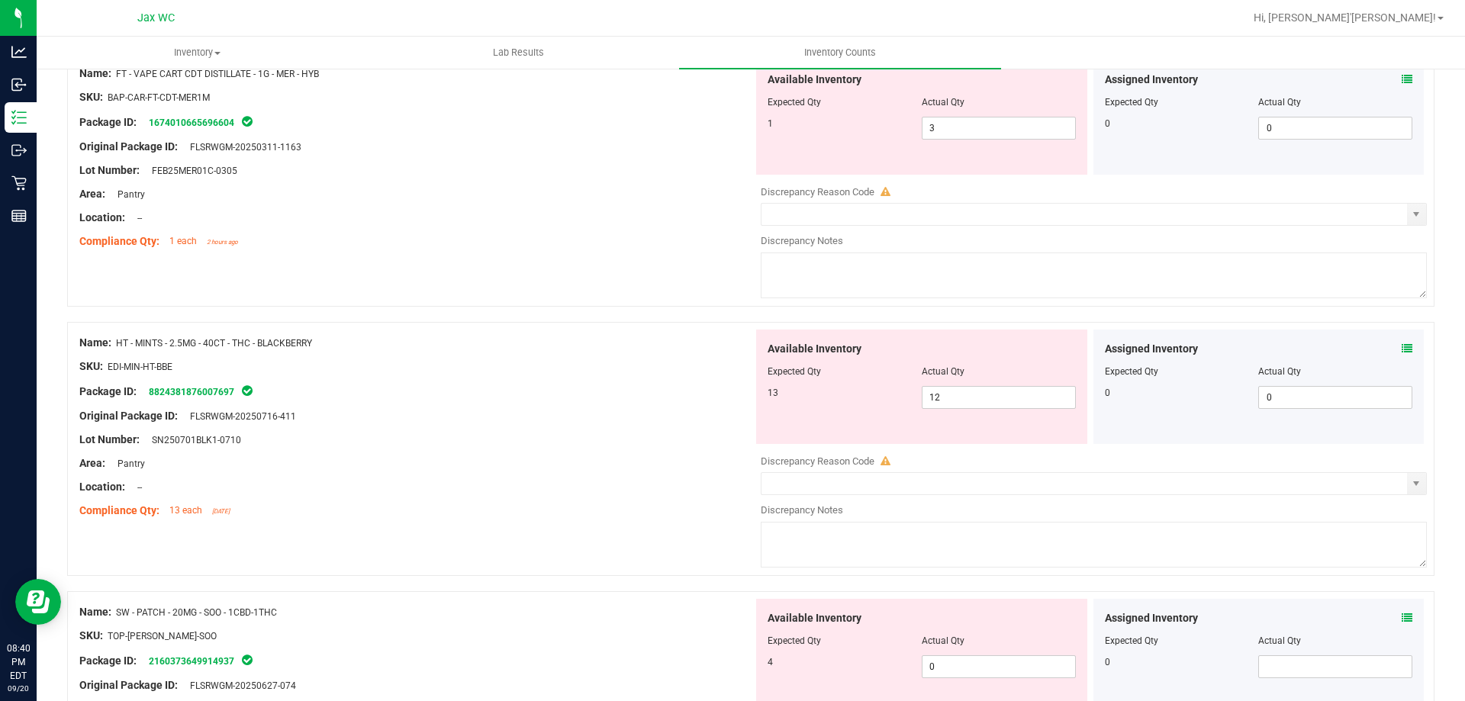
scroll to position [1908, 0]
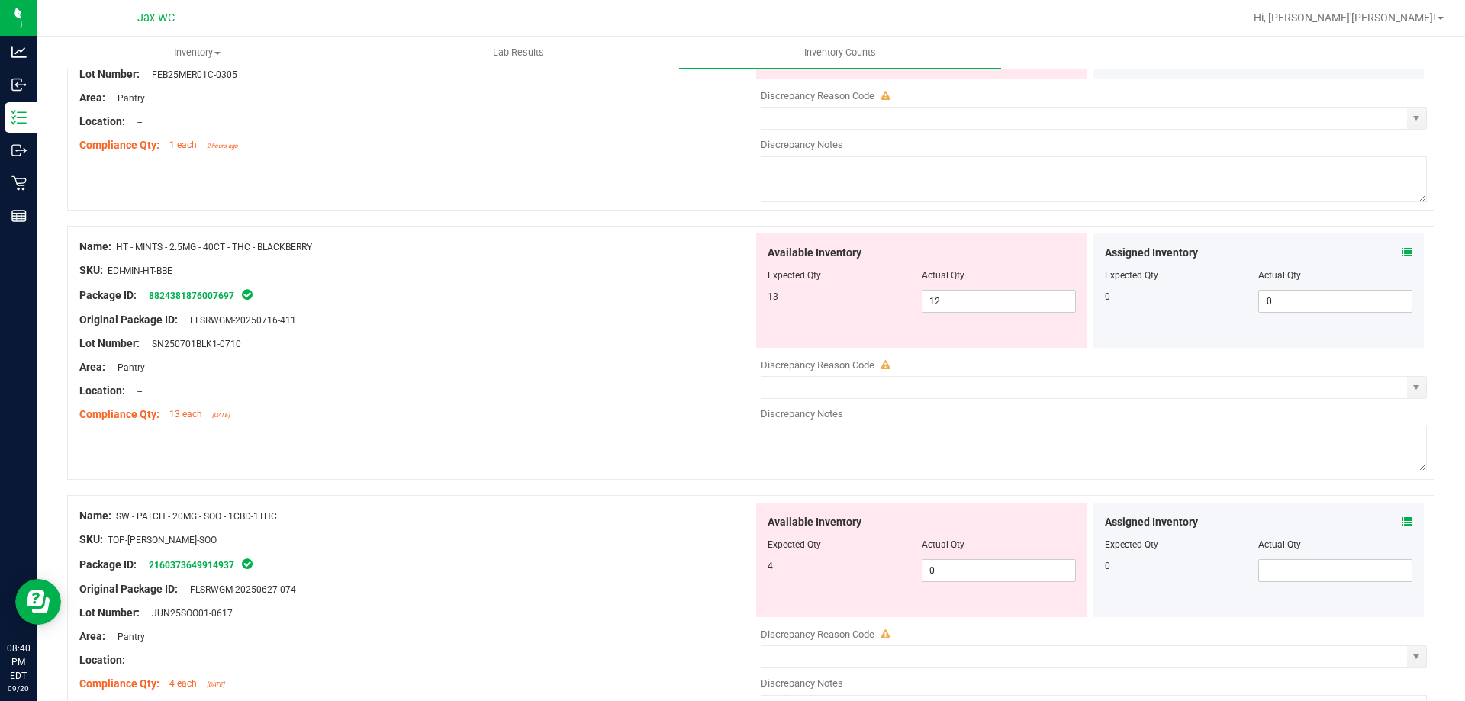
click at [1402, 526] on icon at bounding box center [1407, 522] width 11 height 11
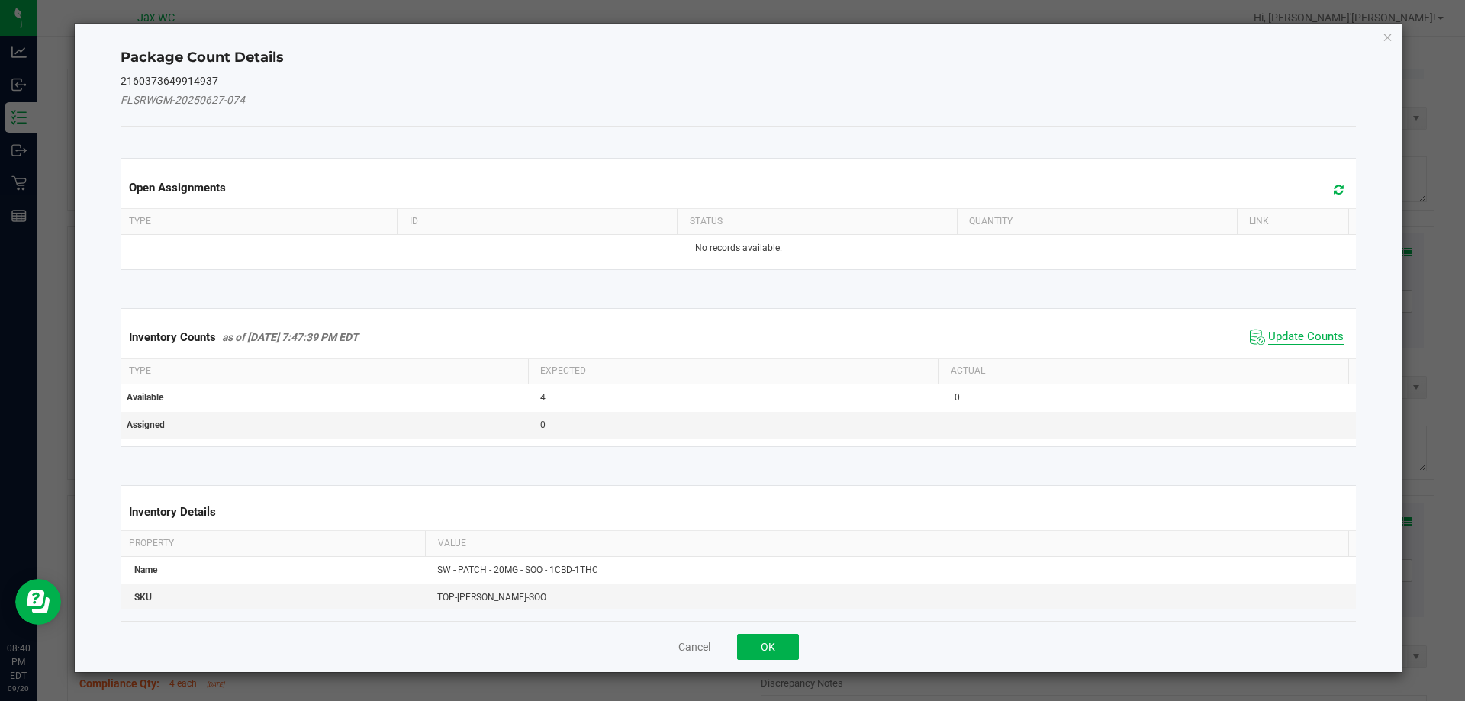
click at [1272, 339] on span "Update Counts" at bounding box center [1306, 337] width 76 height 15
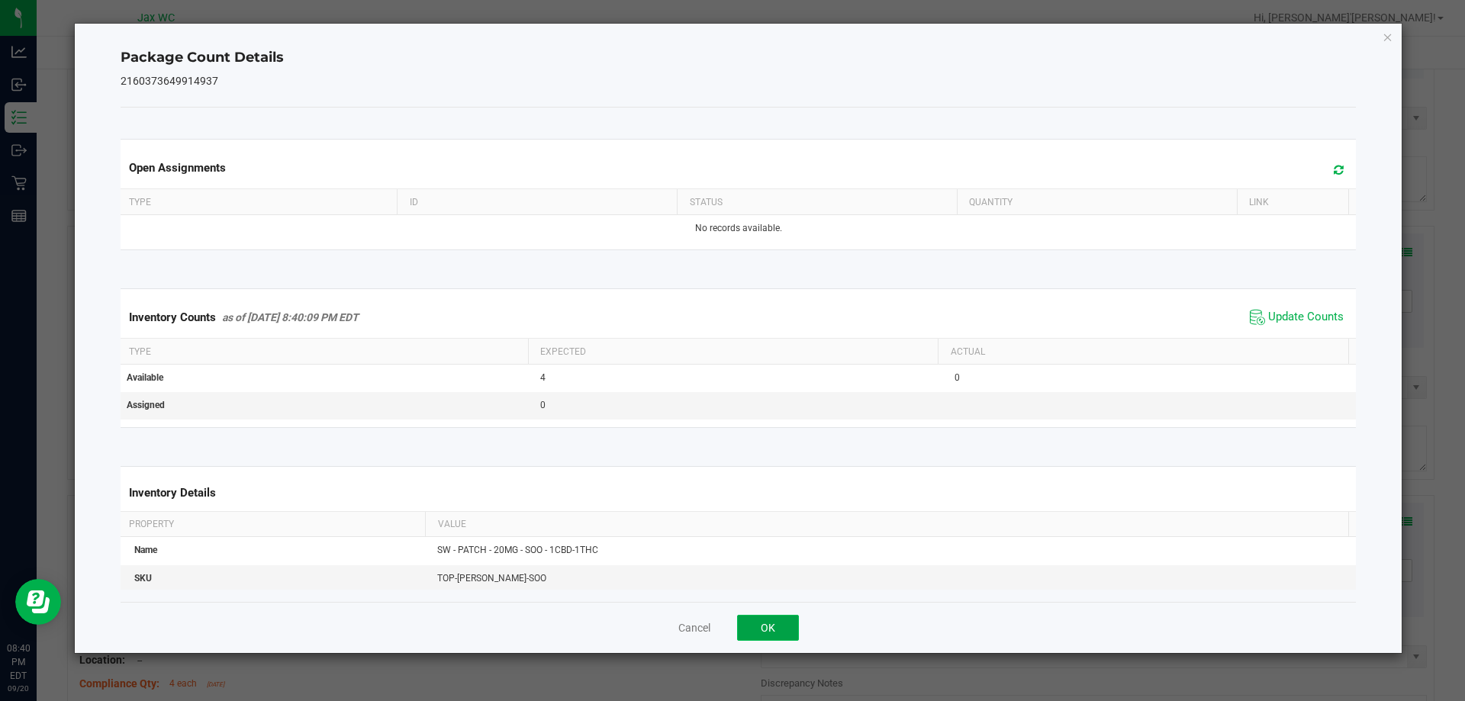
click at [776, 628] on button "OK" at bounding box center [768, 628] width 62 height 26
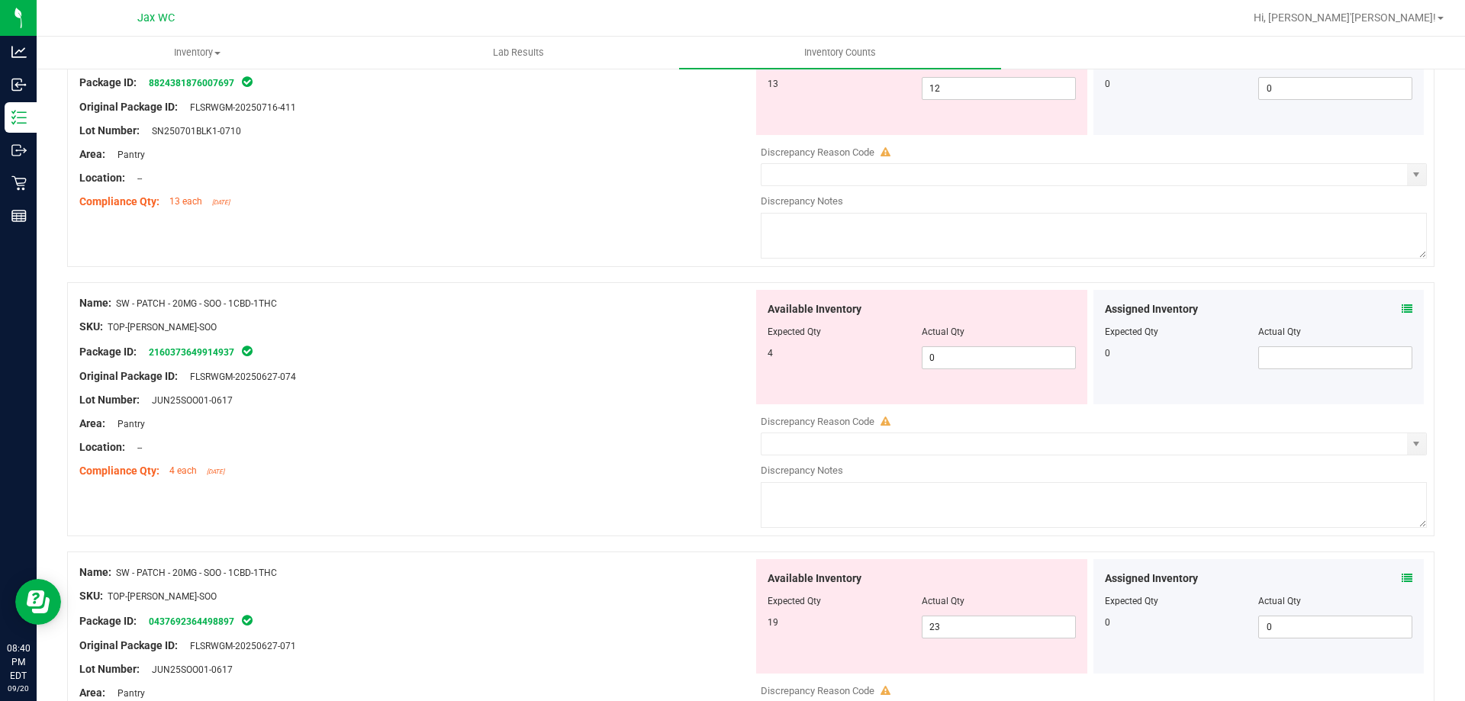
scroll to position [2137, 0]
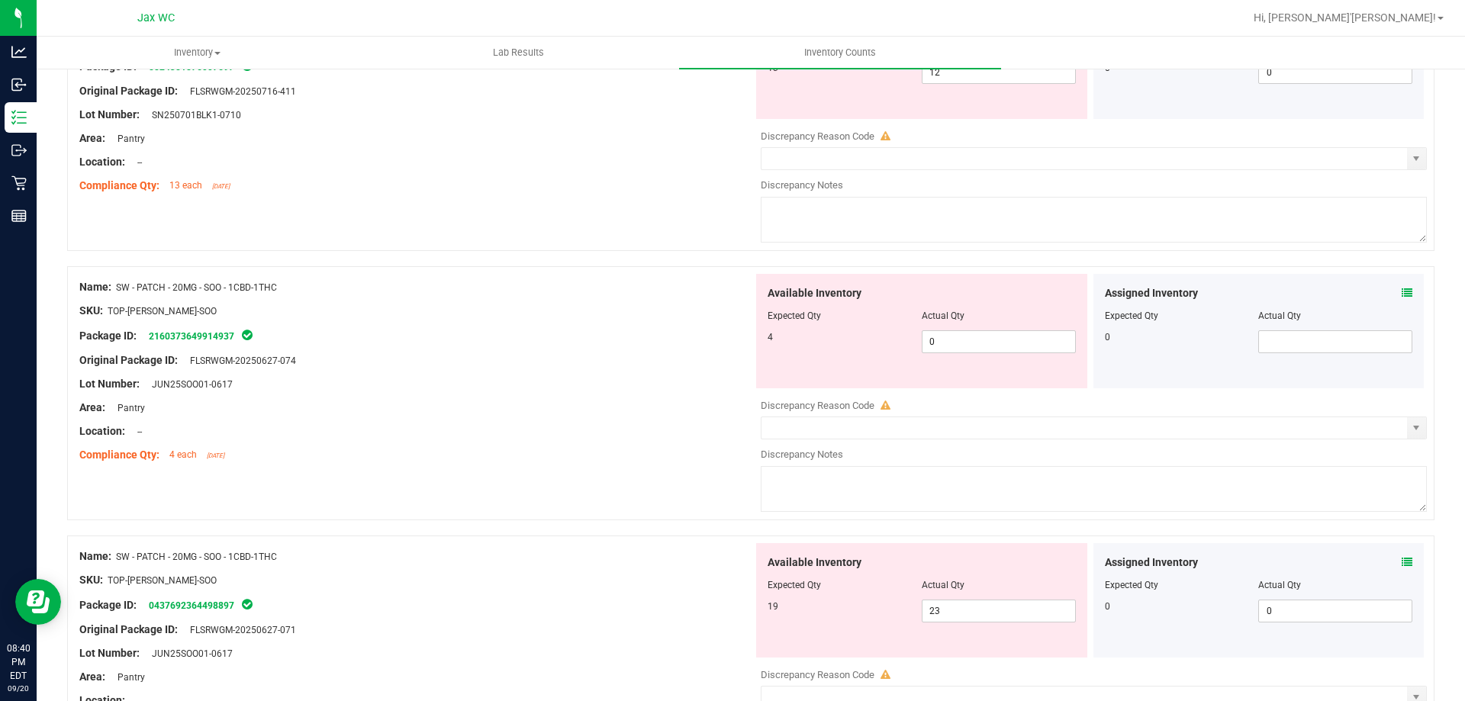
click at [1402, 557] on icon at bounding box center [1407, 562] width 11 height 11
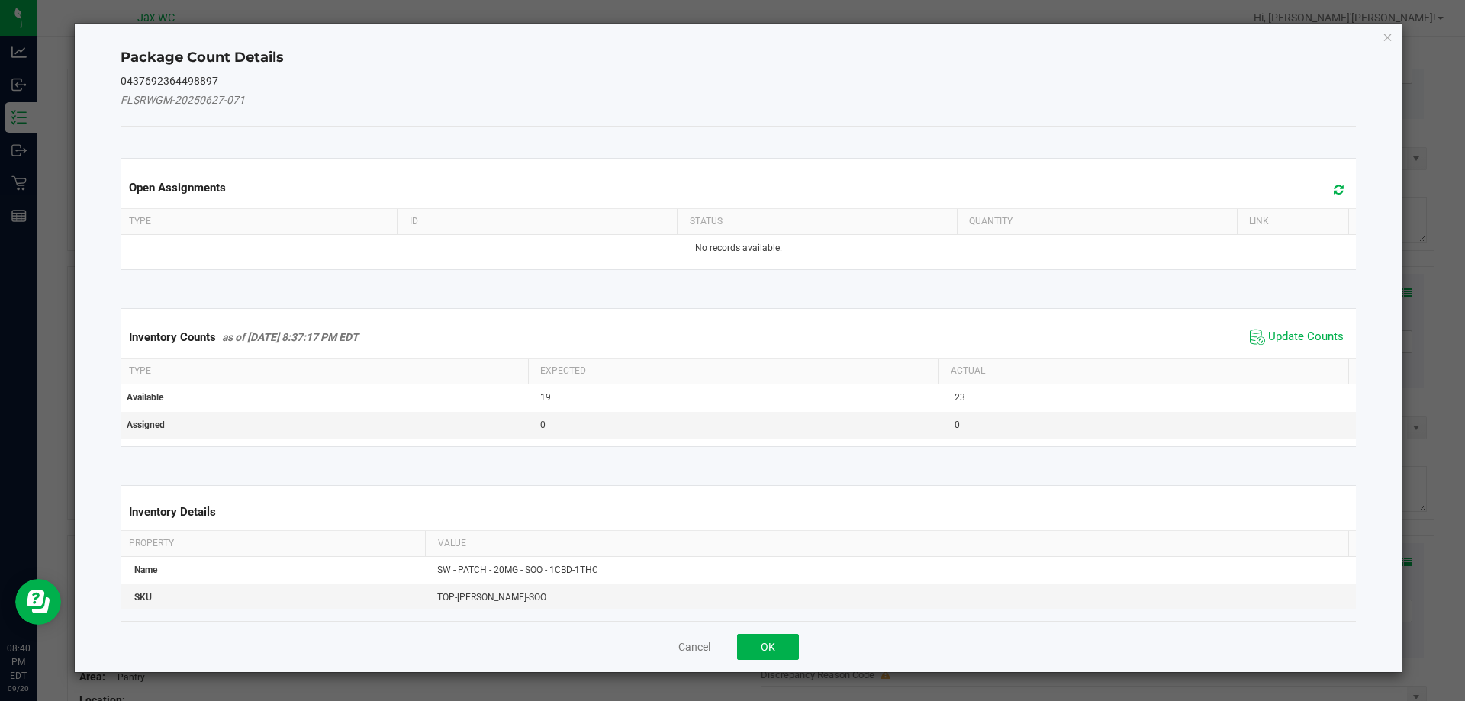
click at [1277, 326] on span "Update Counts" at bounding box center [1296, 337] width 101 height 23
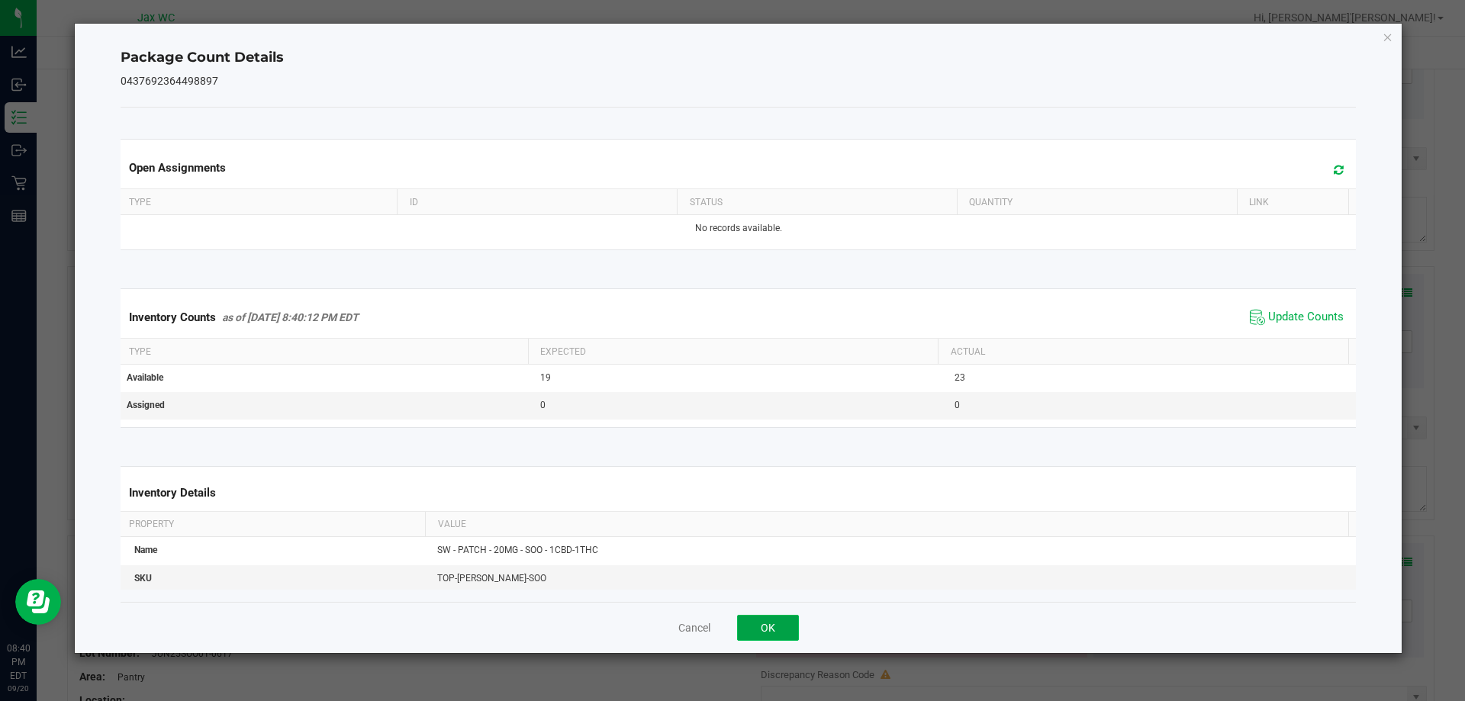
click at [748, 625] on button "OK" at bounding box center [768, 628] width 62 height 26
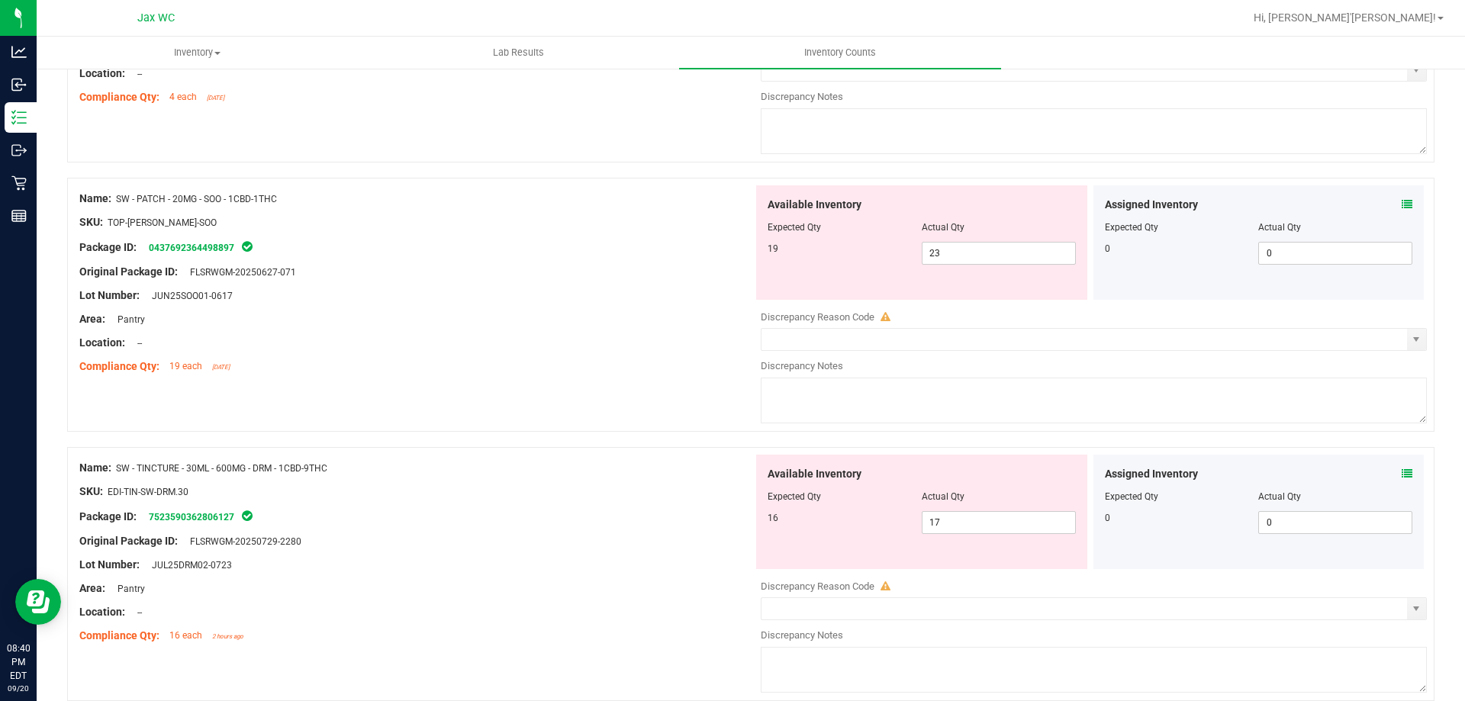
scroll to position [2562, 0]
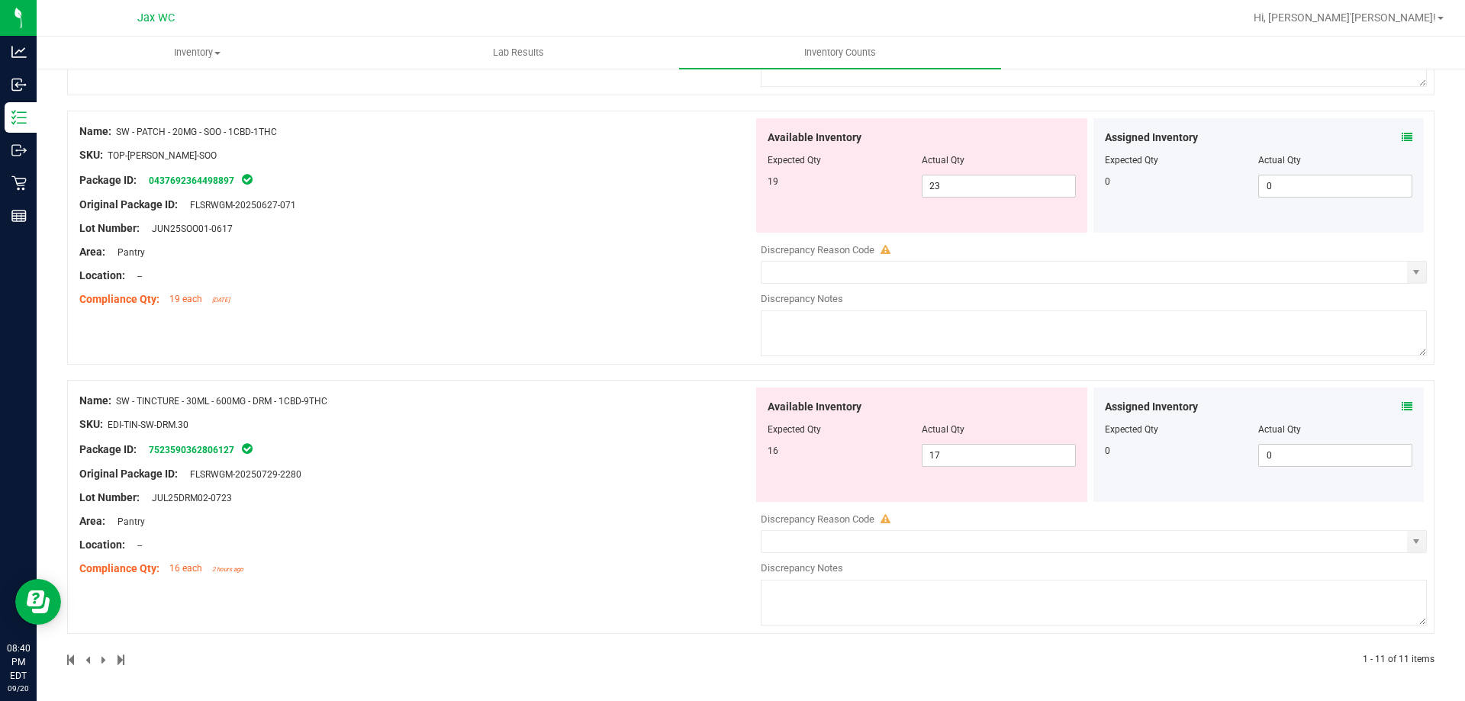
click at [1402, 404] on icon at bounding box center [1407, 406] width 11 height 11
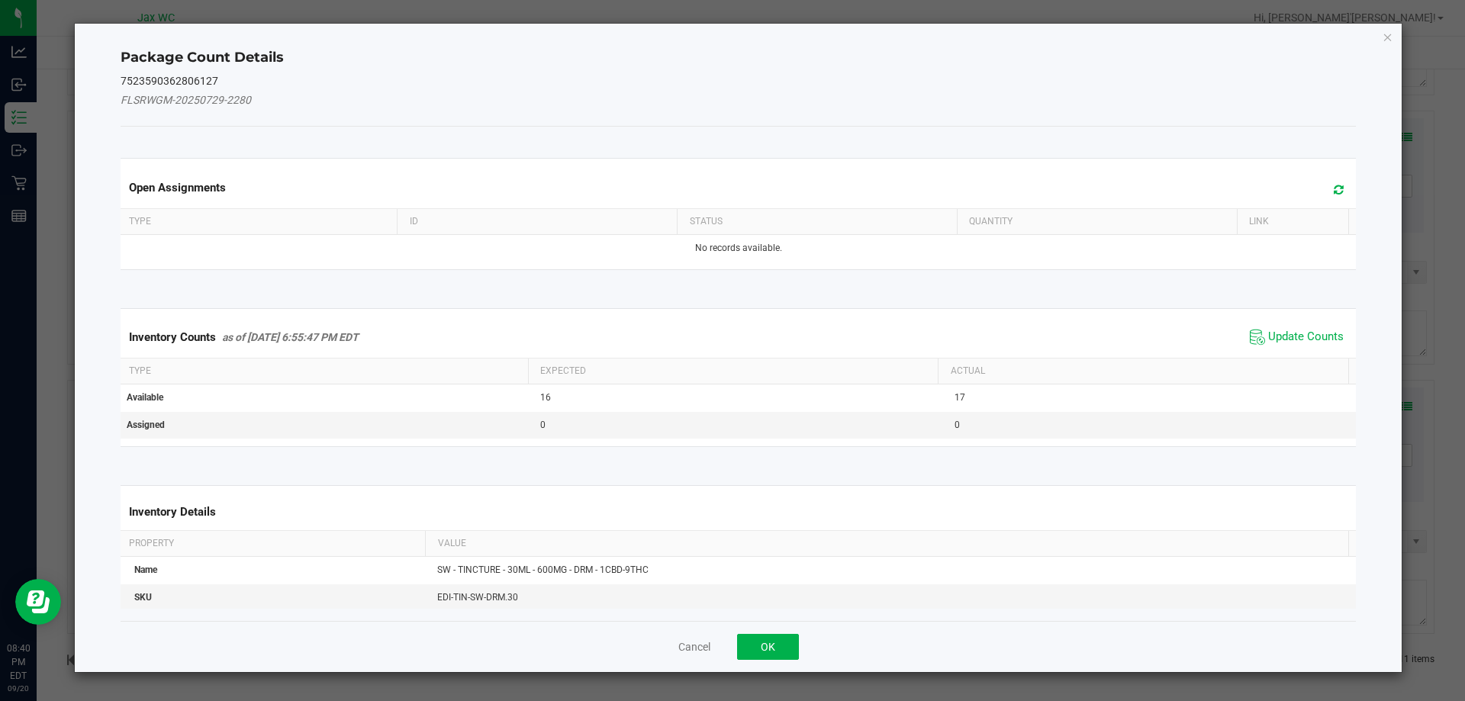
click at [1268, 341] on span "Update Counts" at bounding box center [1306, 337] width 76 height 15
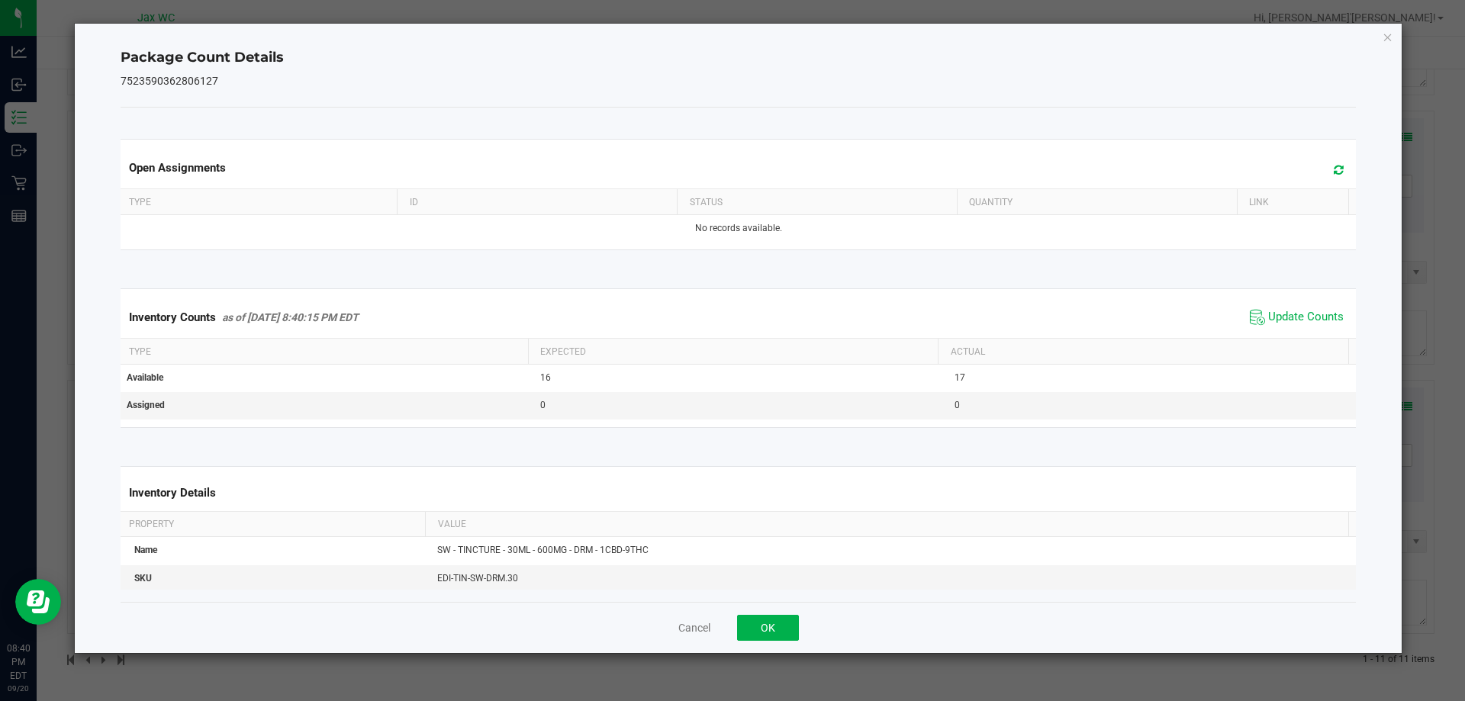
click at [765, 613] on div "Cancel OK" at bounding box center [739, 627] width 1236 height 51
click at [765, 620] on button "OK" at bounding box center [768, 628] width 62 height 26
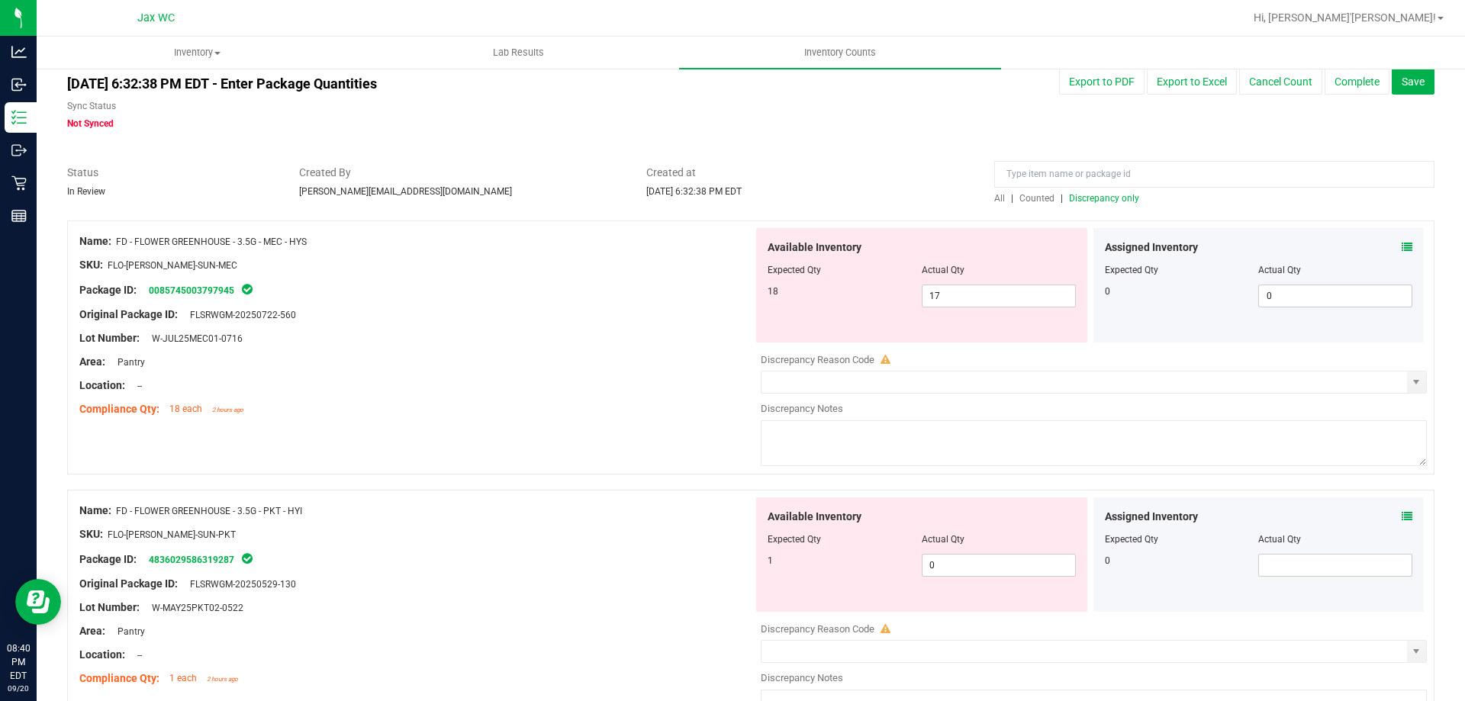
scroll to position [0, 0]
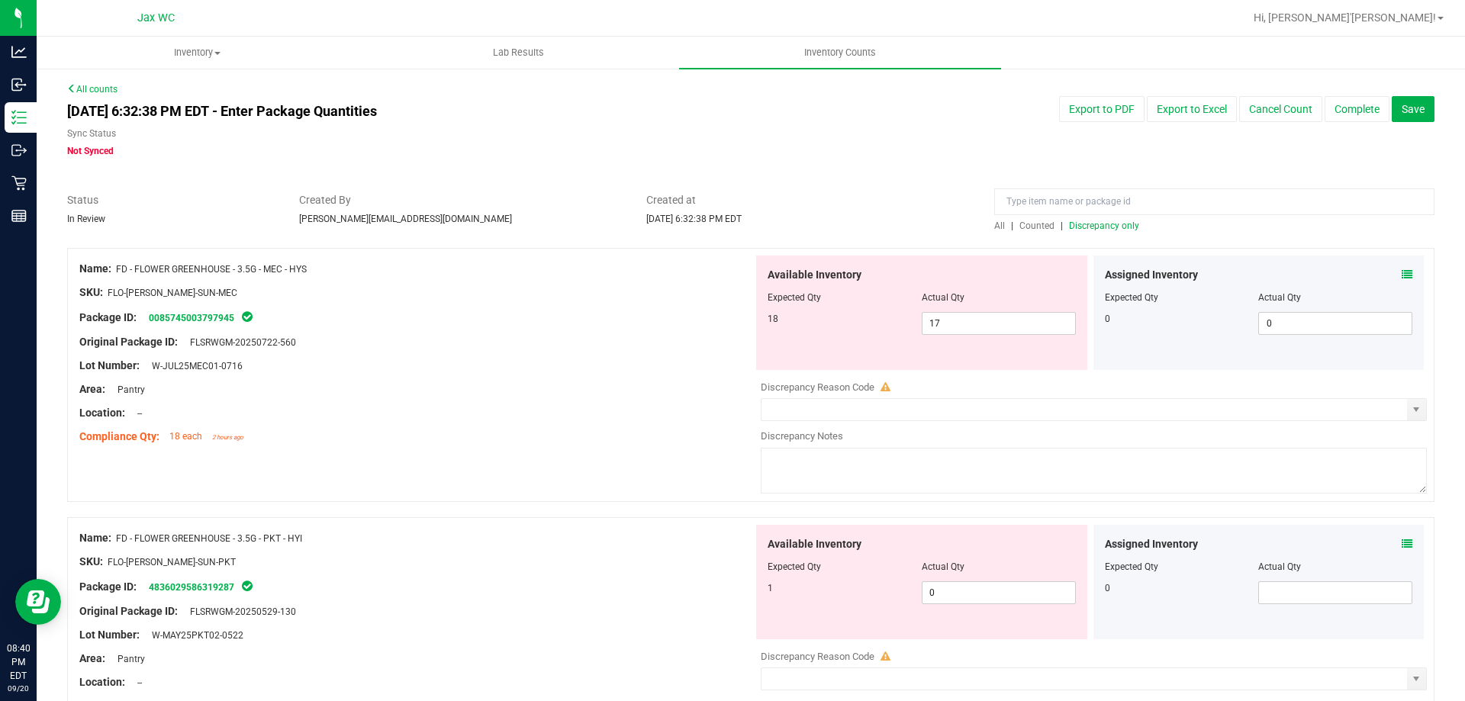
drag, startPoint x: 116, startPoint y: 266, endPoint x: 329, endPoint y: 266, distance: 212.9
click at [329, 266] on div "Name: FD - FLOWER GREENHOUSE - 3.5G - MEC - HYS" at bounding box center [416, 269] width 674 height 16
copy div "FD - FLOWER GREENHOUSE - 3.5G - MEC - HYS"
click at [1191, 206] on input at bounding box center [1214, 201] width 440 height 27
paste input "FD - FLOWER GREENHOUSE - 3.5G - MEC - HYS"
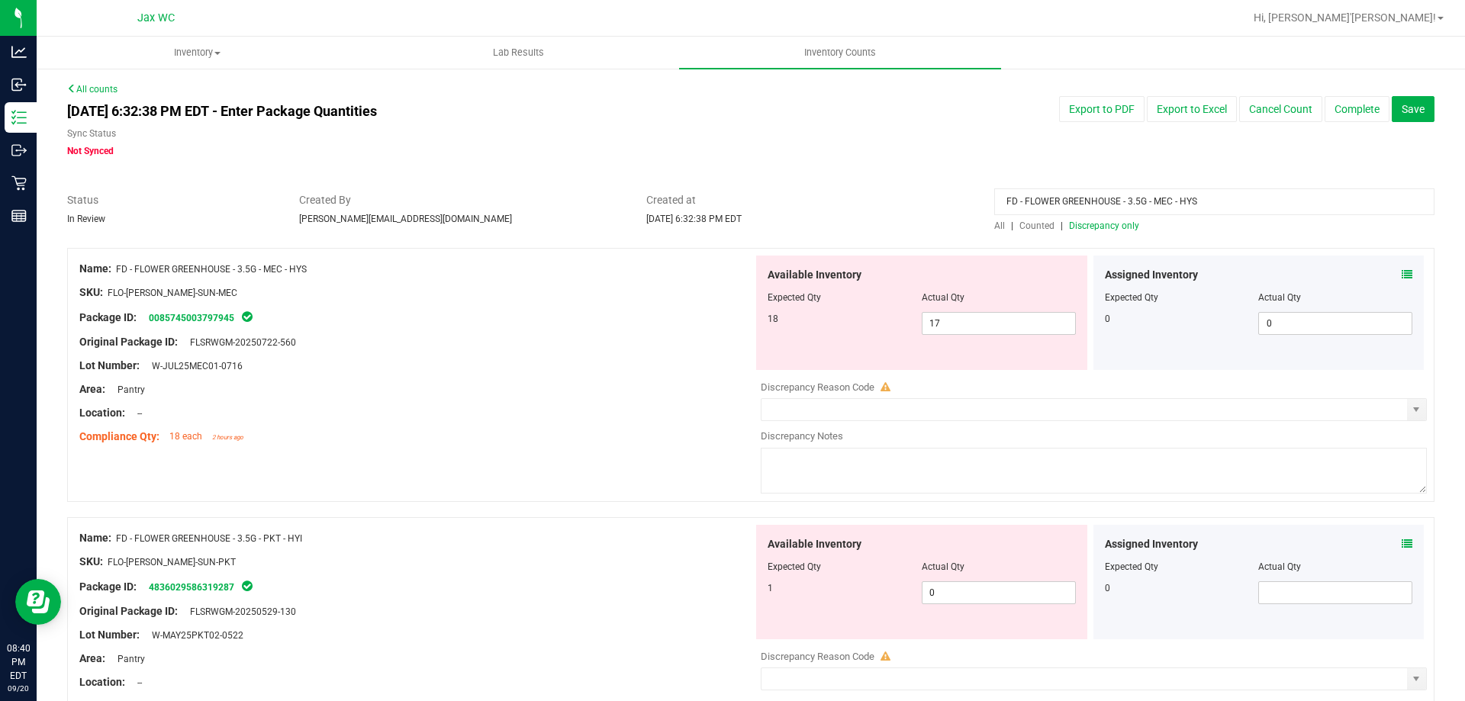
type input "FD - FLOWER GREENHOUSE - 3.5G - MEC - HYS"
click at [933, 147] on div "[DATE] 6:32:38 PM EDT - Enter Package Quantities Sync Status Not Synced Export …" at bounding box center [751, 127] width 1390 height 62
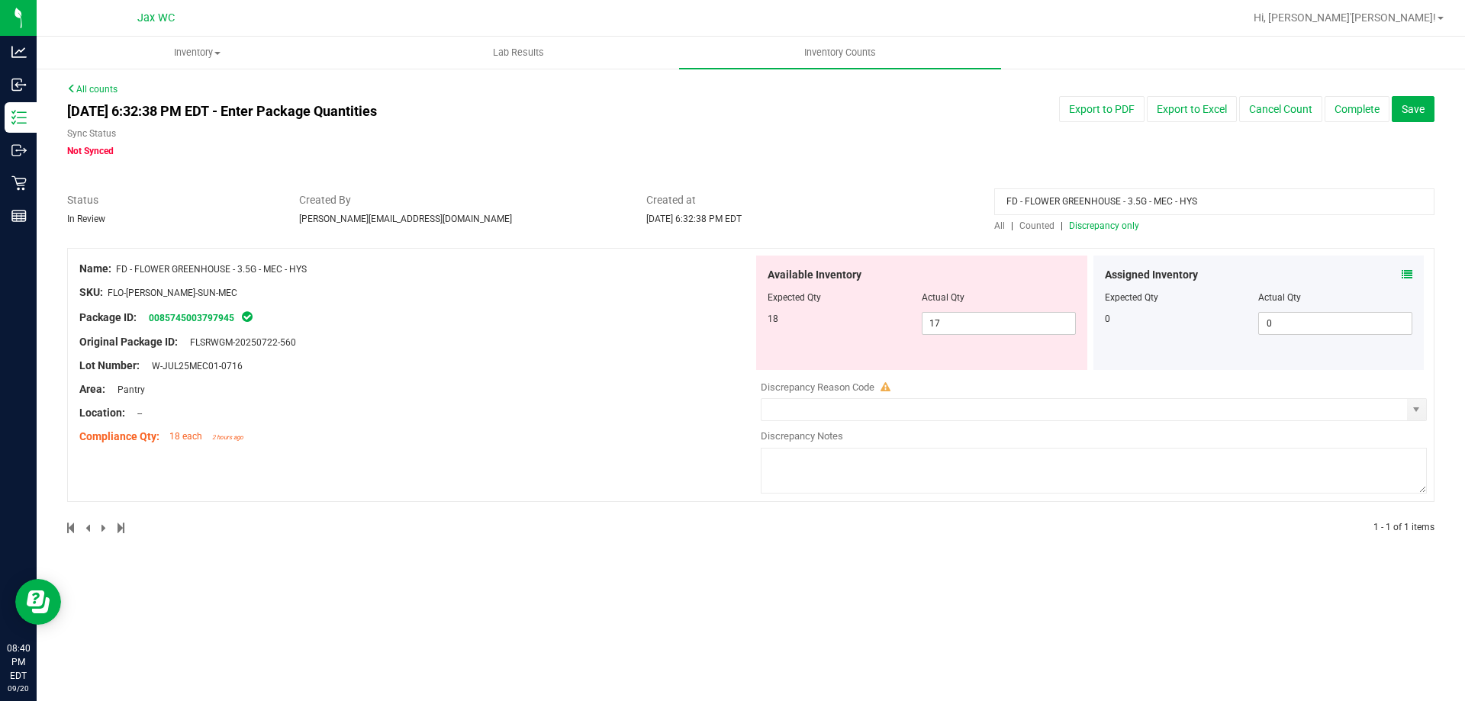
click at [1004, 223] on span "All" at bounding box center [999, 226] width 11 height 11
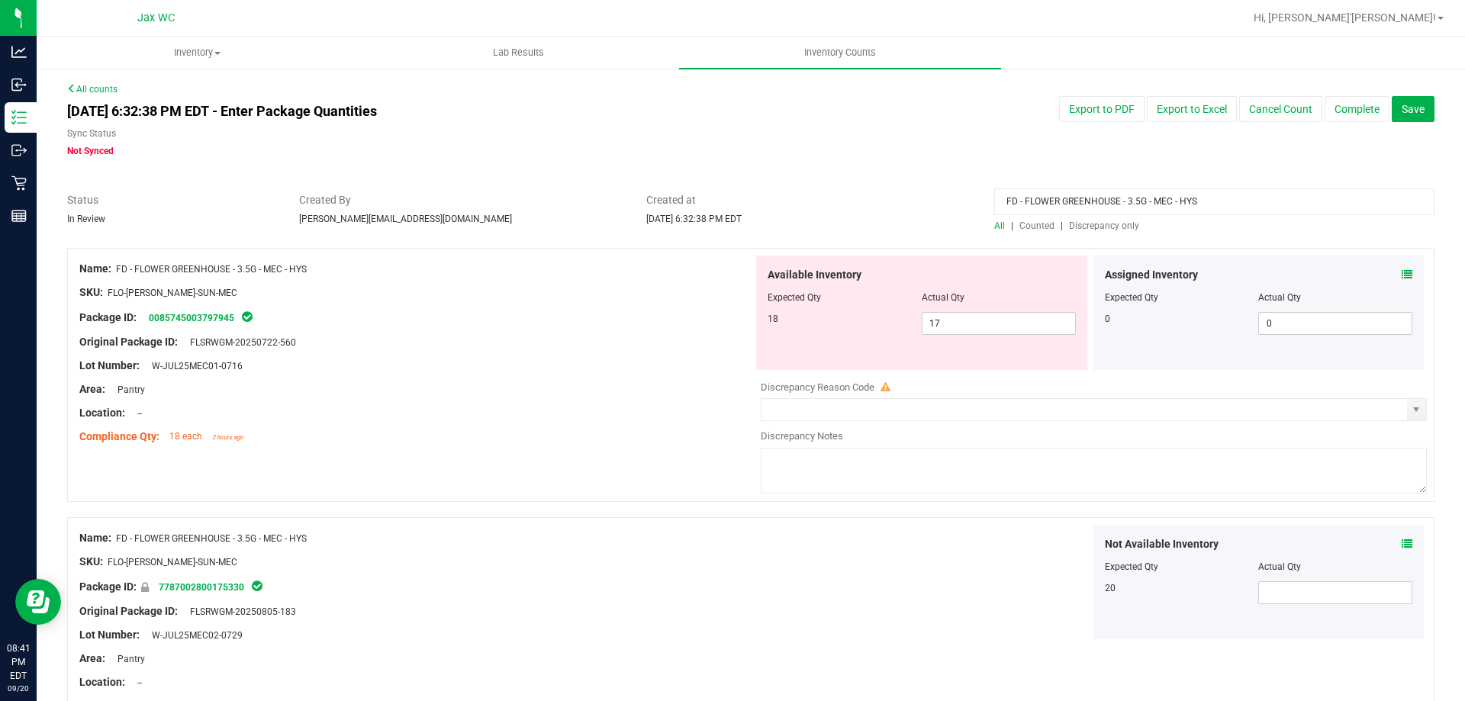
drag, startPoint x: 993, startPoint y: 348, endPoint x: 1004, endPoint y: 335, distance: 17.3
click at [995, 345] on div "Available Inventory Expected Qty Actual Qty 18 17 17" at bounding box center [921, 313] width 331 height 114
click at [1004, 335] on div "Available Inventory Expected Qty Actual Qty 18 17 17" at bounding box center [921, 313] width 331 height 114
click at [1007, 335] on div "Available Inventory Expected Qty Actual Qty 18 17 17" at bounding box center [921, 313] width 331 height 114
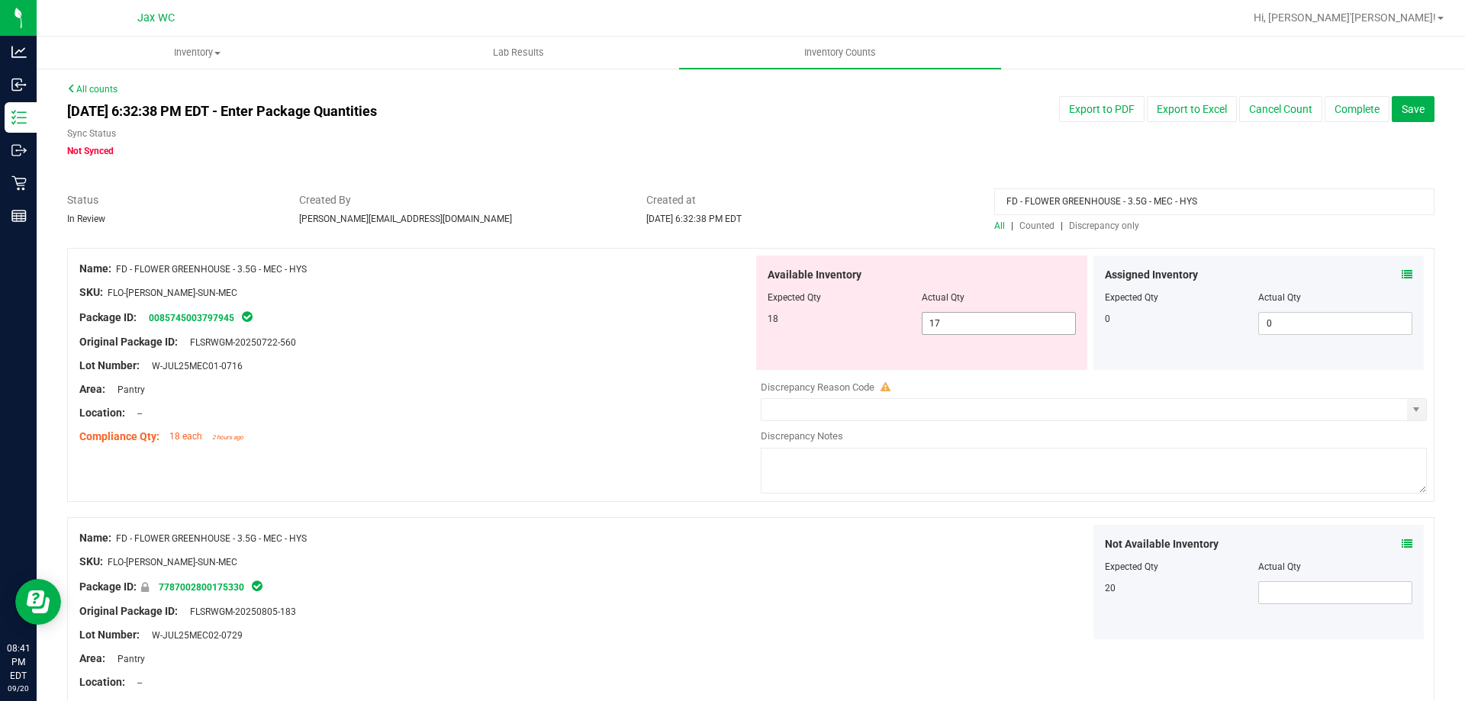
click at [1009, 328] on span "17 17" at bounding box center [999, 323] width 154 height 23
click at [1009, 328] on input "17" at bounding box center [999, 323] width 153 height 21
type input "18"
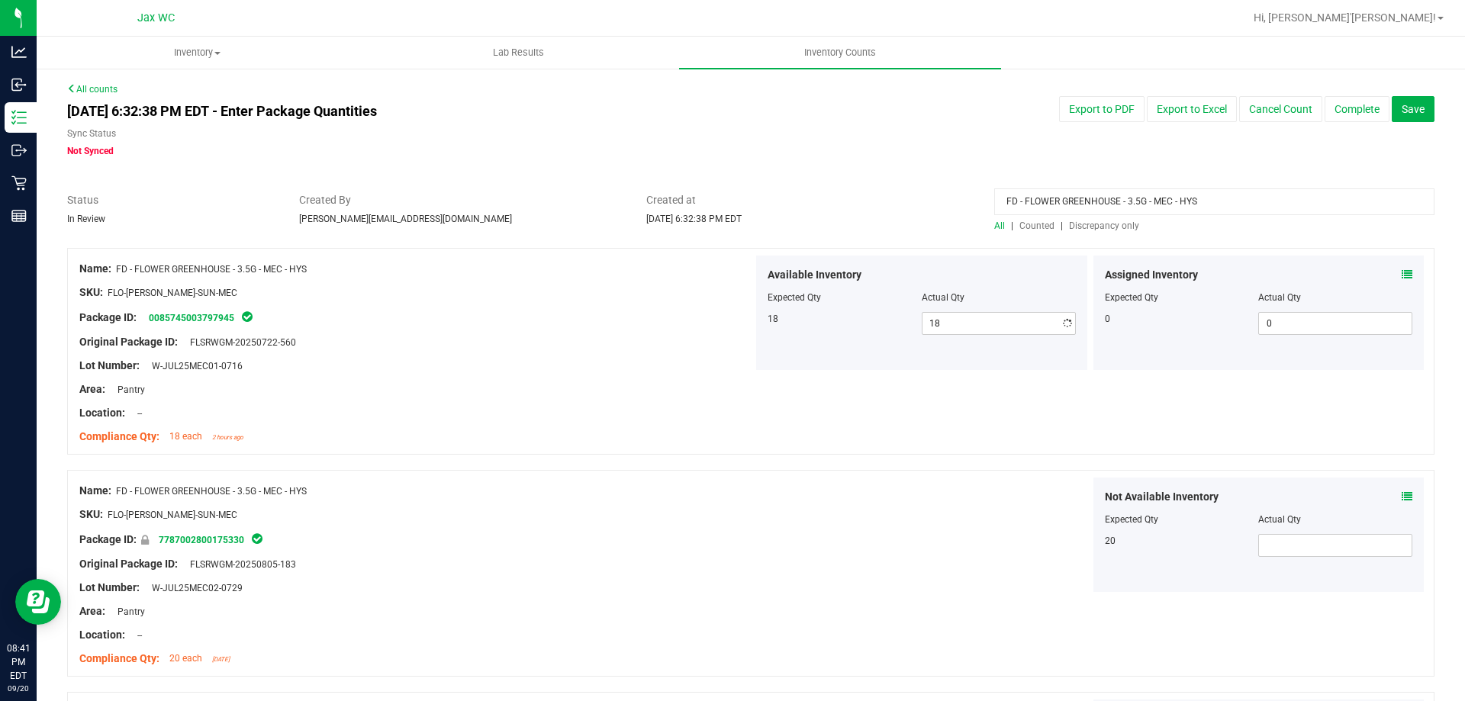
click at [460, 311] on div "Package ID: 0085745003797945" at bounding box center [416, 317] width 674 height 18
drag, startPoint x: 1224, startPoint y: 181, endPoint x: 420, endPoint y: 221, distance: 804.5
click at [268, 250] on div "All counts [DATE] 6:32:38 PM EDT - Enter Package Quantities Sync Status Not Syn…" at bounding box center [750, 516] width 1367 height 868
click at [1277, 192] on input "FD - FLOWER GREENHOUSE - 3.5G - MEC - HYS" at bounding box center [1214, 201] width 440 height 27
click at [1269, 195] on input "FD - FLOWER GREENHOUSE - 3.5G - MEC - HYS" at bounding box center [1214, 201] width 440 height 27
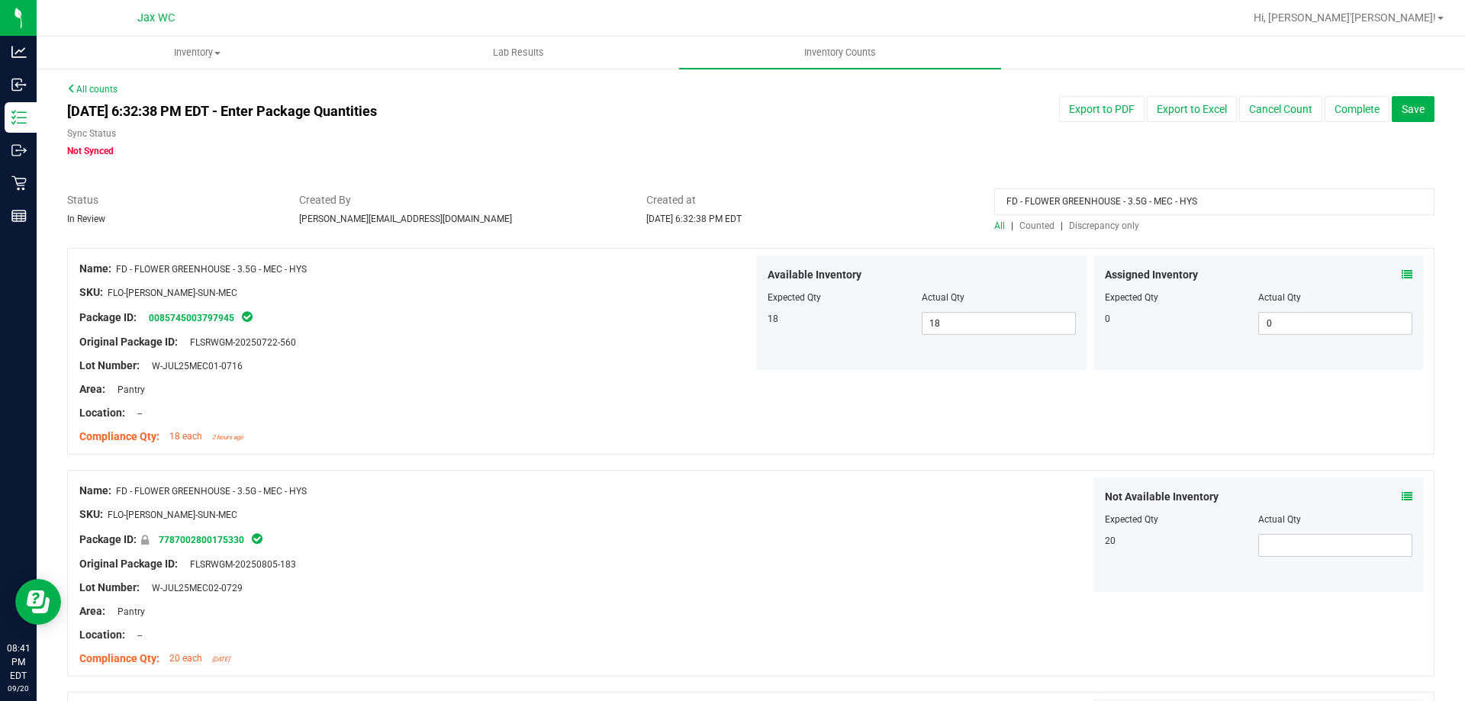
click at [1269, 195] on input "FD - FLOWER GREENHOUSE - 3.5G - MEC - HYS" at bounding box center [1214, 201] width 440 height 27
click at [1256, 187] on div at bounding box center [750, 184] width 1367 height 15
click at [1256, 197] on input "FD - FLOWER GREENHOUSE - 3.5G - MEC - HYS" at bounding box center [1214, 201] width 440 height 27
click at [1254, 204] on input "FD - FLOWER GREENHOUSE - 3.5G - MEC - HYS" at bounding box center [1214, 201] width 440 height 27
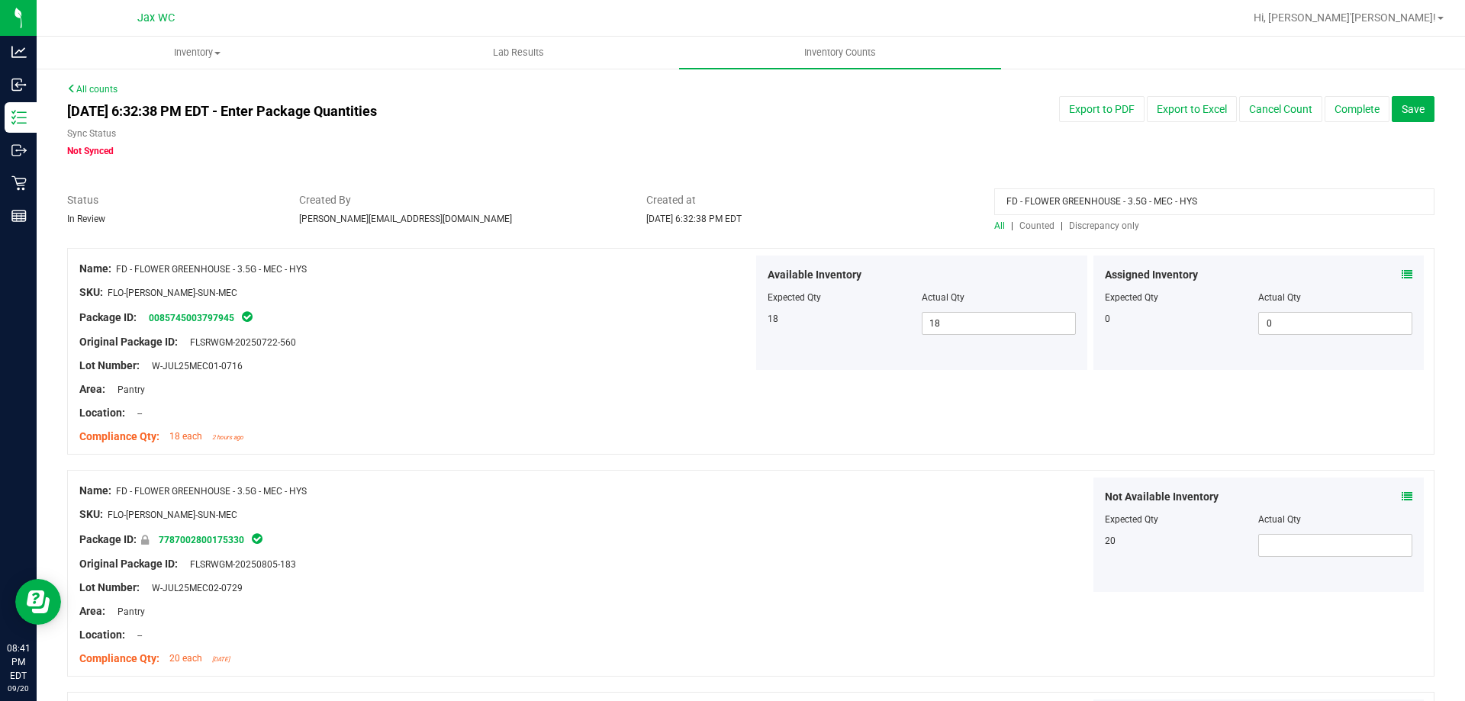
click at [1254, 204] on input "FD - FLOWER GREENHOUSE - 3.5G - MEC - HYS" at bounding box center [1214, 201] width 440 height 27
click at [1022, 43] on ul "Inventory All packages All inventory Waste log Create inventory Lab Results Inv…" at bounding box center [769, 53] width 1465 height 33
click at [912, 171] on div "All counts [DATE] 6:32:38 PM EDT - Enter Package Quantities Sync Status Not Syn…" at bounding box center [750, 516] width 1367 height 868
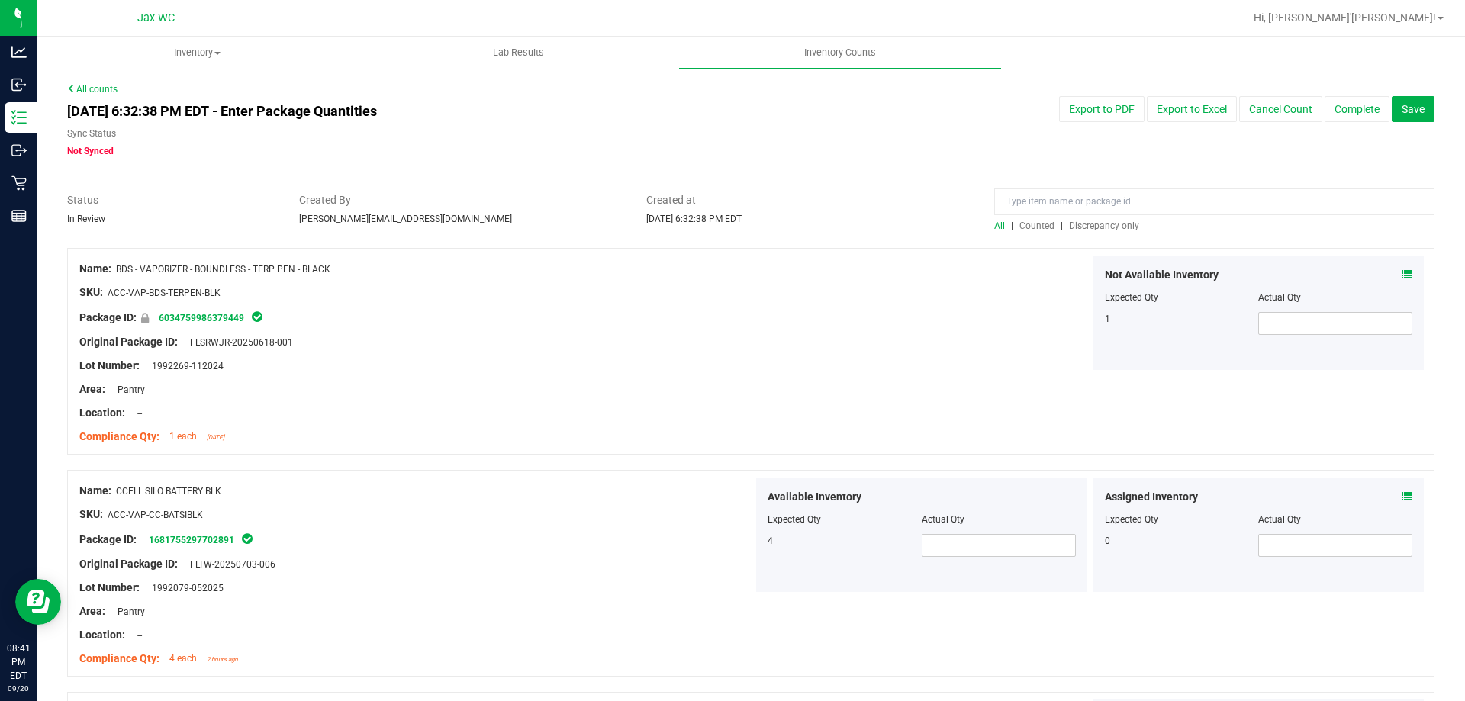
click at [1089, 151] on div "[DATE] 6:32:38 PM EDT - Enter Package Quantities Sync Status Not Synced Export …" at bounding box center [751, 127] width 1390 height 62
click at [1107, 224] on span "Discrepancy only" at bounding box center [1104, 226] width 70 height 11
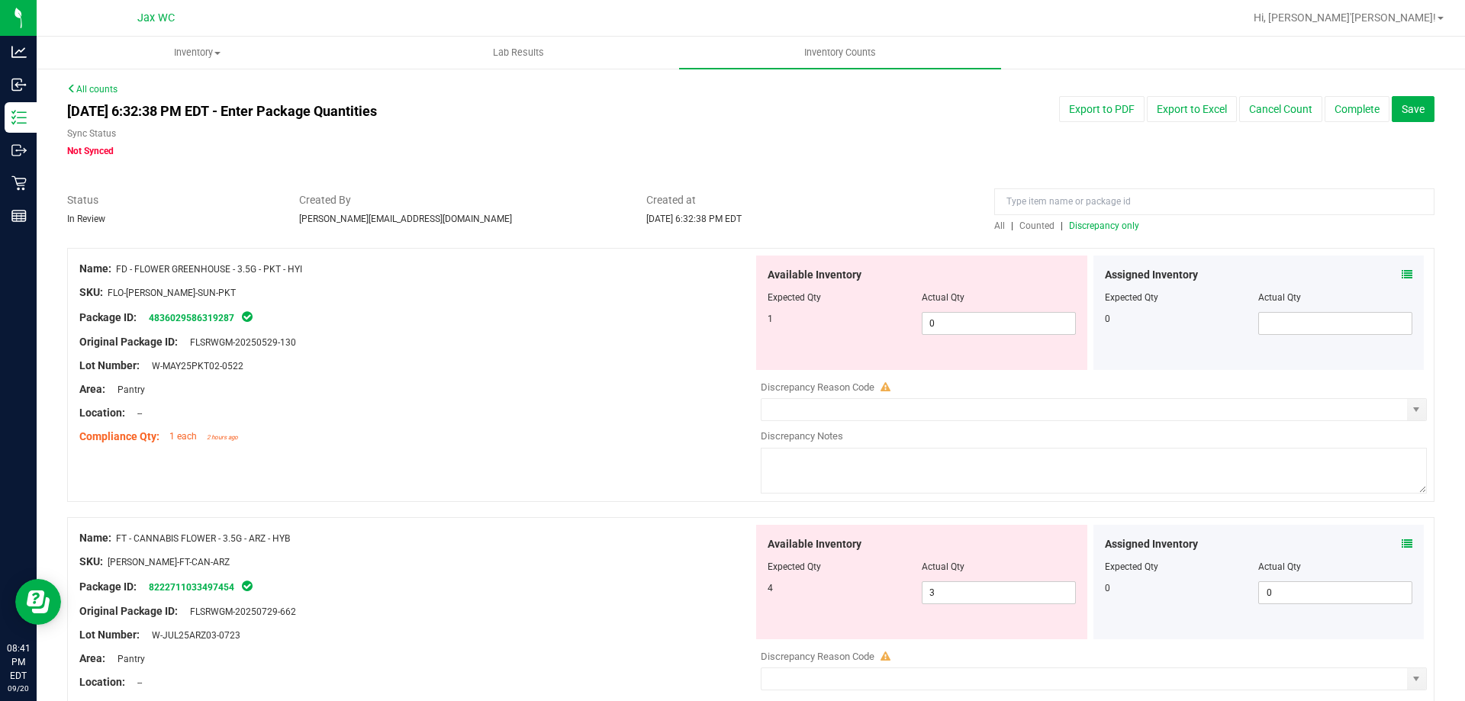
click at [1402, 277] on icon at bounding box center [1407, 274] width 11 height 11
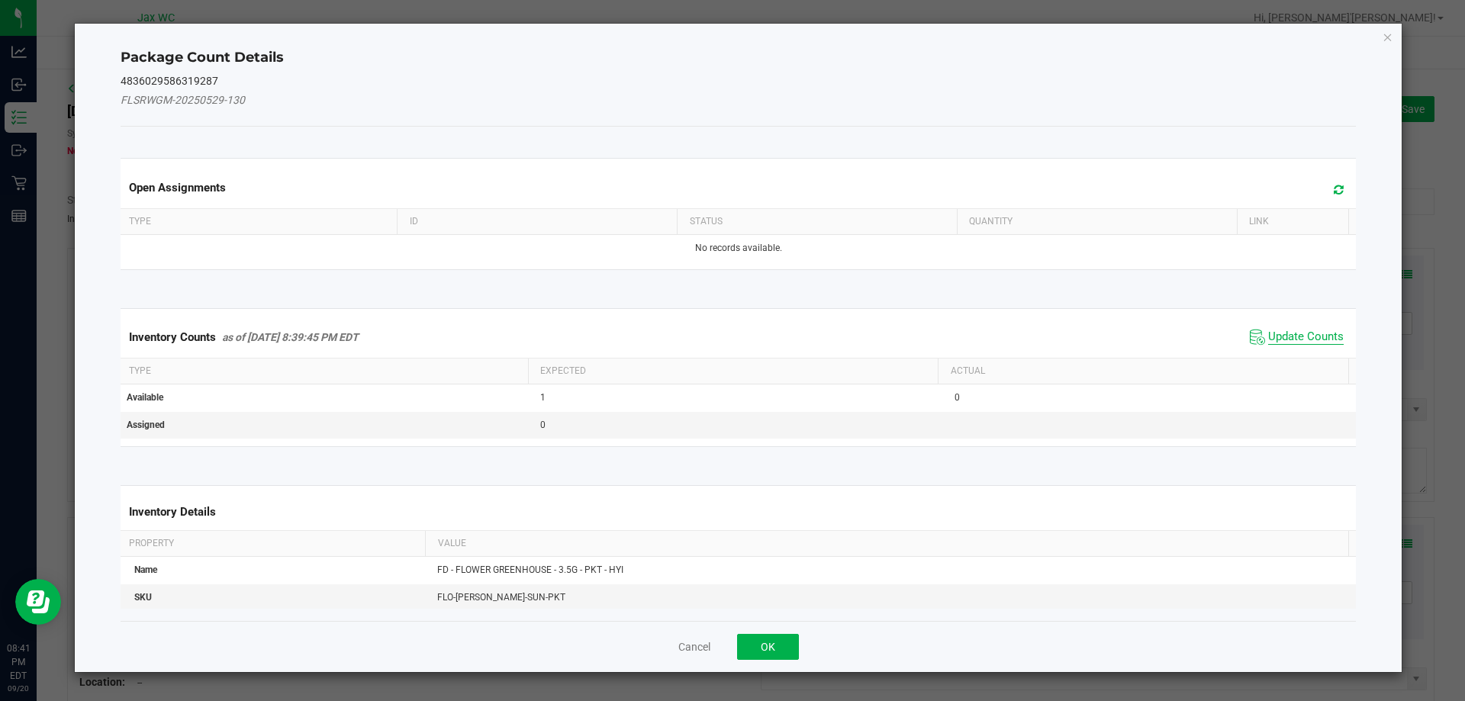
click at [1300, 336] on span "Update Counts" at bounding box center [1306, 337] width 76 height 15
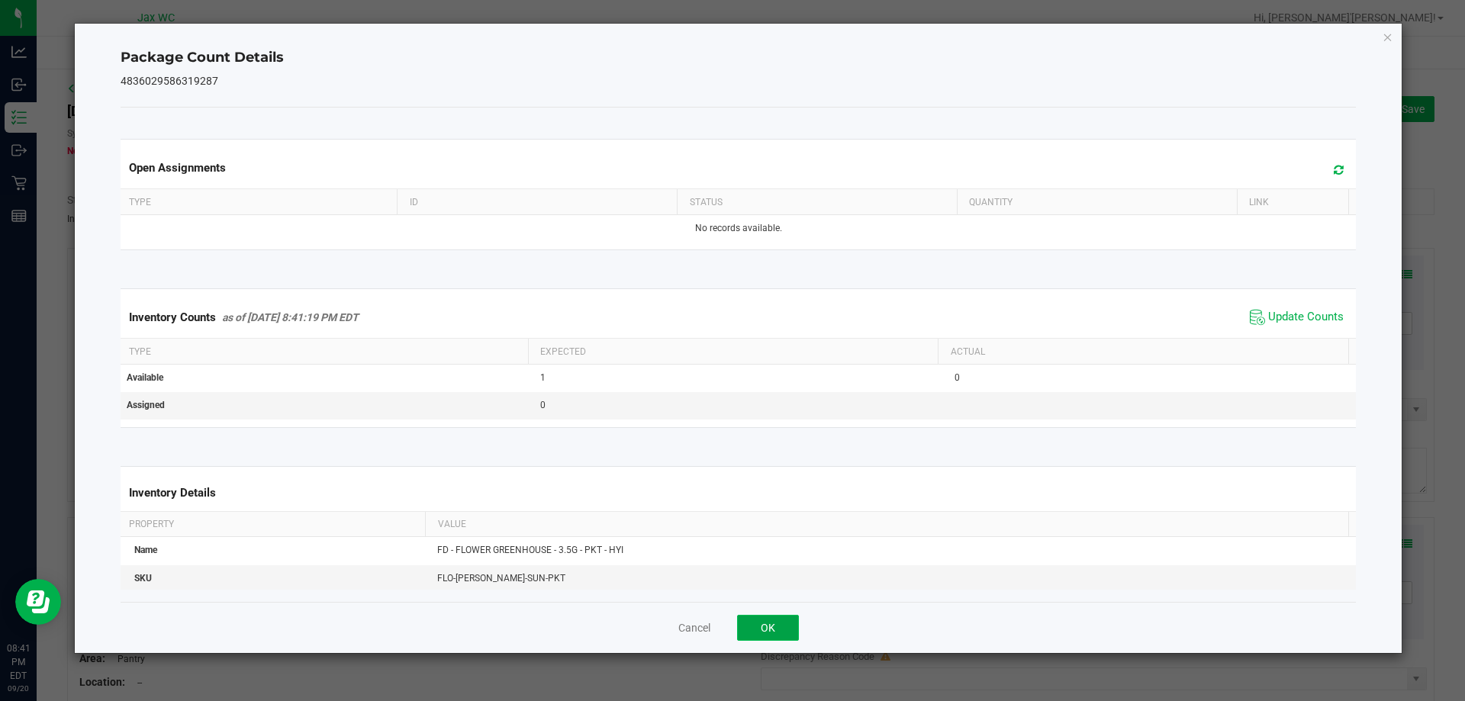
click at [768, 618] on button "OK" at bounding box center [768, 628] width 62 height 26
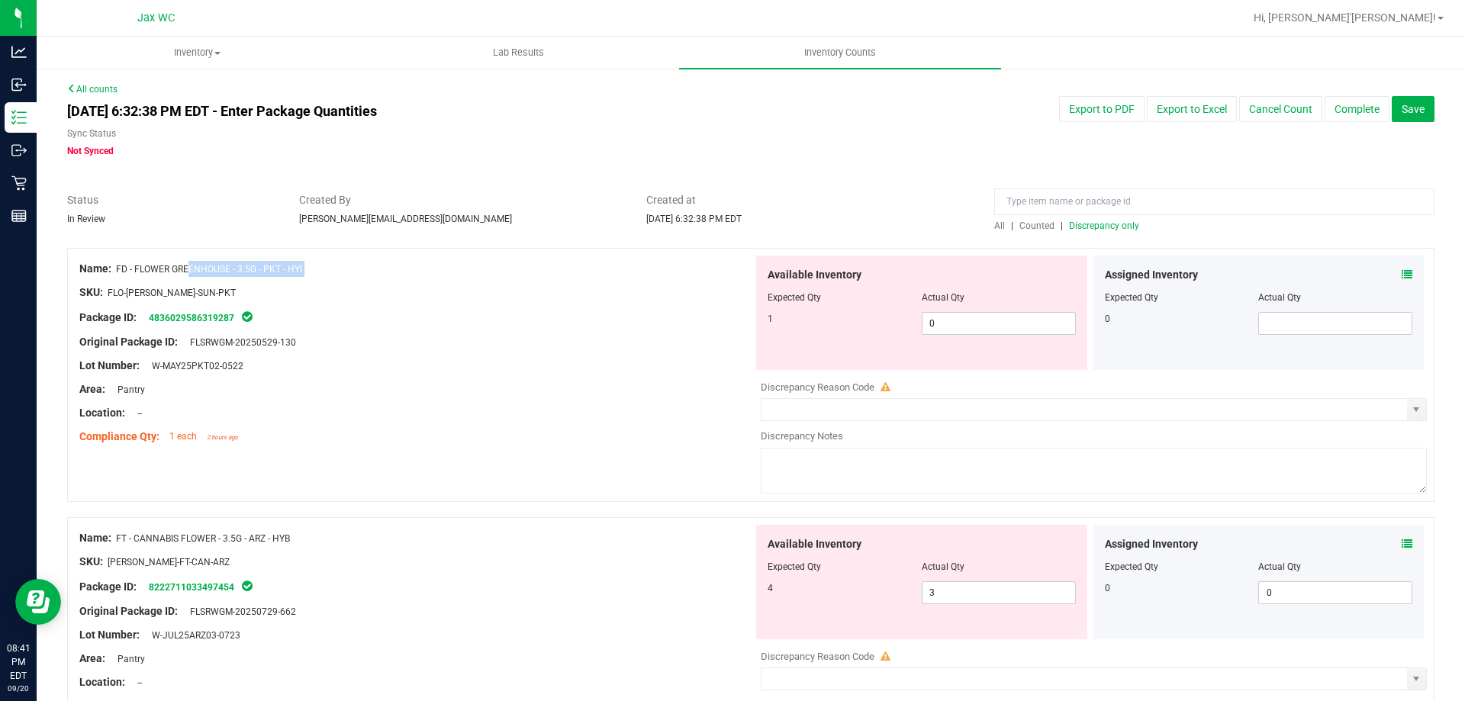
drag, startPoint x: 117, startPoint y: 266, endPoint x: 361, endPoint y: 272, distance: 244.2
click at [366, 273] on div "Name: FD - FLOWER GREENHOUSE - 3.5G - PKT - HYI" at bounding box center [416, 269] width 674 height 16
copy span "FD - FLOWER GREENHOUSE - 3.5G - PKT - HYI"
click at [1168, 204] on input at bounding box center [1214, 201] width 440 height 27
paste input "FD - FLOWER GREENHOUSE - 3.5G - PKT - HYI"
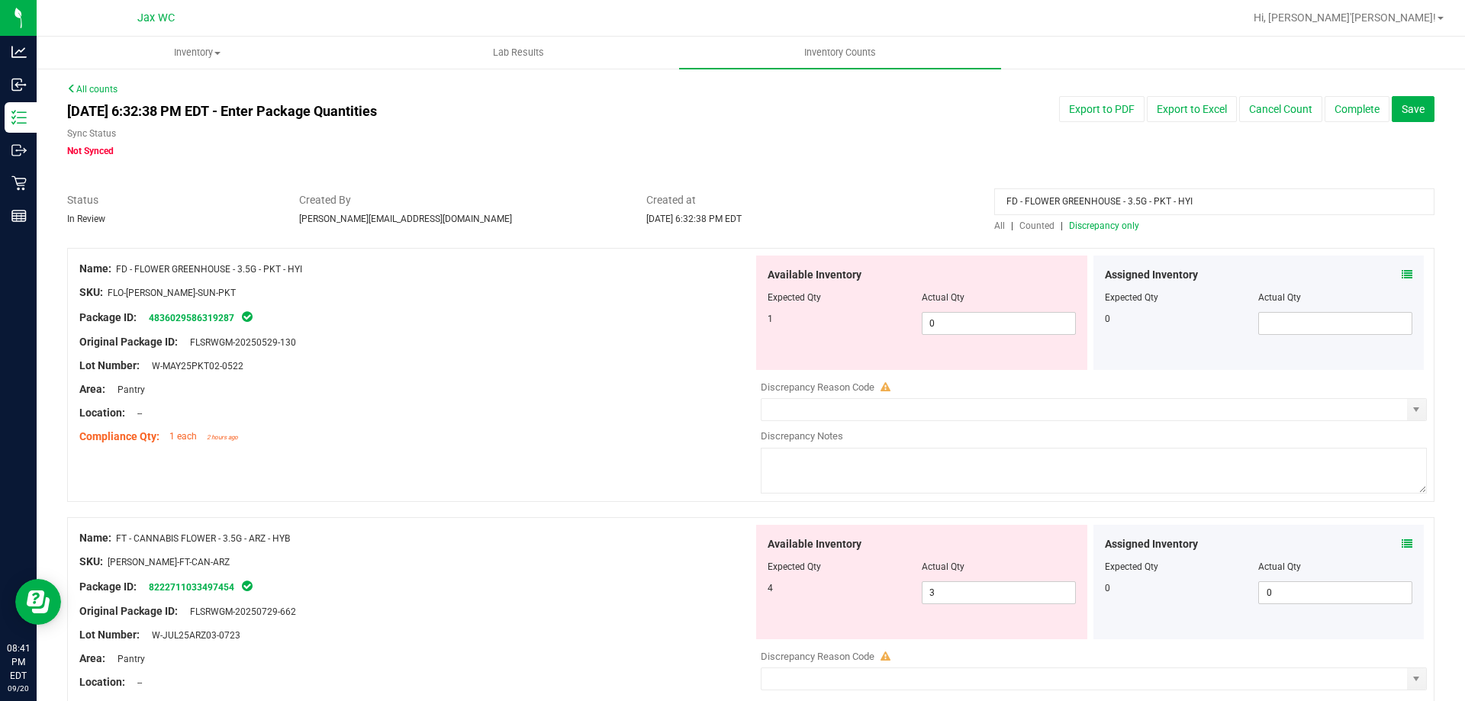
type input "FD - FLOWER GREENHOUSE - 3.5G - PKT - HYI"
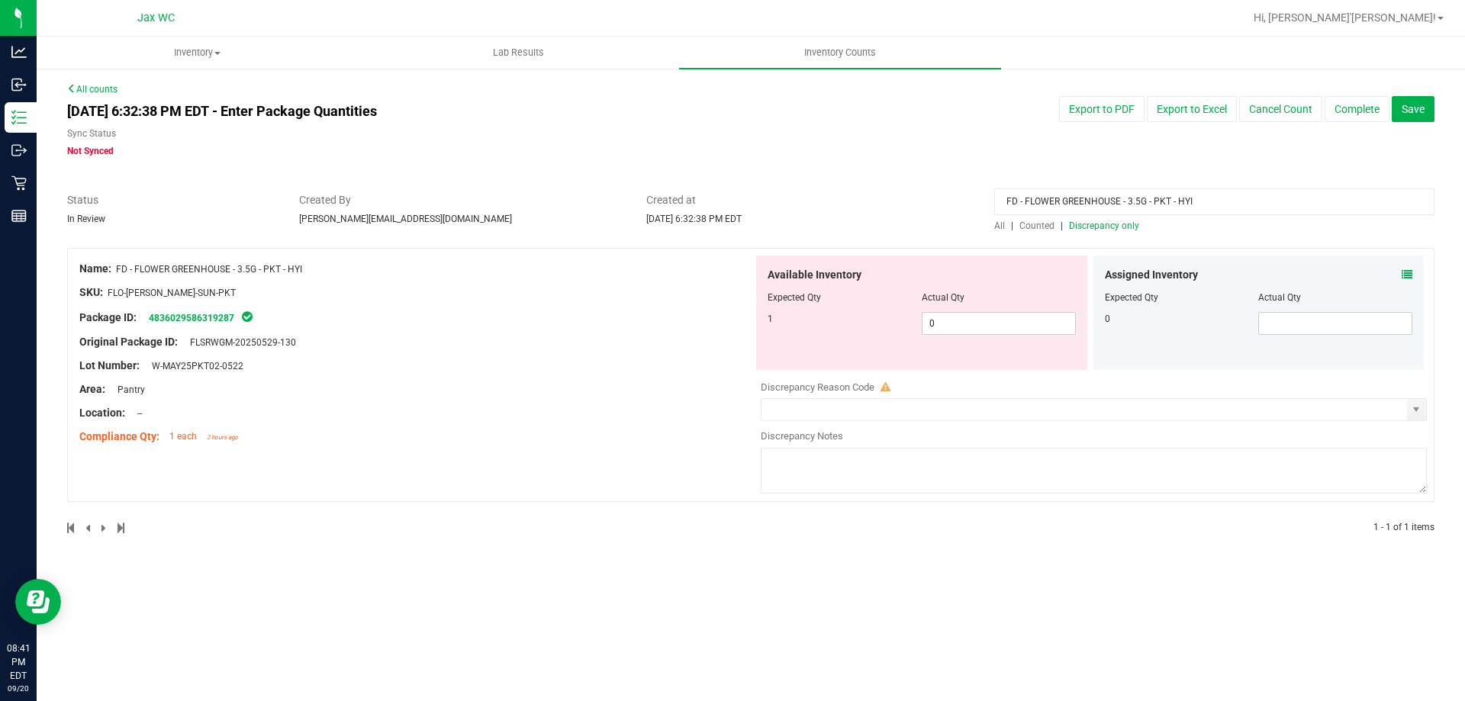
click at [1000, 225] on span "All" at bounding box center [999, 226] width 11 height 11
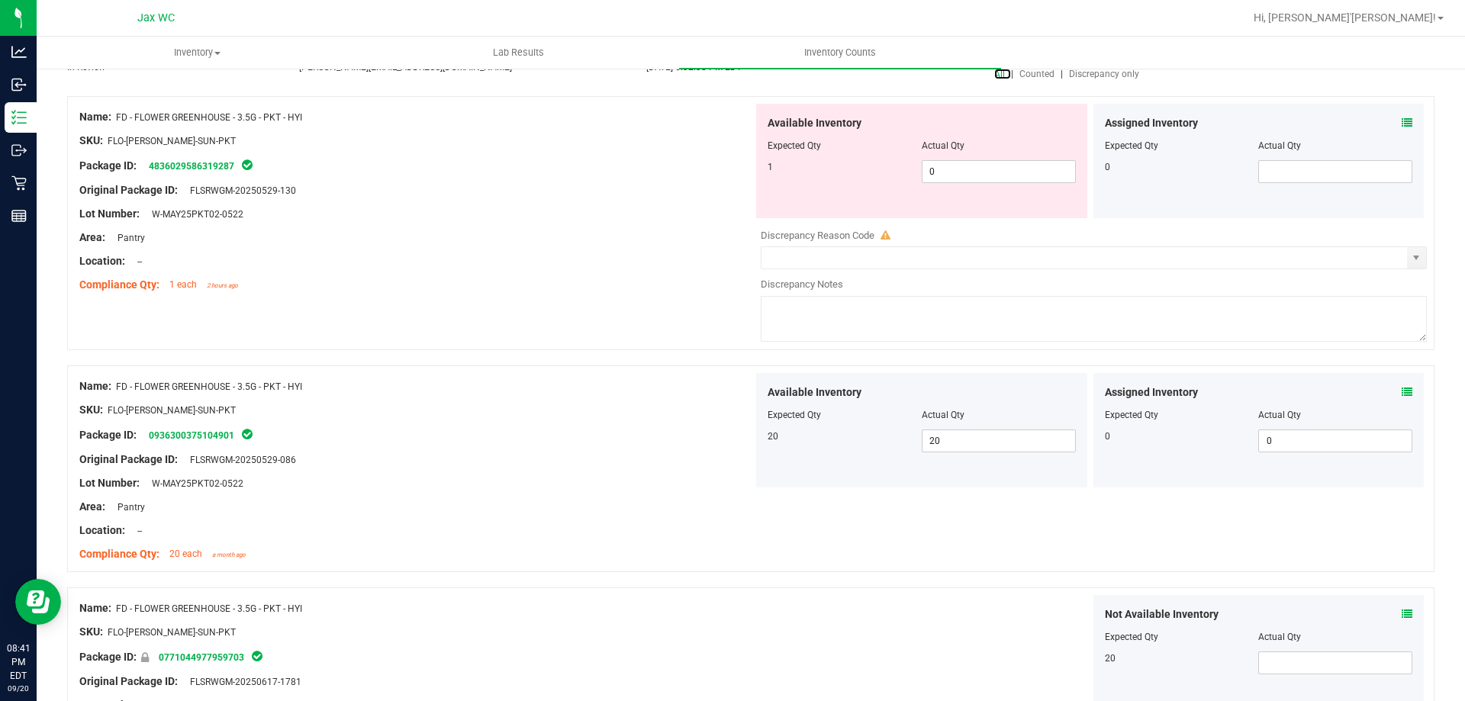
scroll to position [69, 0]
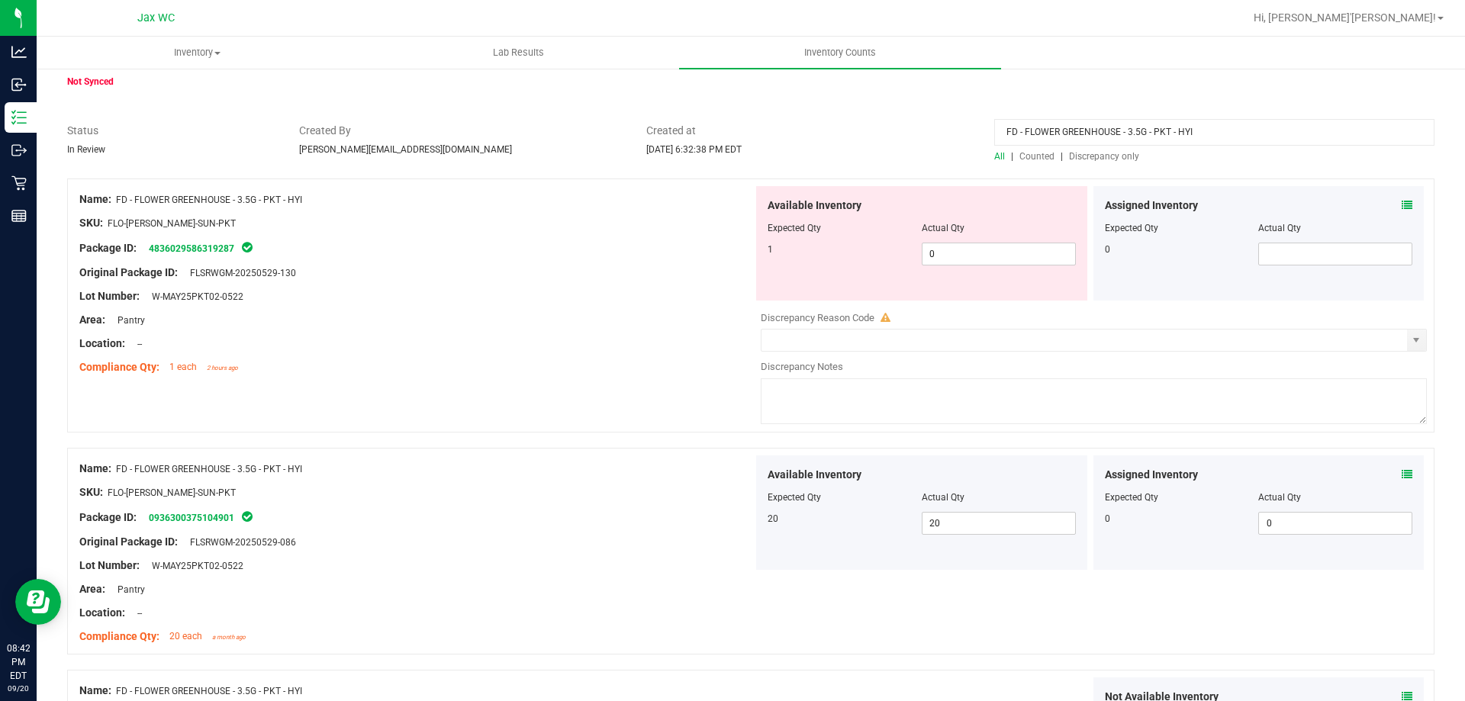
drag, startPoint x: 1203, startPoint y: 127, endPoint x: 497, endPoint y: 159, distance: 706.6
click at [497, 159] on div "Status In Review Created By [PERSON_NAME][EMAIL_ADDRESS][DOMAIN_NAME] Created a…" at bounding box center [751, 143] width 1390 height 40
type input "\"
click at [1099, 157] on span "Discrepancy only" at bounding box center [1104, 156] width 70 height 11
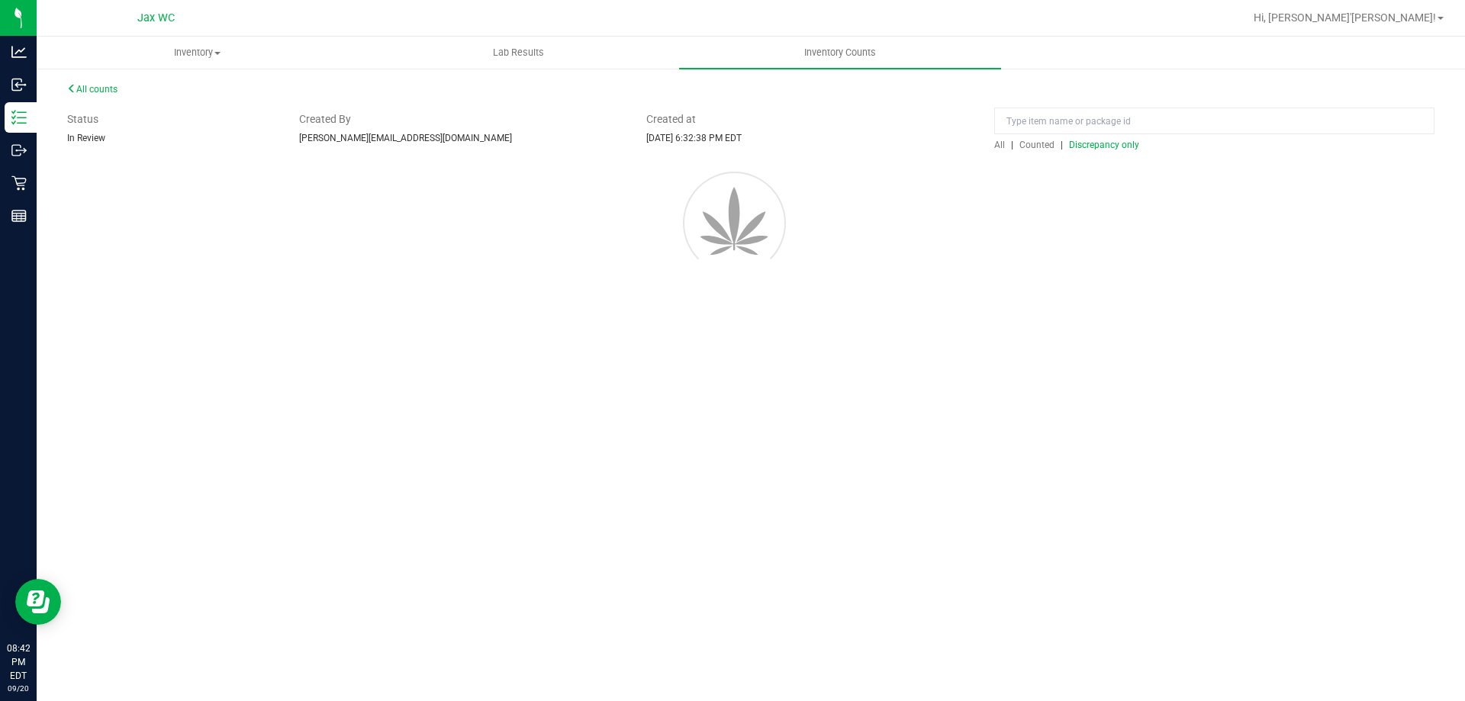
scroll to position [0, 0]
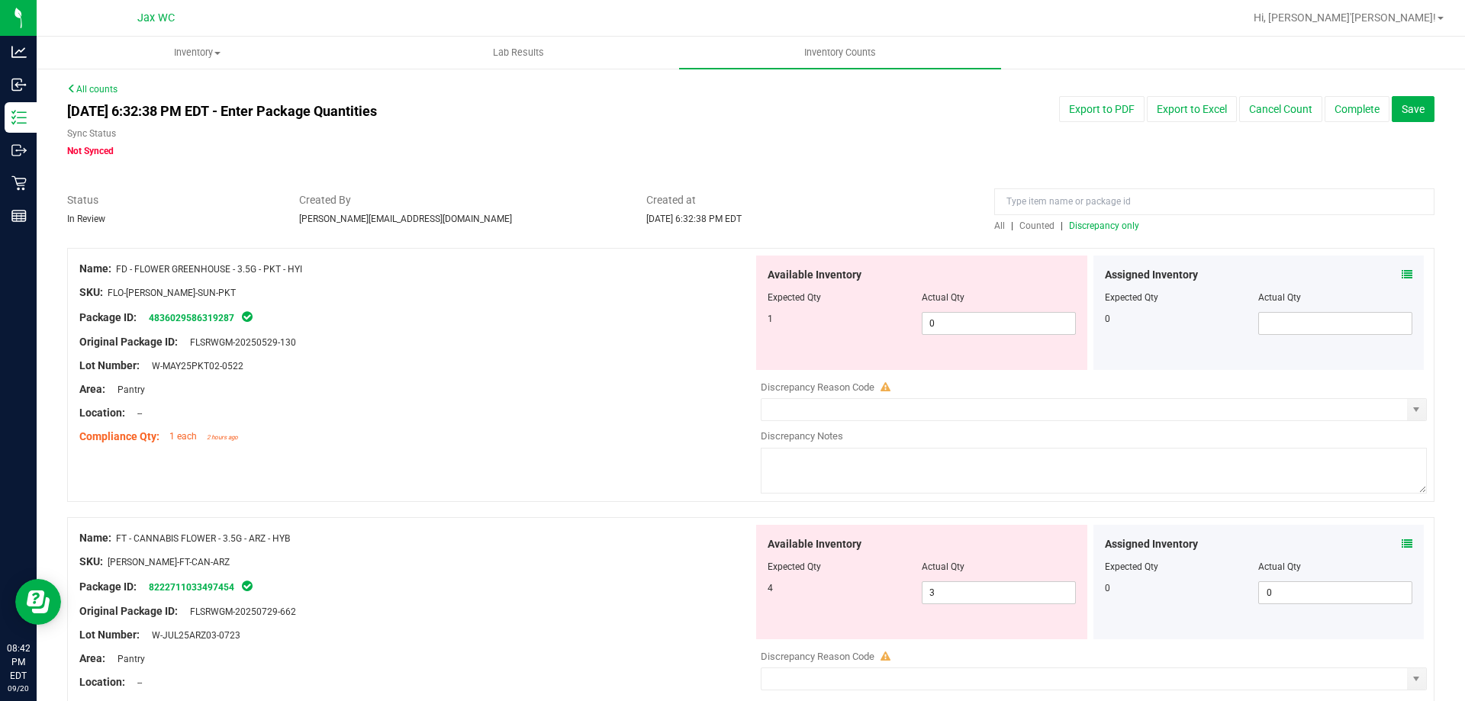
drag, startPoint x: 113, startPoint y: 535, endPoint x: 250, endPoint y: 536, distance: 136.6
click at [317, 518] on div "Name: FT - CANNABIS FLOWER - 3.5G - ARZ - HYB SKU: [PERSON_NAME]-FT-CAN-ARZ Pac…" at bounding box center [750, 644] width 1367 height 254
copy div "FT - CANNABIS FLOWER - 3.5G - ARZ - HYB"
click at [1097, 204] on input at bounding box center [1214, 201] width 440 height 27
paste input "FT - CANNABIS FLOWER - 3.5G - ARZ - HYB"
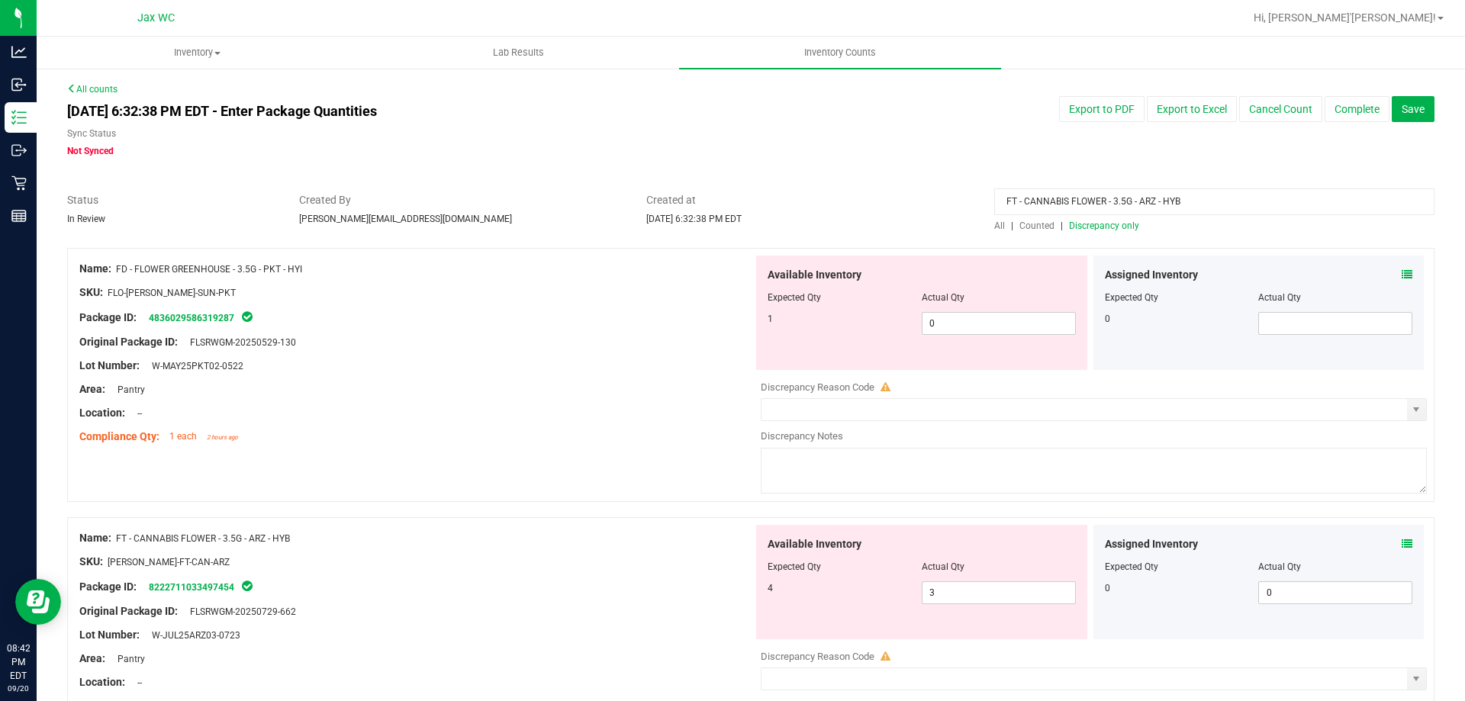
type input "FT - CANNABIS FLOWER - 3.5G - ARZ - HYB"
click at [916, 210] on div "Created at [DATE] 6:32:38 PM EDT" at bounding box center [809, 209] width 348 height 34
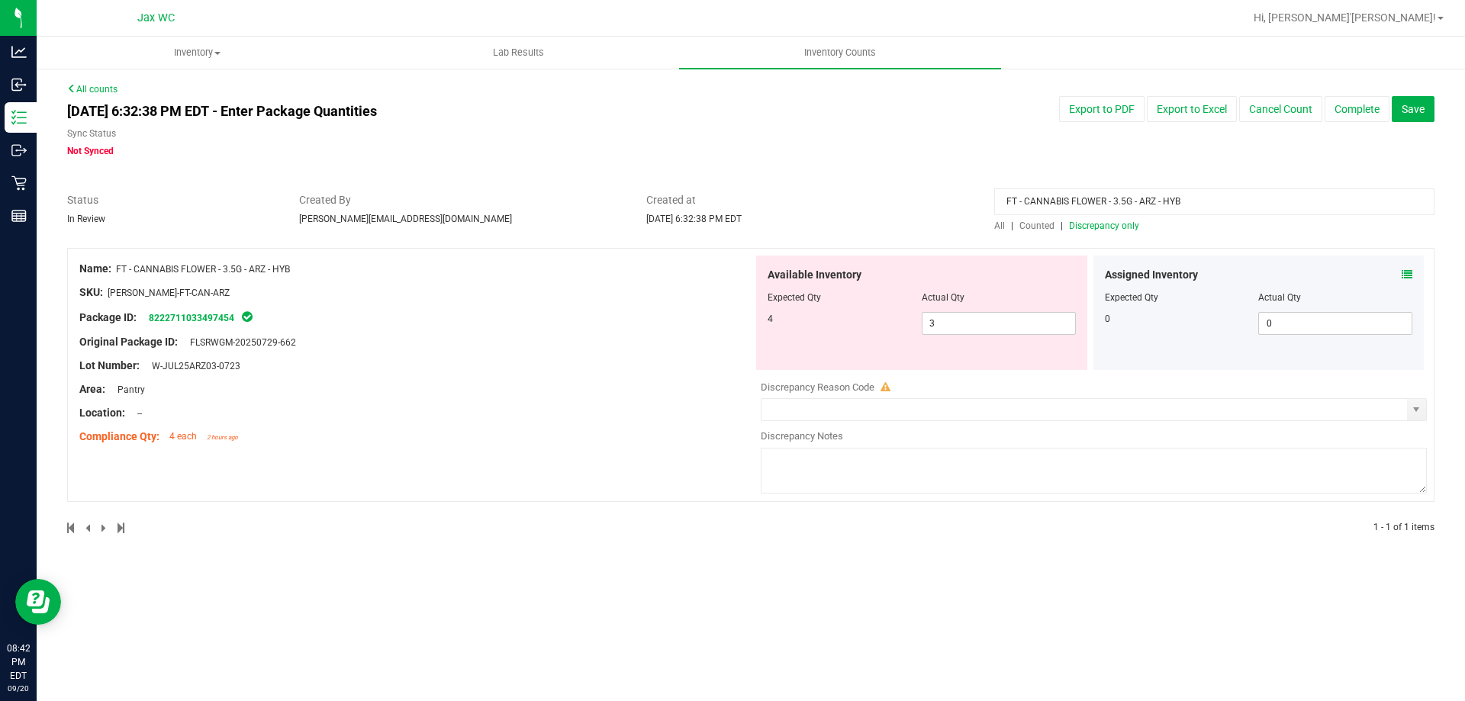
click at [1000, 233] on div at bounding box center [750, 240] width 1367 height 15
click at [997, 227] on span "All" at bounding box center [999, 226] width 11 height 11
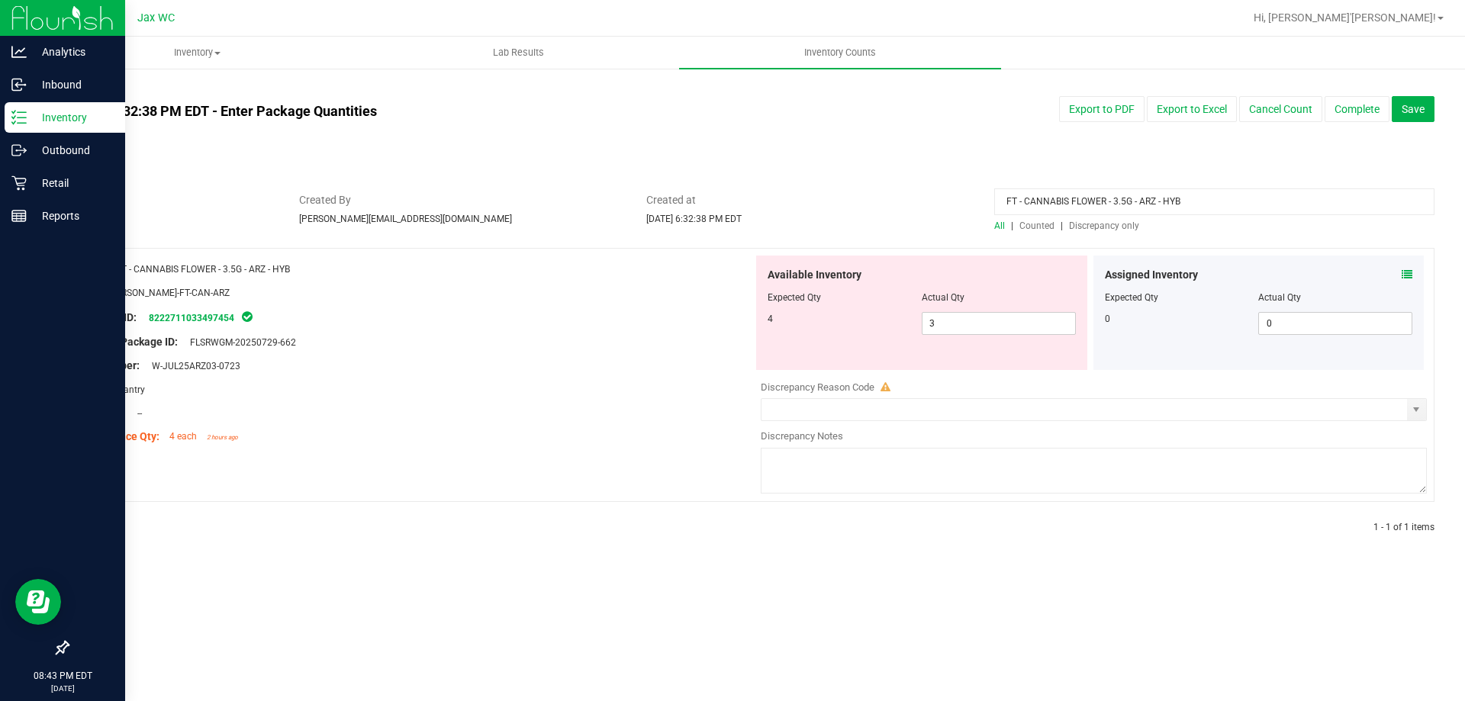
drag, startPoint x: 1093, startPoint y: 214, endPoint x: 0, endPoint y: 120, distance: 1096.7
click at [0, 143] on div "Analytics Inbound Inventory Outbound Retail Reports 08:43 PM EDT [DATE] 09/20 J…" at bounding box center [732, 350] width 1465 height 701
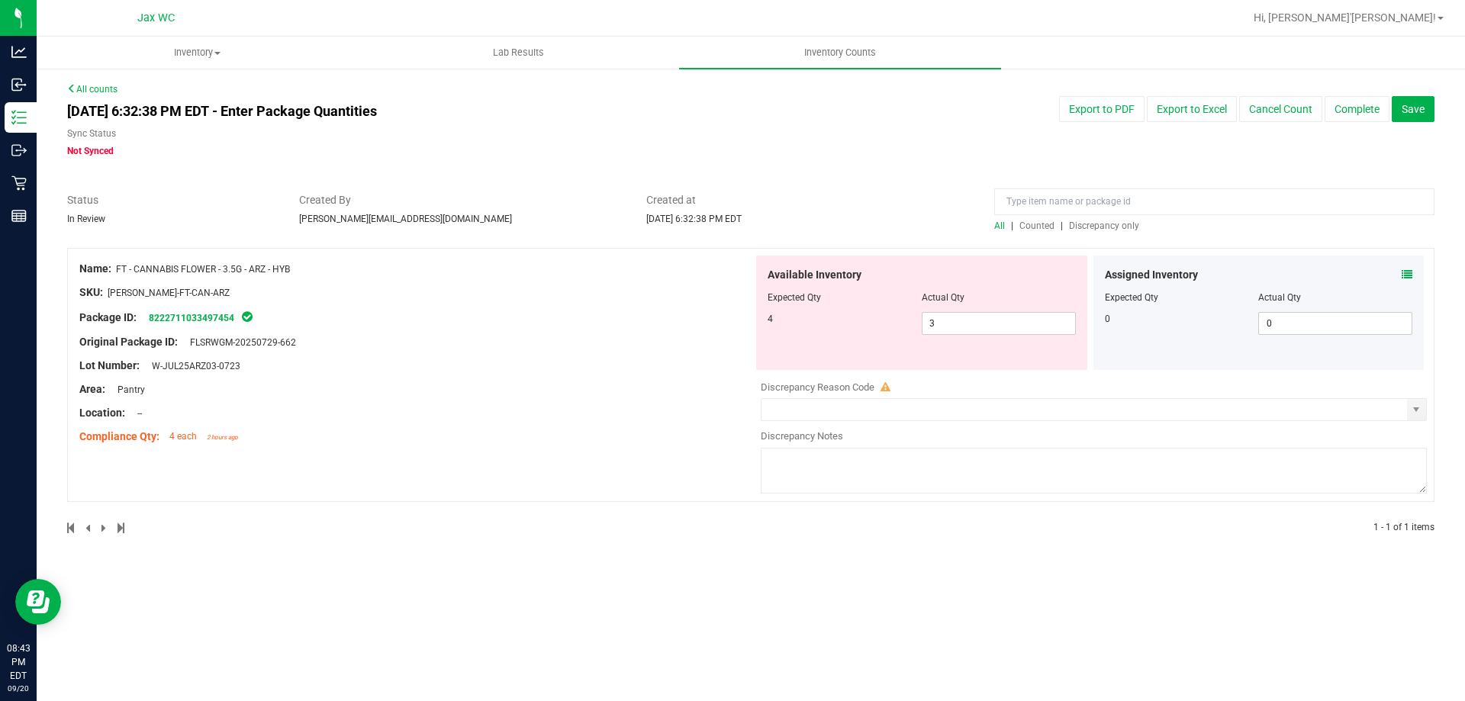
click at [422, 459] on div "Name: FT - CANNABIS FLOWER - 3.5G - ARZ - HYB SKU: [PERSON_NAME]-FT-CAN-ARZ Pac…" at bounding box center [750, 375] width 1367 height 254
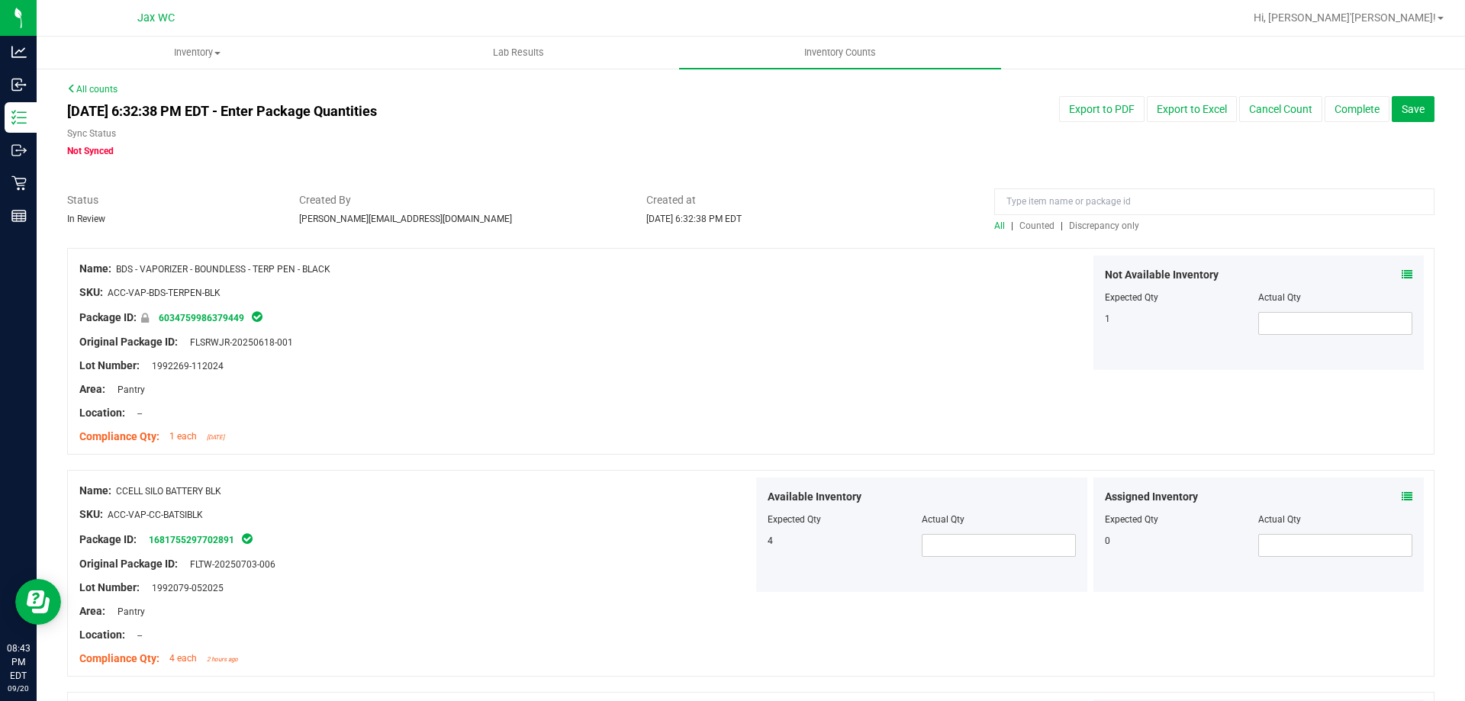
click at [1101, 223] on span "Discrepancy only" at bounding box center [1104, 226] width 70 height 11
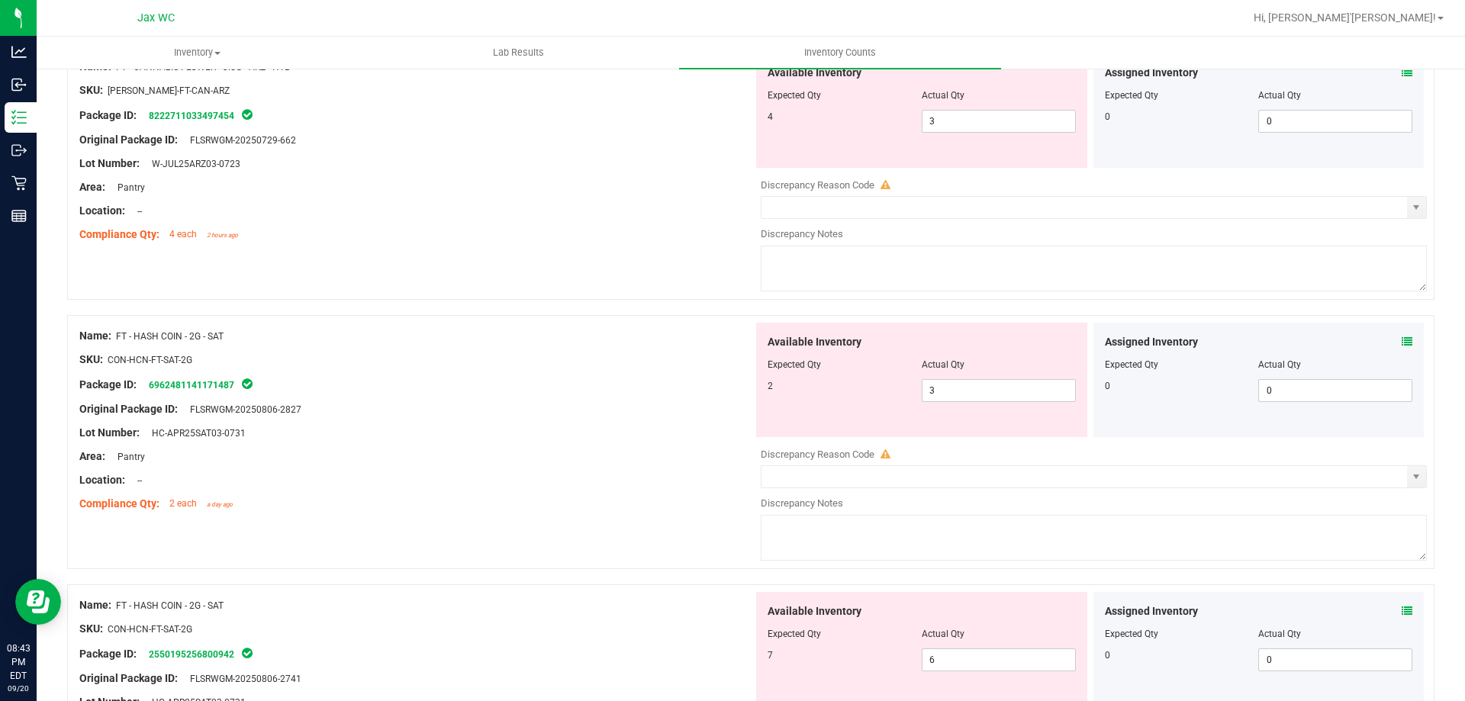
scroll to position [534, 0]
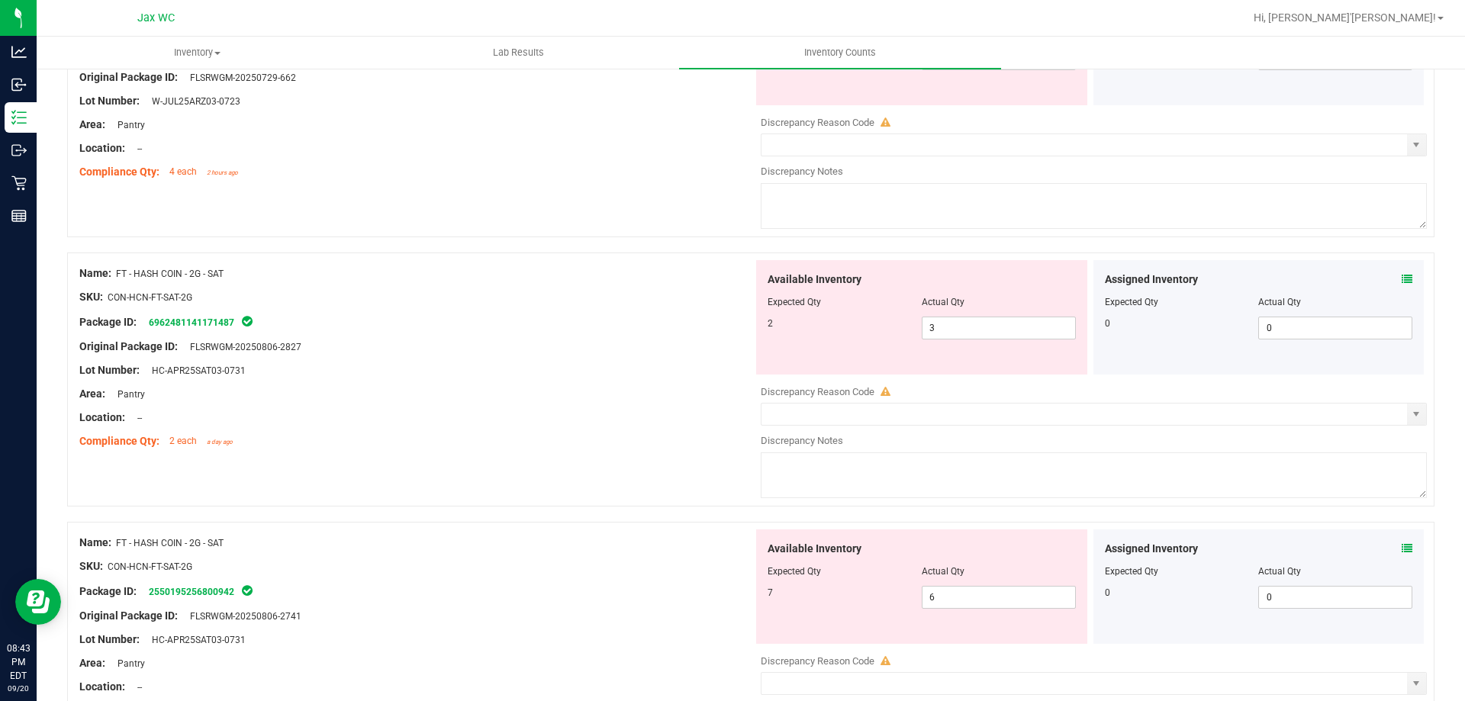
click at [1402, 281] on icon at bounding box center [1407, 279] width 11 height 11
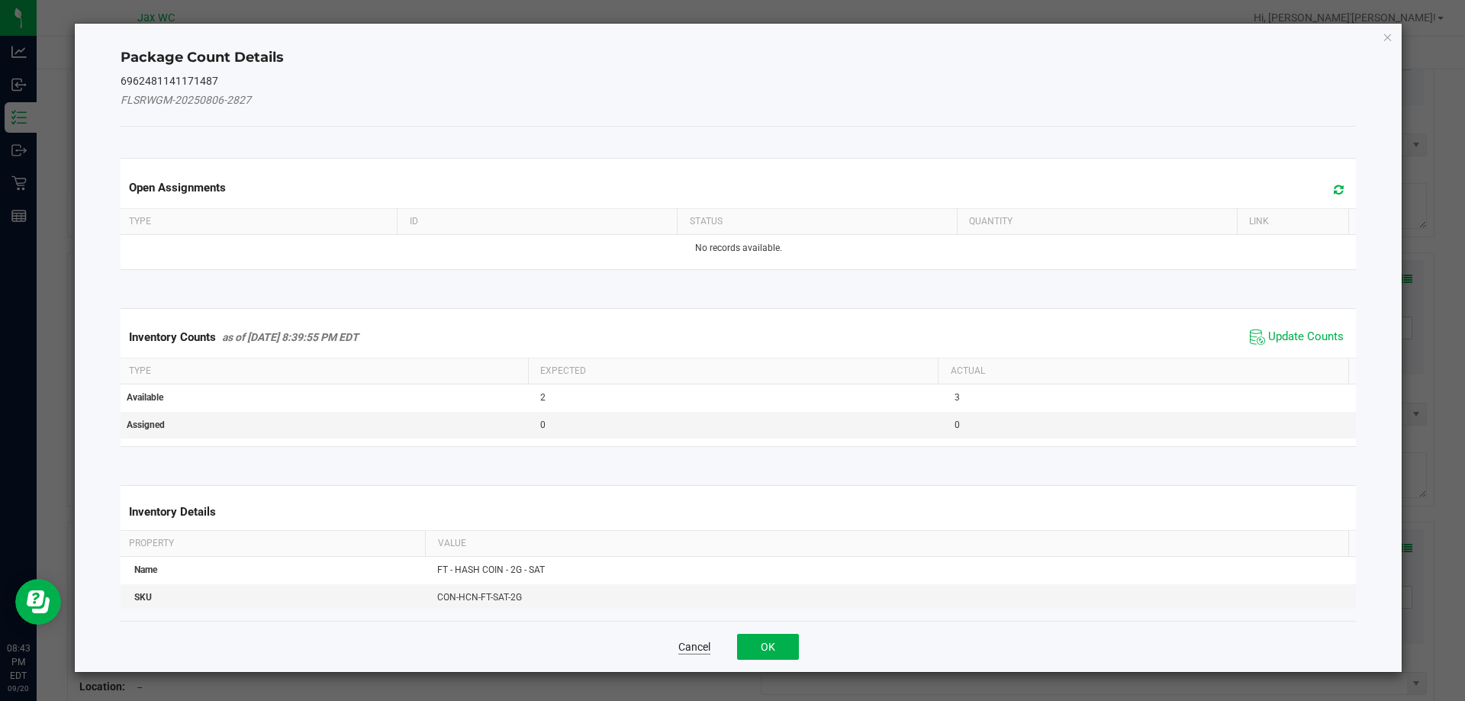
click at [684, 646] on button "Cancel" at bounding box center [694, 646] width 32 height 15
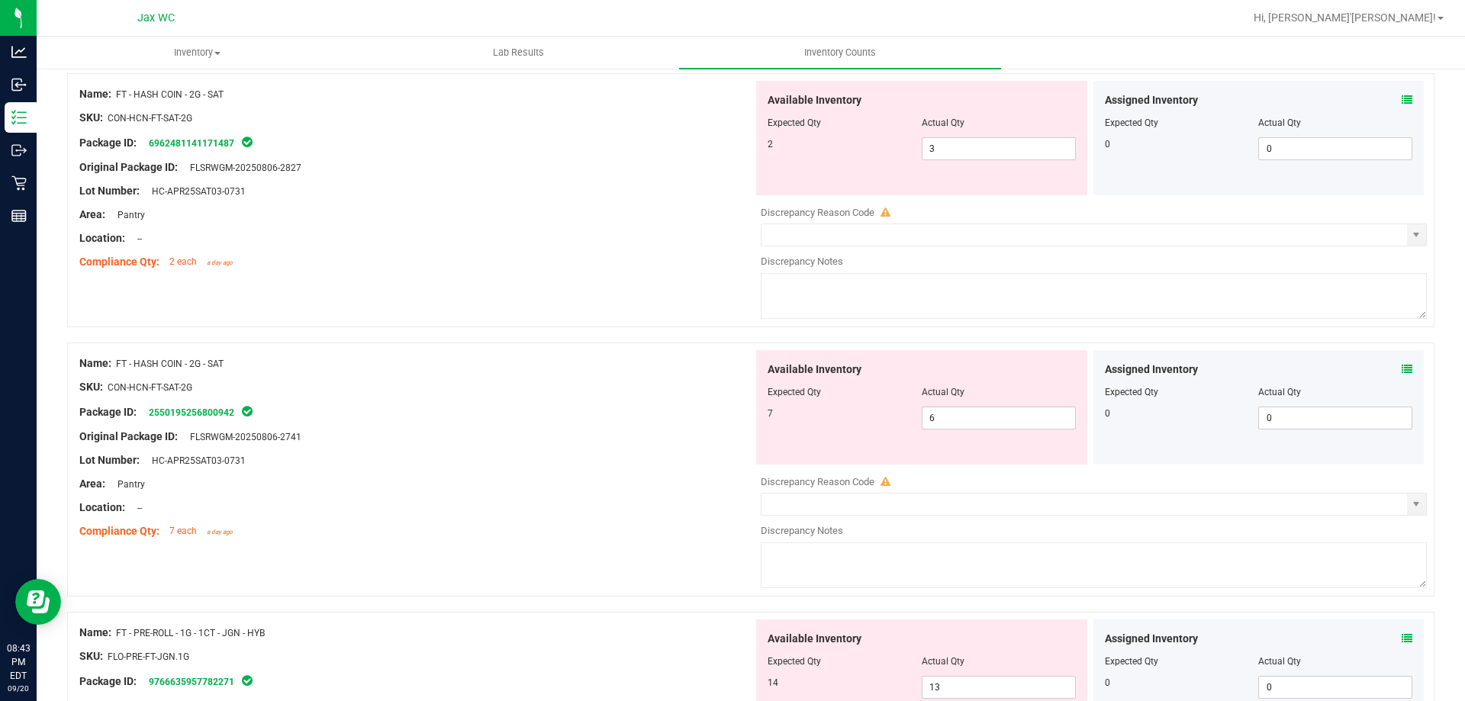
scroll to position [687, 0]
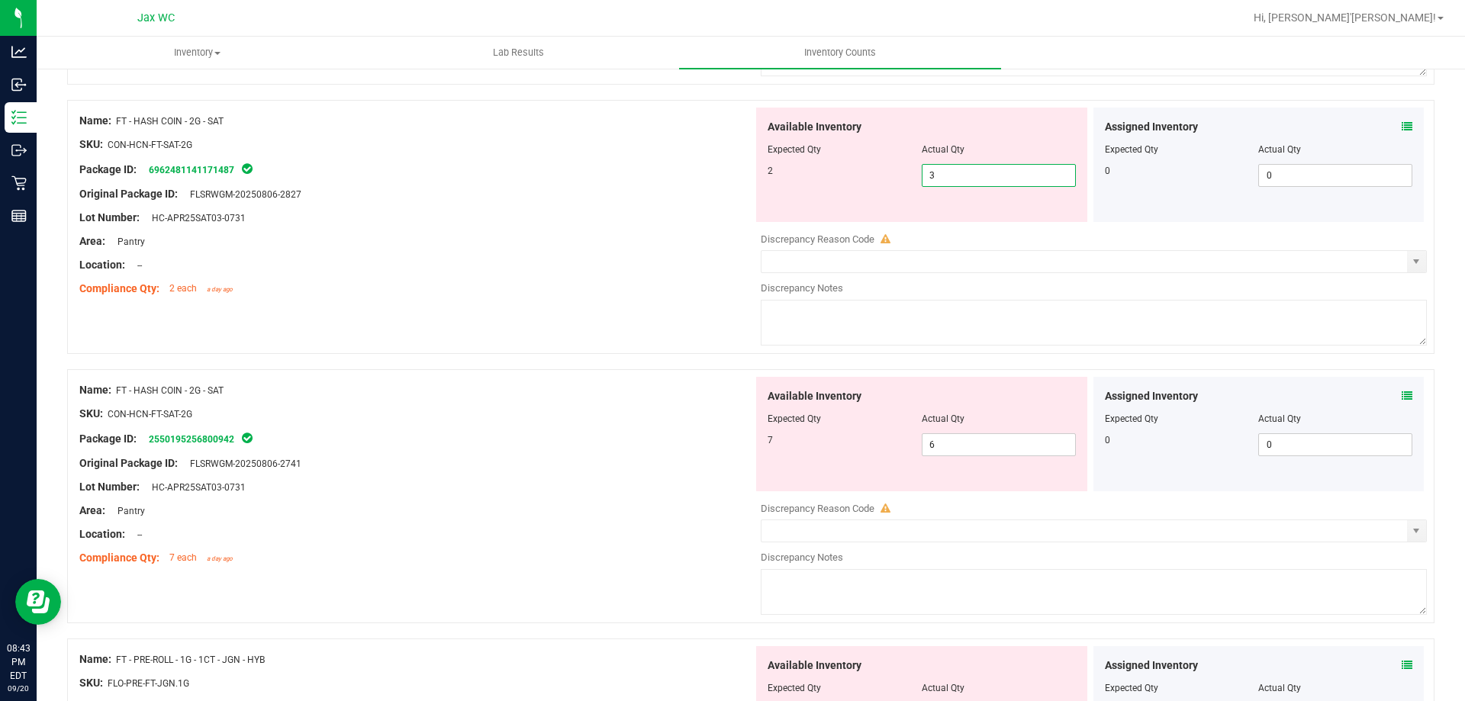
click at [949, 175] on span "3 3" at bounding box center [999, 175] width 154 height 23
click at [949, 175] on input "3" at bounding box center [999, 175] width 153 height 21
type input "2"
click at [577, 242] on div "Area: Pantry" at bounding box center [416, 241] width 674 height 16
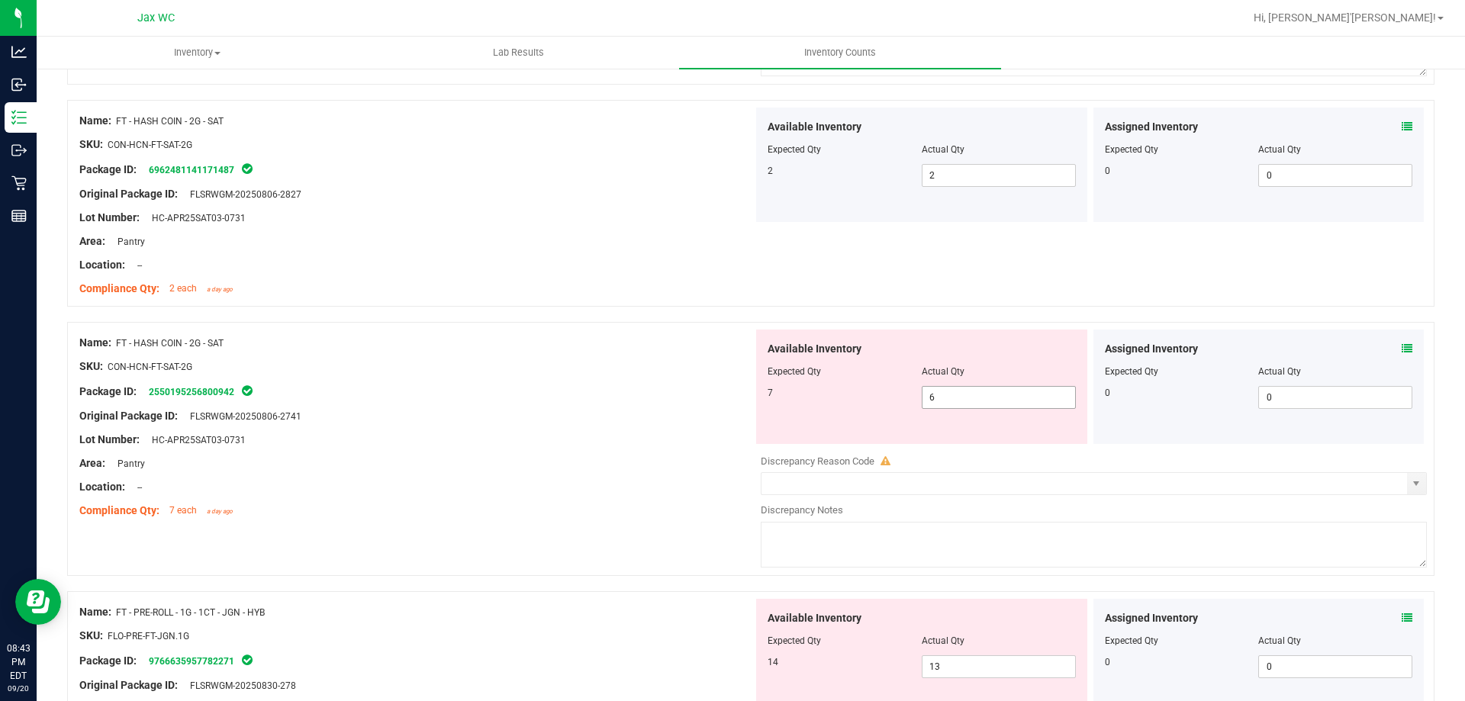
click at [939, 391] on span "6 6" at bounding box center [999, 397] width 154 height 23
click at [939, 391] on input "6" at bounding box center [999, 397] width 153 height 21
type input "7"
click at [652, 391] on div "Package ID: 2550195256800942" at bounding box center [416, 391] width 674 height 18
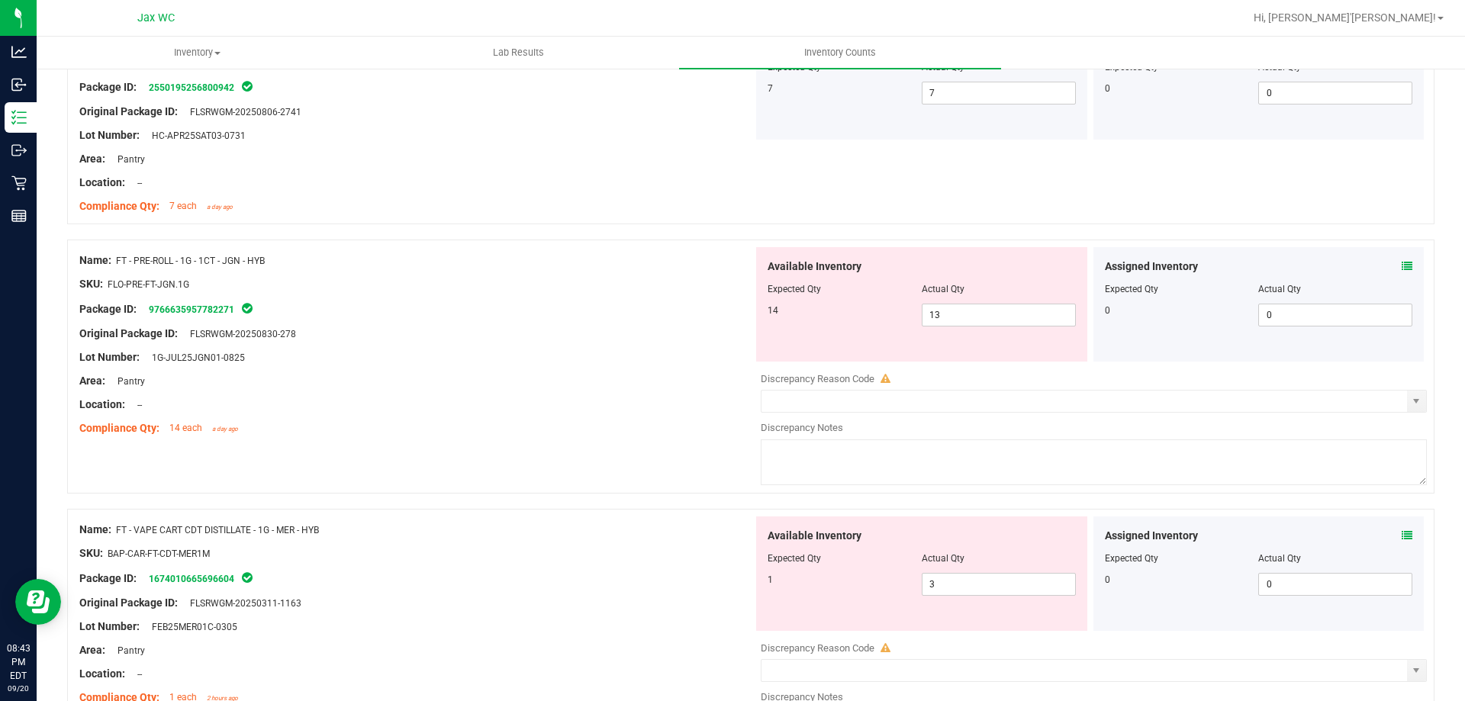
scroll to position [992, 0]
click at [1001, 314] on span "13 13" at bounding box center [999, 314] width 154 height 23
click at [1001, 314] on input "13" at bounding box center [999, 314] width 153 height 21
type input "14"
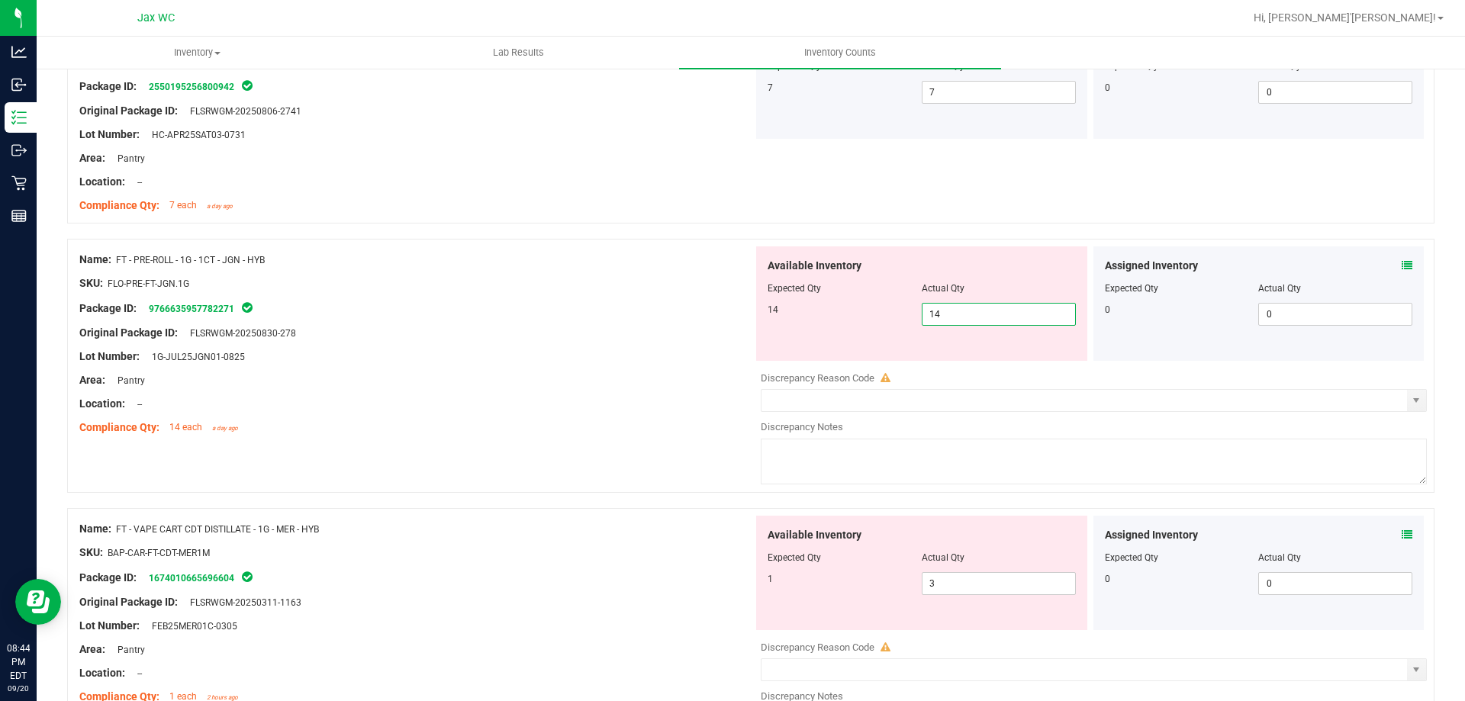
click at [642, 321] on div at bounding box center [416, 321] width 674 height 8
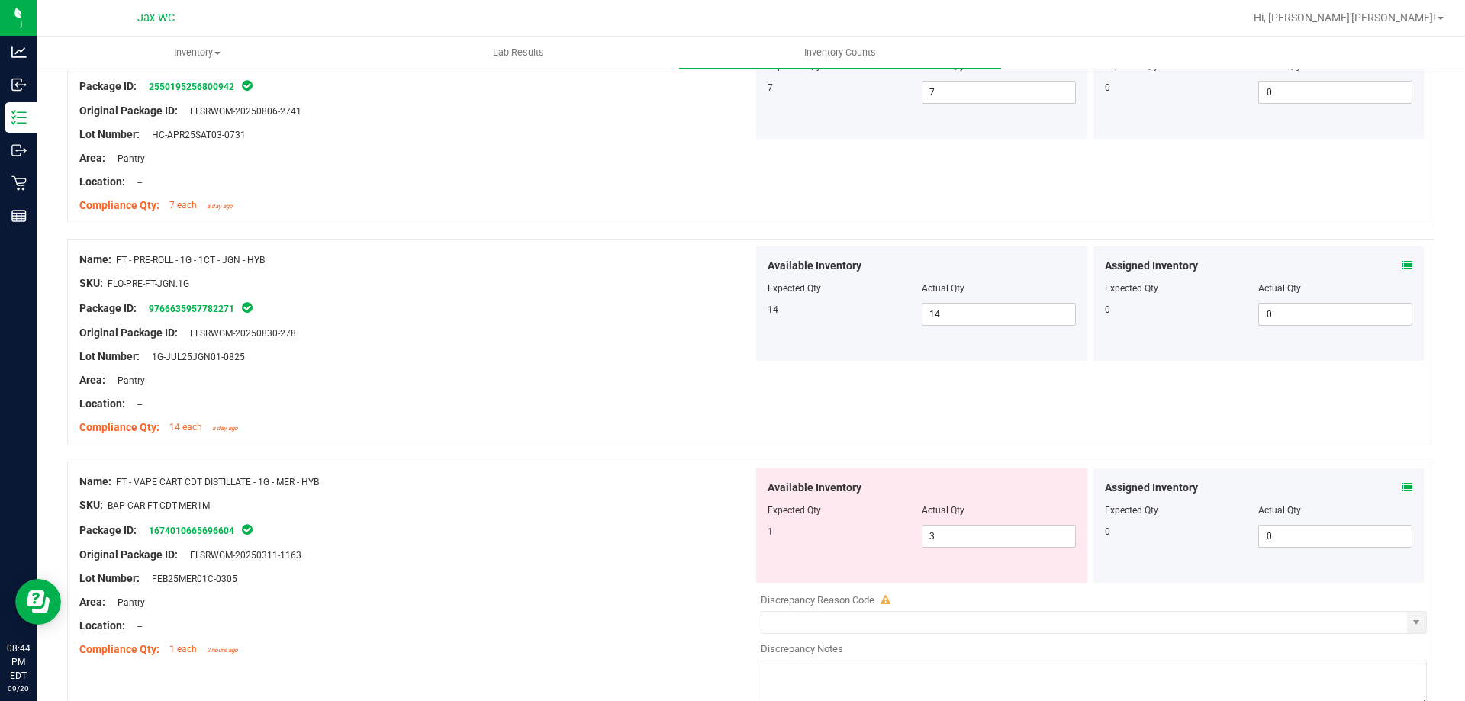
drag, startPoint x: 115, startPoint y: 478, endPoint x: 355, endPoint y: 473, distance: 239.7
click at [355, 474] on div "Name: FT - VAPE CART CDT DISTILLATE - 1G - MER - HYB" at bounding box center [416, 482] width 674 height 16
click at [370, 483] on div "Name: FT - VAPE CART CDT DISTILLATE - 1G - MER - HYB" at bounding box center [416, 482] width 674 height 16
drag, startPoint x: 406, startPoint y: 506, endPoint x: 416, endPoint y: 511, distance: 11.3
click at [407, 506] on div "SKU: BAP-CAR-FT-CDT-MER1M" at bounding box center [416, 506] width 674 height 16
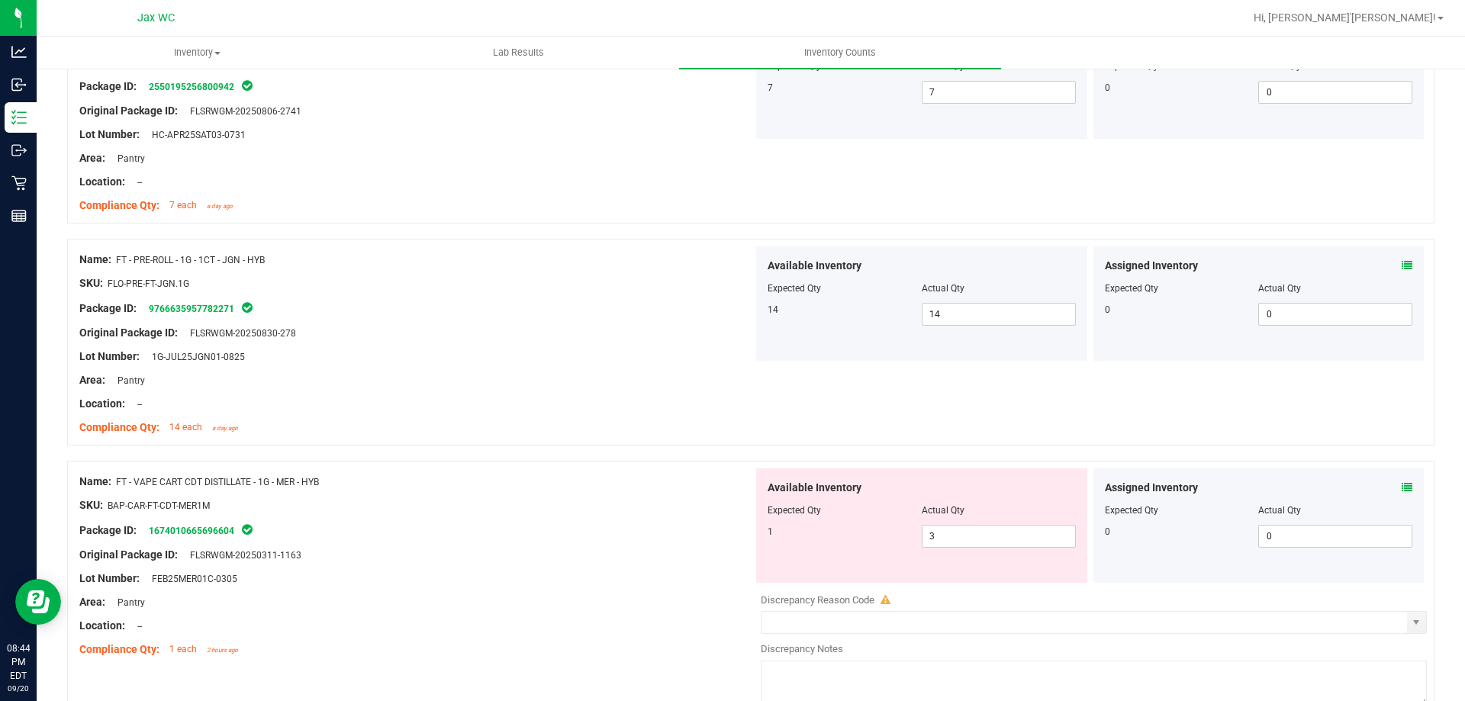
click at [416, 511] on div "SKU: BAP-CAR-FT-CDT-MER1M" at bounding box center [416, 506] width 674 height 16
click at [1013, 523] on div at bounding box center [922, 521] width 308 height 8
click at [1006, 531] on span "3 3" at bounding box center [999, 536] width 154 height 23
click at [1006, 531] on input "3" at bounding box center [999, 536] width 153 height 21
type input "1"
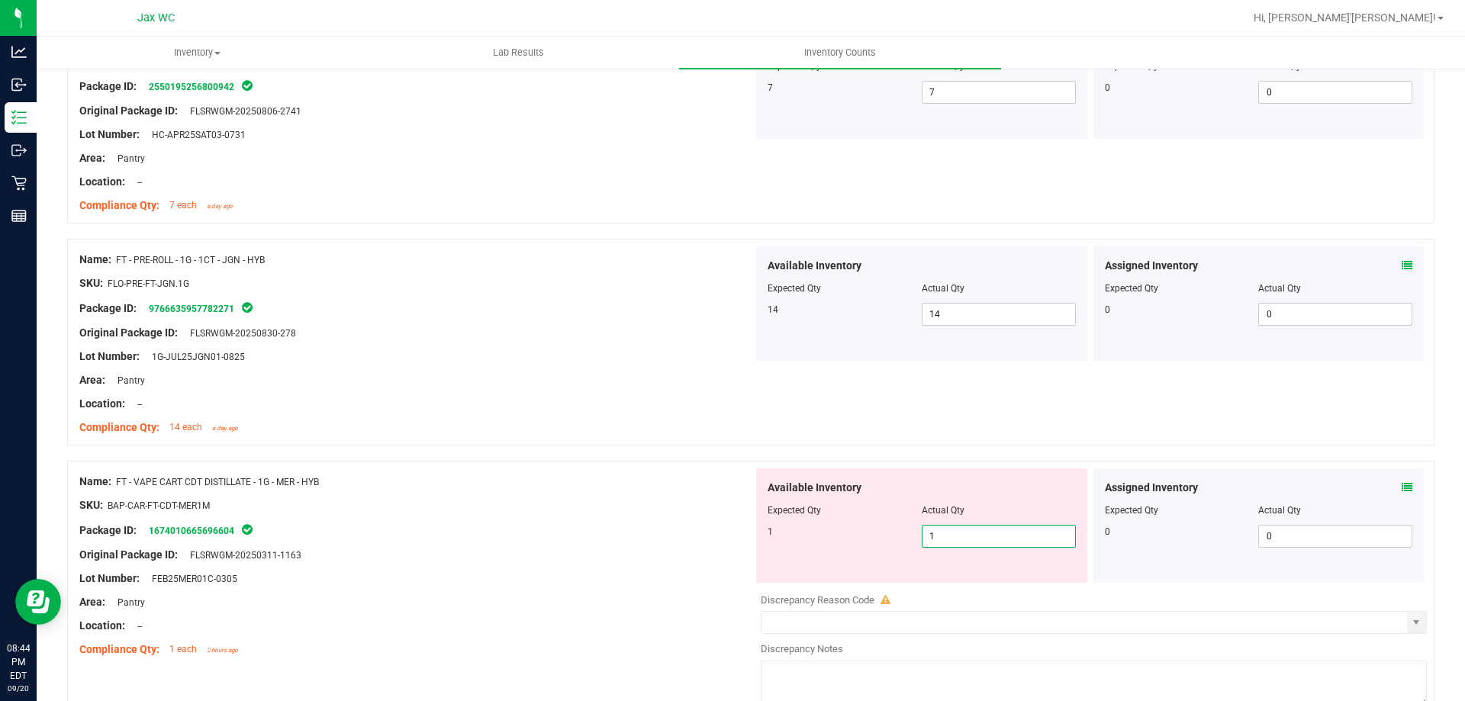
type input "1"
drag, startPoint x: 741, startPoint y: 611, endPoint x: 736, endPoint y: 603, distance: 9.9
click at [740, 610] on div at bounding box center [416, 614] width 674 height 8
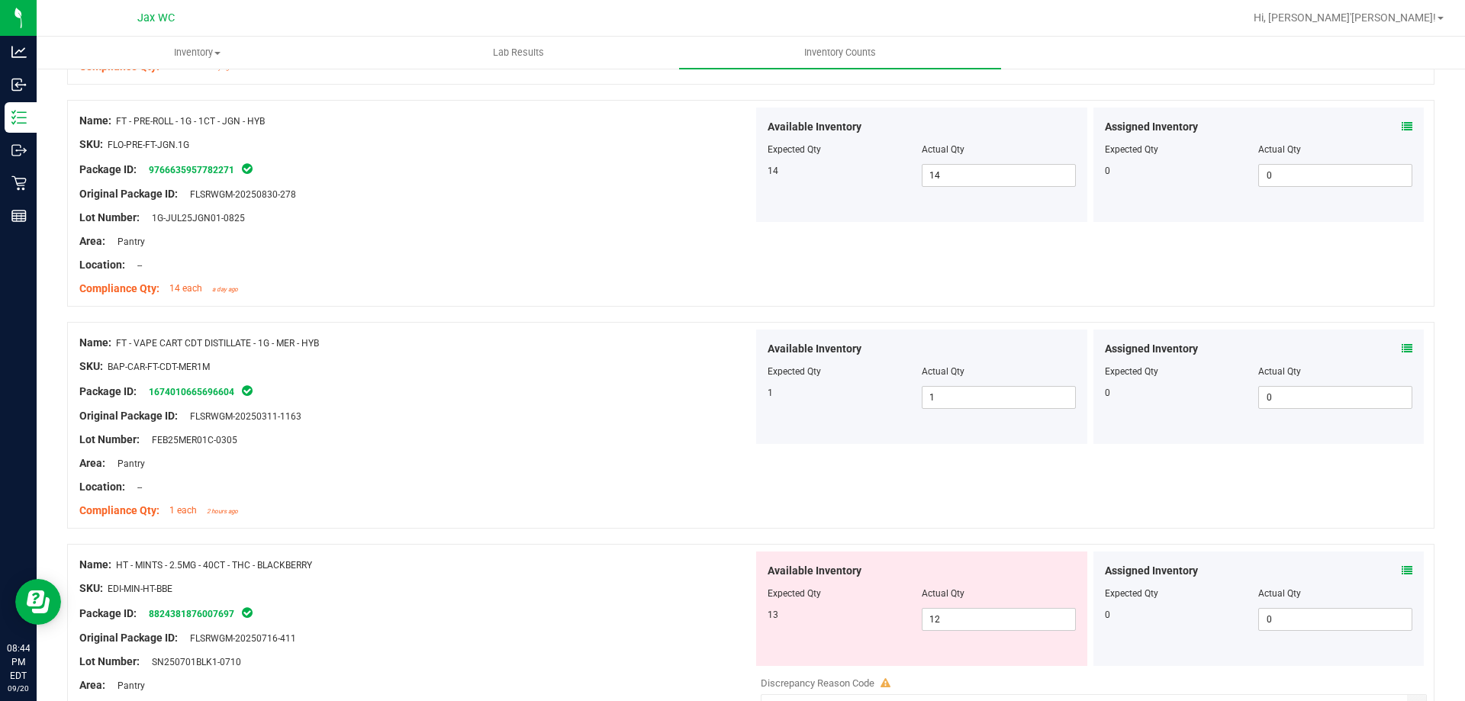
scroll to position [1374, 0]
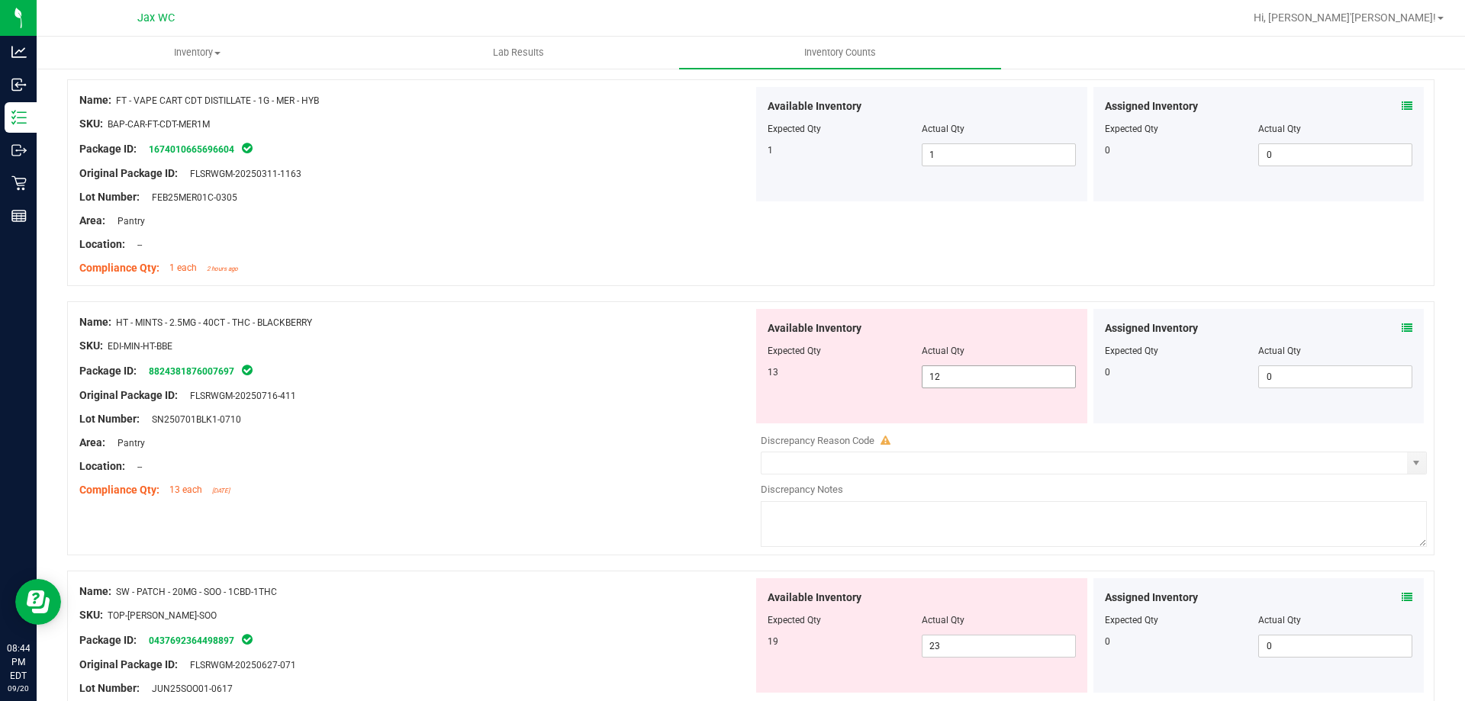
click at [1027, 371] on span "12 12" at bounding box center [999, 377] width 154 height 23
click at [1027, 371] on input "12" at bounding box center [999, 376] width 153 height 21
type input "13"
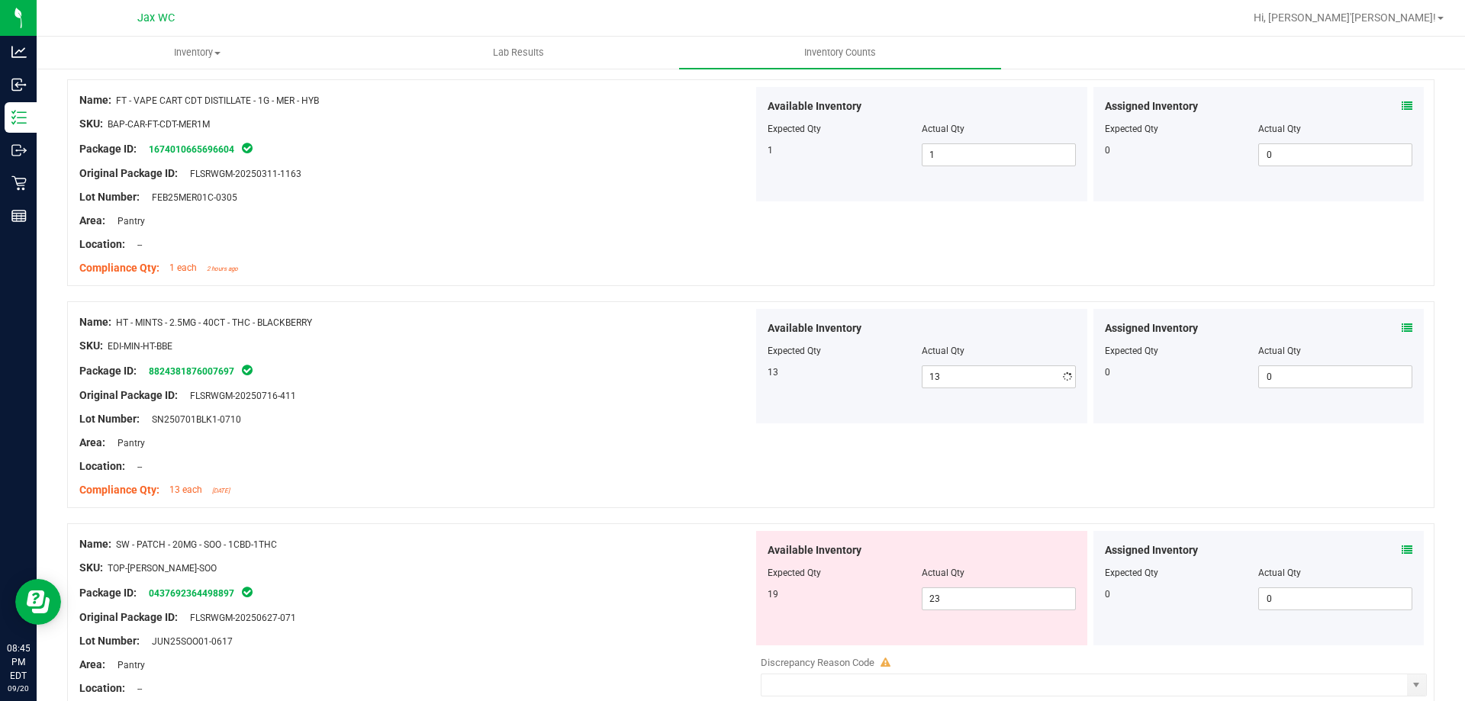
click at [524, 405] on div at bounding box center [416, 408] width 674 height 8
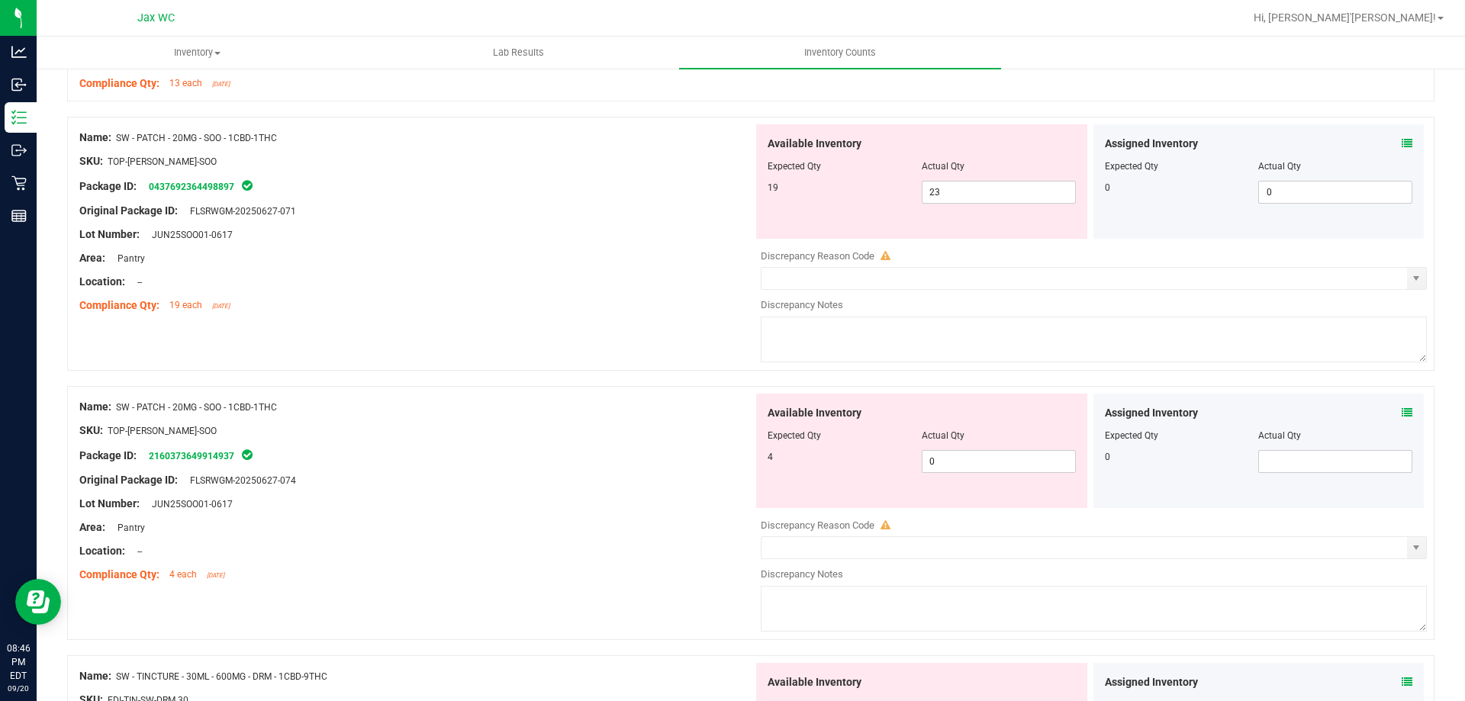
scroll to position [1679, 0]
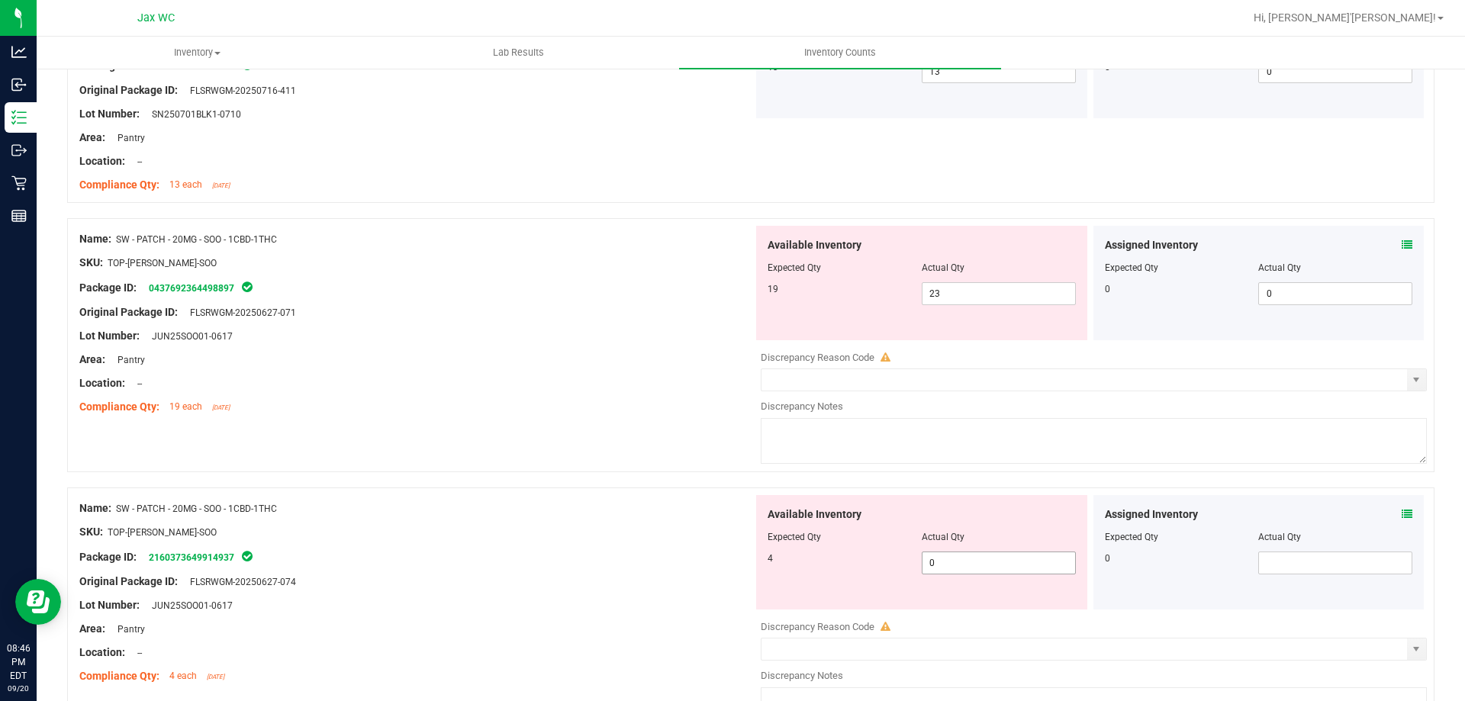
click at [976, 560] on span "0 0" at bounding box center [999, 563] width 154 height 23
click at [976, 560] on input "0" at bounding box center [999, 562] width 153 height 21
type input "4"
click at [549, 382] on div "Location: --" at bounding box center [416, 383] width 674 height 16
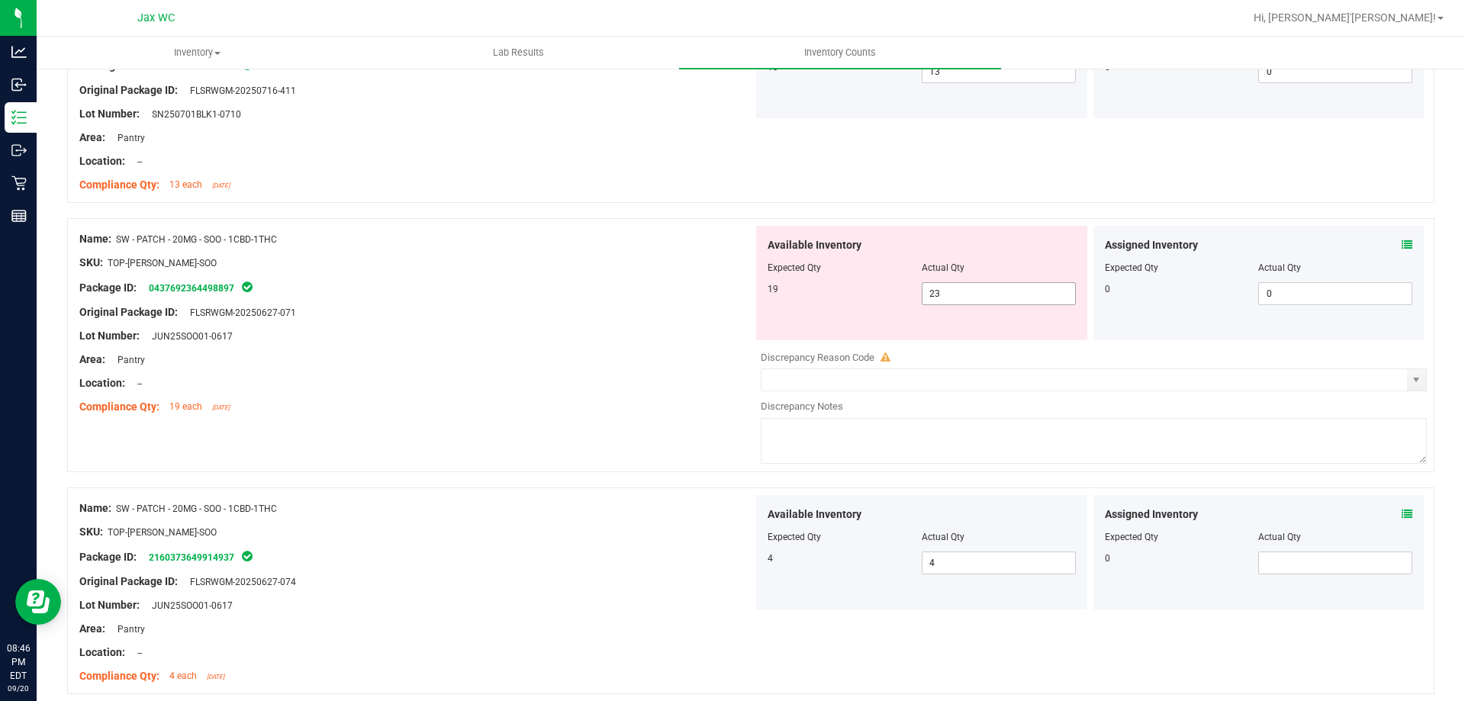
click at [1010, 298] on span "23 23" at bounding box center [999, 293] width 154 height 23
click at [1010, 298] on input "23" at bounding box center [999, 293] width 153 height 21
type input "19"
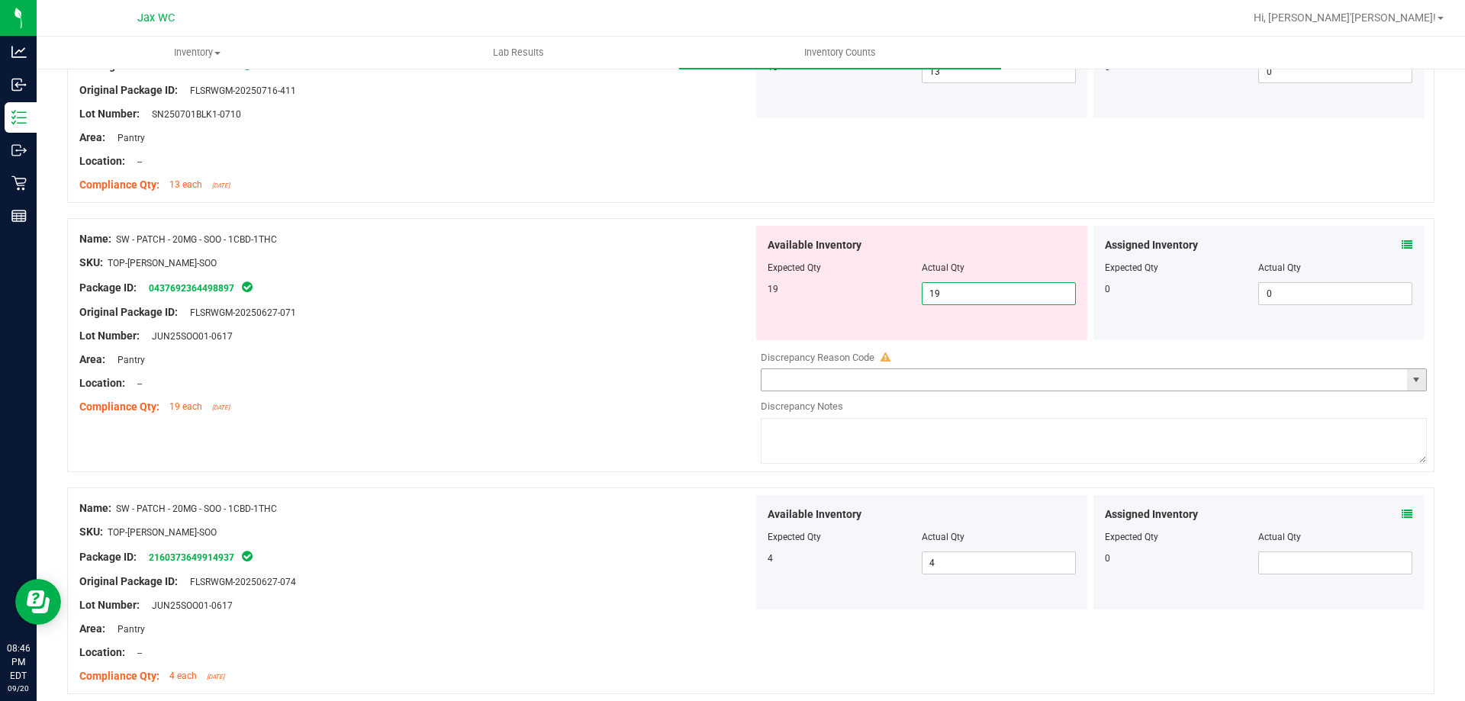
click at [517, 353] on div "Area: Pantry" at bounding box center [416, 360] width 674 height 16
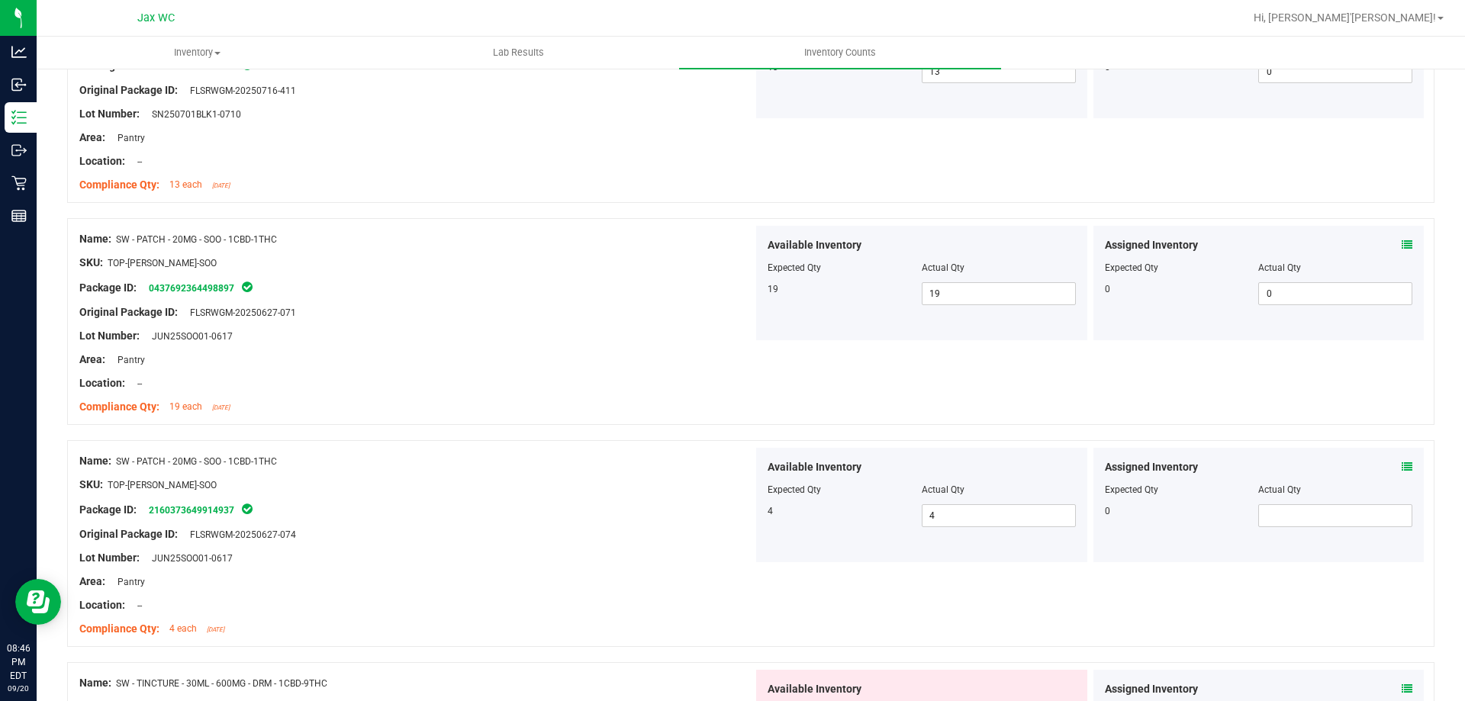
scroll to position [1961, 0]
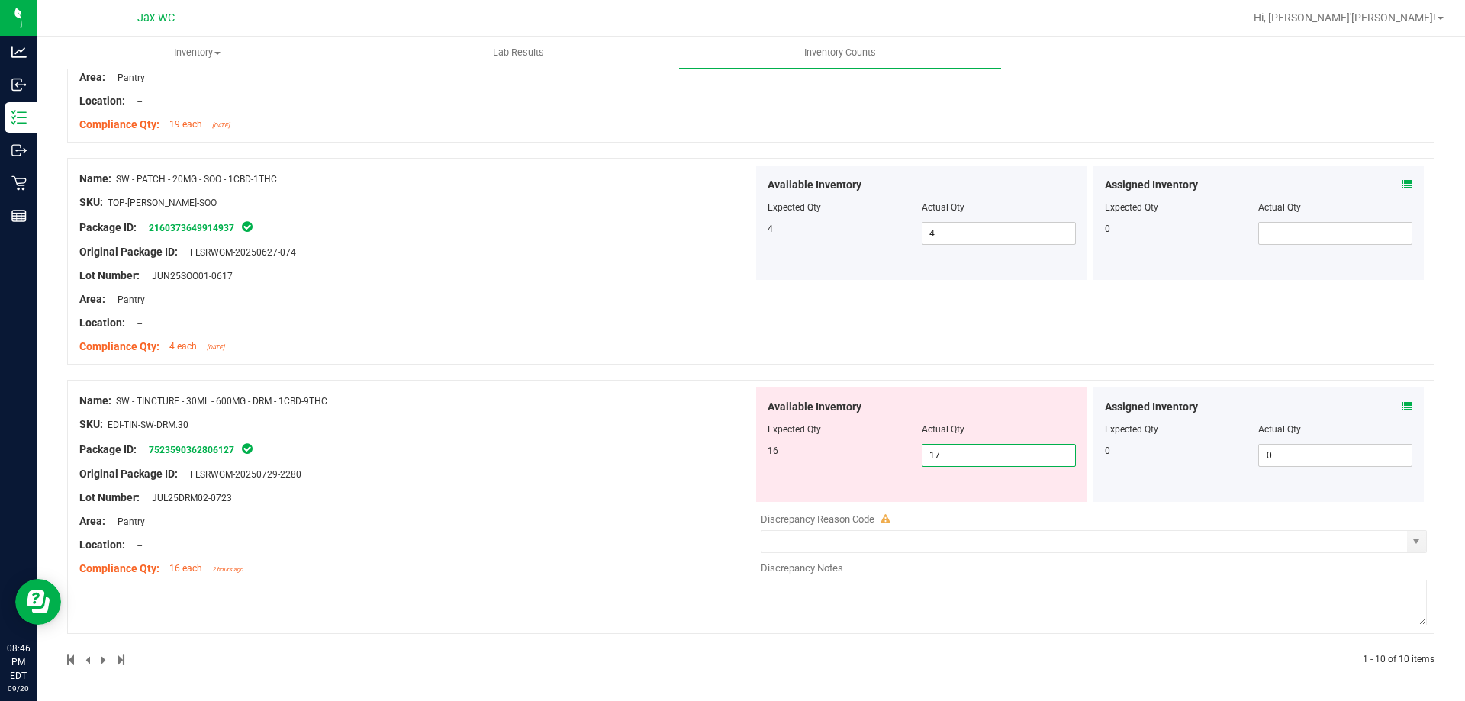
click at [1002, 458] on span "17 17" at bounding box center [999, 455] width 154 height 23
click at [1003, 458] on input "17" at bounding box center [999, 455] width 153 height 21
click at [1000, 454] on input "17" at bounding box center [999, 455] width 153 height 21
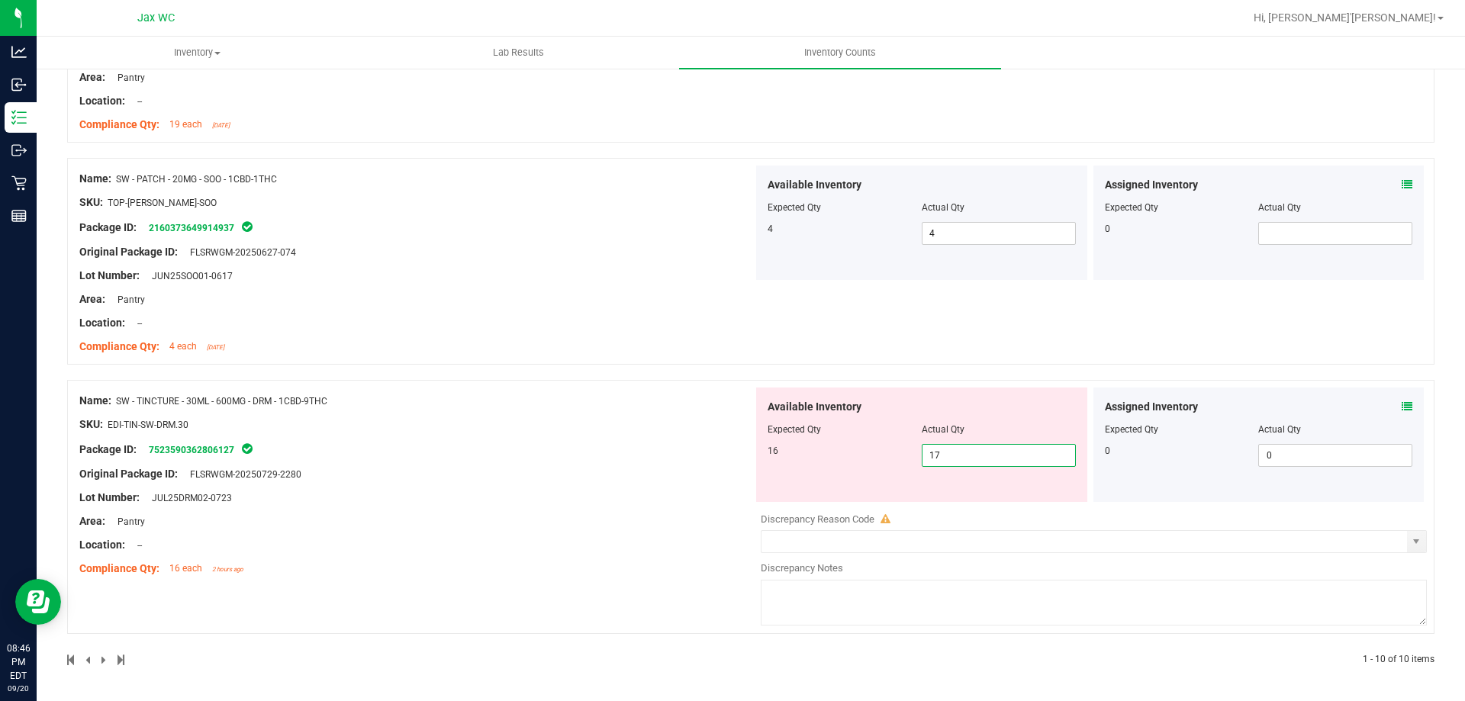
click at [1000, 454] on input "17" at bounding box center [999, 455] width 153 height 21
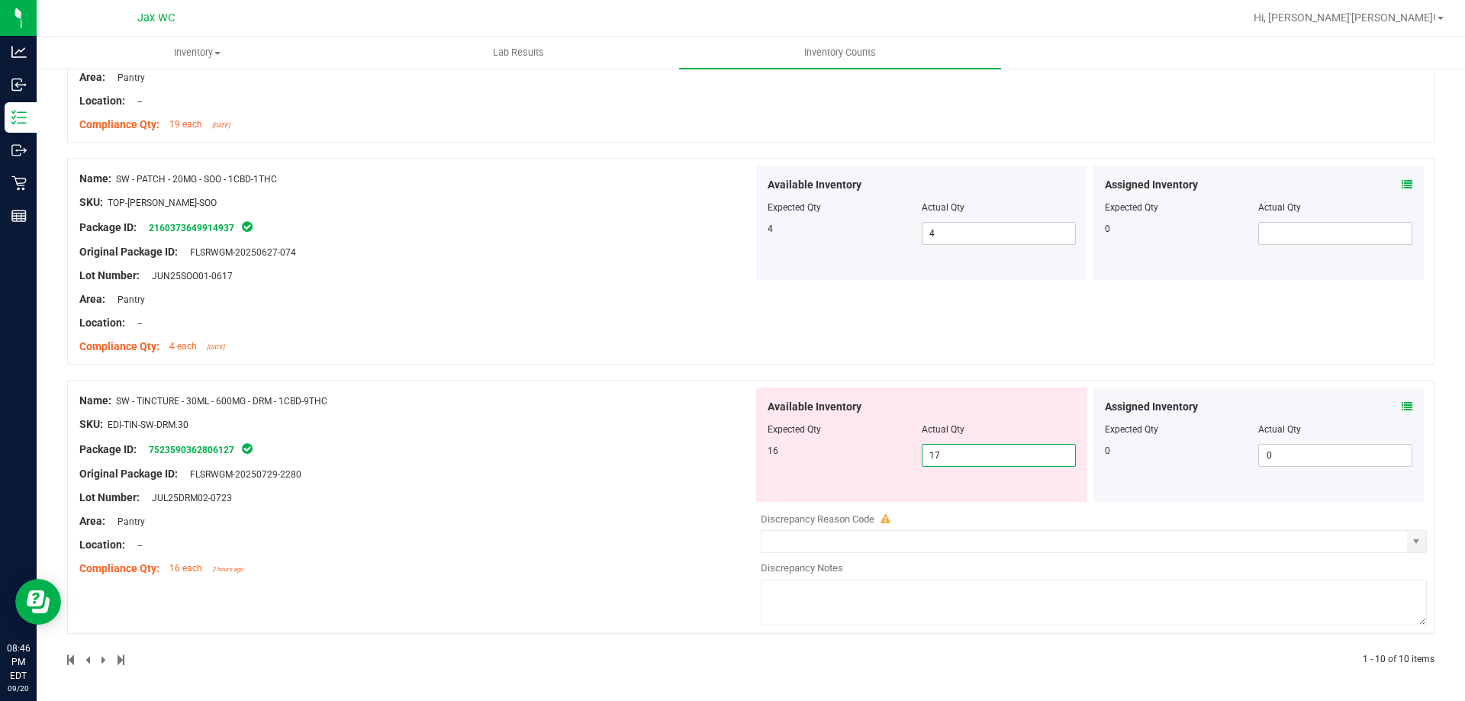
click at [1000, 454] on input "17" at bounding box center [999, 455] width 153 height 21
click at [613, 339] on div "Compliance Qty: 4 each [DATE]" at bounding box center [416, 347] width 674 height 16
click at [997, 443] on div at bounding box center [922, 440] width 308 height 8
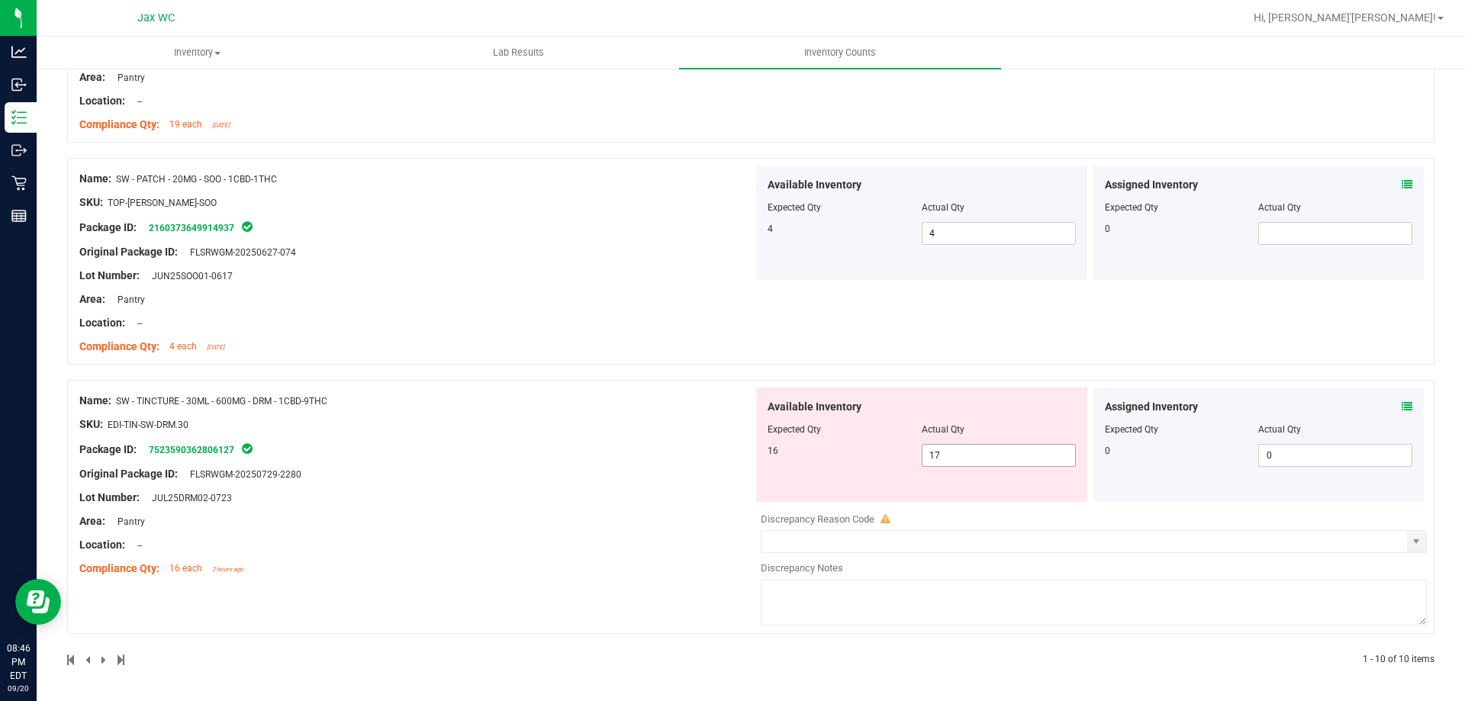
click at [992, 448] on span "17 17" at bounding box center [999, 455] width 154 height 23
click at [990, 452] on input "17" at bounding box center [999, 455] width 153 height 21
click at [989, 452] on input "17" at bounding box center [999, 455] width 153 height 21
type input "16"
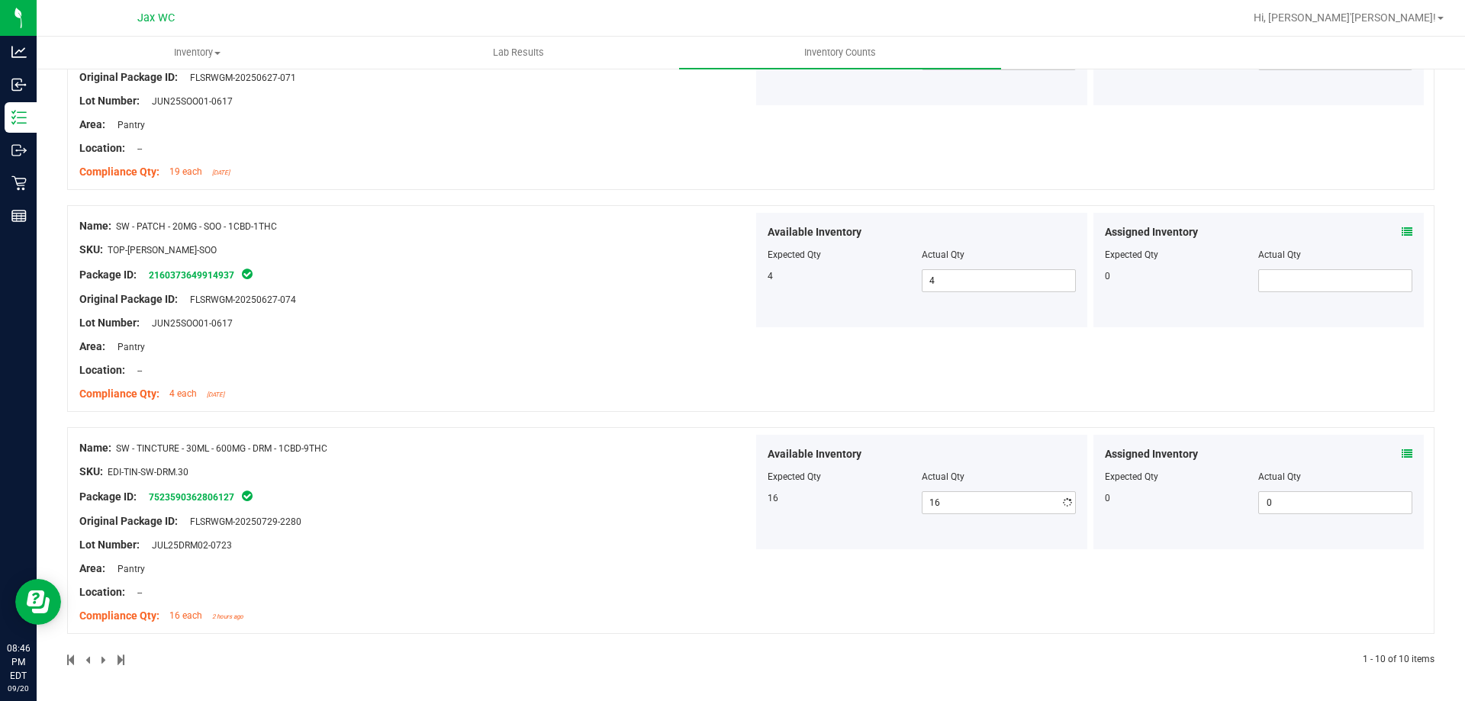
click at [524, 456] on div "Name: SW - TINCTURE - 30ML - 600MG - DRM - 1CBD-9THC SKU: EDI-TIN-SW-DRM.30 Pac…" at bounding box center [416, 532] width 674 height 195
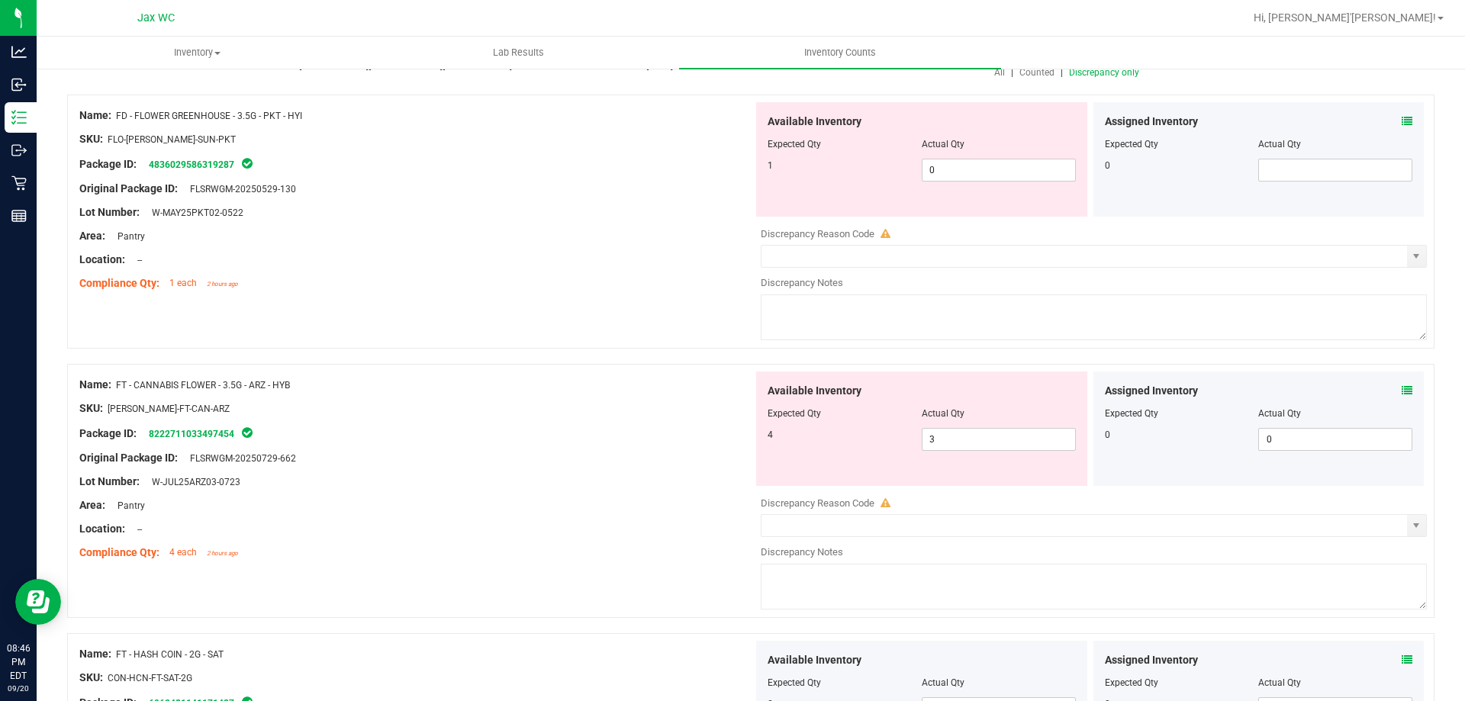
scroll to position [6, 0]
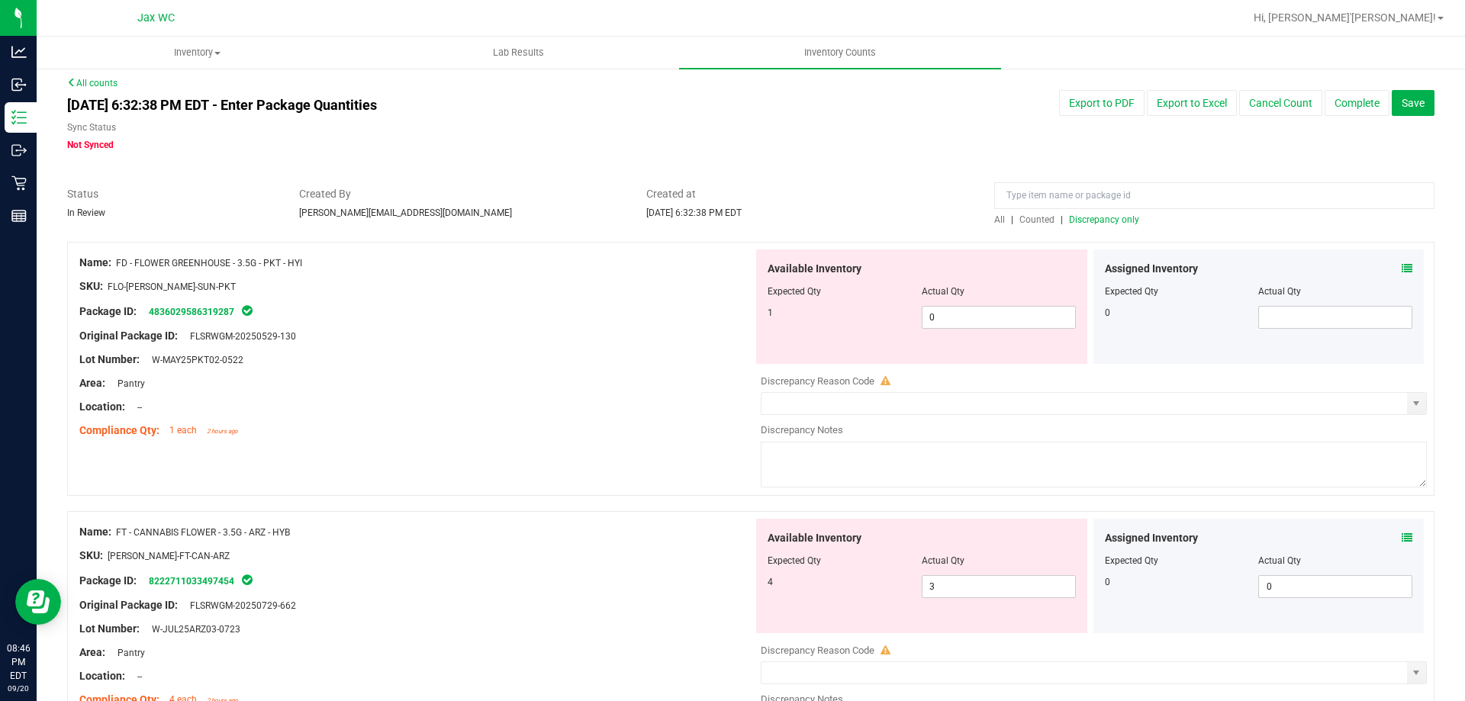
click at [1402, 262] on span at bounding box center [1407, 269] width 11 height 16
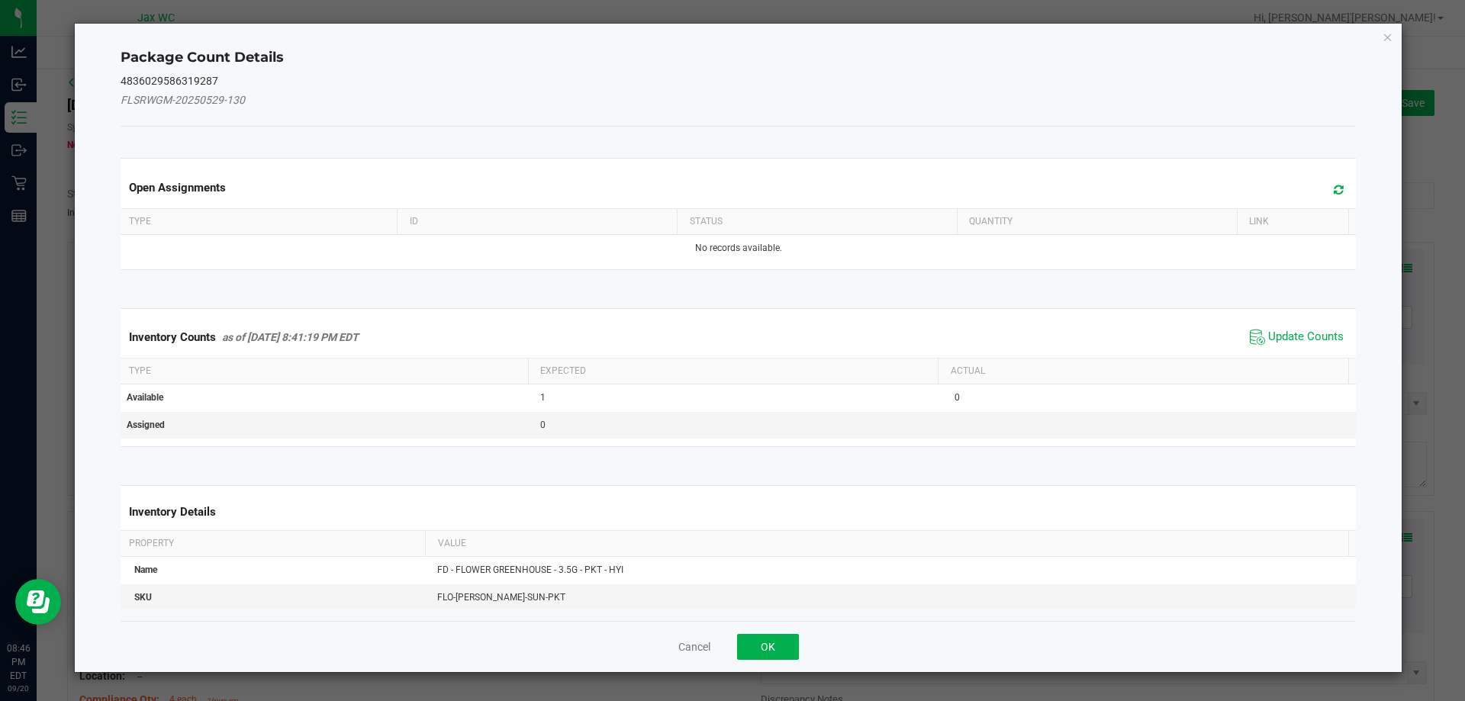
click at [1320, 322] on div "Inventory Counts as of [DATE] 8:41:19 PM EDT Update Counts" at bounding box center [739, 337] width 1242 height 41
click at [1312, 330] on span "Update Counts" at bounding box center [1306, 337] width 76 height 15
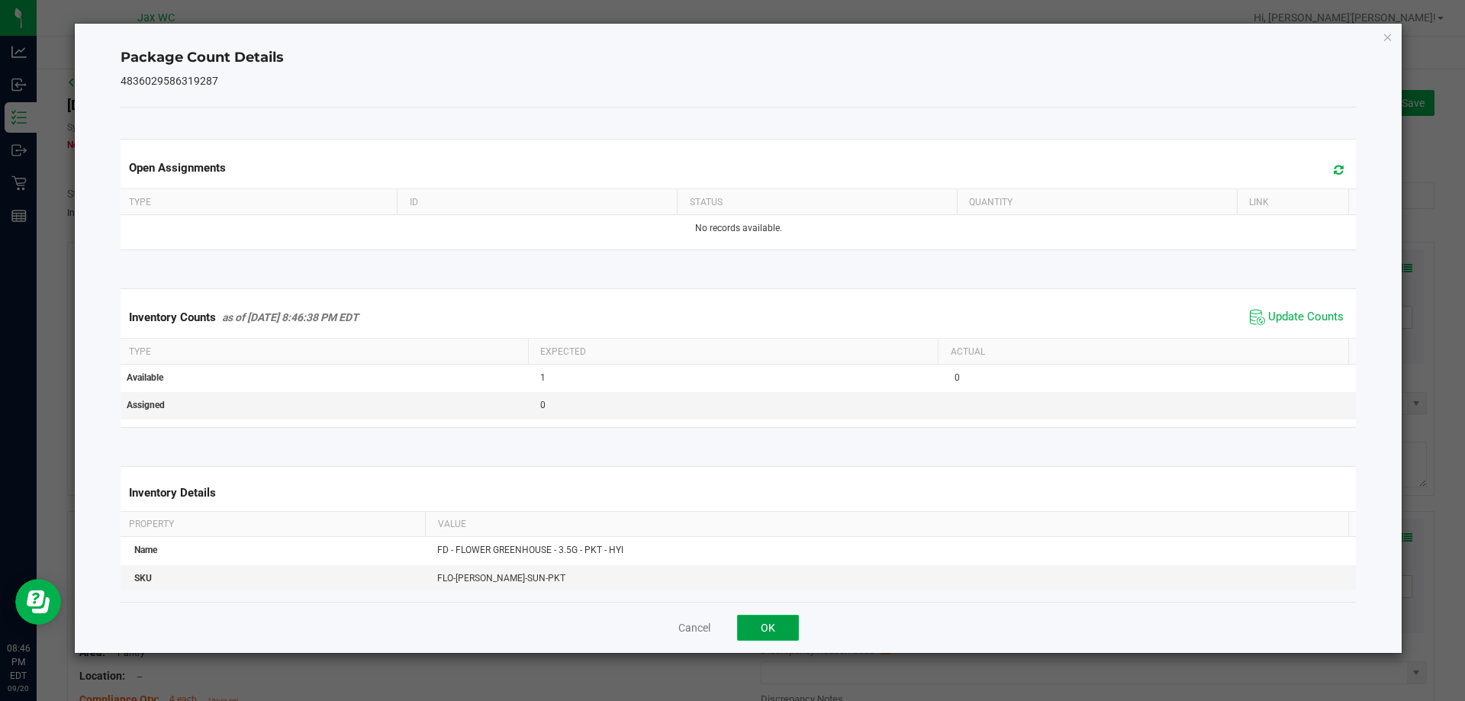
click at [795, 633] on button "OK" at bounding box center [768, 628] width 62 height 26
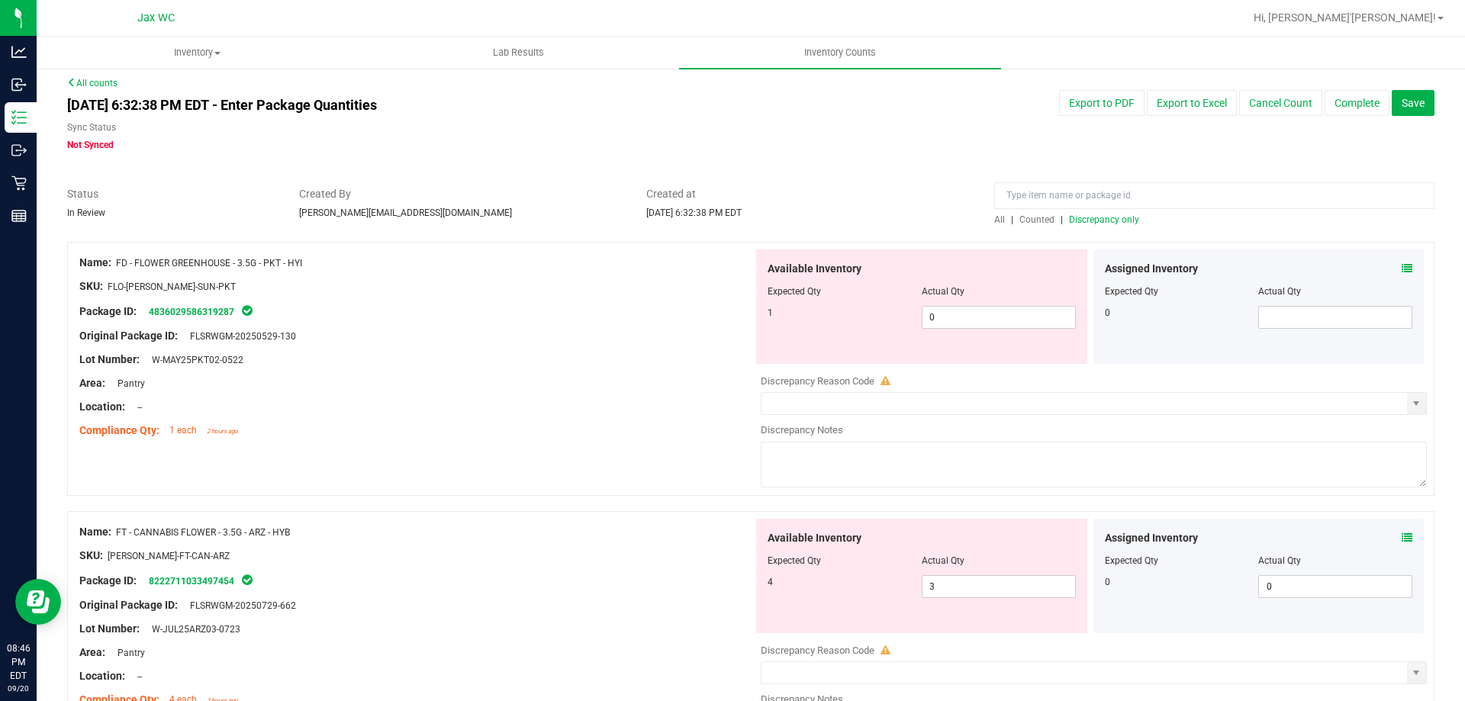
click at [1402, 539] on icon at bounding box center [1407, 538] width 11 height 11
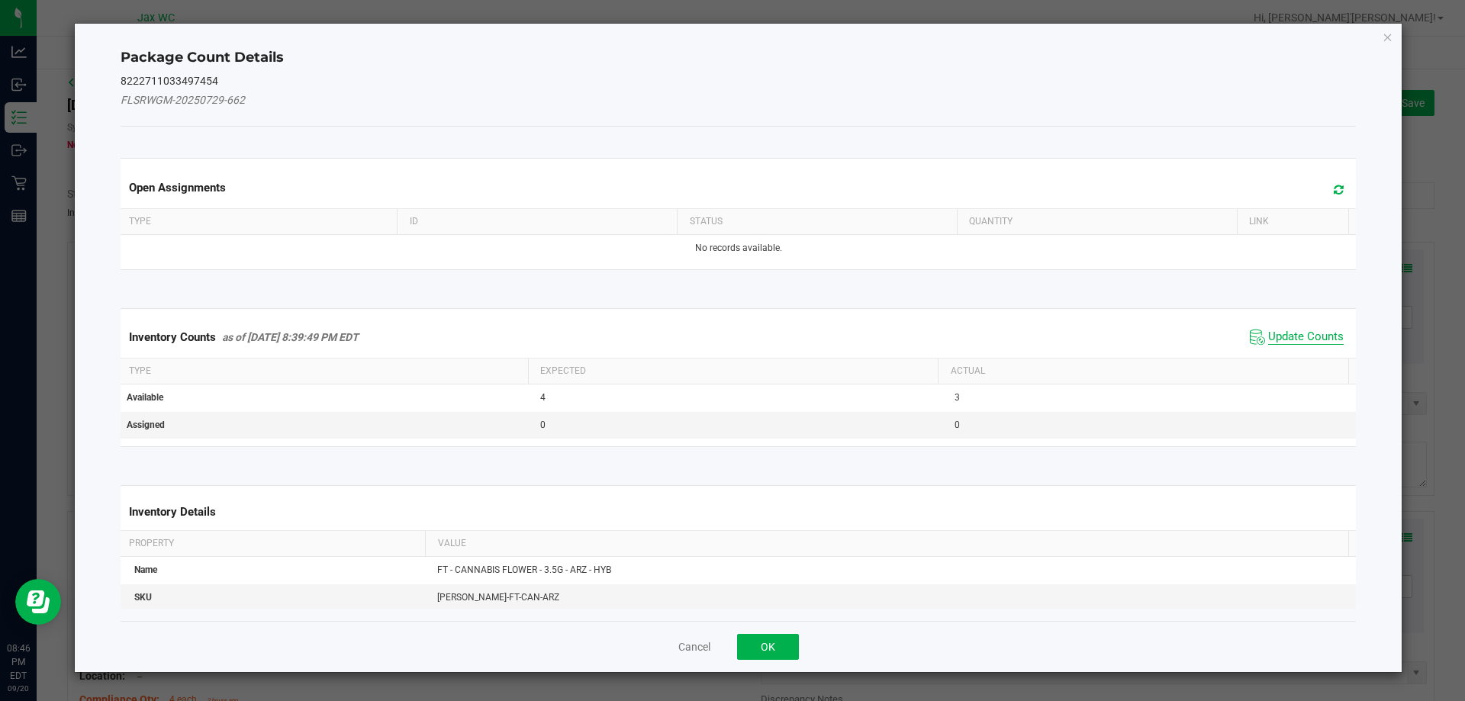
click at [1295, 341] on span "Update Counts" at bounding box center [1306, 337] width 76 height 15
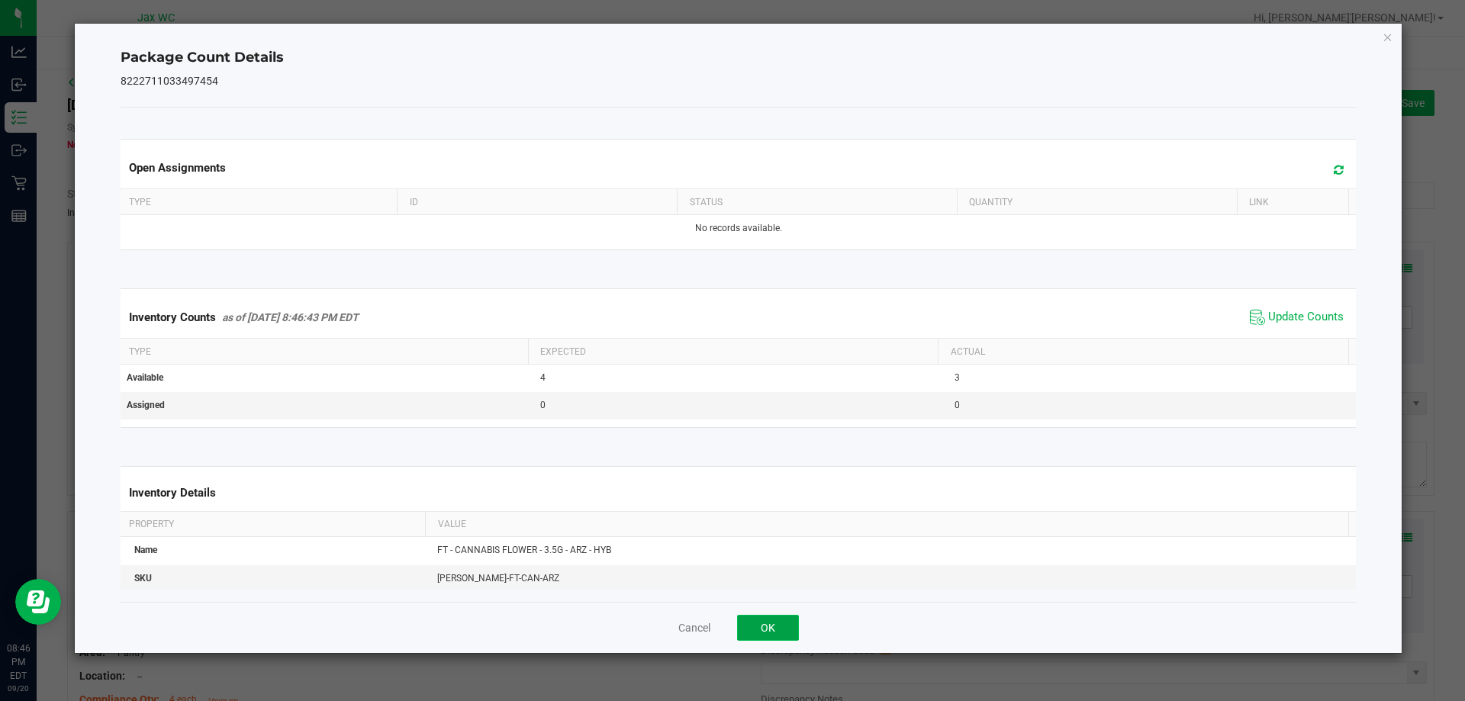
click at [780, 630] on button "OK" at bounding box center [768, 628] width 62 height 26
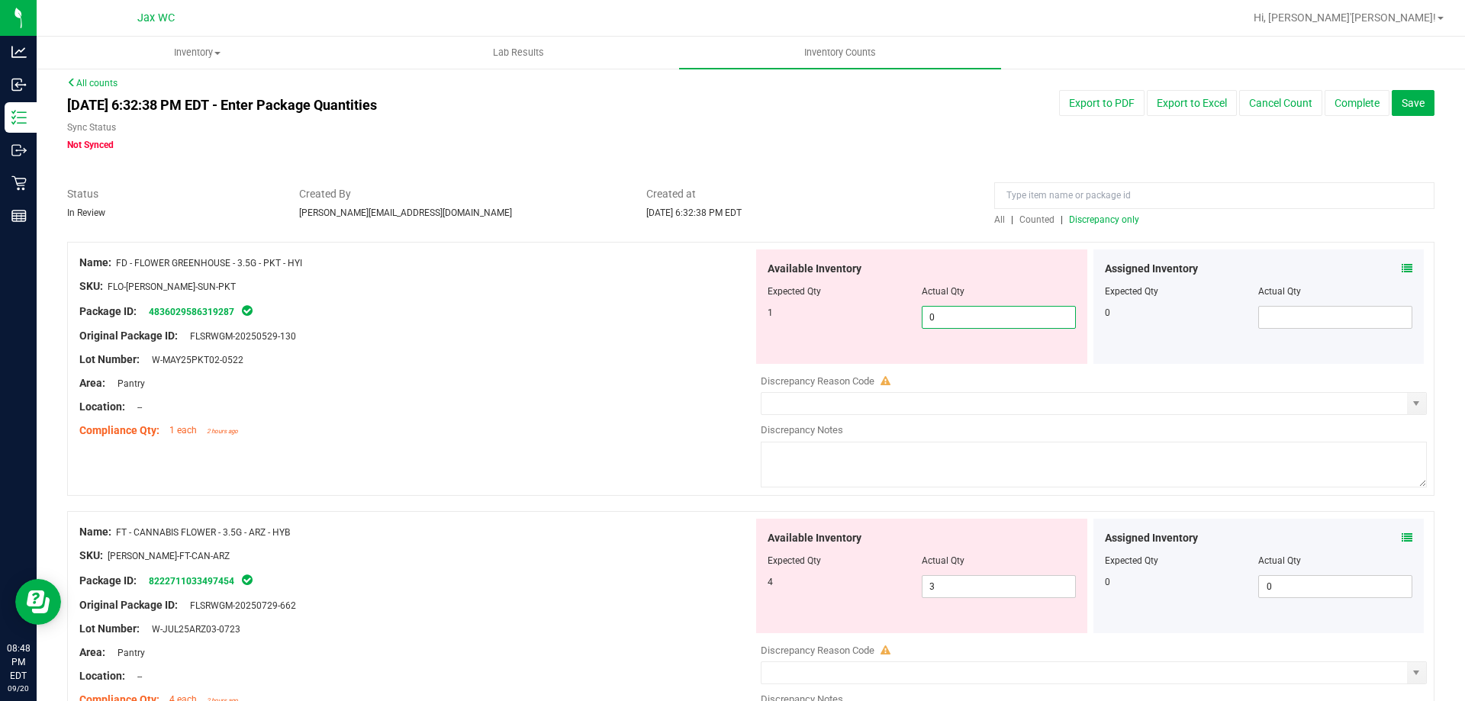
click at [966, 320] on span "0 0" at bounding box center [999, 317] width 154 height 23
click at [966, 320] on input "0" at bounding box center [999, 317] width 153 height 21
type input "1"
drag, startPoint x: 665, startPoint y: 375, endPoint x: 657, endPoint y: 375, distance: 7.7
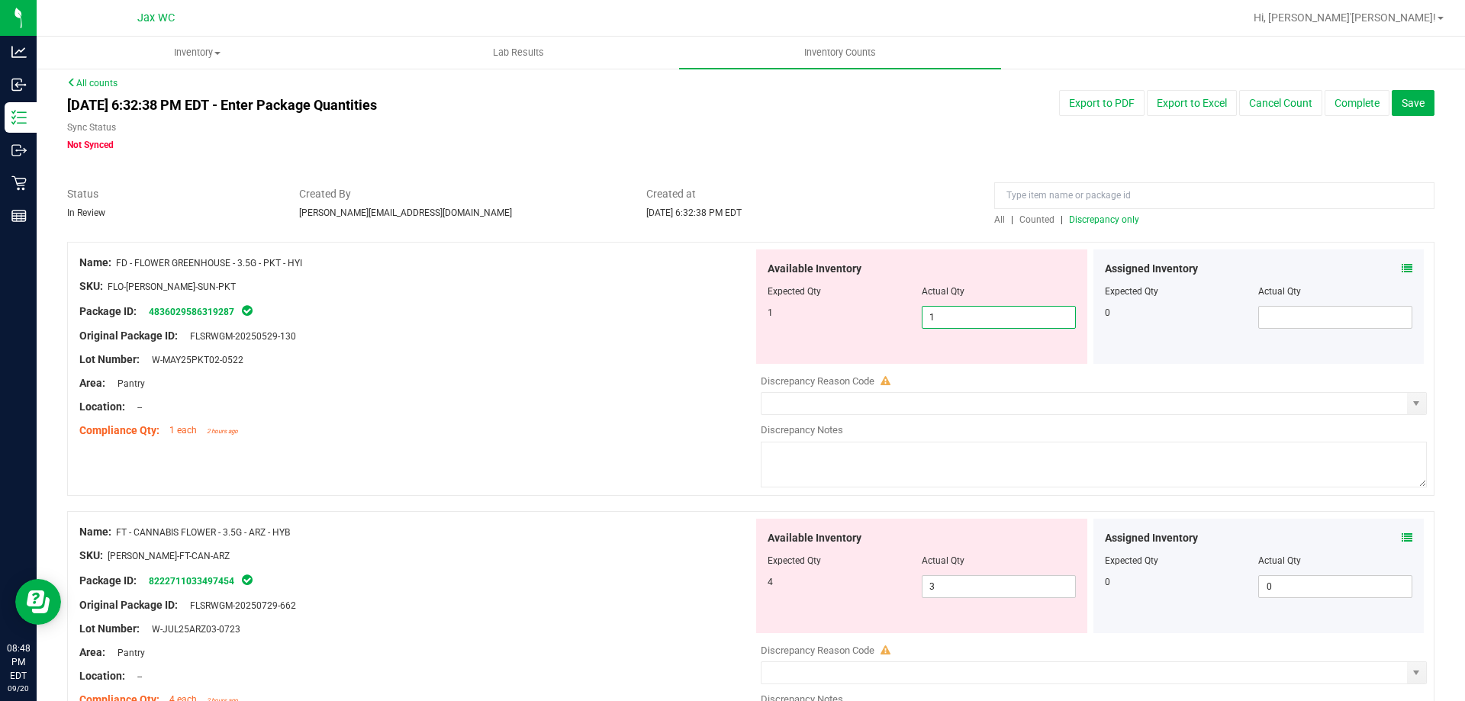
click at [659, 374] on div "Name: FD - FLOWER GREENHOUSE - 3.5G - PKT - HYI SKU: FLO-[PERSON_NAME]-SUN-PKT …" at bounding box center [416, 347] width 674 height 195
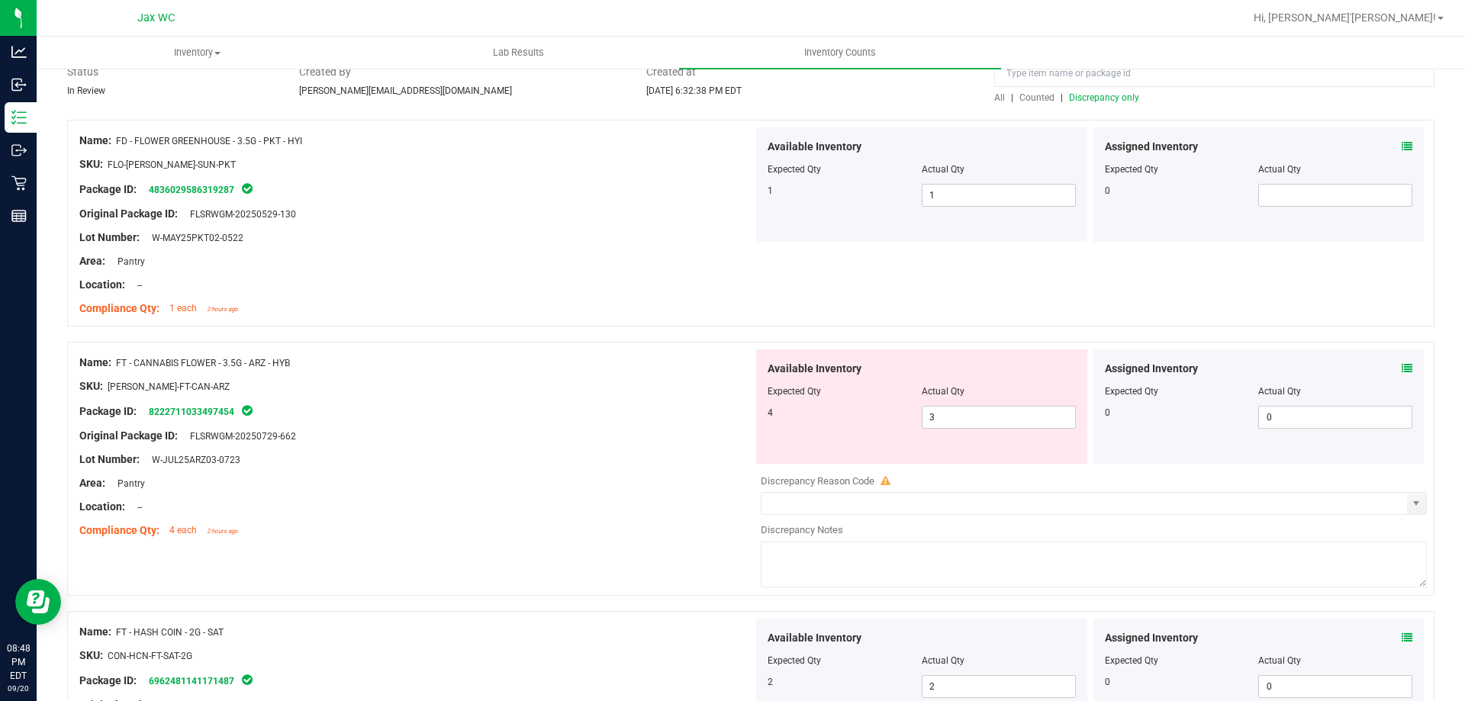
scroll to position [111, 0]
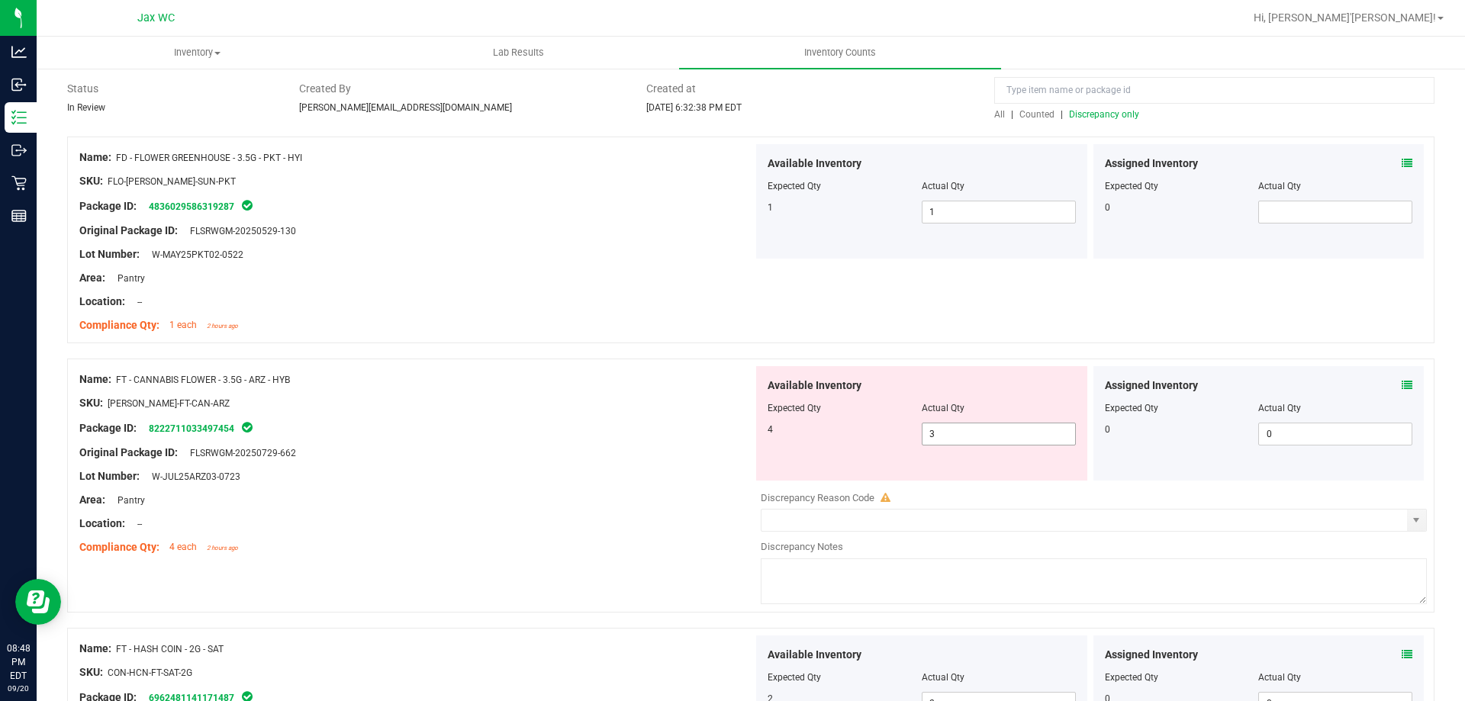
click at [1009, 430] on span "3 3" at bounding box center [999, 434] width 154 height 23
click at [1008, 430] on input "3" at bounding box center [999, 433] width 153 height 21
type input "4"
click at [527, 375] on div "Name: FT - CANNABIS FLOWER - 3.5G - ARZ - HYB" at bounding box center [416, 380] width 674 height 16
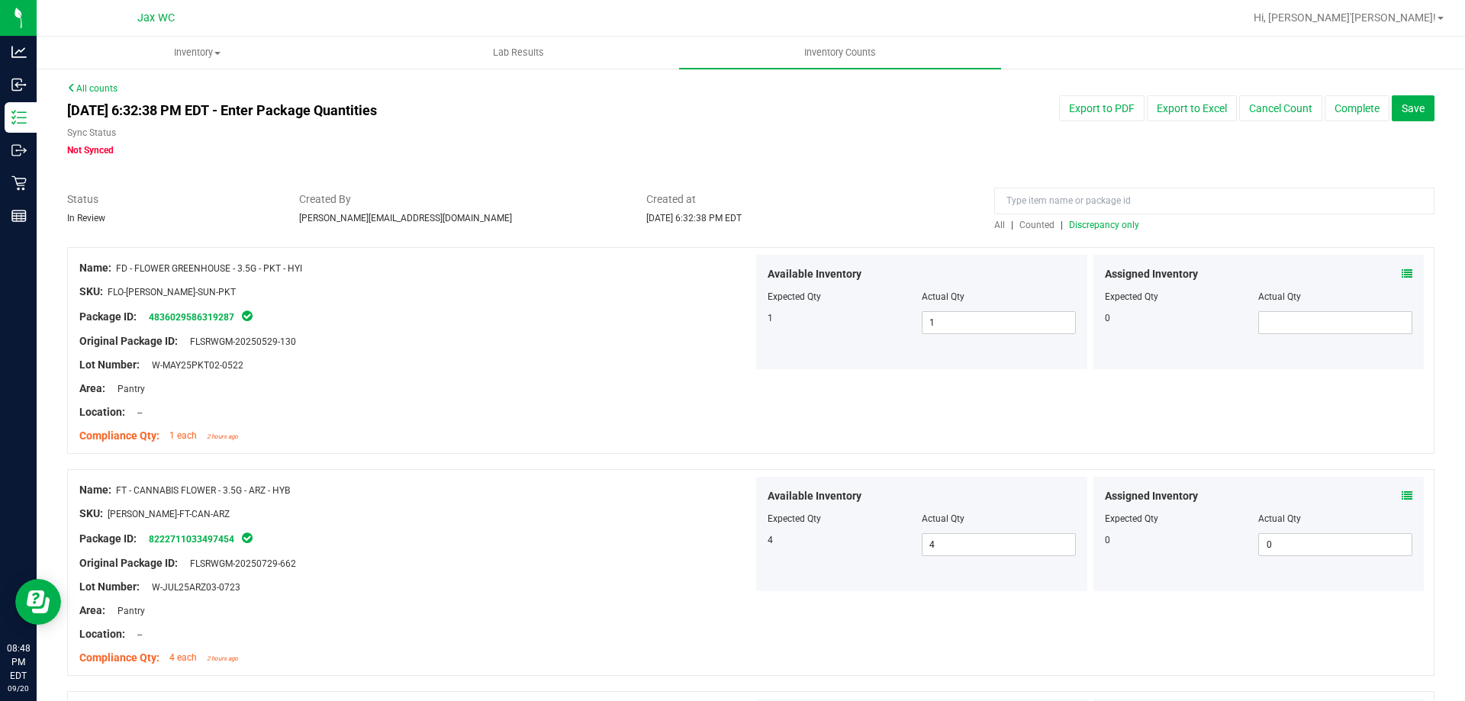
scroll to position [0, 0]
click at [1404, 97] on button "Save" at bounding box center [1413, 109] width 43 height 26
